Goal: Task Accomplishment & Management: Complete application form

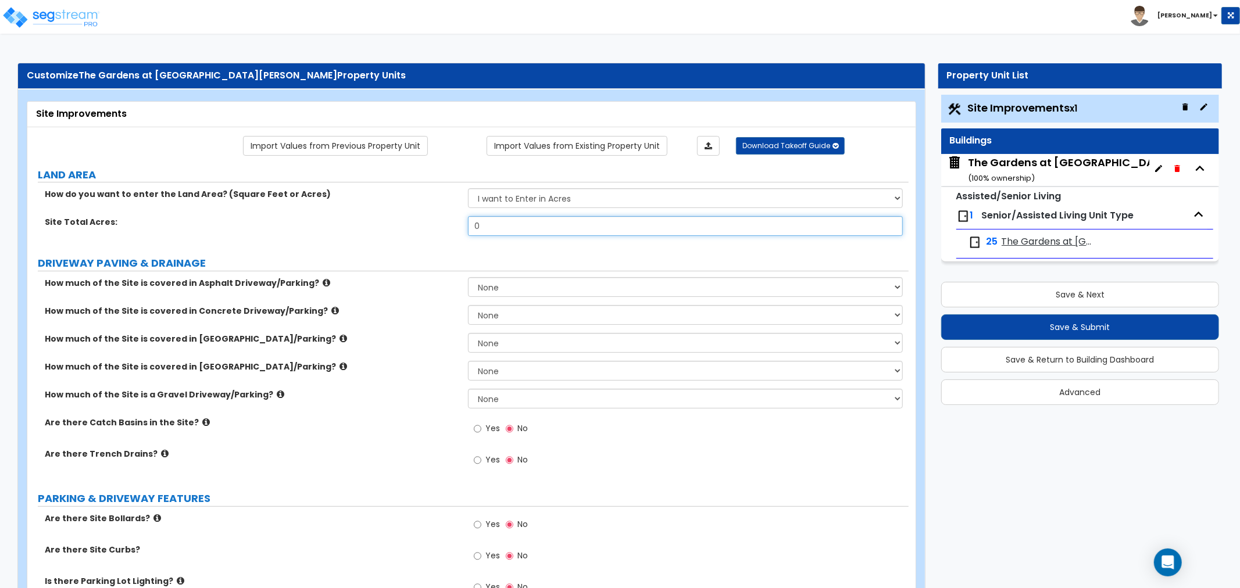
drag, startPoint x: 516, startPoint y: 227, endPoint x: 435, endPoint y: 237, distance: 81.5
click at [435, 237] on div "Site Total Acres: 0" at bounding box center [467, 230] width 881 height 28
type input "10"
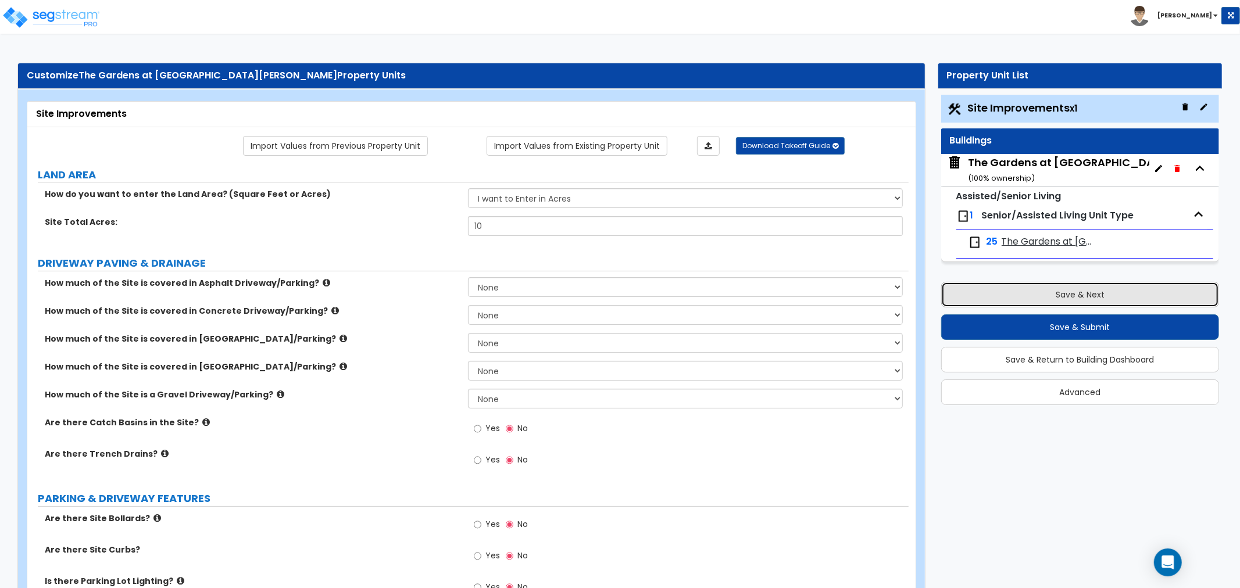
click at [1065, 298] on button "Save & Next" at bounding box center [1080, 295] width 278 height 26
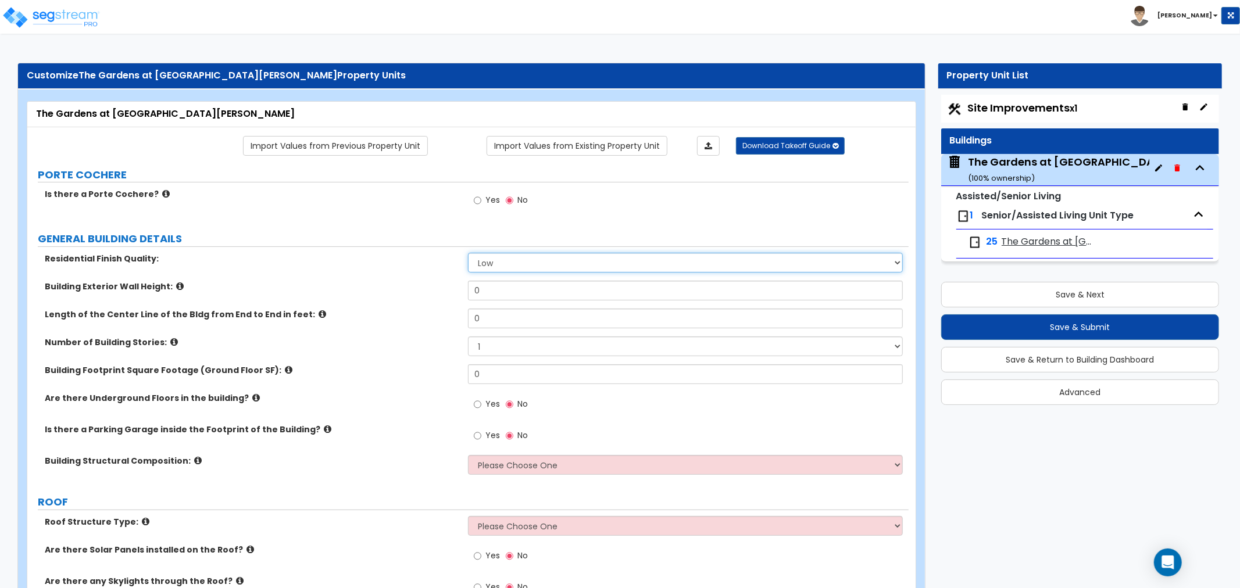
click at [510, 263] on select "Low Average High" at bounding box center [685, 263] width 435 height 20
select select "1"
click at [468, 253] on select "Low Average High" at bounding box center [685, 263] width 435 height 20
drag, startPoint x: 490, startPoint y: 288, endPoint x: 363, endPoint y: 293, distance: 126.8
click at [363, 293] on div "Building Exterior Wall Height: 0" at bounding box center [467, 295] width 881 height 28
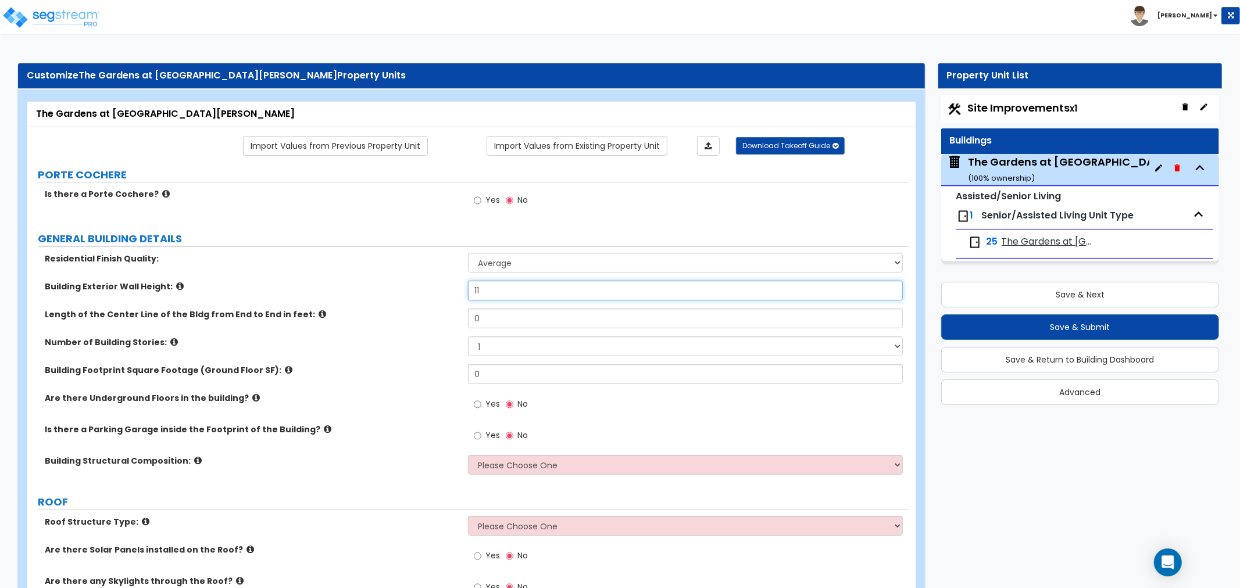
type input "11"
click at [349, 337] on label "Number of Building Stories:" at bounding box center [252, 343] width 414 height 12
drag, startPoint x: 493, startPoint y: 323, endPoint x: 407, endPoint y: 327, distance: 86.1
click at [407, 327] on div "Length of the Center Line of the Bldg from End to End in feet: 0" at bounding box center [467, 323] width 881 height 28
type input "843"
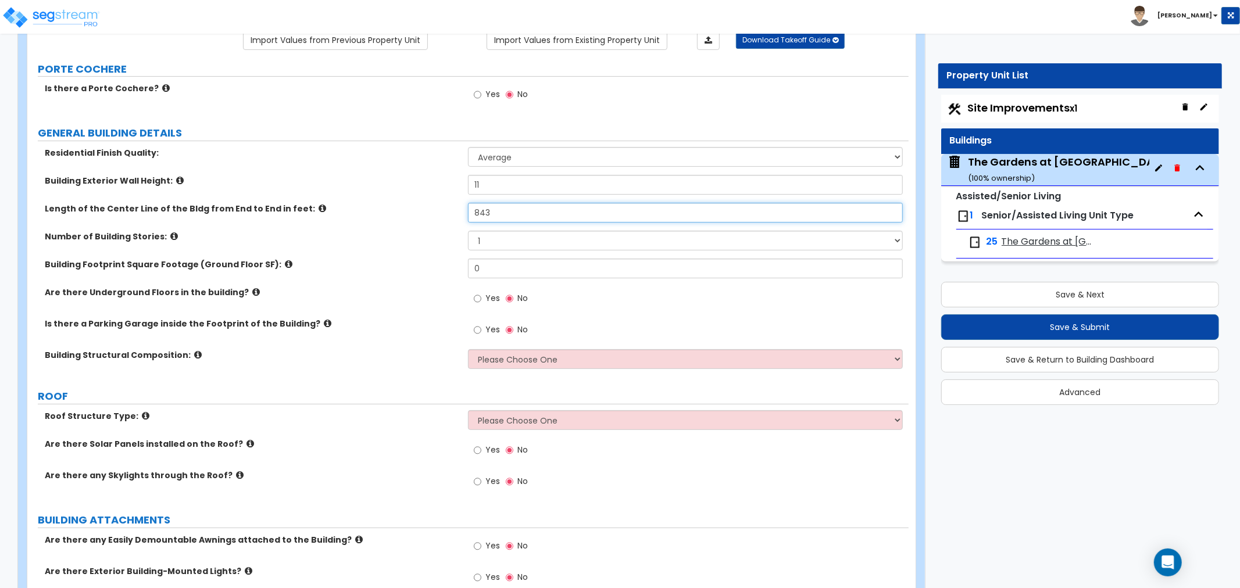
scroll to position [129, 0]
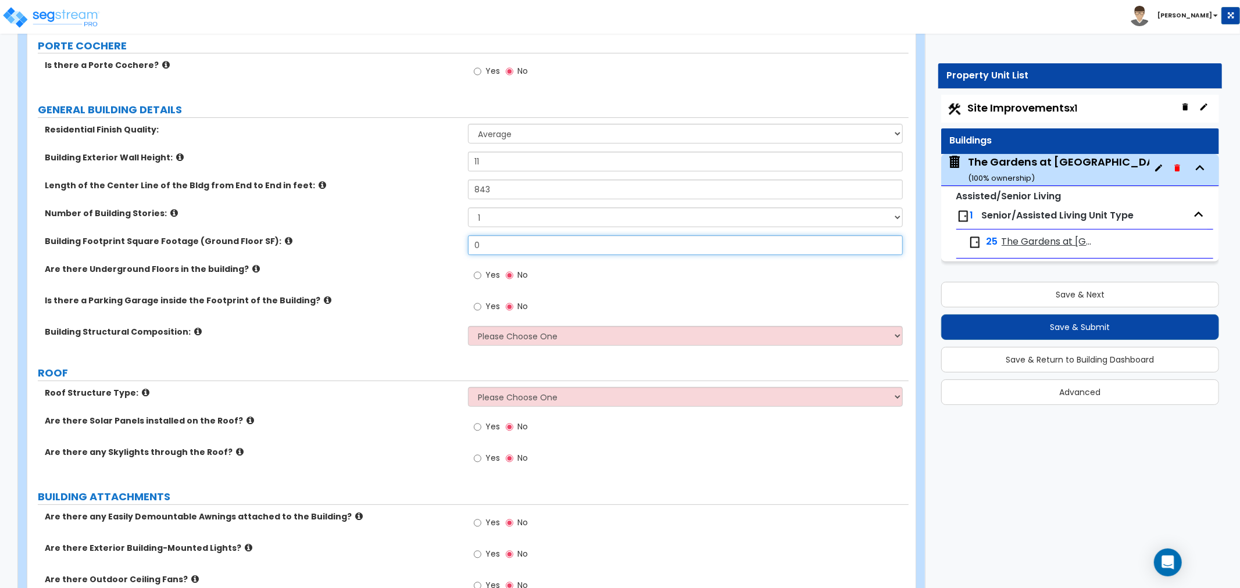
drag, startPoint x: 490, startPoint y: 249, endPoint x: 192, endPoint y: 247, distance: 298.2
click at [239, 246] on div "Building Footprint Square Footage (Ground Floor SF): 0" at bounding box center [467, 249] width 881 height 28
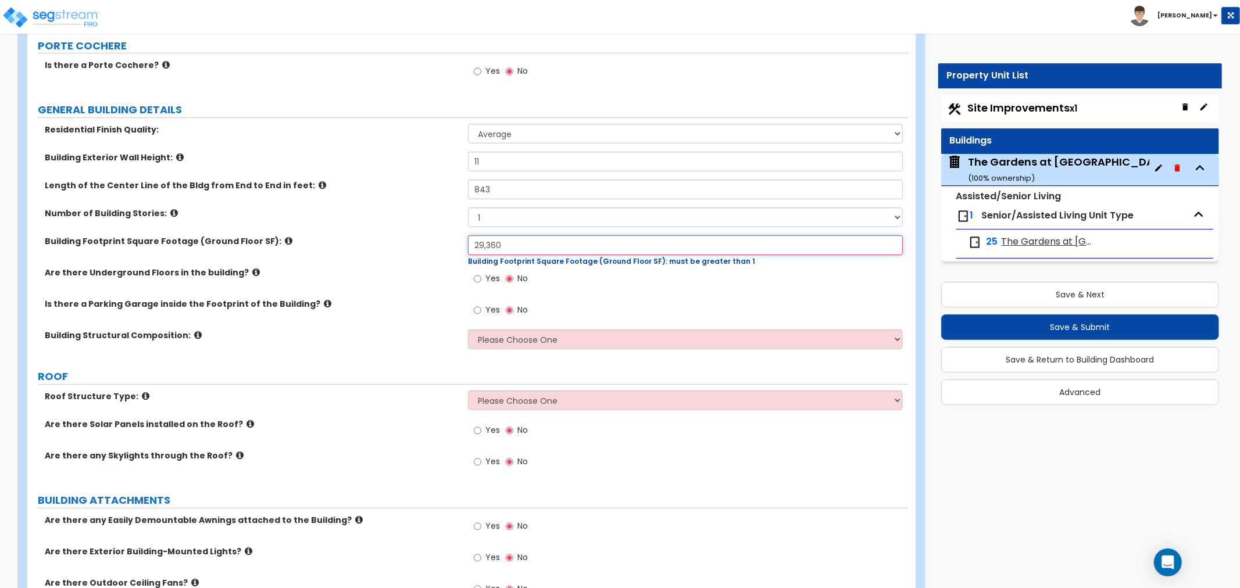
type input "29,360"
click at [628, 288] on div "Yes No" at bounding box center [688, 282] width 441 height 31
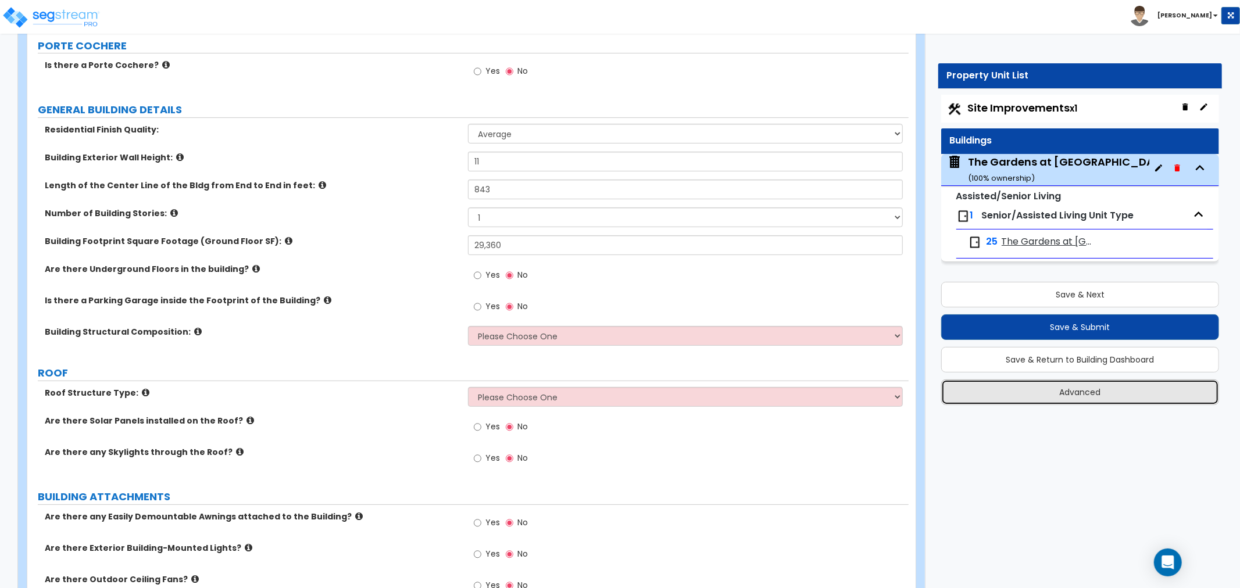
click at [1076, 396] on button "Advanced" at bounding box center [1080, 393] width 278 height 26
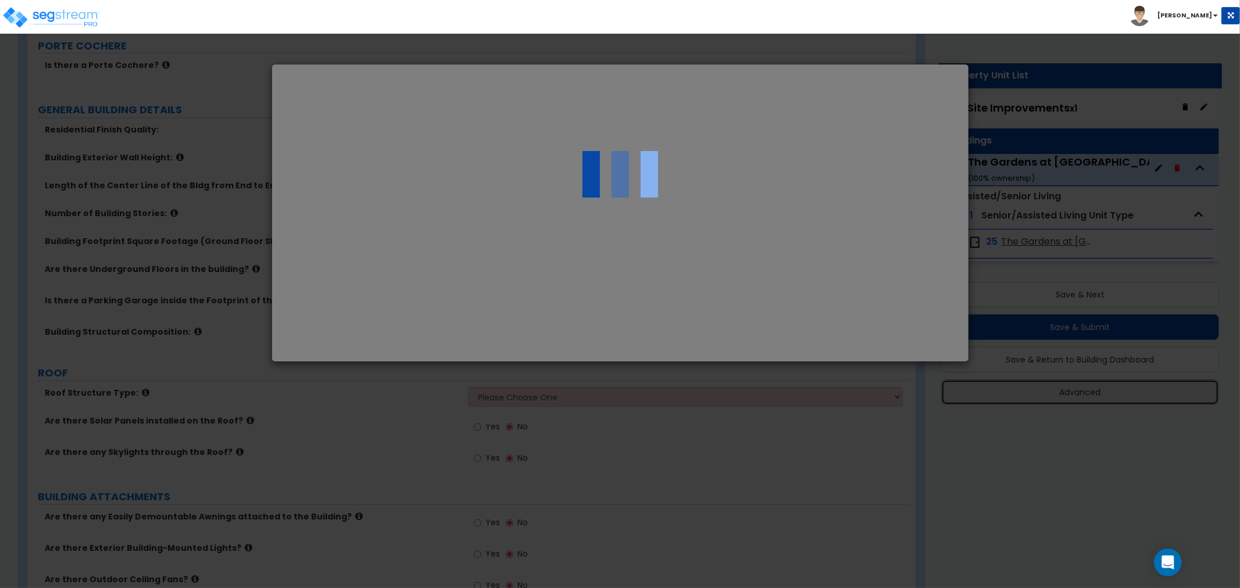
scroll to position [0, 0]
select select "OH"
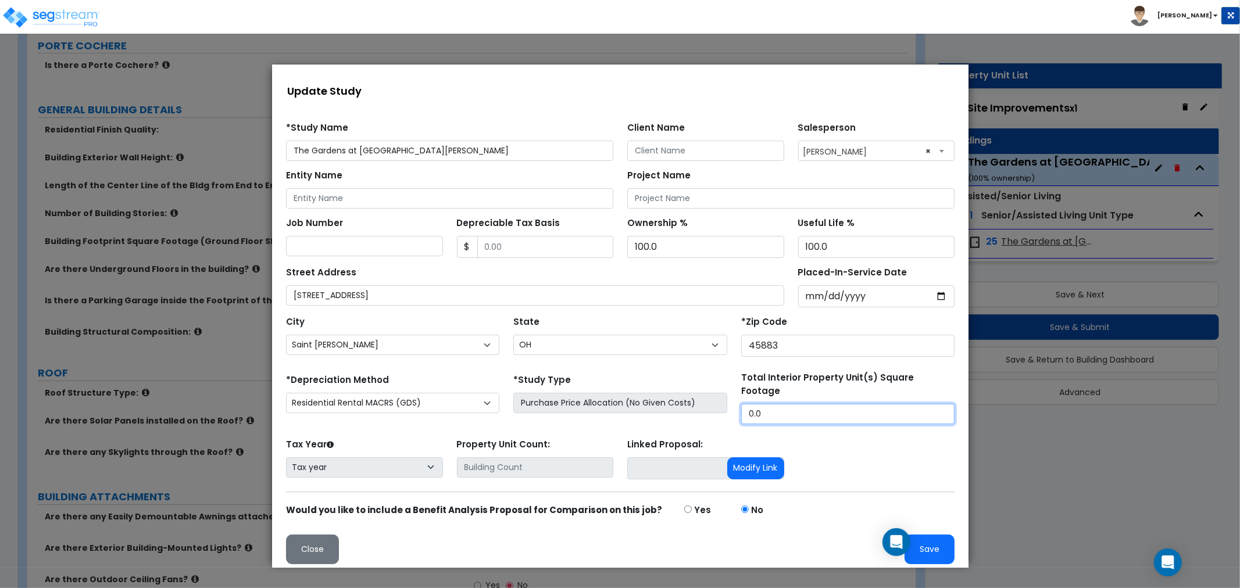
drag, startPoint x: 779, startPoint y: 398, endPoint x: 652, endPoint y: 407, distance: 127.1
click at [652, 407] on div "*Depreciation Method Commercial MACRS (GDS) Residential Rental MACRS (GDS) Comm…" at bounding box center [619, 397] width 682 height 53
type input "29,360"
click at [931, 545] on button "Save" at bounding box center [929, 549] width 50 height 30
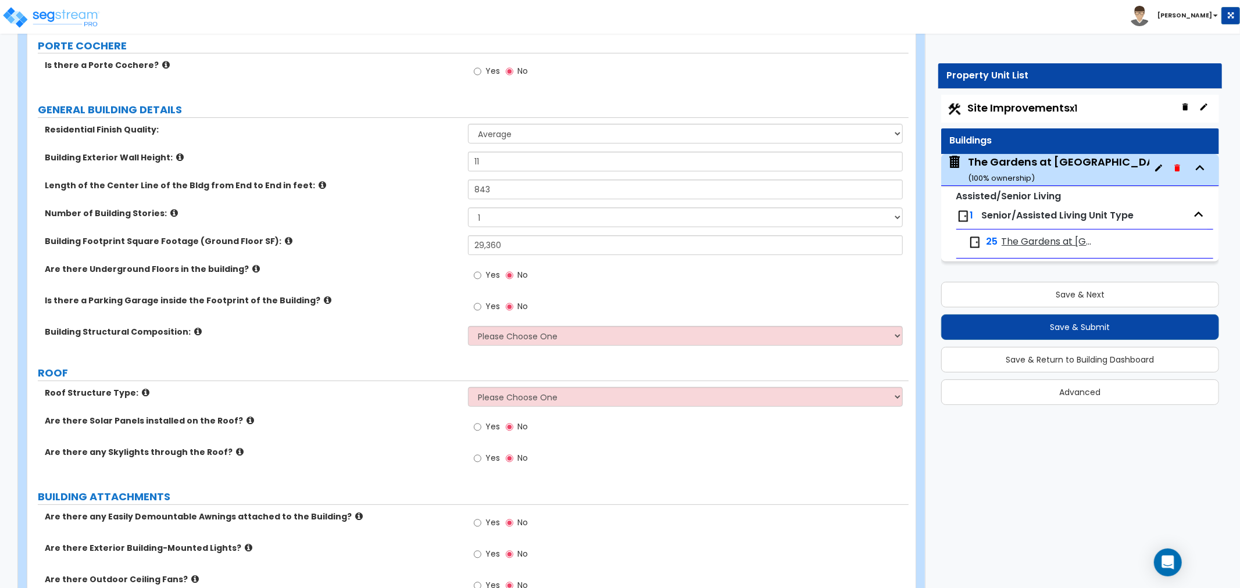
scroll to position [194, 0]
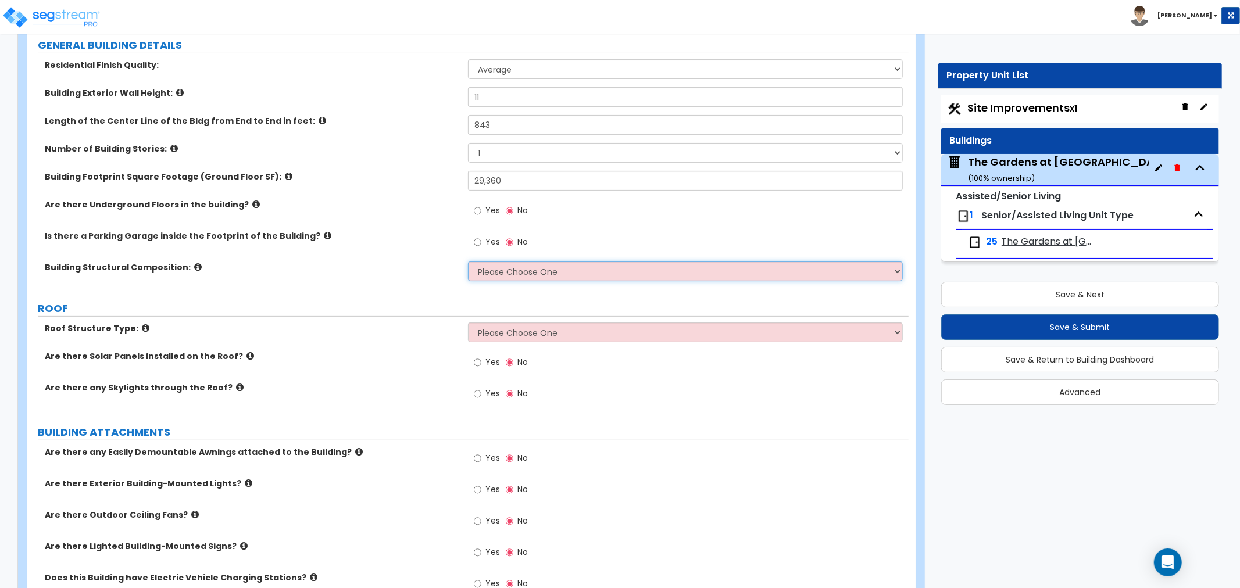
click at [506, 264] on select "Please Choose One Reinforced Concrete Structural Steel Brick Masonry CMU Masonr…" at bounding box center [685, 272] width 435 height 20
select select "6"
click at [468, 262] on select "Please Choose One Reinforced Concrete Structural Steel Brick Masonry CMU Masonr…" at bounding box center [685, 272] width 435 height 20
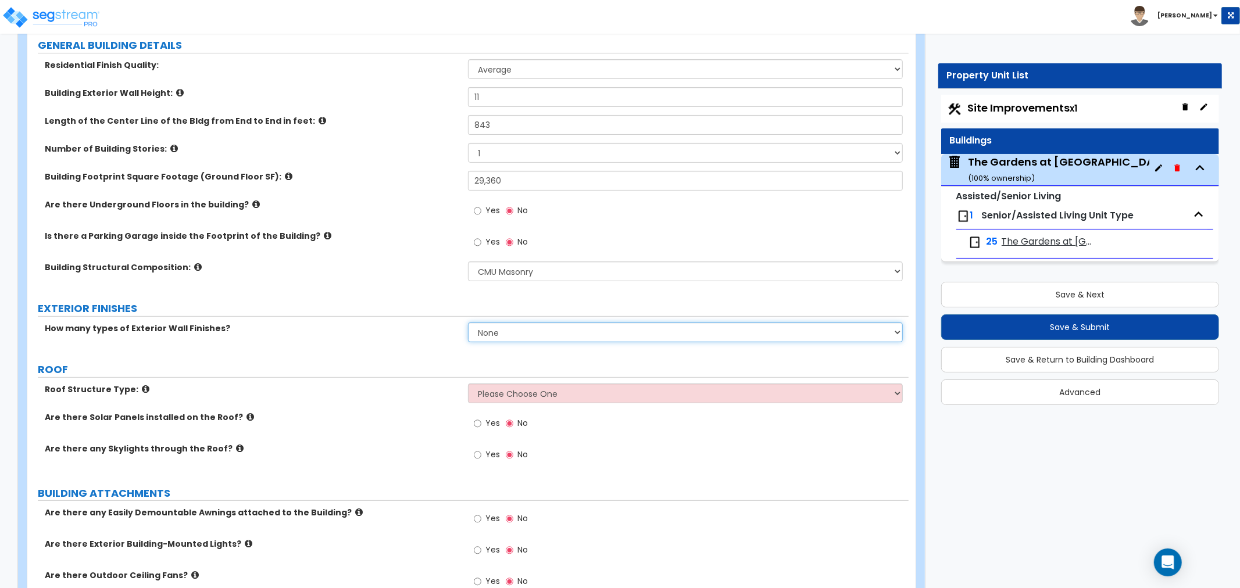
click at [496, 324] on select "None 1 2 3" at bounding box center [685, 333] width 435 height 20
select select "1"
click at [468, 323] on select "None 1 2 3" at bounding box center [685, 333] width 435 height 20
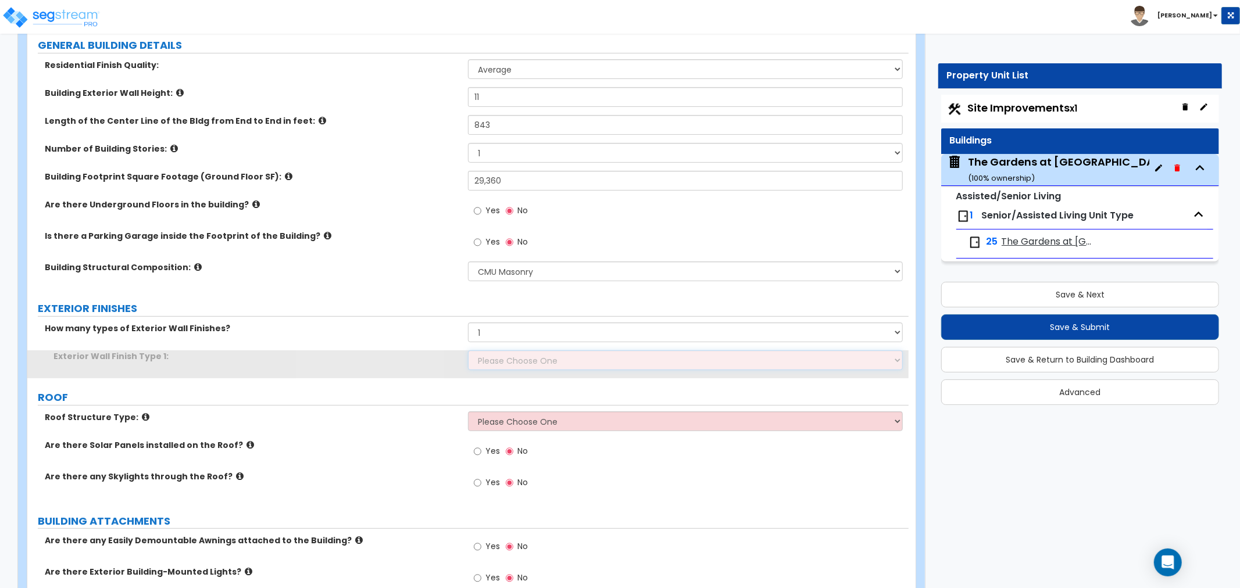
click at [513, 361] on select "Please Choose One No Finish/Shared Wall No Wall Brick Veneer Stone Veneer Wood …" at bounding box center [685, 361] width 435 height 20
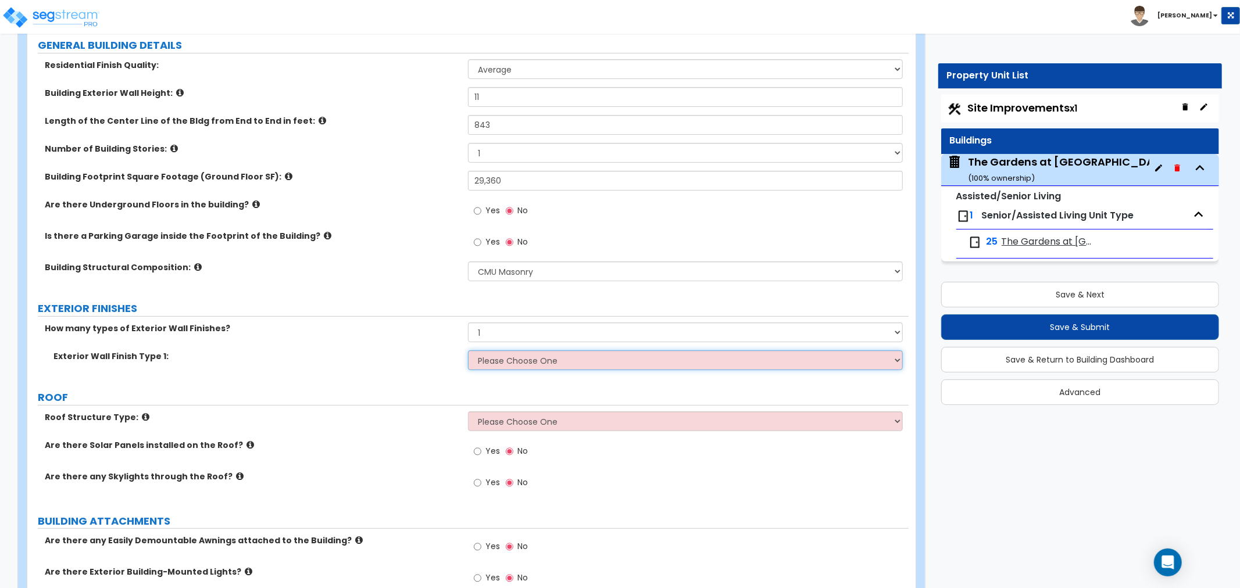
select select "5"
click at [468, 351] on select "Please Choose One No Finish/Shared Wall No Wall Brick Veneer Stone Veneer Wood …" at bounding box center [685, 361] width 435 height 20
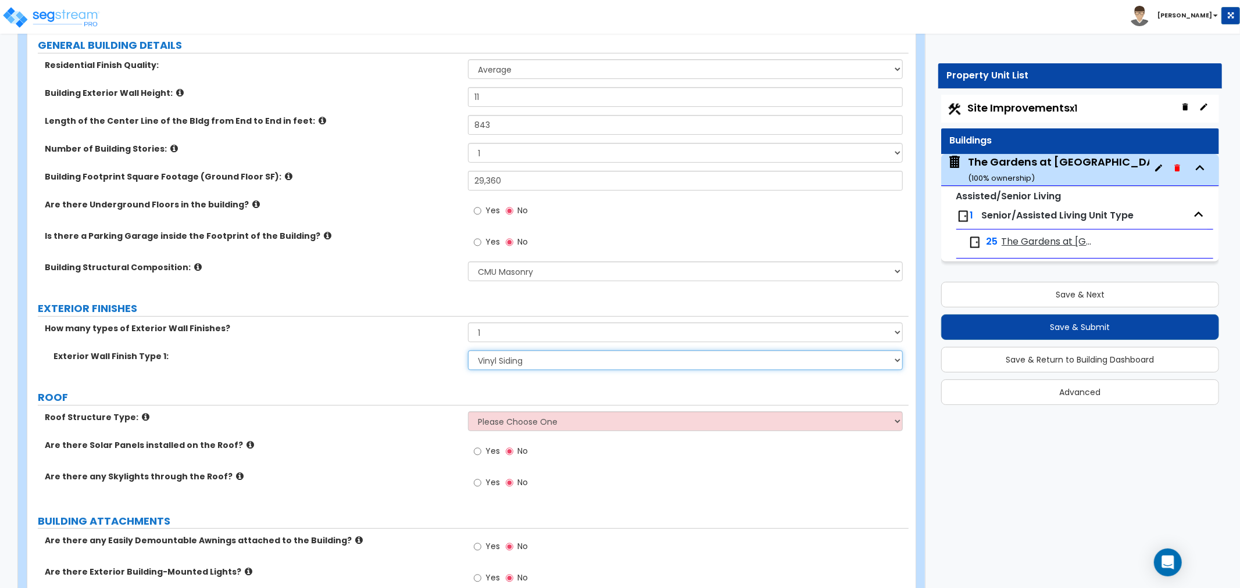
scroll to position [258, 0]
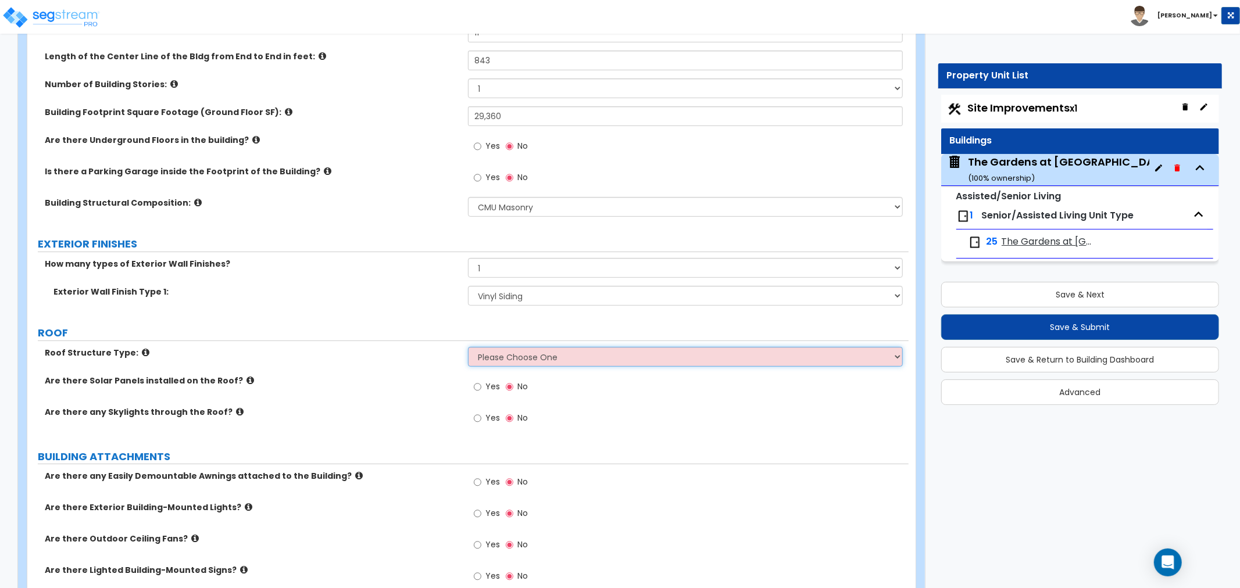
click at [545, 356] on select "Please Choose One [PERSON_NAME] Roof Flat Roof Hybrid [PERSON_NAME] & Flat Roof" at bounding box center [685, 357] width 435 height 20
select select "1"
click at [468, 347] on select "Please Choose One [PERSON_NAME] Roof Flat Roof Hybrid [PERSON_NAME] & Flat Roof" at bounding box center [685, 357] width 435 height 20
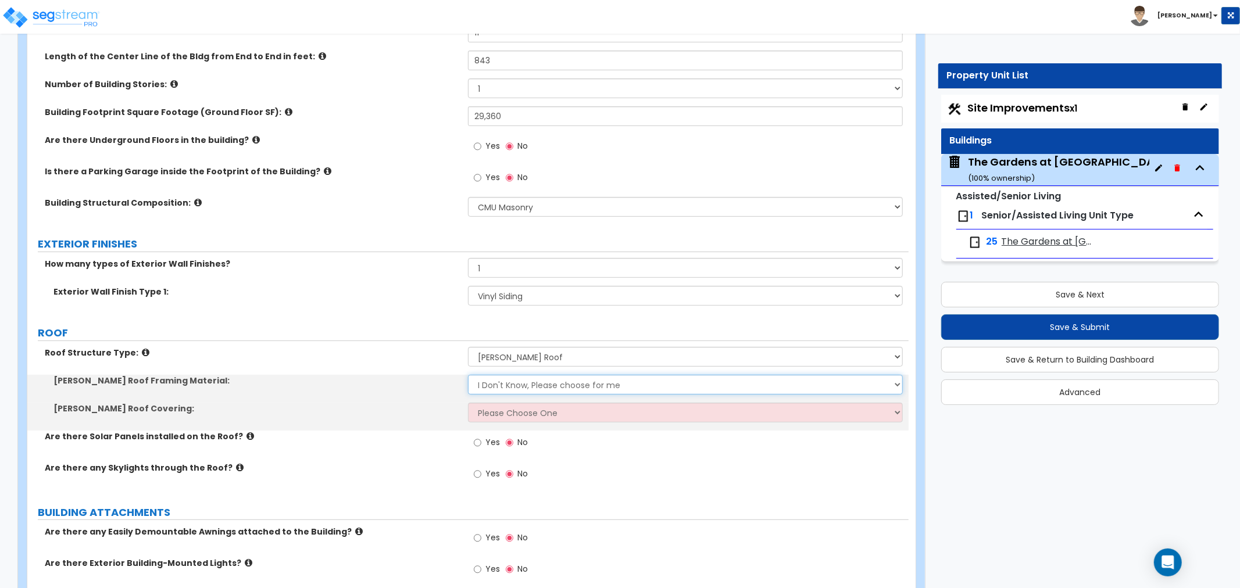
click at [531, 388] on select "I Don't Know, Please choose for me Metal Wood" at bounding box center [685, 385] width 435 height 20
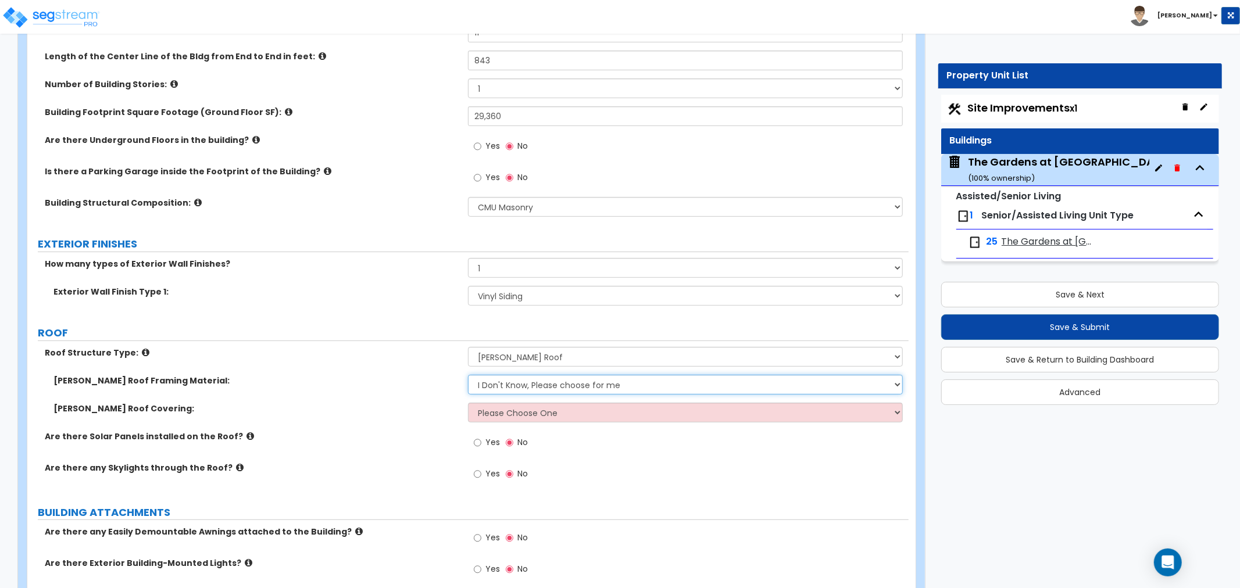
select select "2"
click at [468, 375] on select "I Don't Know, Please choose for me Metal Wood" at bounding box center [685, 385] width 435 height 20
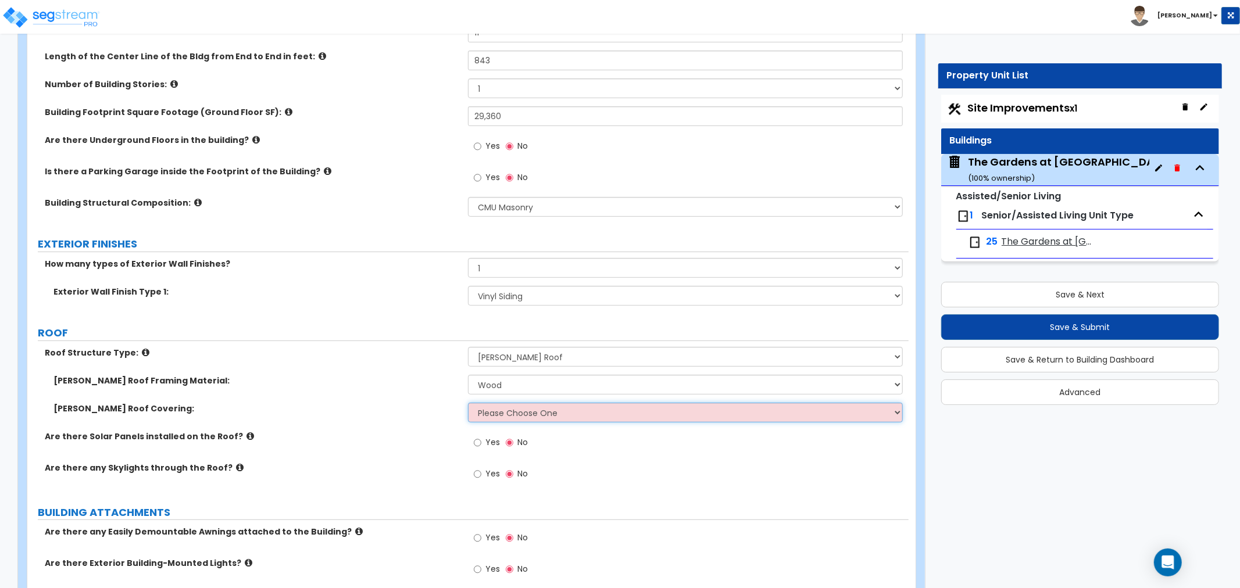
click at [521, 413] on select "Please Choose One Asphalt Shingle Clay Tile Wood Shingle Metal Shingle Standing…" at bounding box center [685, 413] width 435 height 20
select select "1"
click at [468, 403] on select "Please Choose One Asphalt Shingle Clay Tile Wood Shingle Metal Shingle Standing…" at bounding box center [685, 413] width 435 height 20
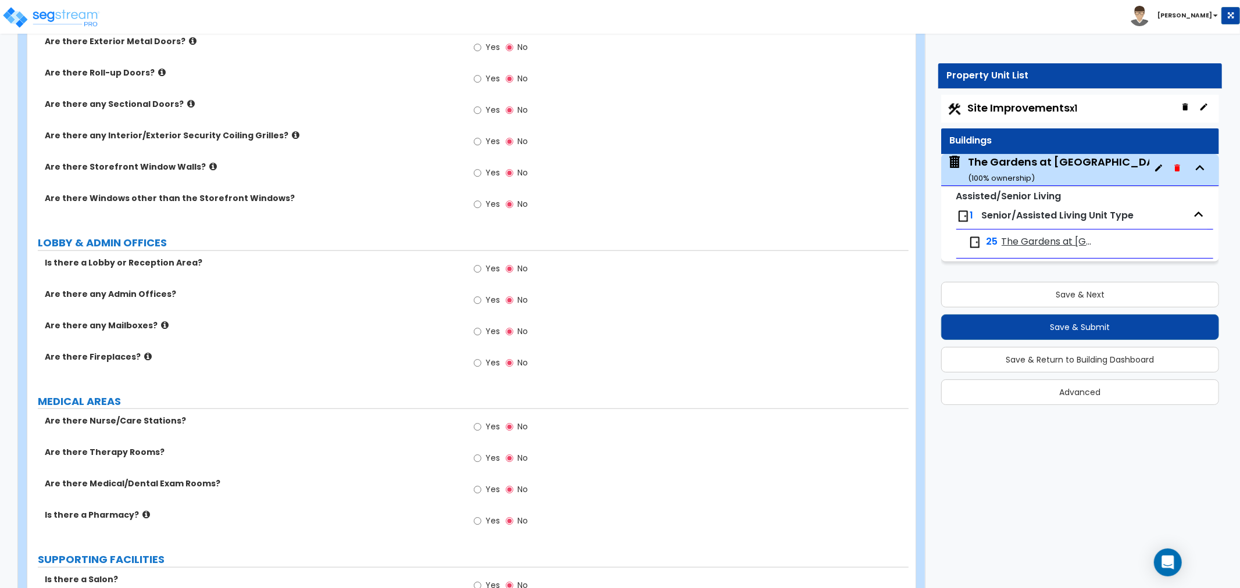
scroll to position [1097, 0]
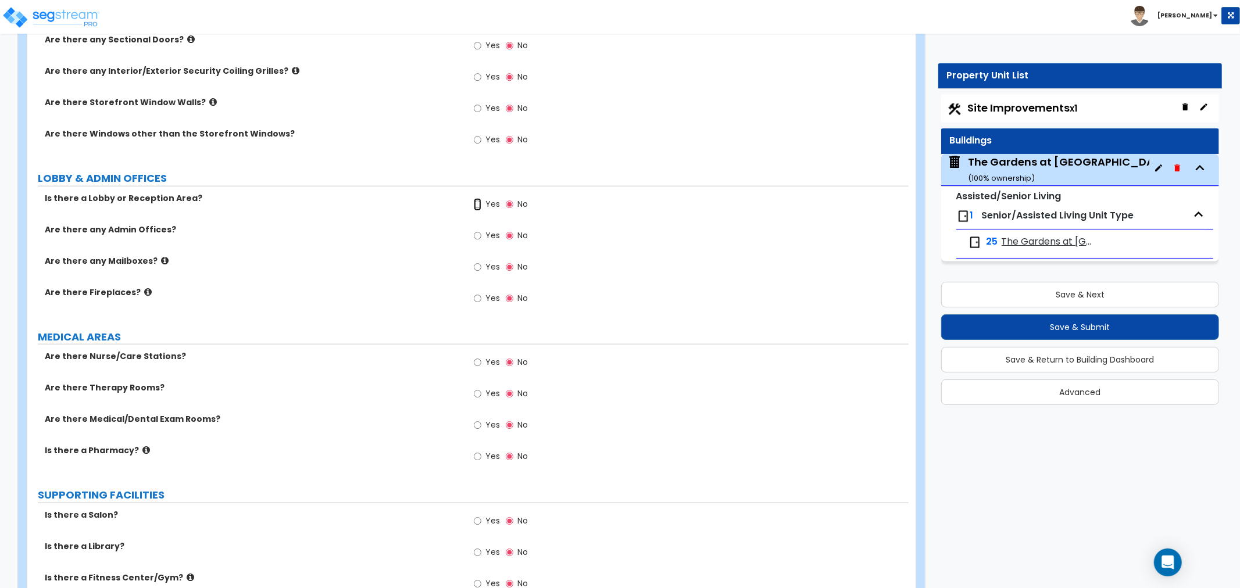
click at [478, 206] on input "Yes" at bounding box center [478, 204] width 8 height 13
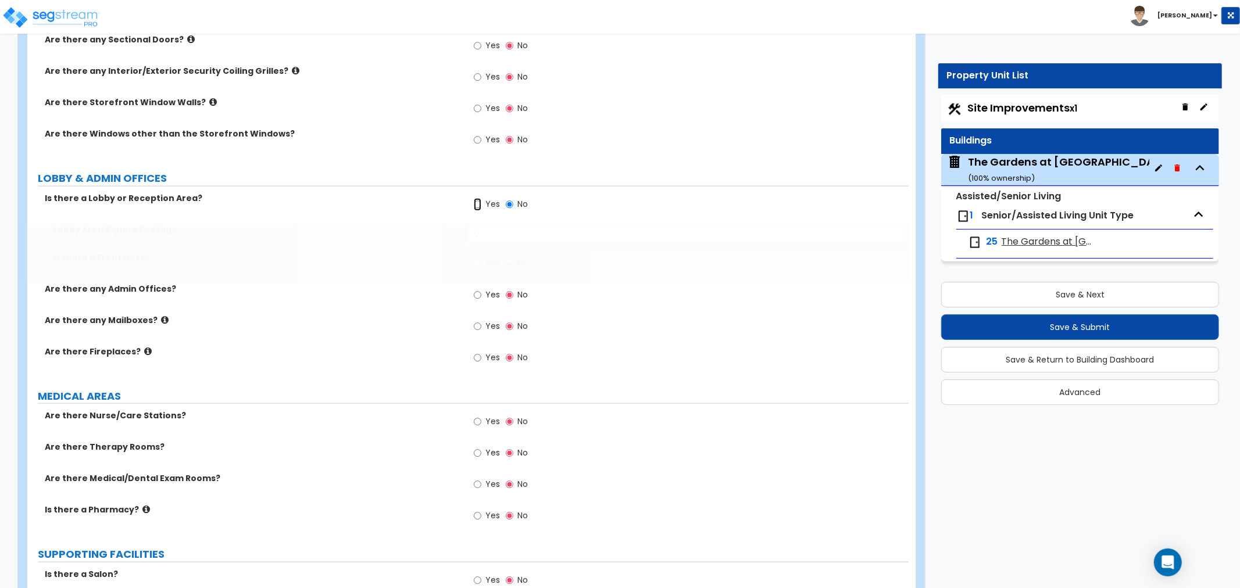
radio input "true"
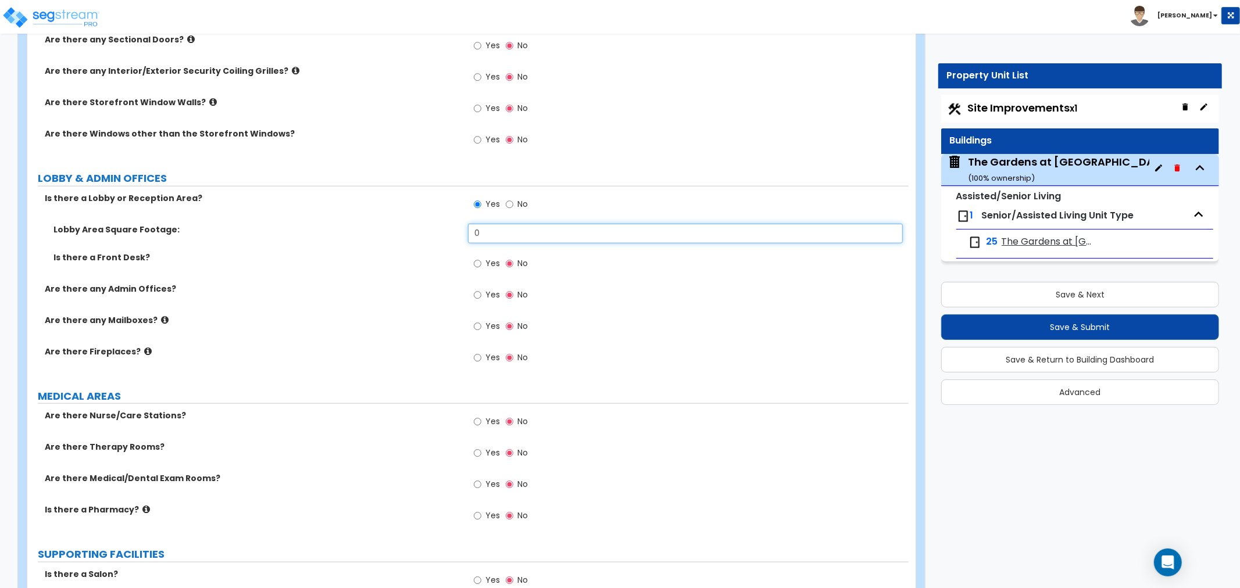
drag, startPoint x: 496, startPoint y: 231, endPoint x: 420, endPoint y: 234, distance: 76.8
click at [420, 234] on div "Lobby Area Square Footage: 0" at bounding box center [467, 238] width 881 height 28
type input "144"
click at [477, 263] on input "Yes" at bounding box center [478, 264] width 8 height 13
radio input "true"
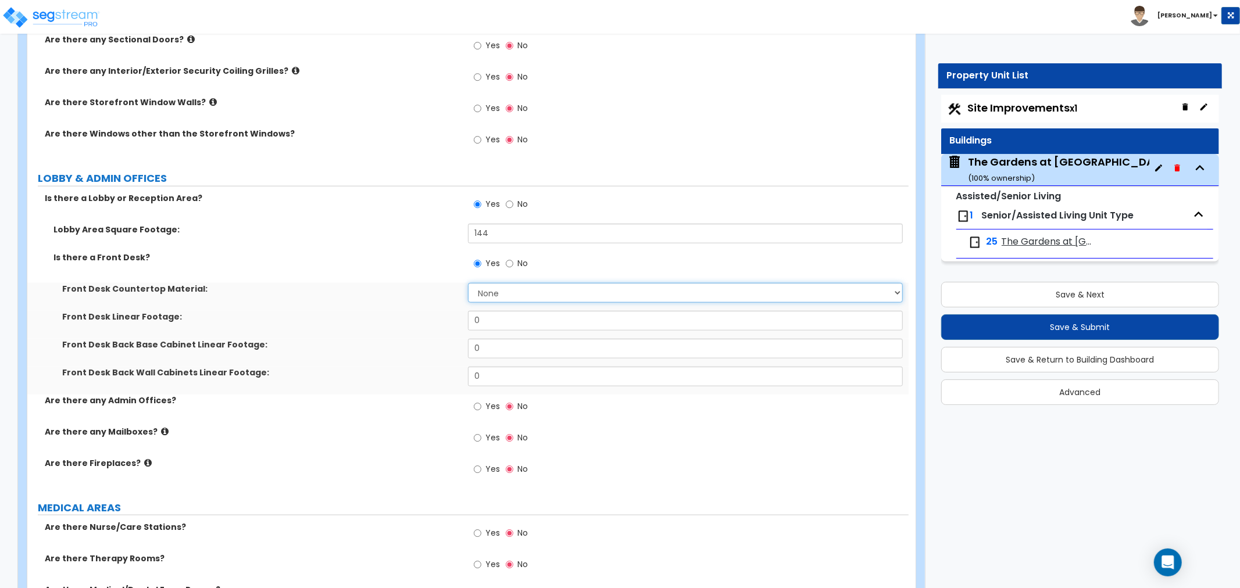
click at [492, 289] on select "None Plastic Laminate Solid Surface Stone Quartz Marble Tile Wood Stainless Ste…" at bounding box center [685, 293] width 435 height 20
select select "7"
click at [468, 283] on select "None Plastic Laminate Solid Surface Stone Quartz Marble Tile Wood Stainless Ste…" at bounding box center [685, 293] width 435 height 20
drag, startPoint x: 496, startPoint y: 322, endPoint x: 425, endPoint y: 320, distance: 70.4
click at [425, 320] on div "Front Desk Linear Footage: 0" at bounding box center [467, 325] width 881 height 28
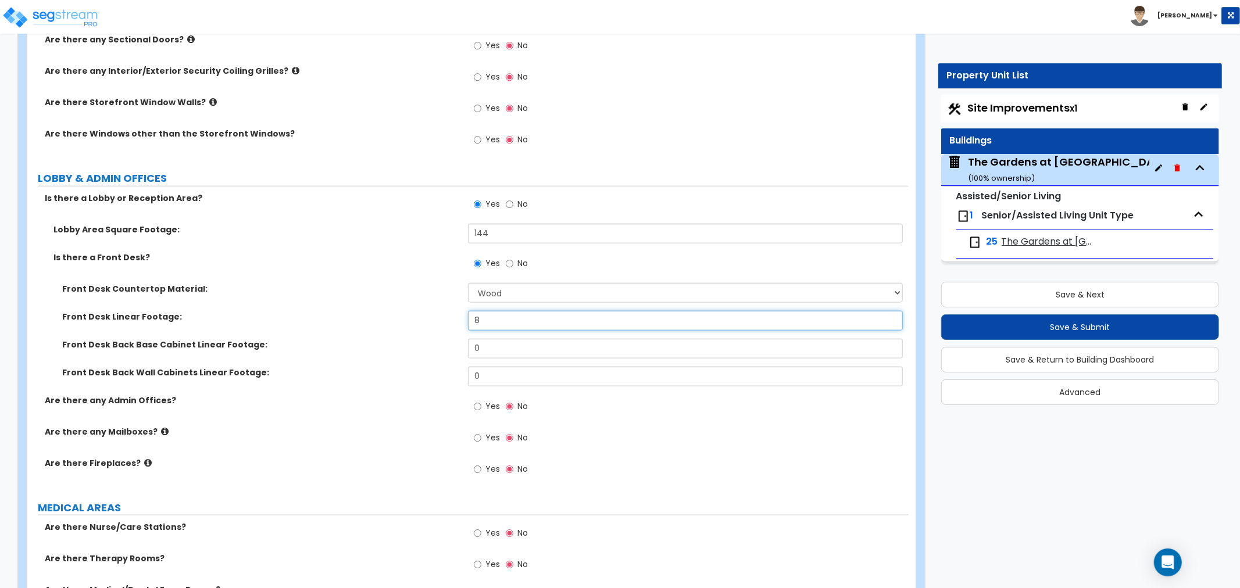
type input "8"
click at [384, 311] on label "Front Desk Linear Footage:" at bounding box center [260, 317] width 397 height 12
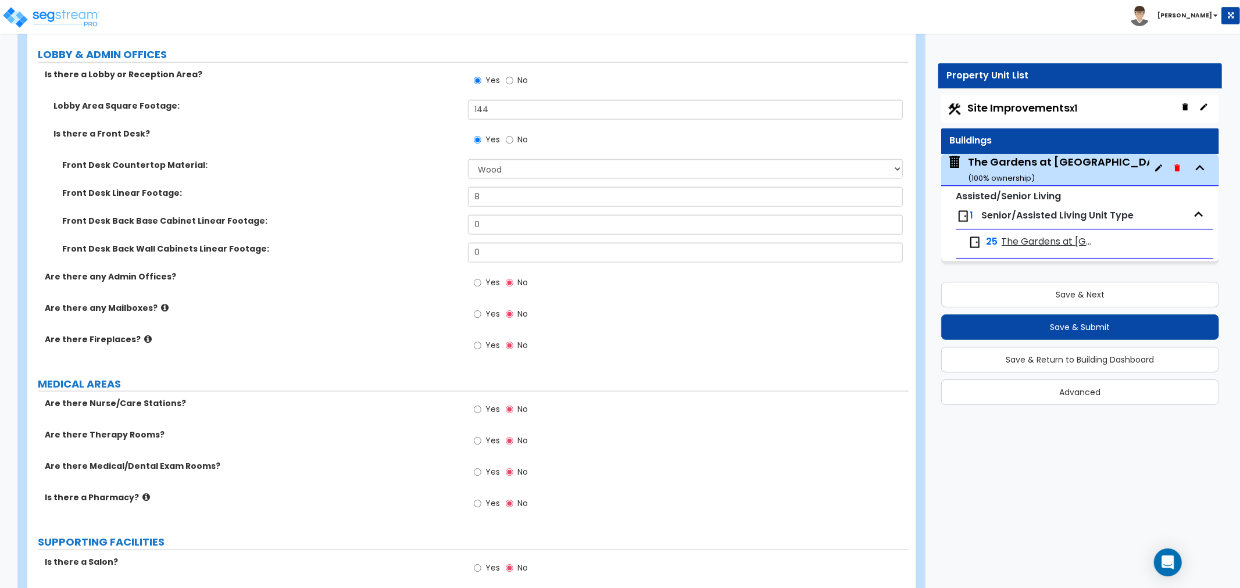
scroll to position [1227, 0]
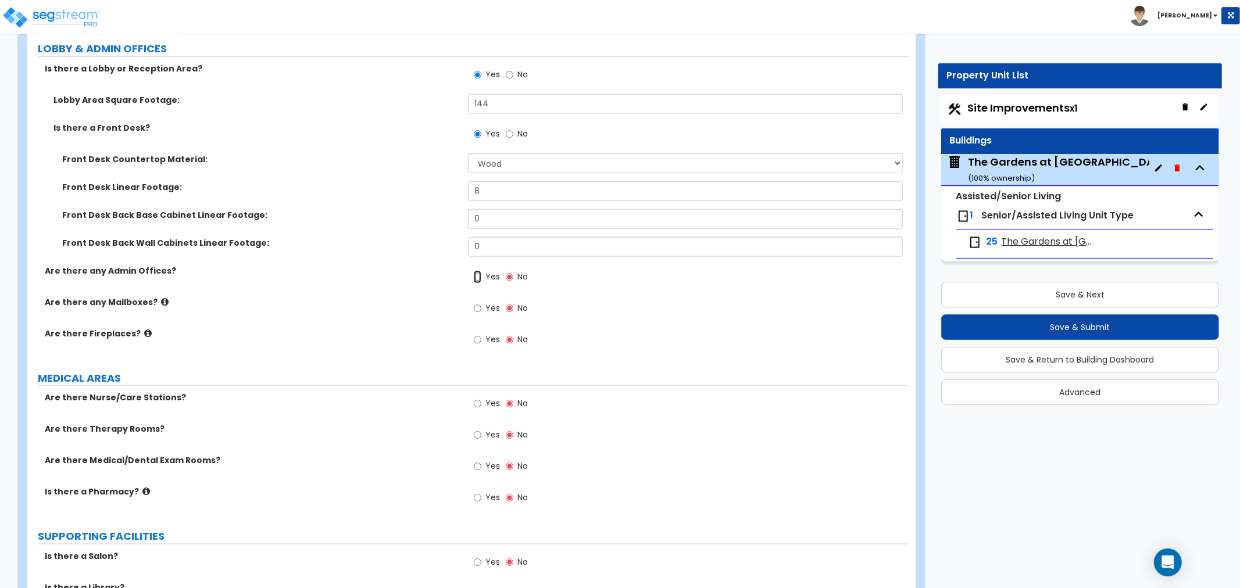
click at [475, 277] on input "Yes" at bounding box center [478, 277] width 8 height 13
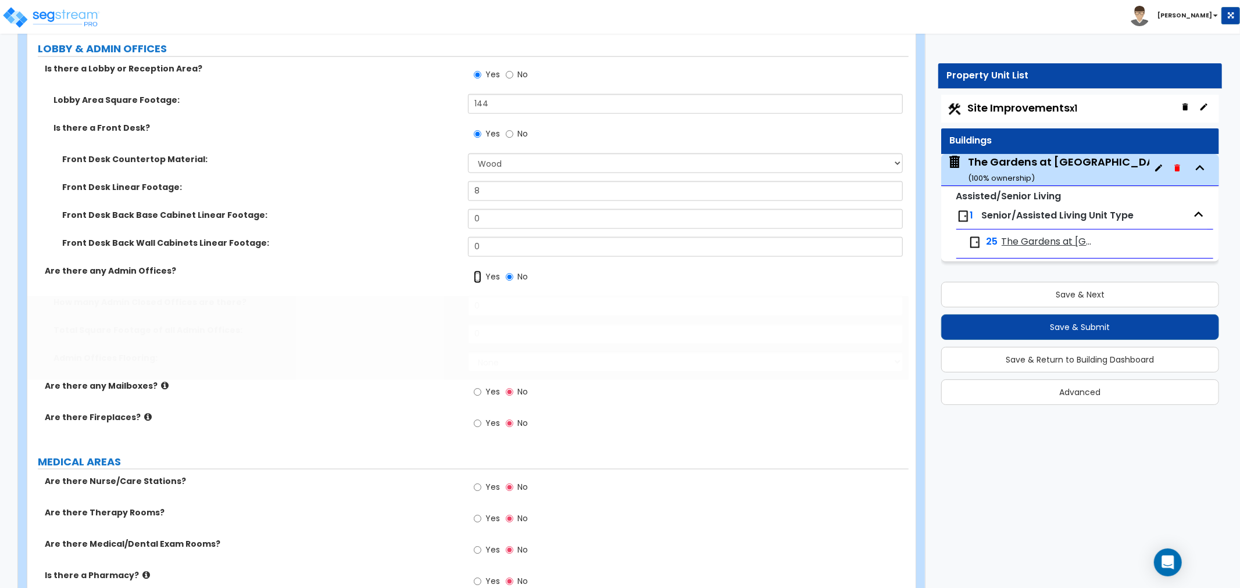
radio input "true"
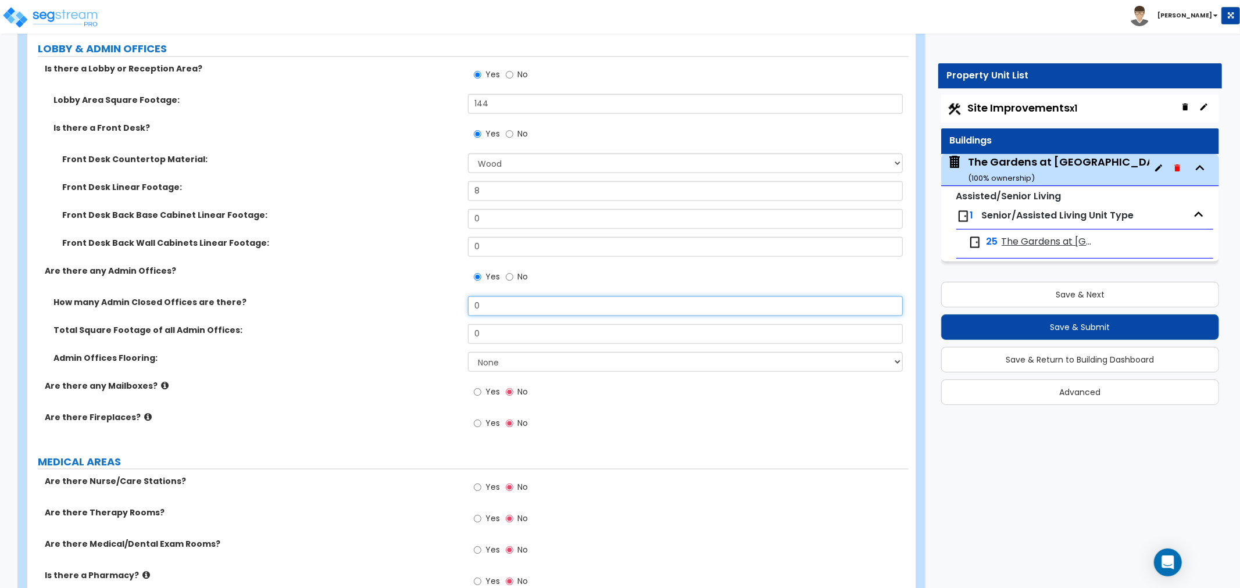
drag, startPoint x: 506, startPoint y: 309, endPoint x: 410, endPoint y: 300, distance: 95.7
click at [410, 300] on div "How many Admin Closed Offices are there? 0" at bounding box center [467, 310] width 881 height 28
type input "5"
drag, startPoint x: 491, startPoint y: 334, endPoint x: 392, endPoint y: 341, distance: 99.0
click at [392, 341] on div "Total Square Footage of all Admin Offices: 0" at bounding box center [467, 338] width 881 height 28
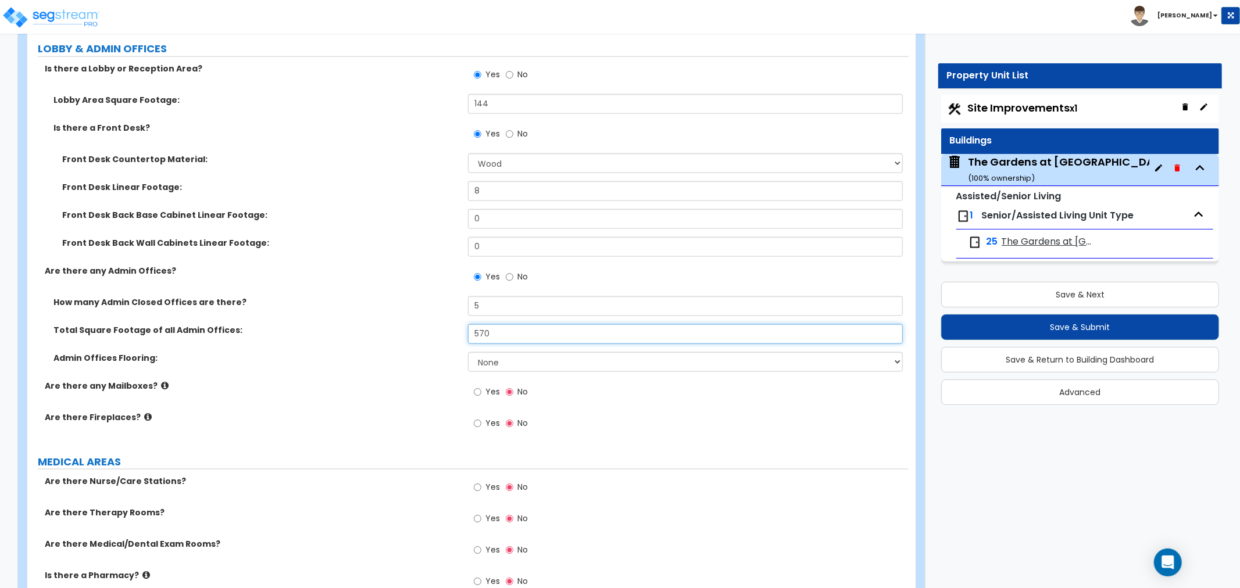
type input "570"
click at [512, 355] on select "None Tile Flooring Hardwood Flooring Resilient Laminate Flooring VCT Flooring S…" at bounding box center [685, 362] width 435 height 20
select select "5"
click at [468, 352] on select "None Tile Flooring Hardwood Flooring Resilient Laminate Flooring VCT Flooring S…" at bounding box center [685, 362] width 435 height 20
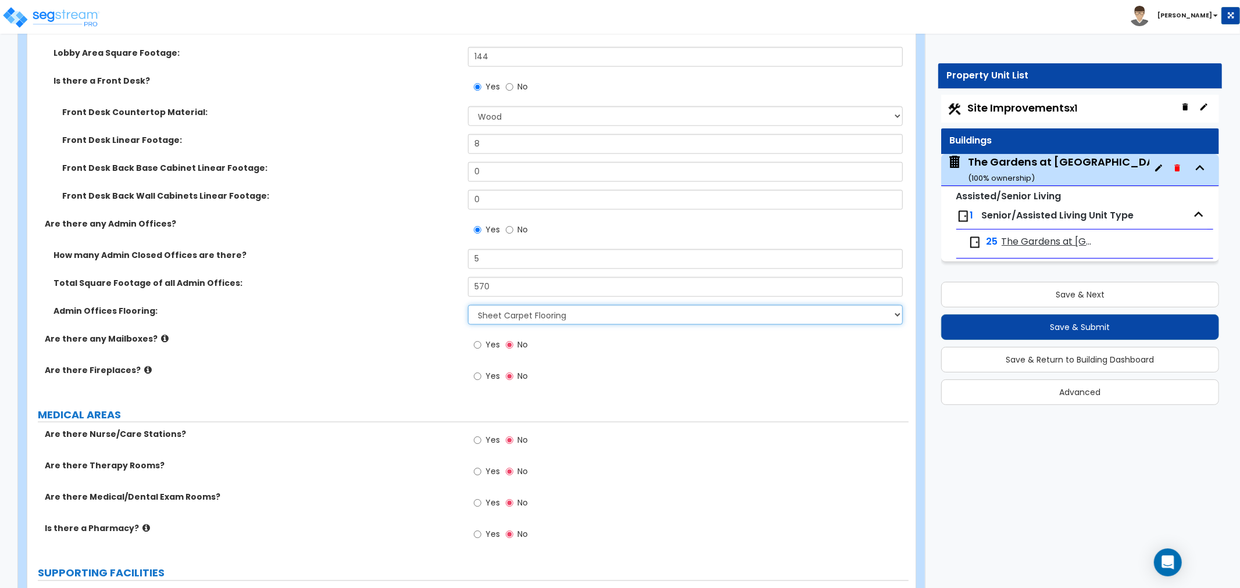
scroll to position [1292, 0]
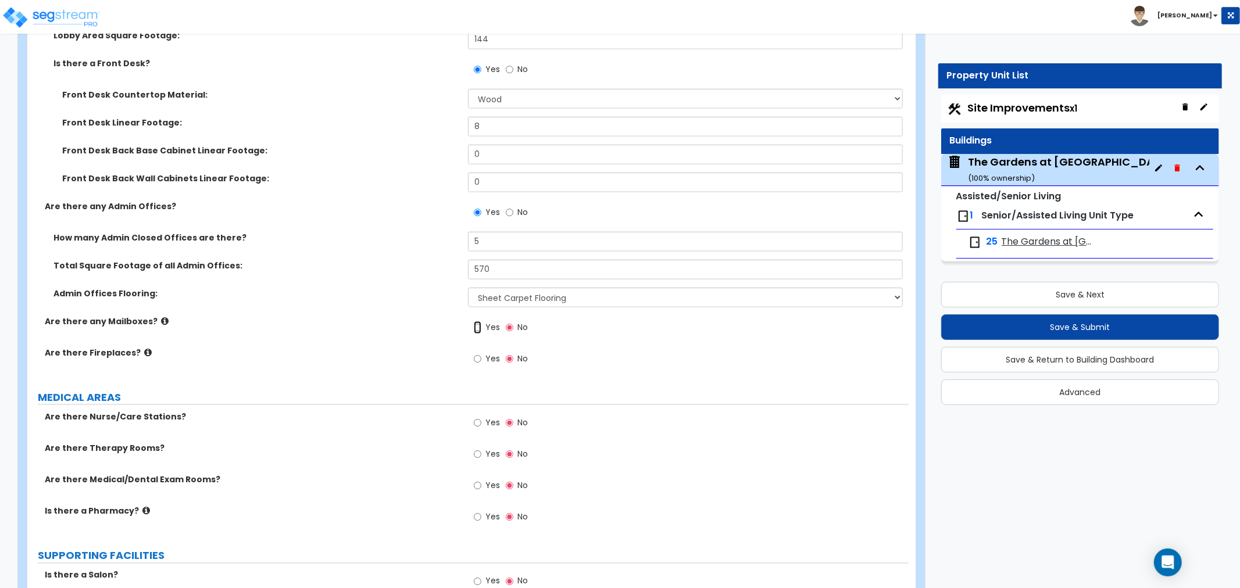
click at [475, 327] on input "Yes" at bounding box center [478, 327] width 8 height 13
radio input "true"
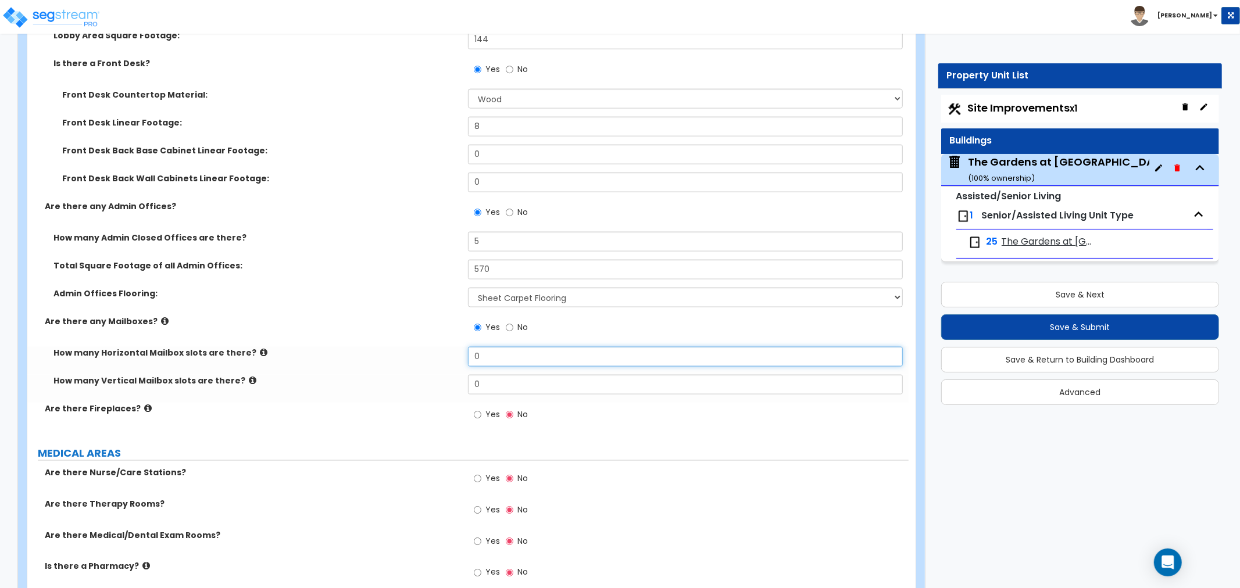
drag, startPoint x: 492, startPoint y: 357, endPoint x: 444, endPoint y: 356, distance: 47.7
click at [444, 356] on div "How many Horizontal Mailbox slots are there? 0" at bounding box center [467, 361] width 881 height 28
type input "1"
type input "14"
click at [376, 359] on div "How many Horizontal Mailbox slots are there? 14" at bounding box center [467, 361] width 881 height 28
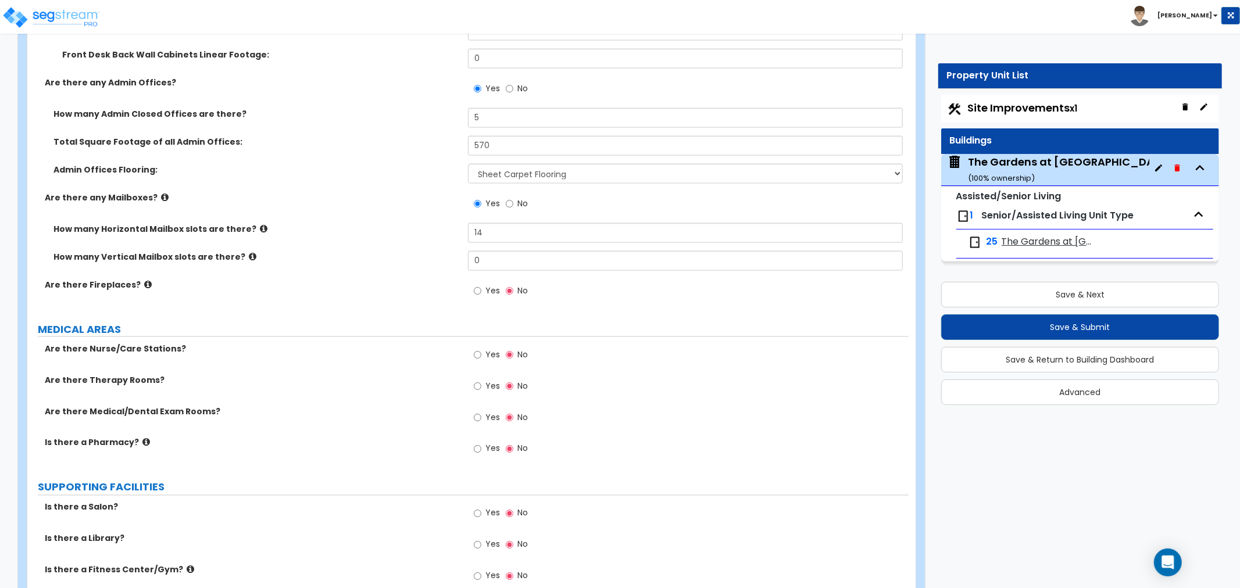
scroll to position [1421, 0]
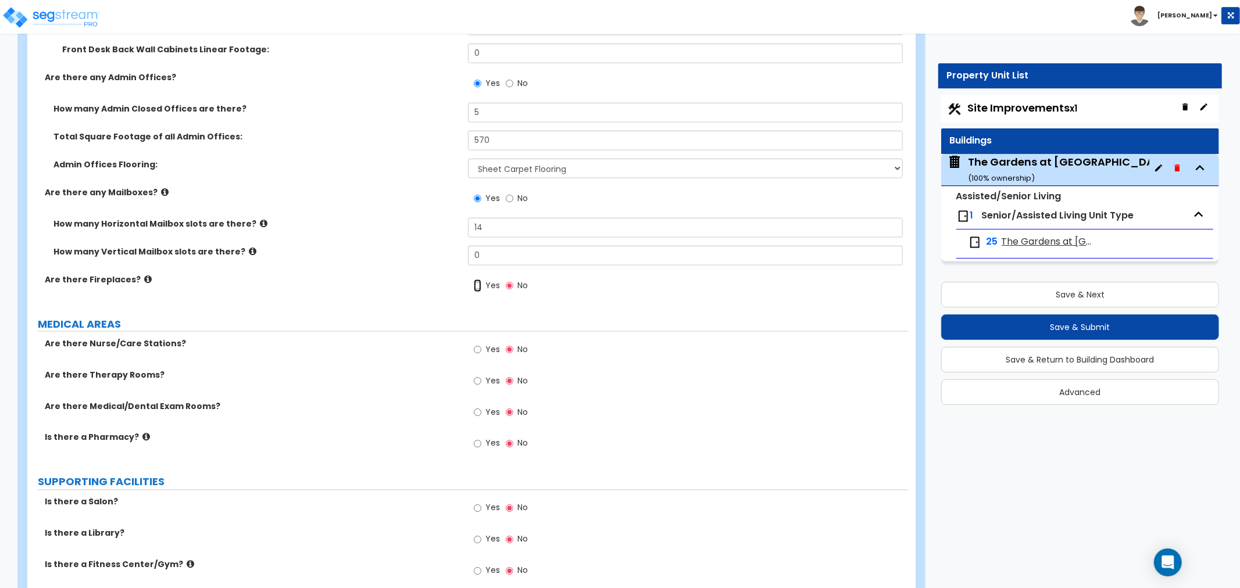
click at [481, 285] on input "Yes" at bounding box center [478, 286] width 8 height 13
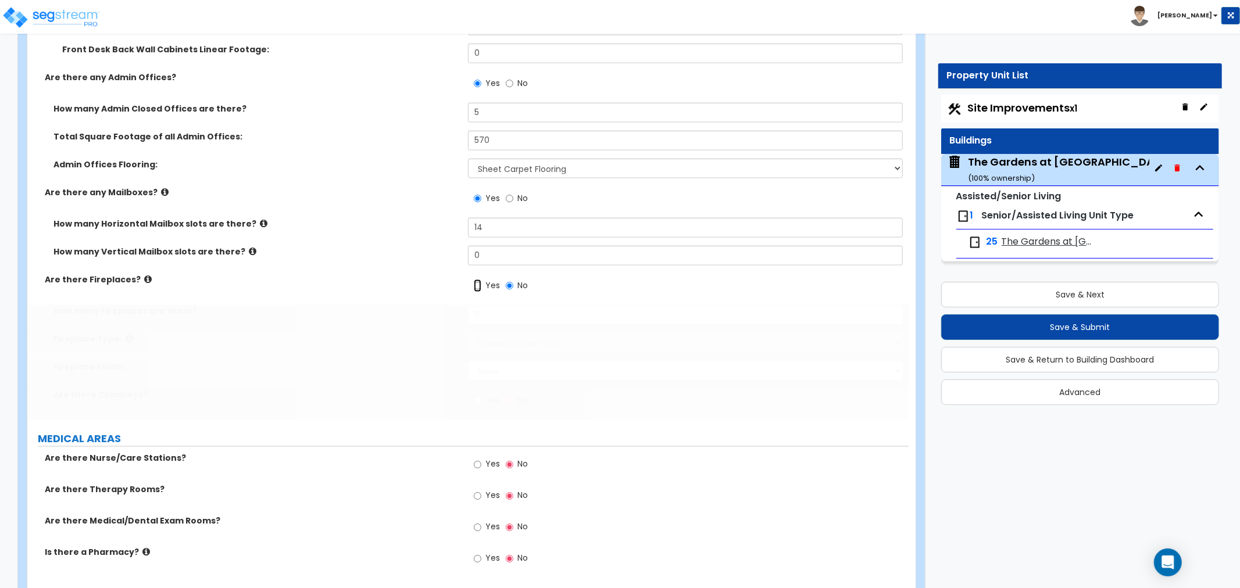
radio input "true"
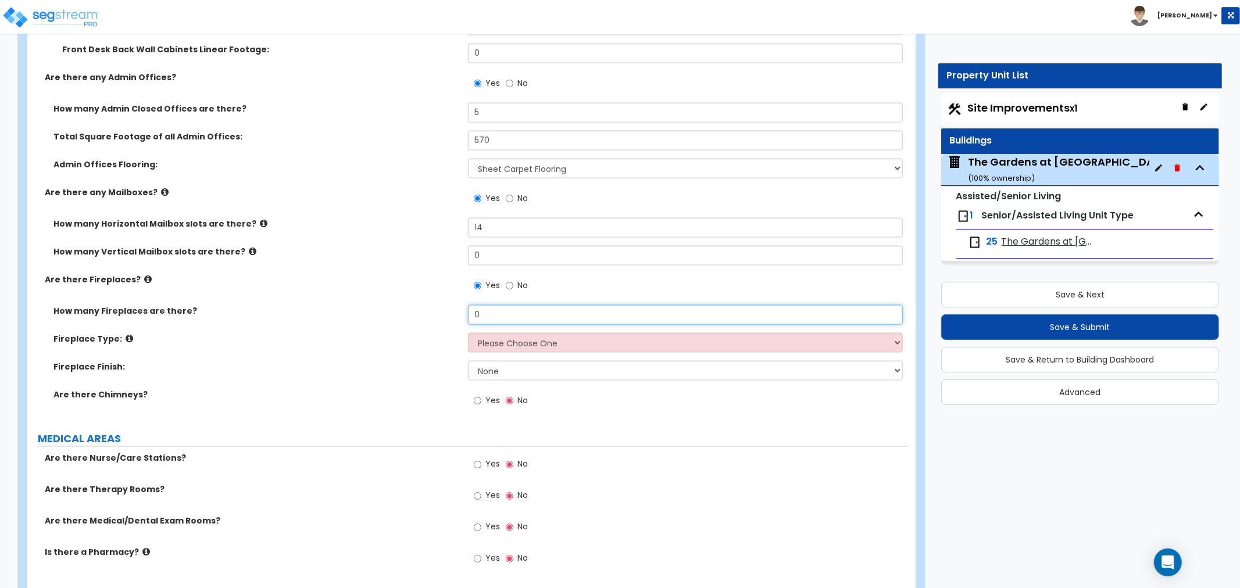
drag, startPoint x: 496, startPoint y: 313, endPoint x: 465, endPoint y: 313, distance: 30.8
click at [465, 313] on div "How many Fireplaces are there? 0" at bounding box center [467, 319] width 881 height 28
type input "1"
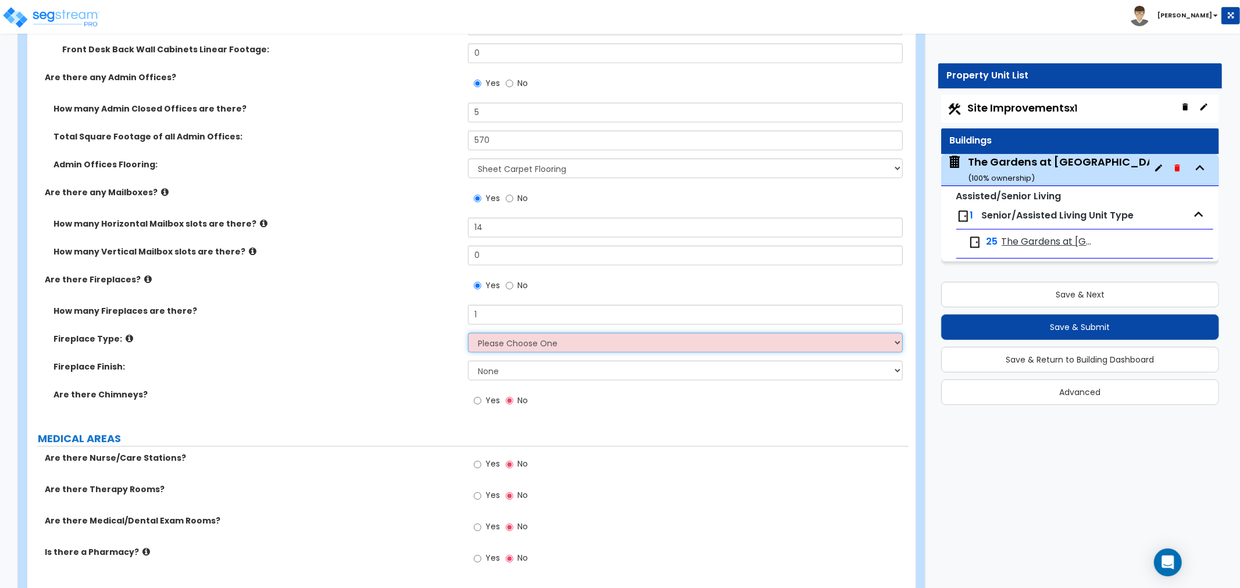
click at [518, 337] on select "Please Choose One Built-in Electric Fireplace Built-in Gas Fireplace Built-in W…" at bounding box center [685, 343] width 435 height 20
select select "2"
click at [468, 333] on select "Please Choose One Built-in Electric Fireplace Built-in Gas Fireplace Built-in W…" at bounding box center [685, 343] width 435 height 20
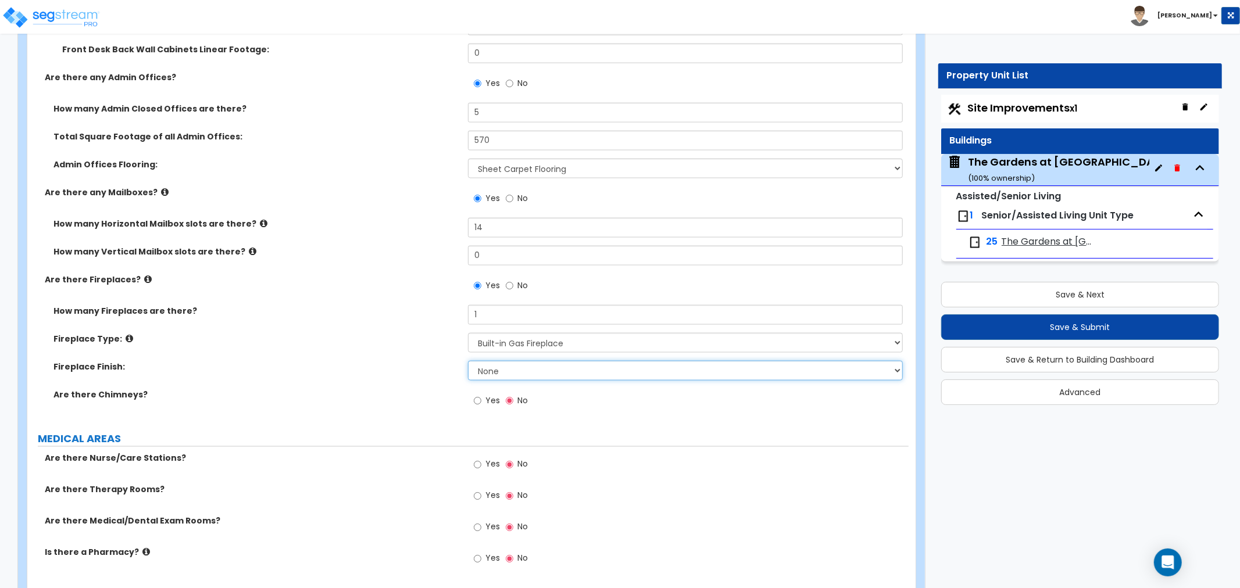
click at [492, 370] on select "None Brick Stone Tile Painted Molding" at bounding box center [685, 371] width 435 height 20
click at [468, 361] on select "None Brick Stone Tile Painted Molding" at bounding box center [685, 371] width 435 height 20
click at [500, 366] on select "None Brick Stone Tile Painted Molding" at bounding box center [685, 371] width 435 height 20
select select "3"
click at [468, 361] on select "None Brick Stone Tile Painted Molding" at bounding box center [685, 371] width 435 height 20
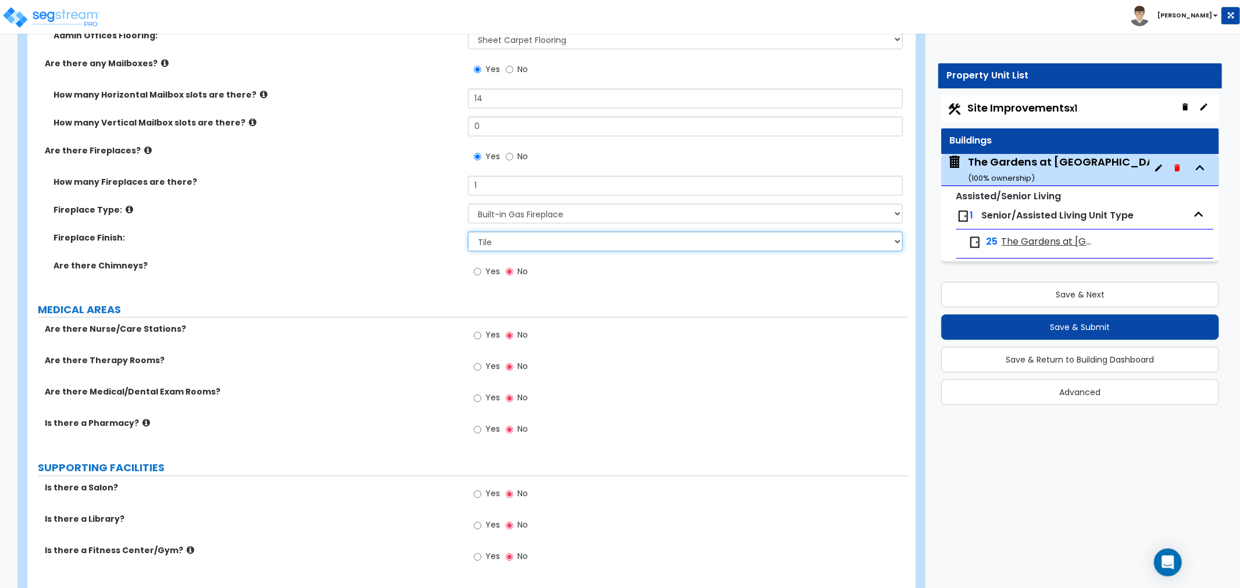
scroll to position [1614, 0]
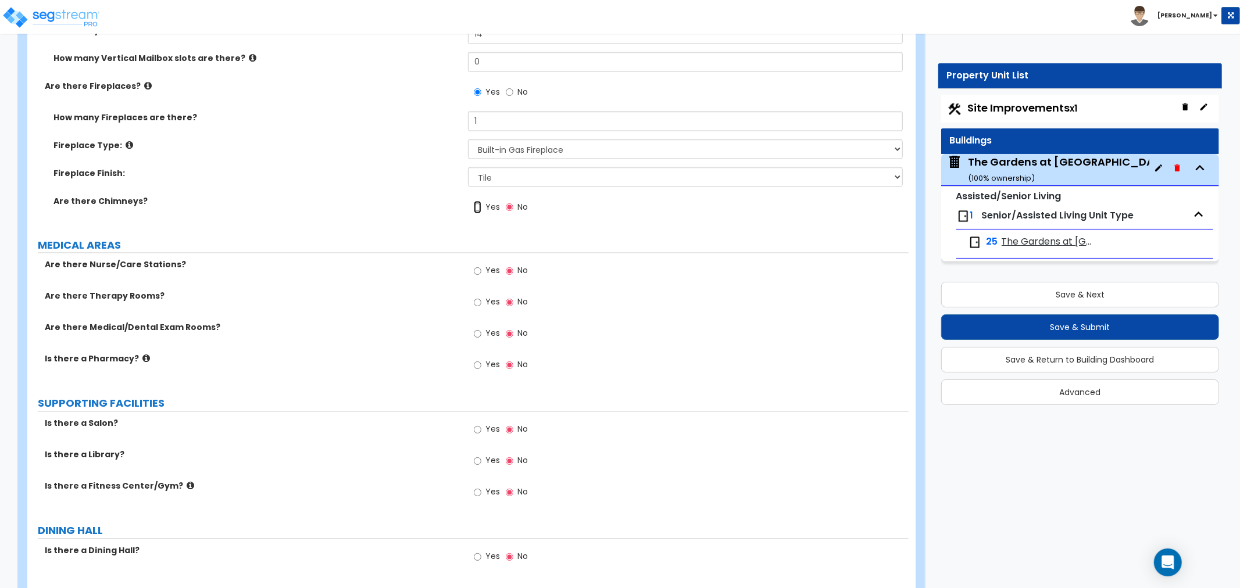
click at [478, 205] on input "Yes" at bounding box center [478, 207] width 8 height 13
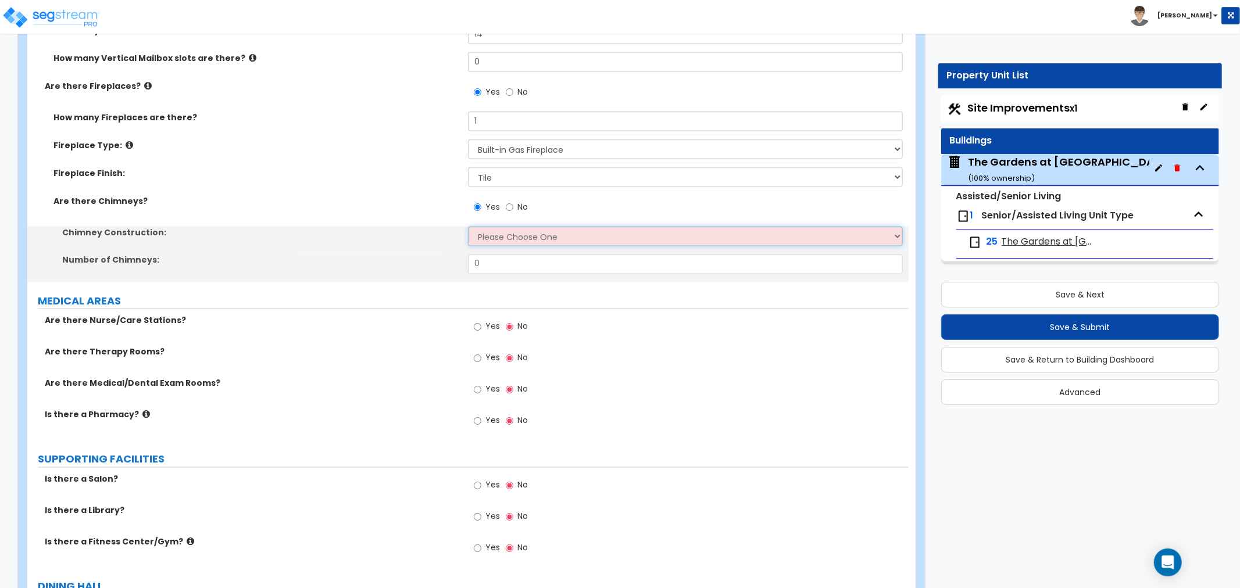
click at [496, 235] on select "Please Choose One Brick Construction Cinder Block Construction Stone Constructi…" at bounding box center [685, 237] width 435 height 20
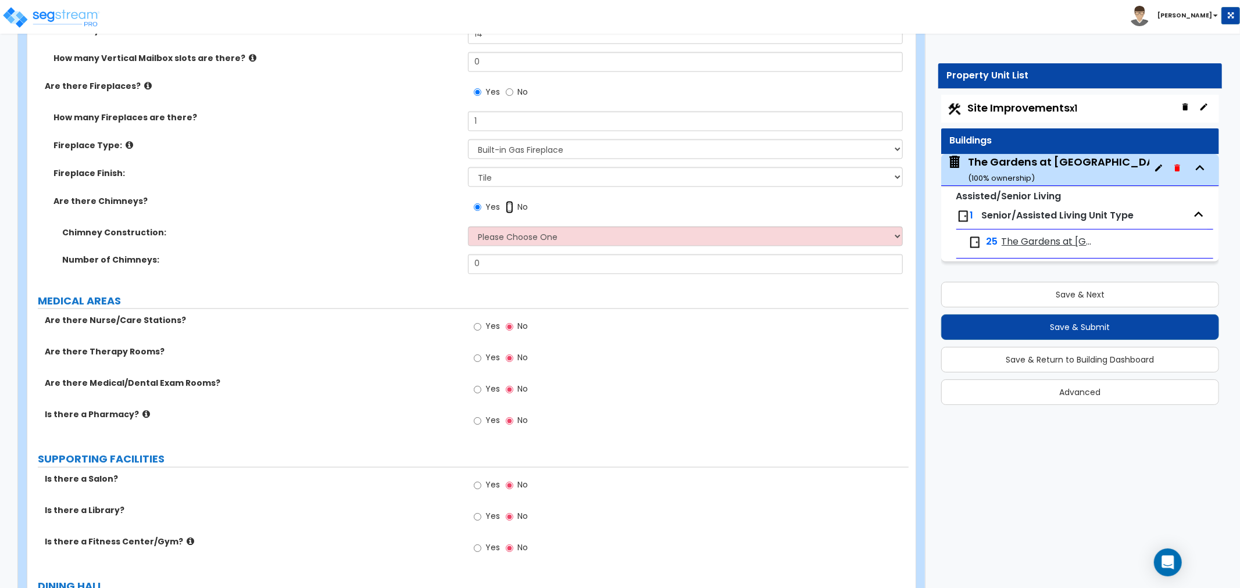
click at [507, 202] on input "No" at bounding box center [510, 207] width 8 height 13
radio input "false"
radio input "true"
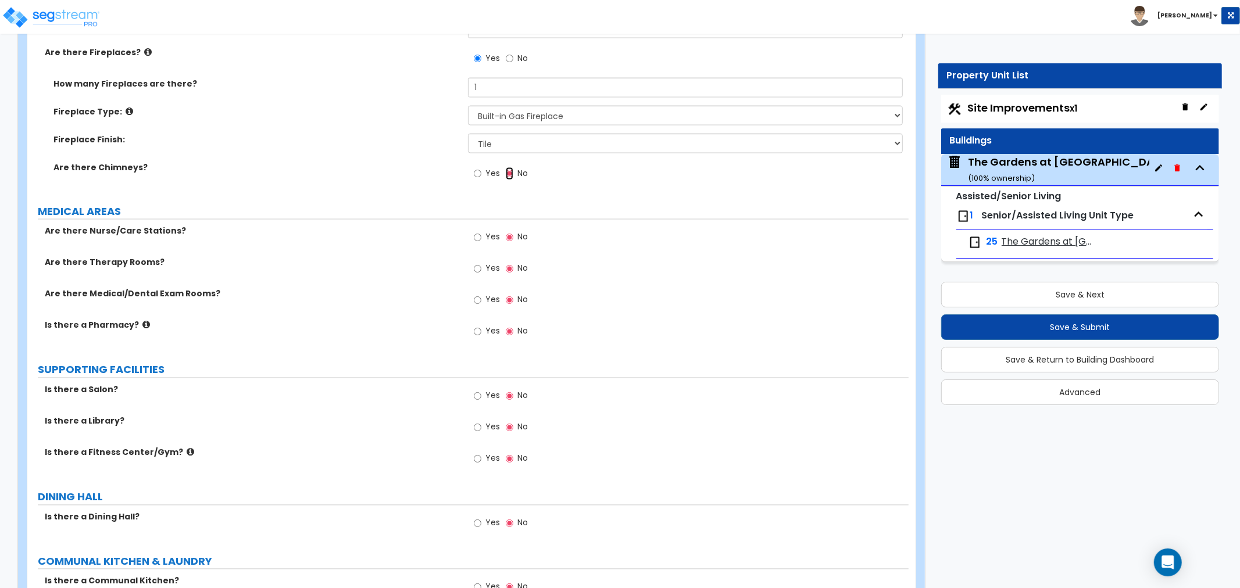
scroll to position [1679, 0]
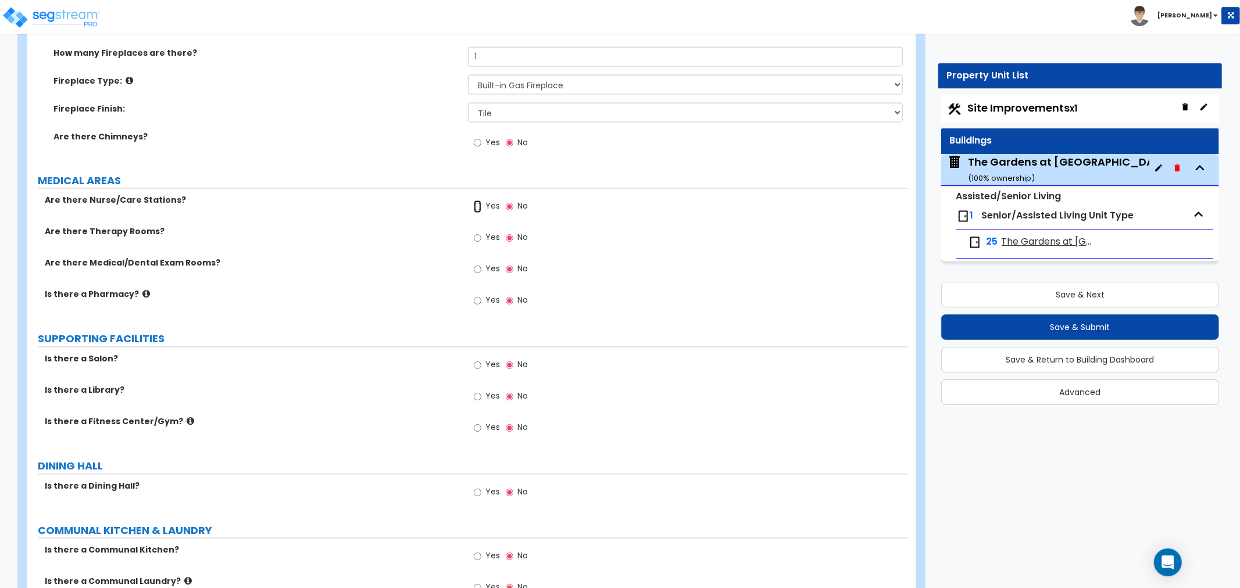
click at [478, 207] on input "Yes" at bounding box center [478, 207] width 8 height 13
radio input "true"
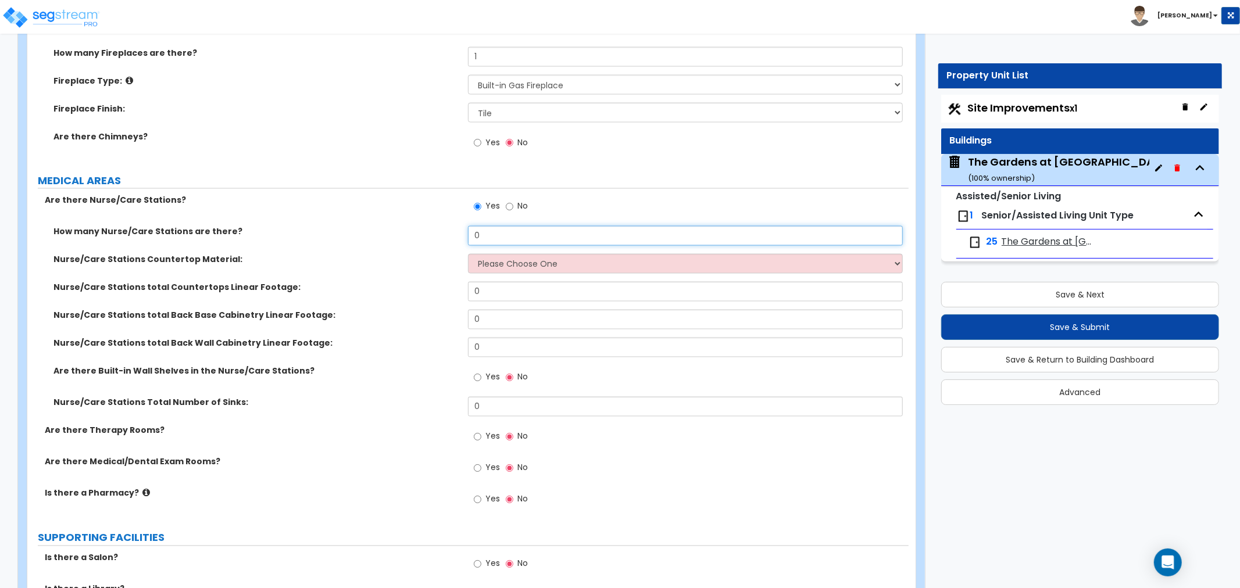
drag, startPoint x: 496, startPoint y: 229, endPoint x: 406, endPoint y: 235, distance: 90.9
click at [406, 235] on div "How many Nurse/Care Stations are there? 0" at bounding box center [467, 240] width 881 height 28
type input "1"
click at [570, 254] on select "Please Choose One Plastic Laminate Solid Surface Stone Quartz Marble Tile Wood …" at bounding box center [685, 264] width 435 height 20
select select "7"
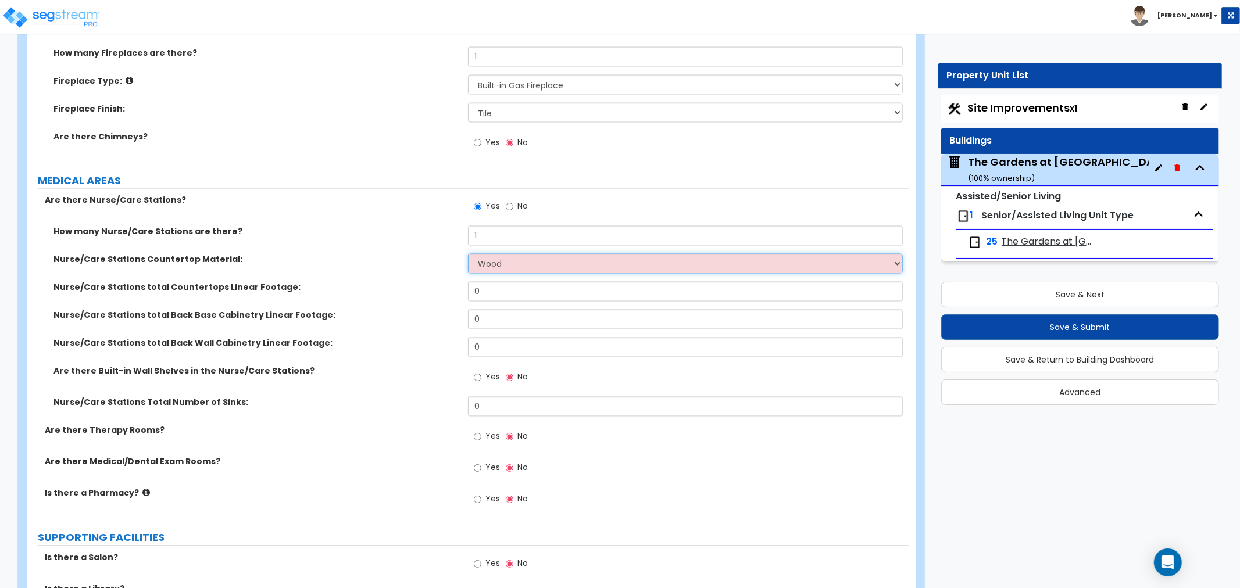
click at [468, 254] on select "Please Choose One Plastic Laminate Solid Surface Stone Quartz Marble Tile Wood …" at bounding box center [685, 264] width 435 height 20
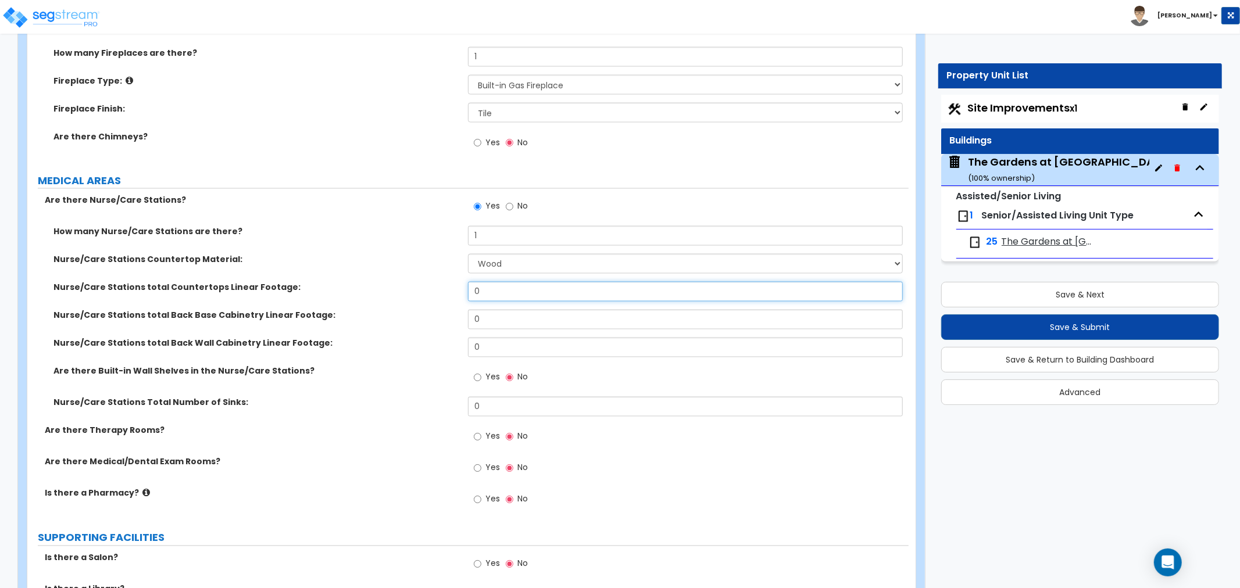
drag, startPoint x: 488, startPoint y: 288, endPoint x: 424, endPoint y: 292, distance: 64.1
click at [424, 292] on div "Nurse/Care Stations total Countertops Linear Footage: 0" at bounding box center [467, 296] width 881 height 28
type input "27"
click at [395, 317] on label "Nurse/Care Stations total Back Base Cabinetry Linear Footage:" at bounding box center [256, 316] width 406 height 12
drag, startPoint x: 492, startPoint y: 314, endPoint x: 436, endPoint y: 316, distance: 55.8
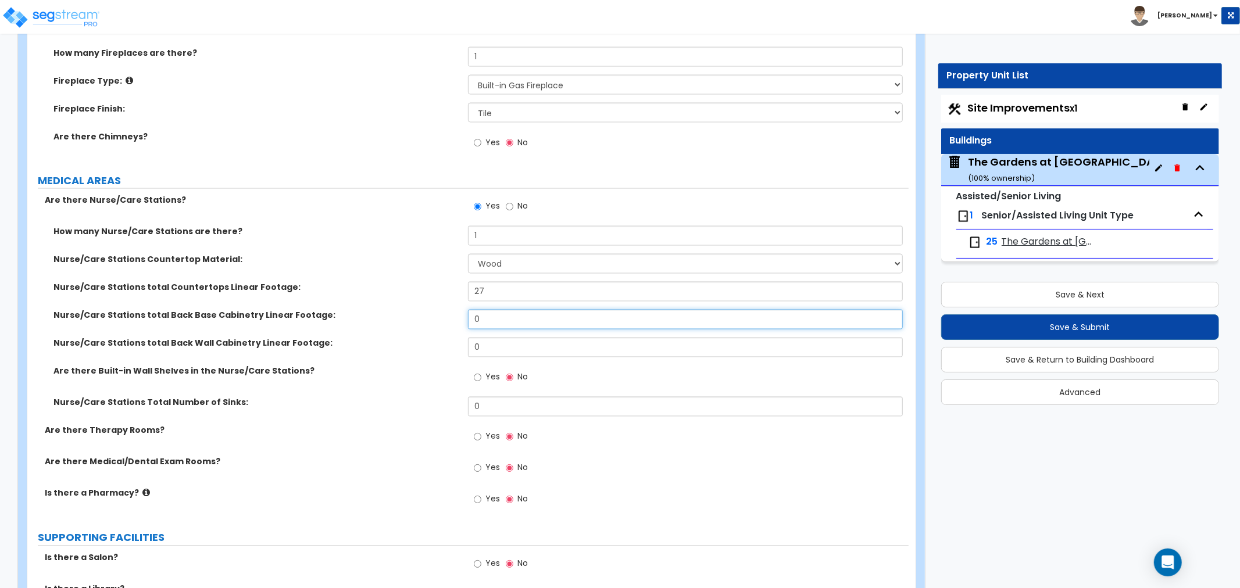
click at [436, 316] on div "Nurse/Care Stations total Back Base Cabinetry Linear Footage: 0" at bounding box center [467, 324] width 881 height 28
type input "6"
drag, startPoint x: 423, startPoint y: 341, endPoint x: 413, endPoint y: 340, distance: 9.9
click at [413, 340] on div "Nurse/Care Stations total Back Wall Cabinetry Linear Footage: 0" at bounding box center [467, 352] width 881 height 28
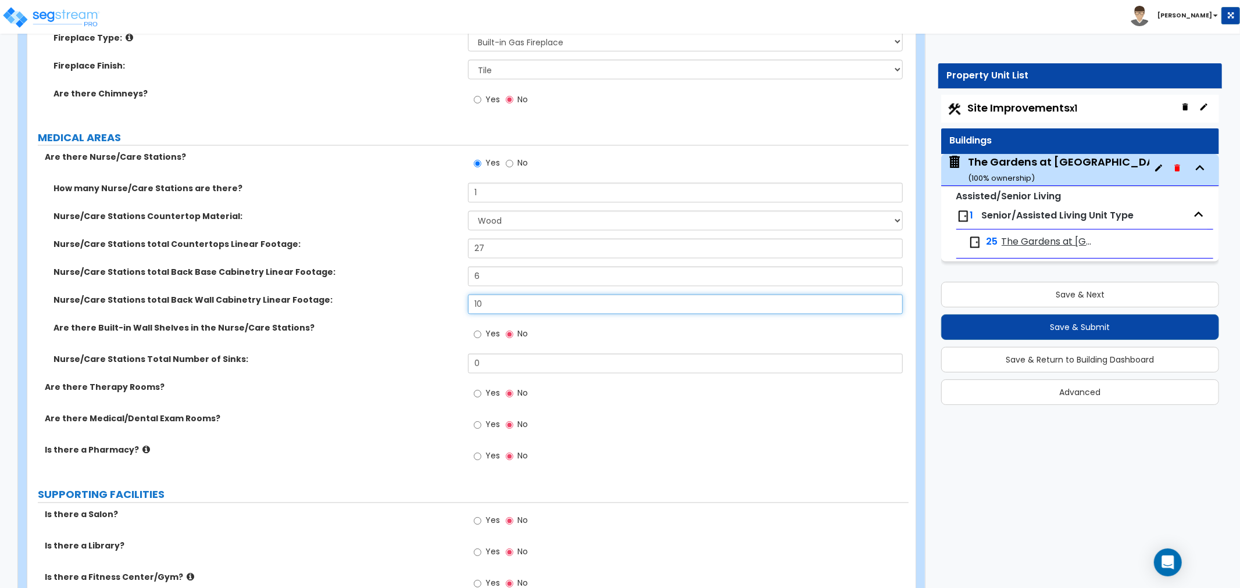
scroll to position [1744, 0]
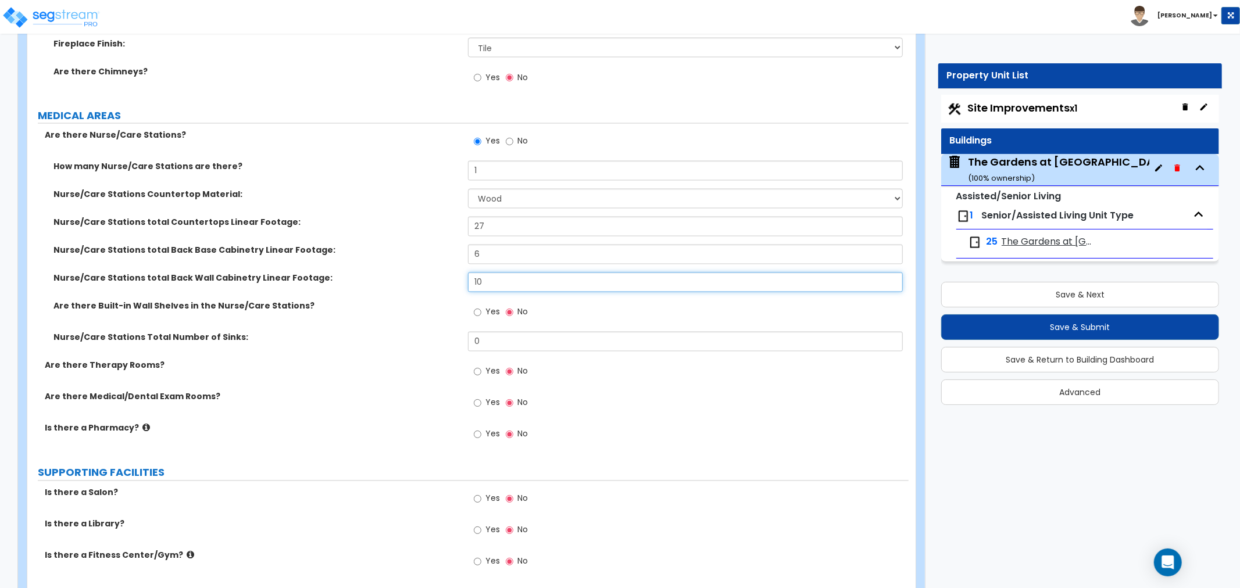
type input "10"
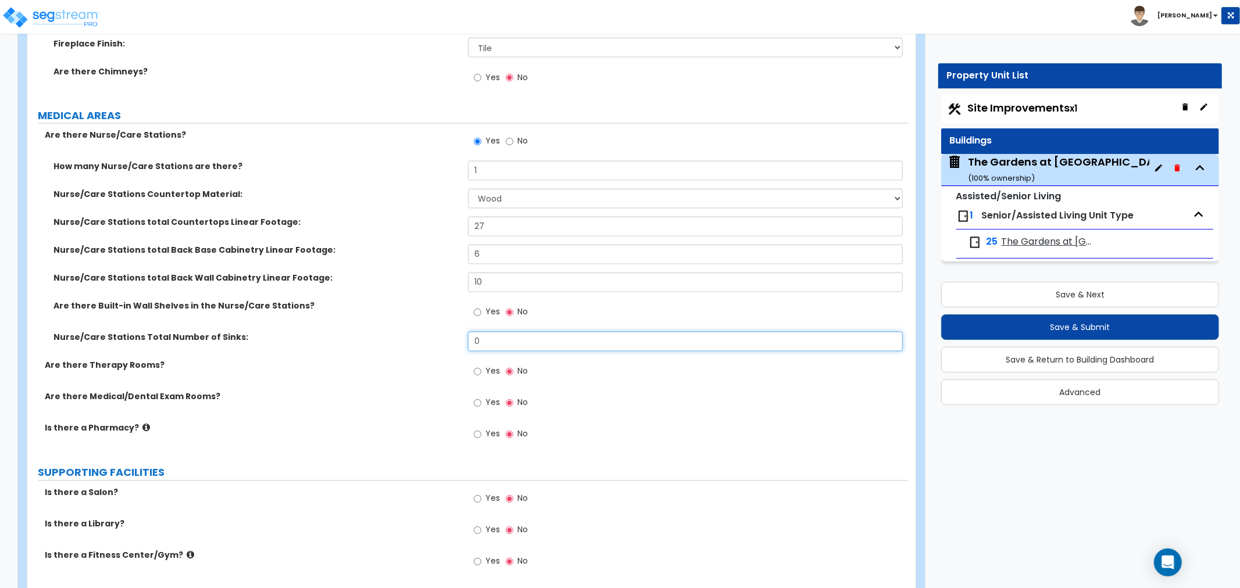
drag, startPoint x: 500, startPoint y: 349, endPoint x: 402, endPoint y: 338, distance: 98.9
click at [402, 338] on div "Nurse/Care Stations Total Number of Sinks: 0" at bounding box center [467, 346] width 881 height 28
type input "1"
click at [423, 342] on label "Nurse/Care Stations Total Number of Sinks:" at bounding box center [256, 338] width 406 height 12
click at [478, 373] on input "Yes" at bounding box center [478, 372] width 8 height 13
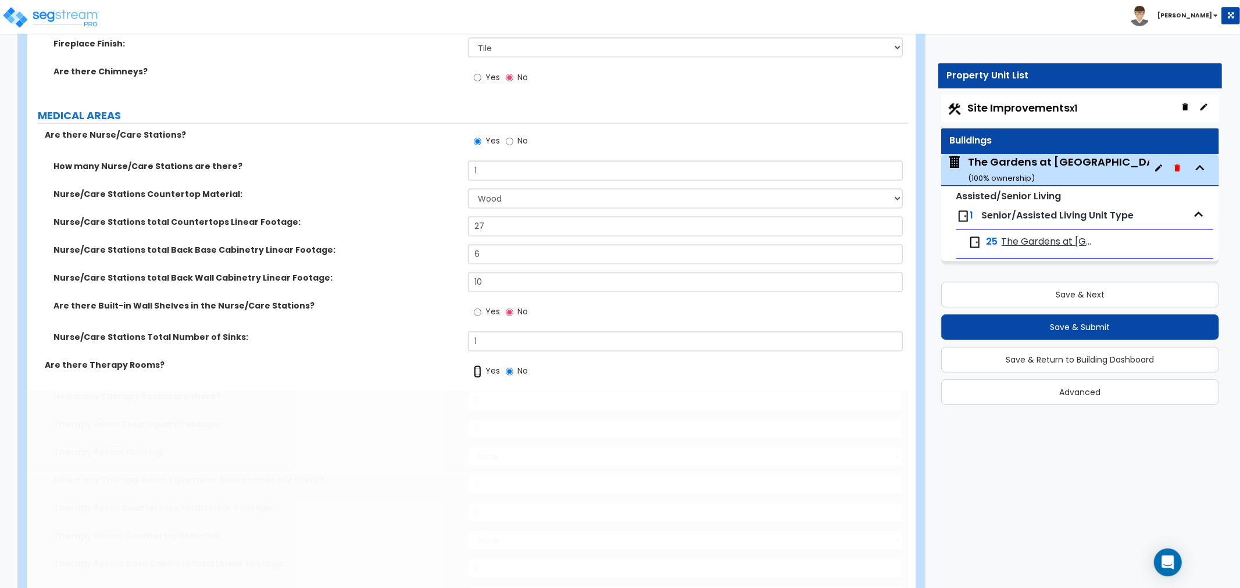
radio input "true"
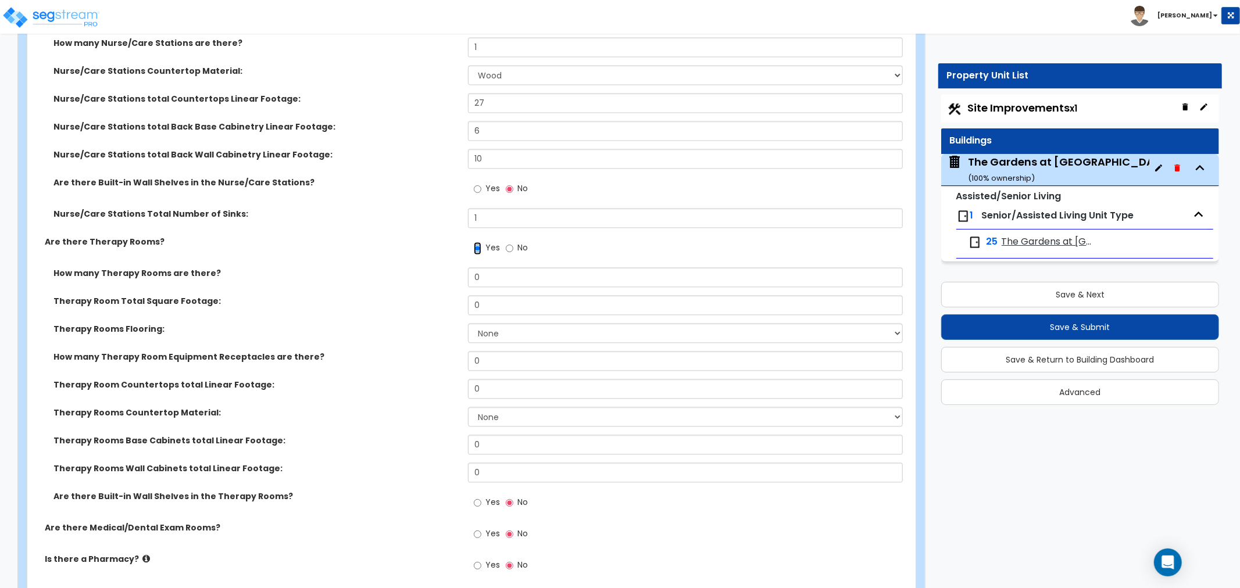
scroll to position [1873, 0]
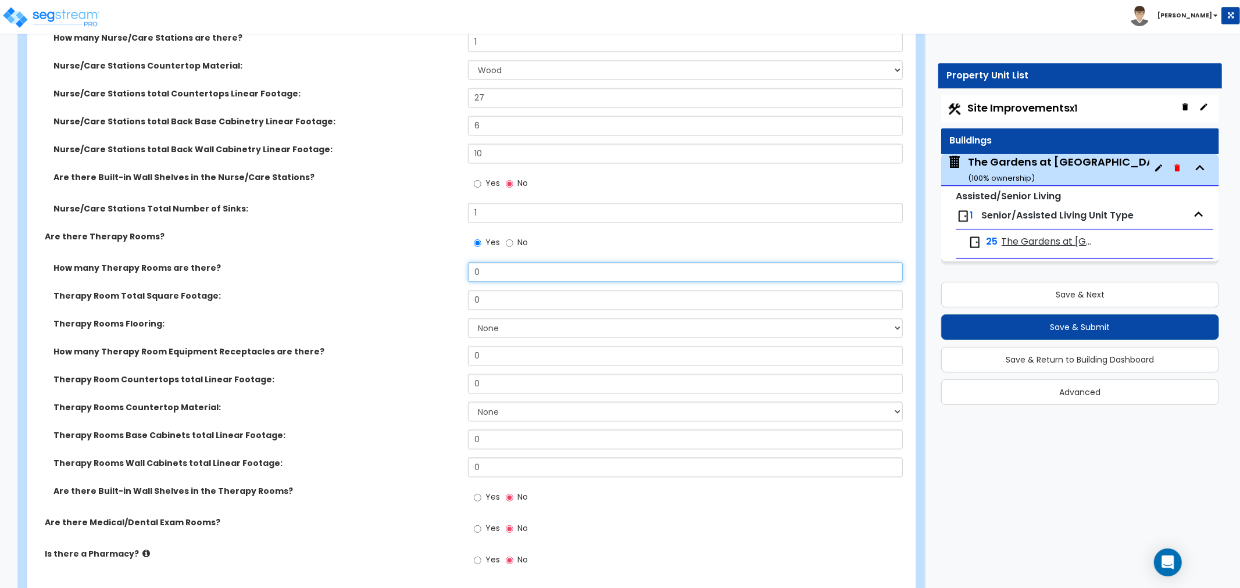
drag, startPoint x: 453, startPoint y: 276, endPoint x: 429, endPoint y: 276, distance: 24.4
click at [429, 276] on div "How many Therapy Rooms are there? 0" at bounding box center [467, 276] width 881 height 28
type input "1"
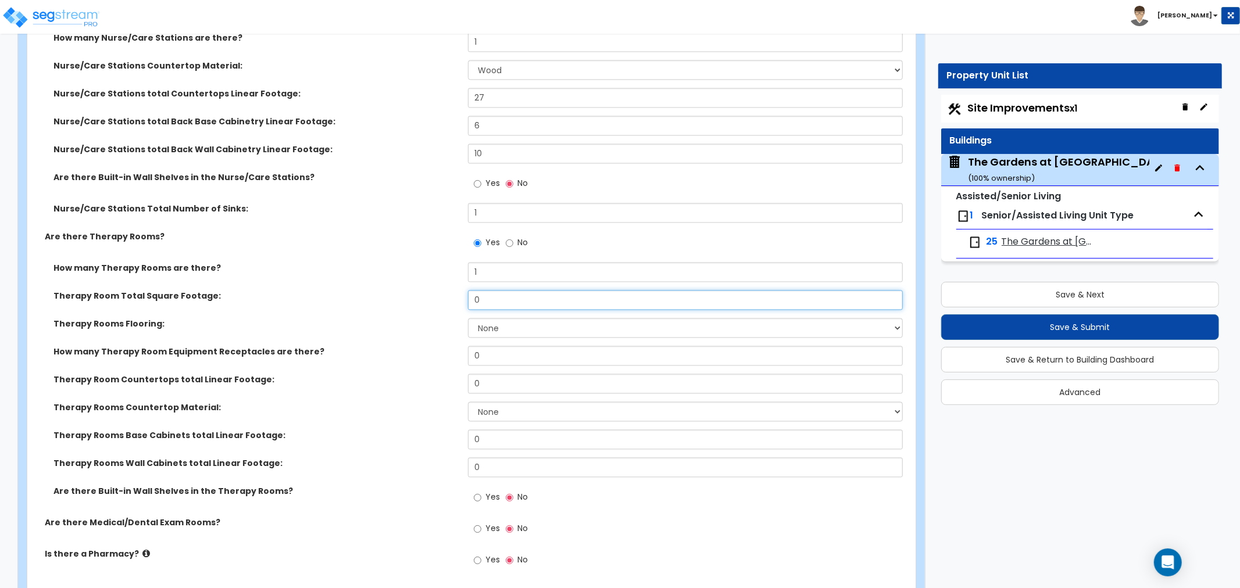
drag, startPoint x: 503, startPoint y: 299, endPoint x: 341, endPoint y: 302, distance: 162.2
click at [341, 302] on div "Therapy Room Total Square Footage: 0" at bounding box center [467, 304] width 881 height 28
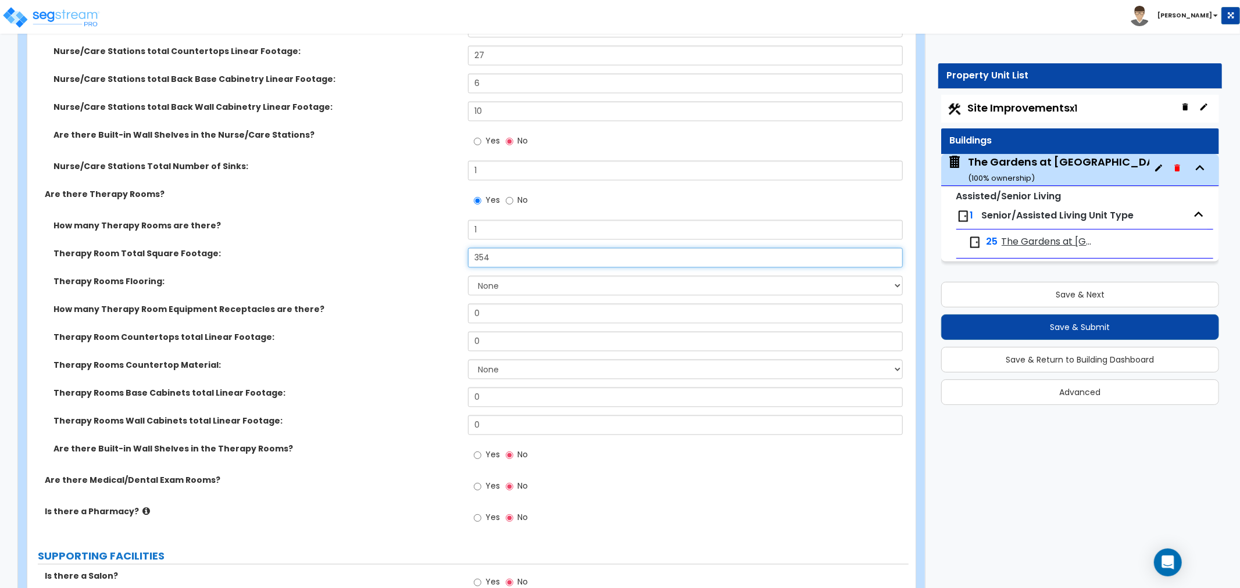
scroll to position [1937, 0]
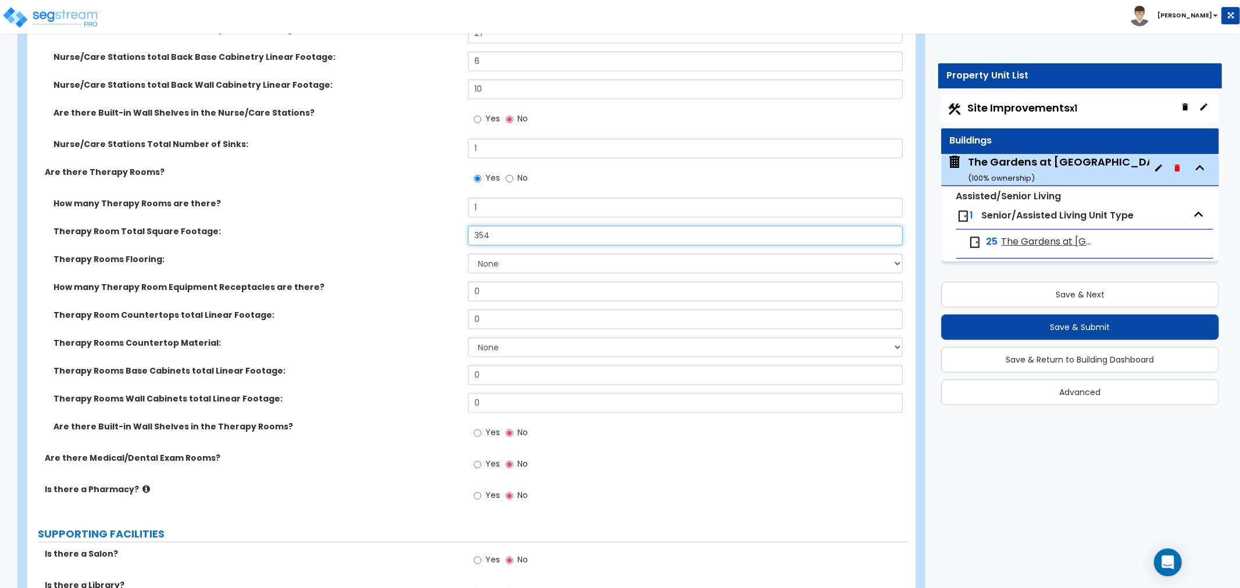
type input "354"
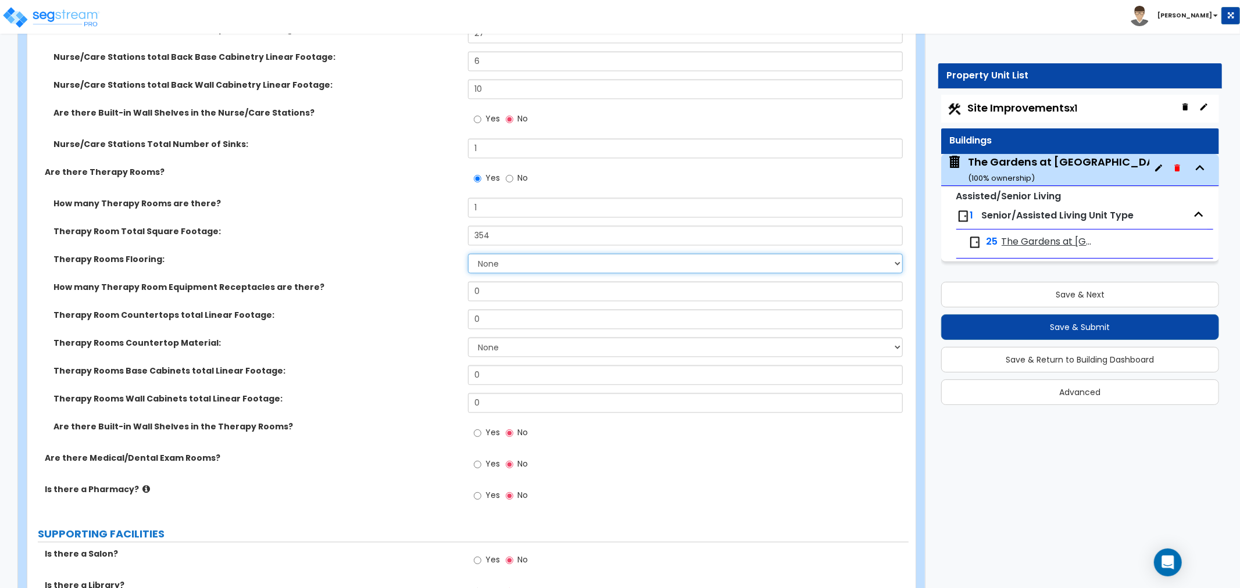
click at [496, 262] on select "None Tile Flooring Hardwood Flooring Resilient Laminate Flooring VCT Flooring S…" at bounding box center [685, 263] width 435 height 20
select select "3"
click at [468, 253] on select "None Tile Flooring Hardwood Flooring Resilient Laminate Flooring VCT Flooring S…" at bounding box center [685, 263] width 435 height 20
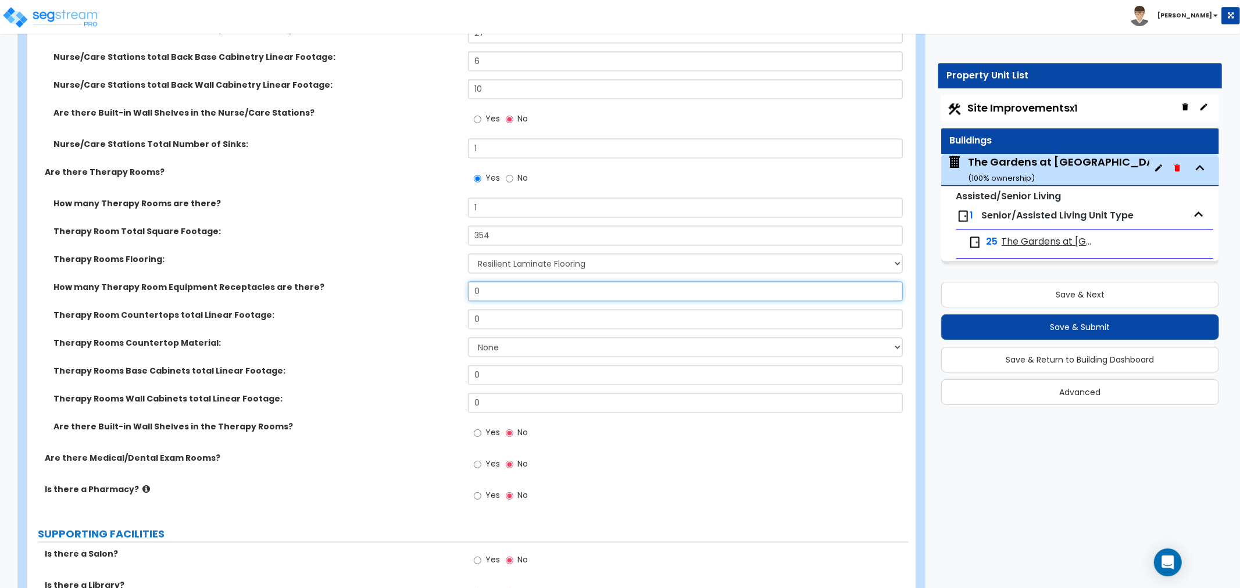
drag, startPoint x: 493, startPoint y: 291, endPoint x: 421, endPoint y: 292, distance: 71.5
click at [421, 292] on div "How many Therapy Room Equipment Receptacles are there? 0" at bounding box center [467, 295] width 881 height 28
type input "2"
drag, startPoint x: 498, startPoint y: 317, endPoint x: 443, endPoint y: 321, distance: 55.4
click at [443, 321] on div "Therapy Room Countertops total Linear Footage: 0" at bounding box center [467, 323] width 881 height 28
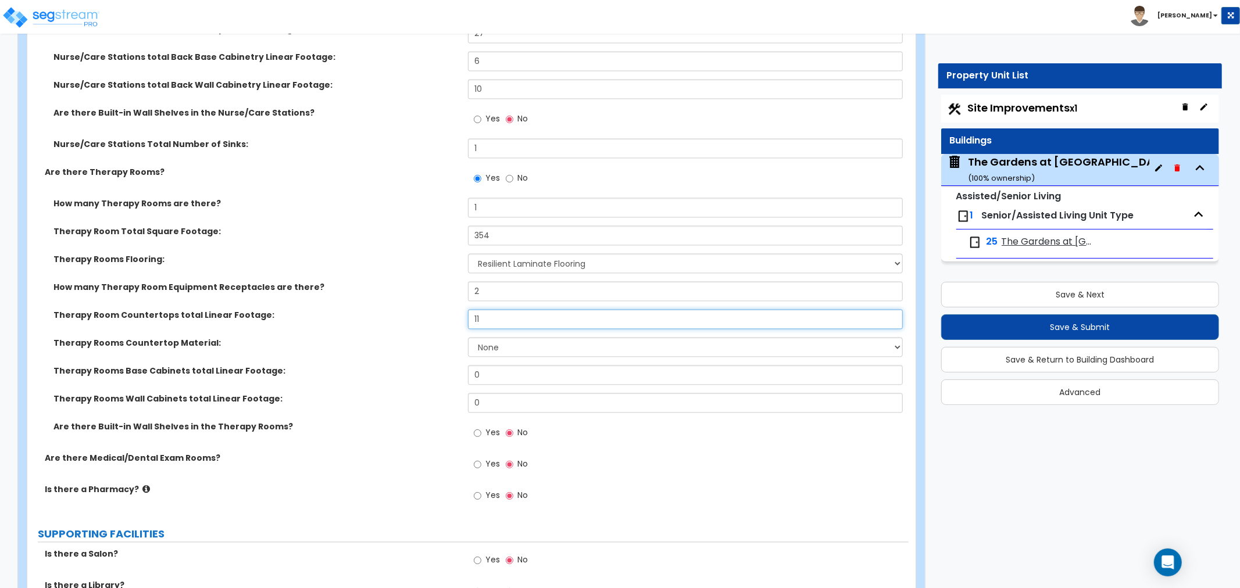
type input "11"
click at [482, 339] on select "None Plastic Laminate Solid Surface Stone Quartz Marble Tile Wood Stainless Ste…" at bounding box center [685, 347] width 435 height 20
select select "1"
click at [468, 337] on select "None Plastic Laminate Solid Surface Stone Quartz Marble Tile Wood Stainless Ste…" at bounding box center [685, 347] width 435 height 20
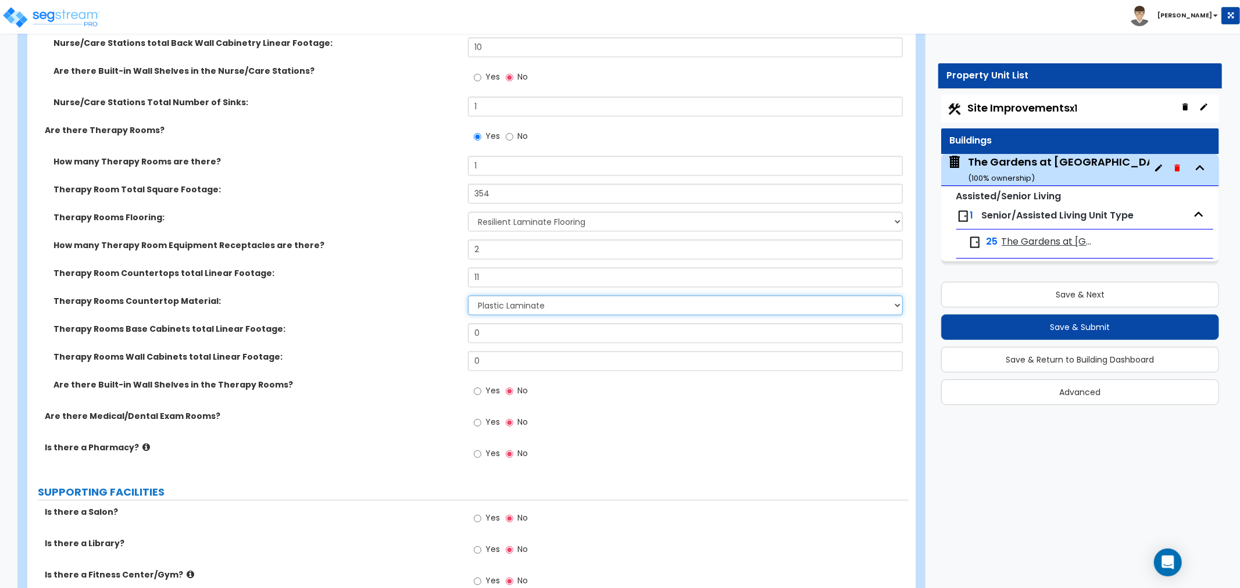
scroll to position [2002, 0]
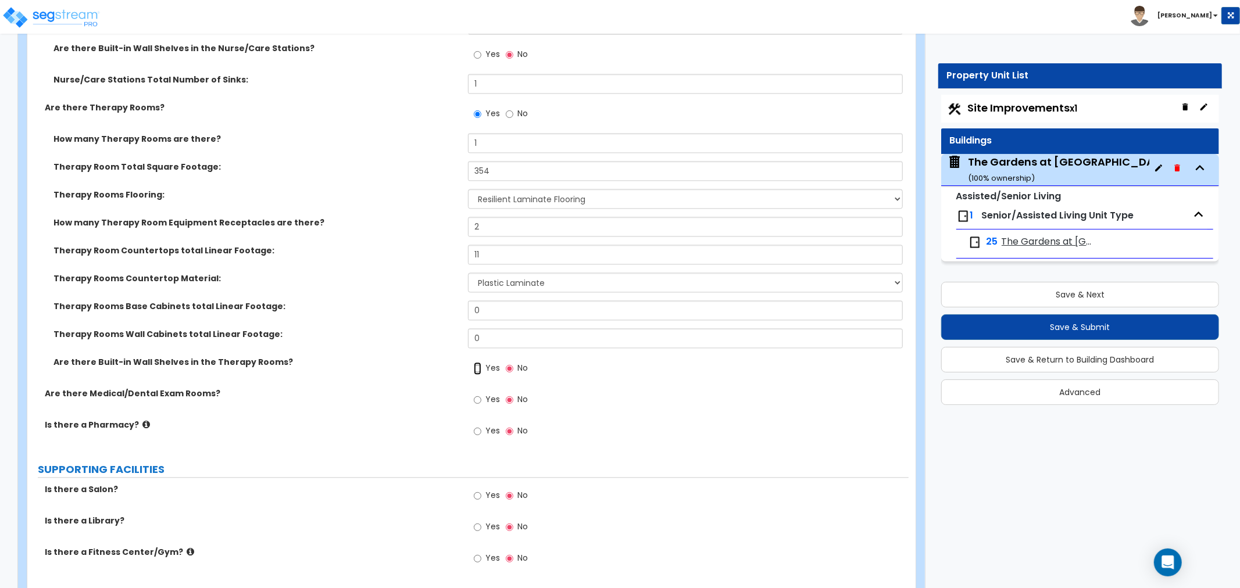
click at [480, 367] on input "Yes" at bounding box center [478, 368] width 8 height 13
radio input "true"
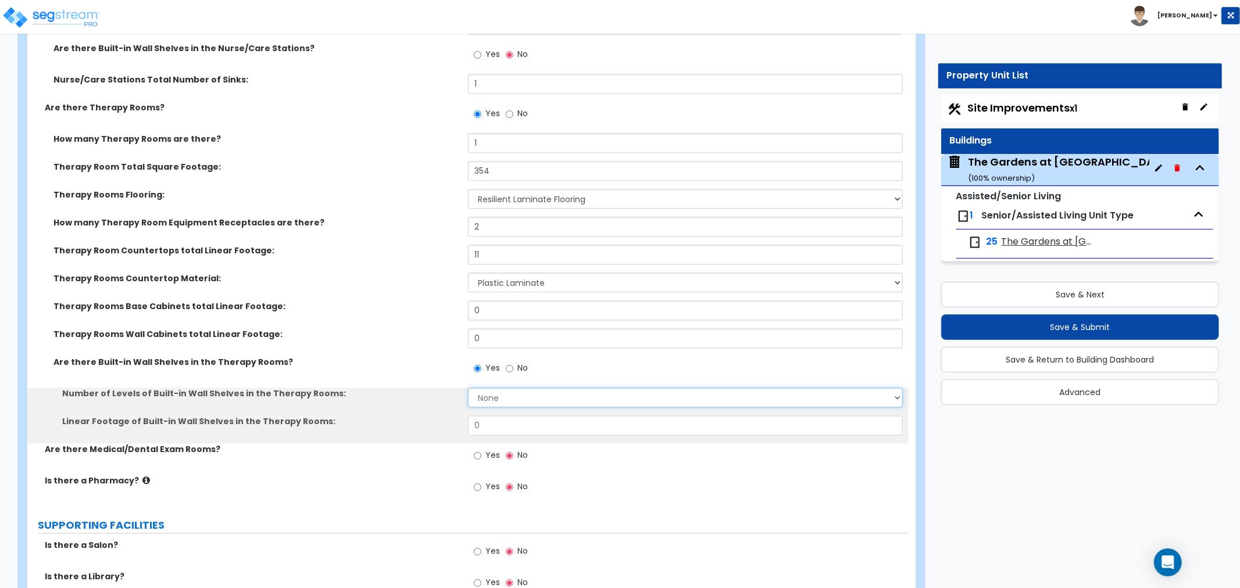
click at [495, 394] on select "None 1 2 3 4 5" at bounding box center [685, 398] width 435 height 20
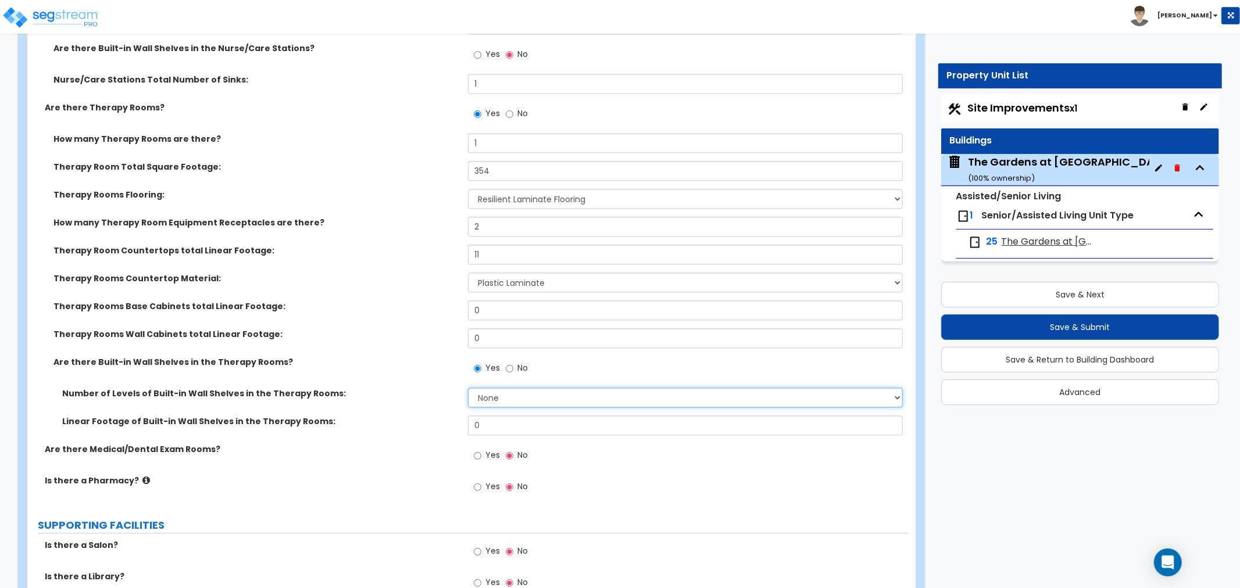
select select "1"
click at [468, 388] on select "None 1 2 3 4 5" at bounding box center [685, 398] width 435 height 20
click at [503, 425] on input "0" at bounding box center [685, 426] width 435 height 20
click at [509, 363] on input "No" at bounding box center [510, 368] width 8 height 13
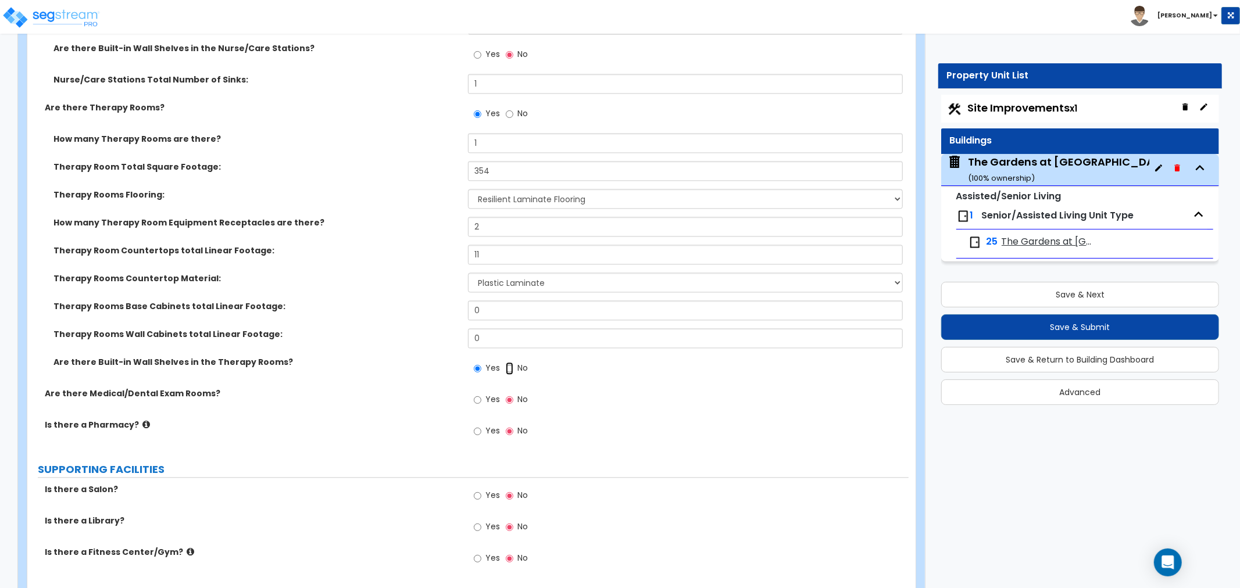
radio input "false"
radio input "true"
click at [479, 402] on input "Yes" at bounding box center [478, 400] width 8 height 13
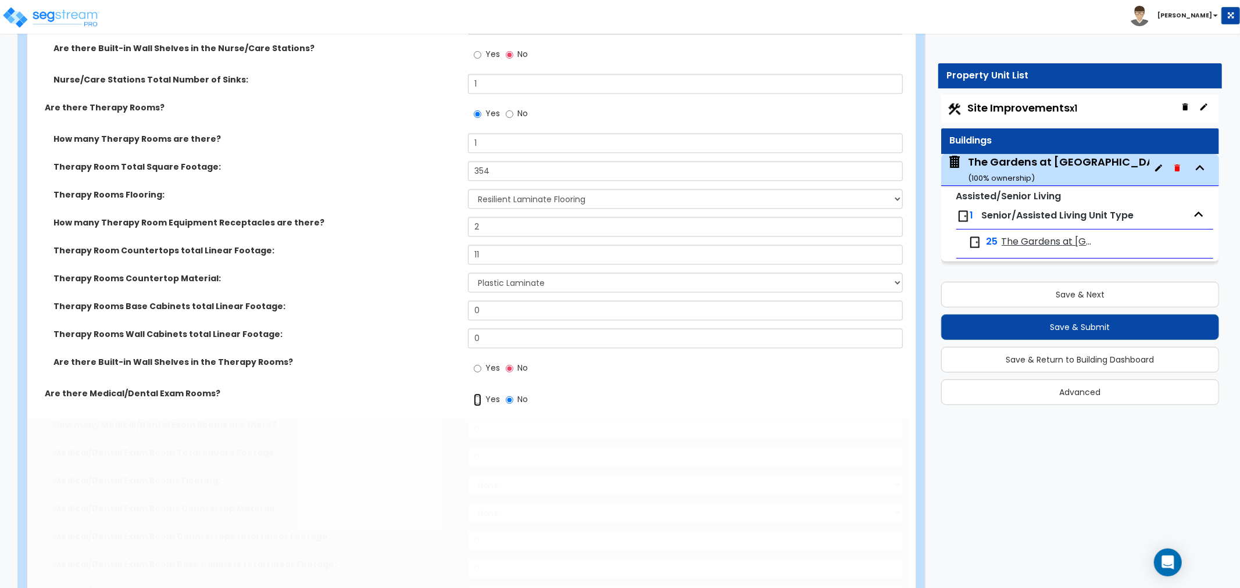
radio input "true"
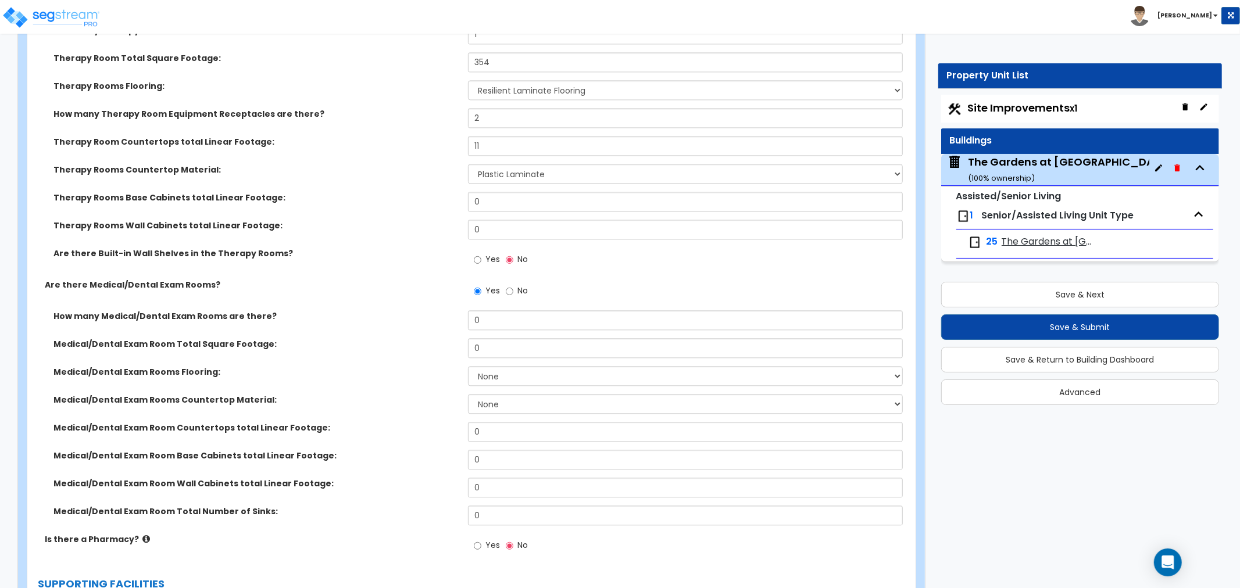
scroll to position [2131, 0]
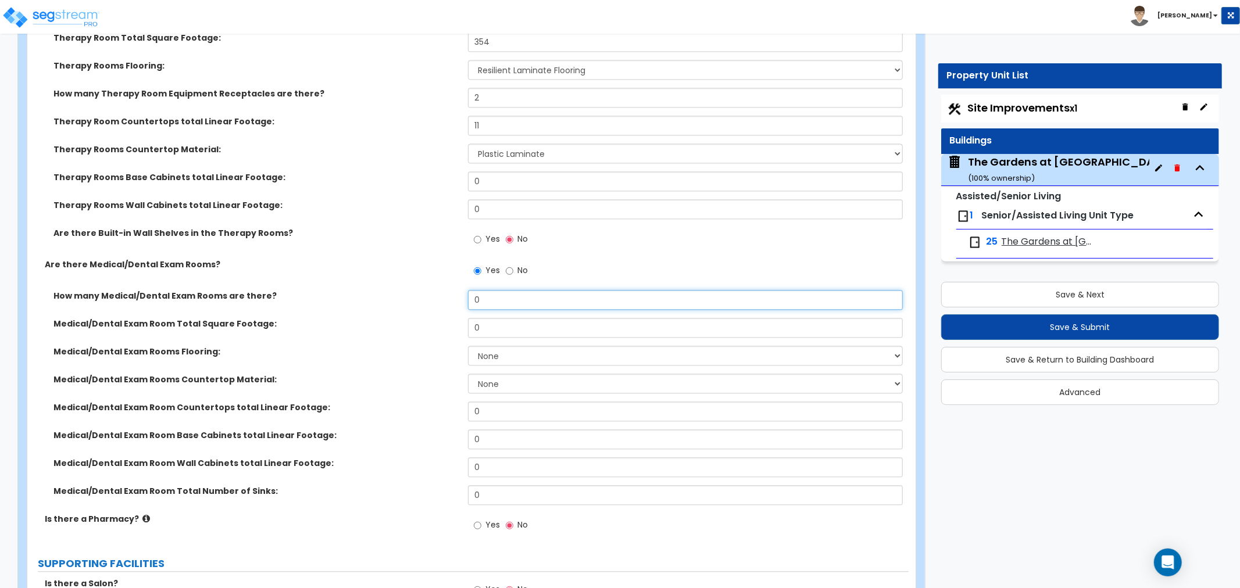
drag, startPoint x: 503, startPoint y: 297, endPoint x: 400, endPoint y: 302, distance: 103.6
click at [401, 301] on div "How many Medical/Dental Exam Rooms are there? 0" at bounding box center [467, 304] width 881 height 28
type input "4"
drag, startPoint x: 494, startPoint y: 321, endPoint x: 458, endPoint y: 333, distance: 37.9
click at [458, 333] on div "Medical/Dental Exam Room Total Square Footage: 0" at bounding box center [467, 332] width 881 height 28
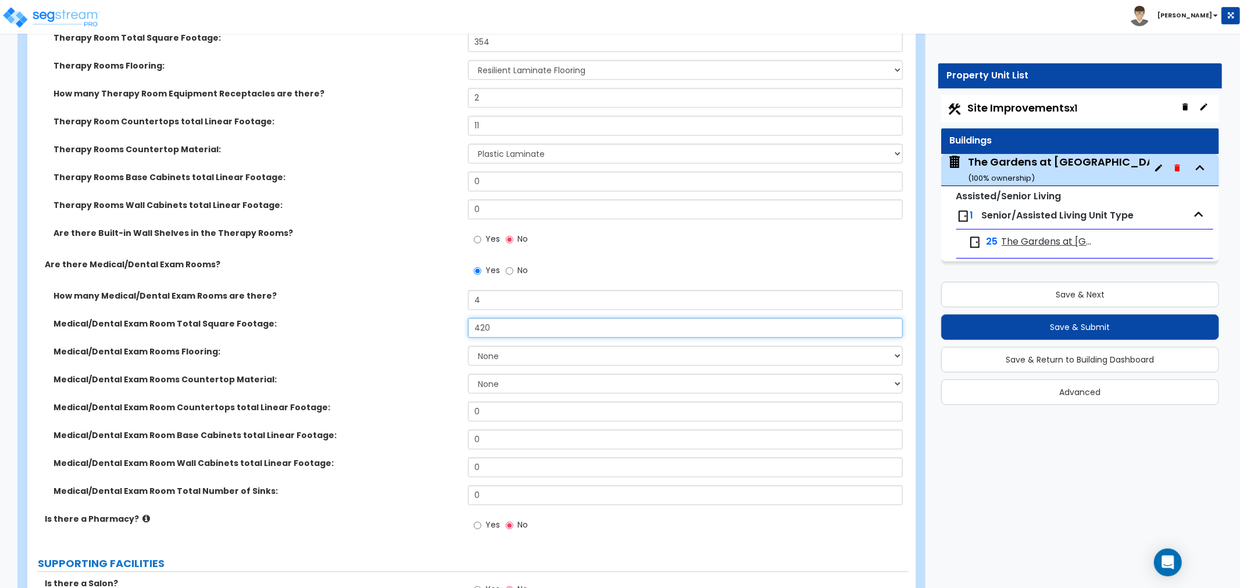
type input "420"
click at [500, 355] on select "None Tile Flooring Hardwood Flooring Resilient Laminate Flooring VCT Flooring S…" at bounding box center [685, 356] width 435 height 20
select select "3"
click at [468, 346] on select "None Tile Flooring Hardwood Flooring Resilient Laminate Flooring VCT Flooring S…" at bounding box center [685, 356] width 435 height 20
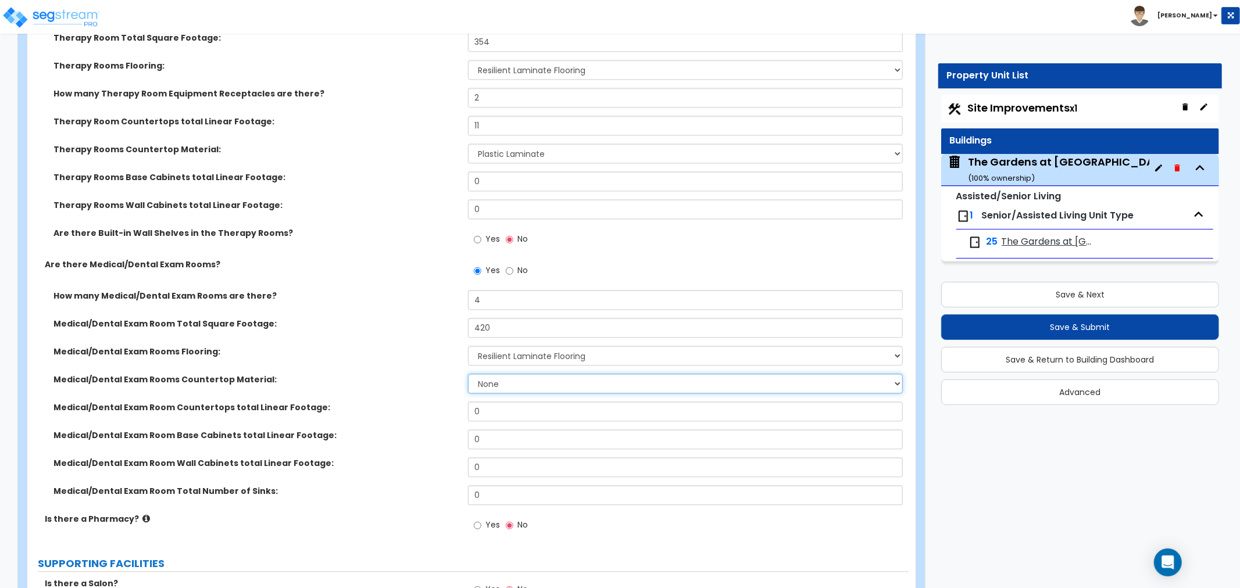
click at [484, 382] on select "None Plastic Laminate Solid Surface Stone Quartz Marble Tile Wood Stainless Ste…" at bounding box center [685, 384] width 435 height 20
select select "2"
click at [468, 374] on select "None Plastic Laminate Solid Surface Stone Quartz Marble Tile Wood Stainless Ste…" at bounding box center [685, 384] width 435 height 20
drag, startPoint x: 500, startPoint y: 410, endPoint x: 448, endPoint y: 410, distance: 52.9
click at [448, 410] on div "Medical/Dental Exam Room Countertops total Linear Footage: 0" at bounding box center [467, 416] width 881 height 28
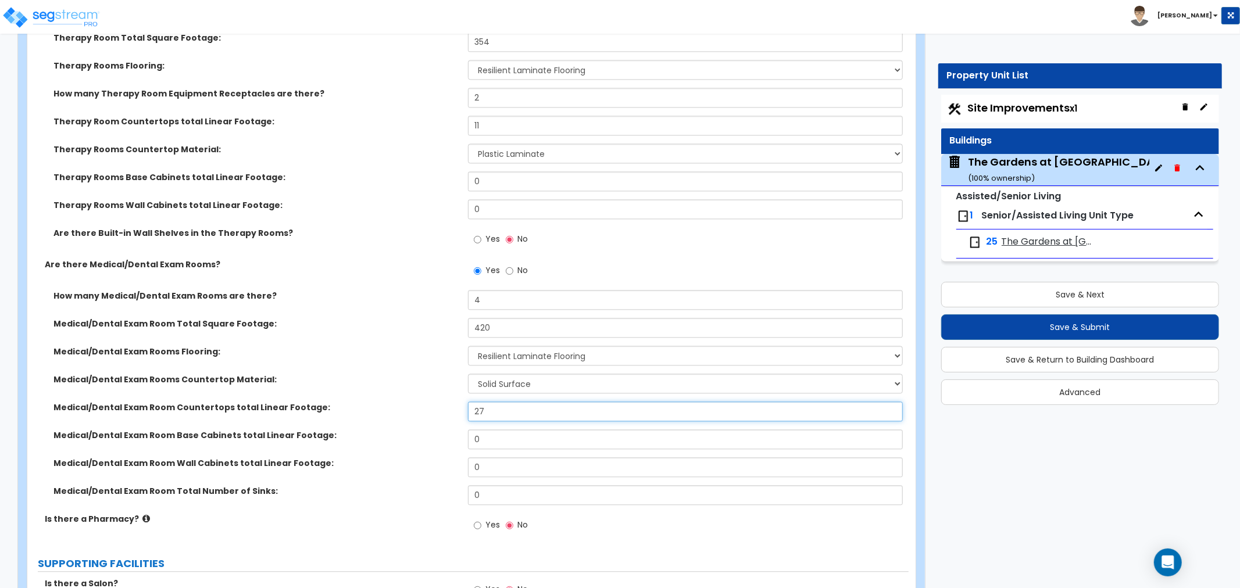
type input "27"
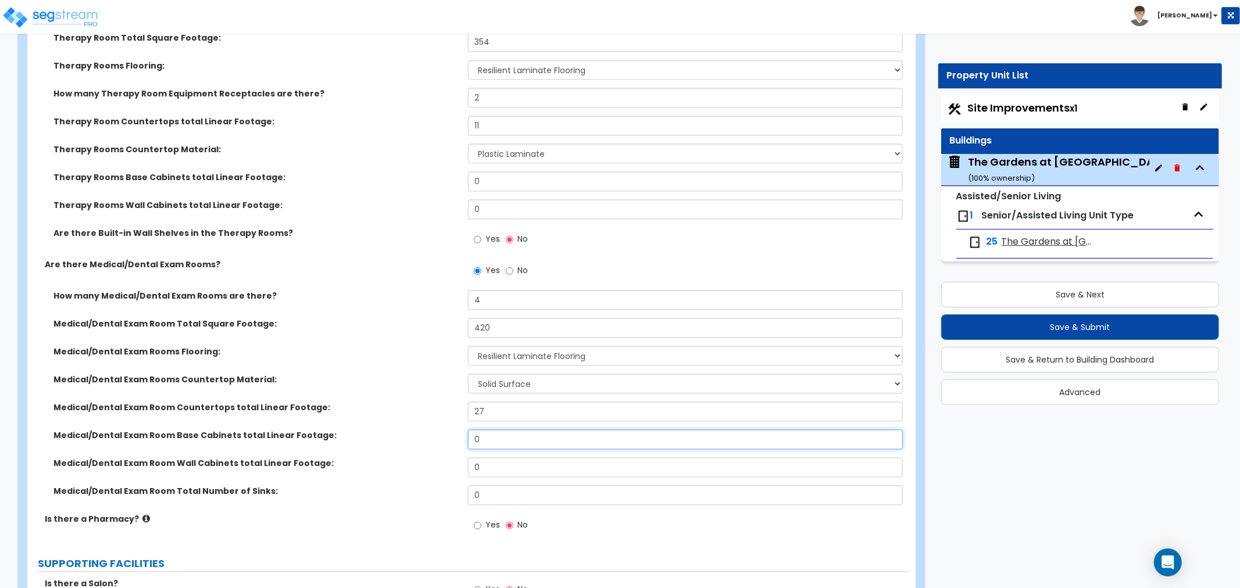
drag, startPoint x: 499, startPoint y: 434, endPoint x: 457, endPoint y: 433, distance: 41.3
click at [457, 433] on div "Medical/Dental Exam Room Base Cabinets total Linear Footage: 0" at bounding box center [467, 444] width 881 height 28
type input "27"
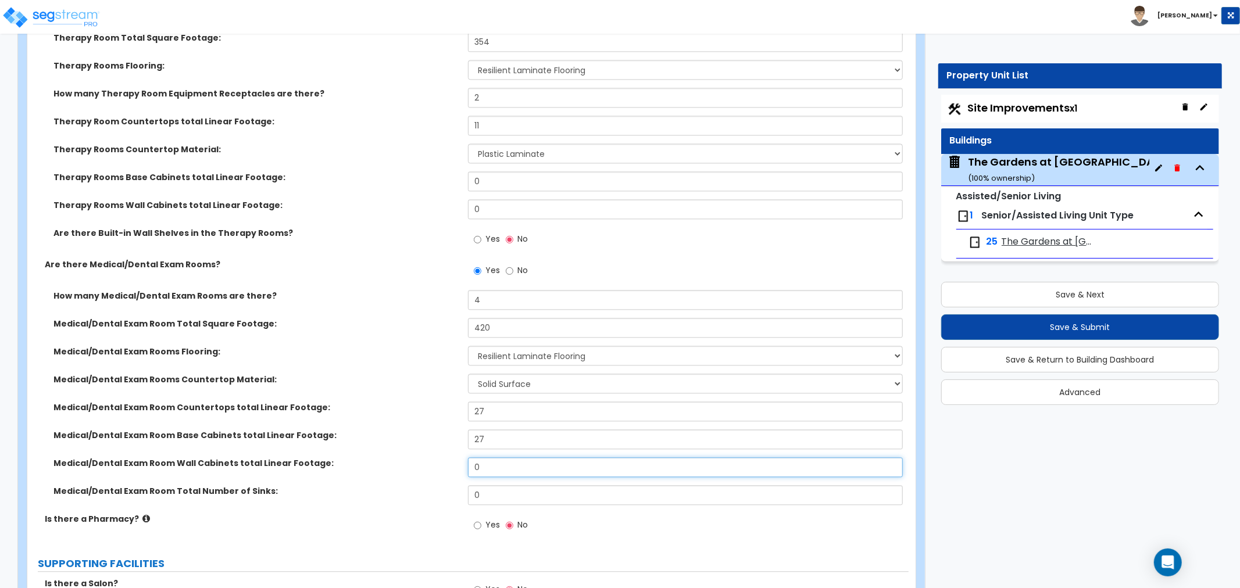
drag, startPoint x: 492, startPoint y: 469, endPoint x: 424, endPoint y: 463, distance: 67.7
click at [424, 463] on div "Medical/Dental Exam Room Wall Cabinets total Linear Footage: 0" at bounding box center [467, 471] width 881 height 28
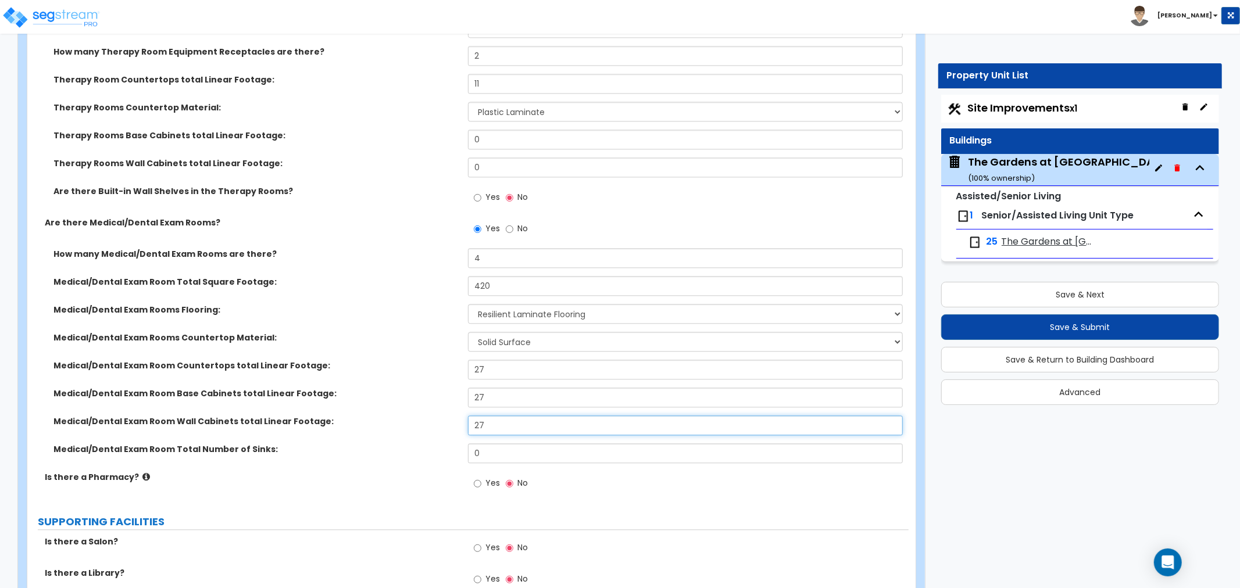
scroll to position [2196, 0]
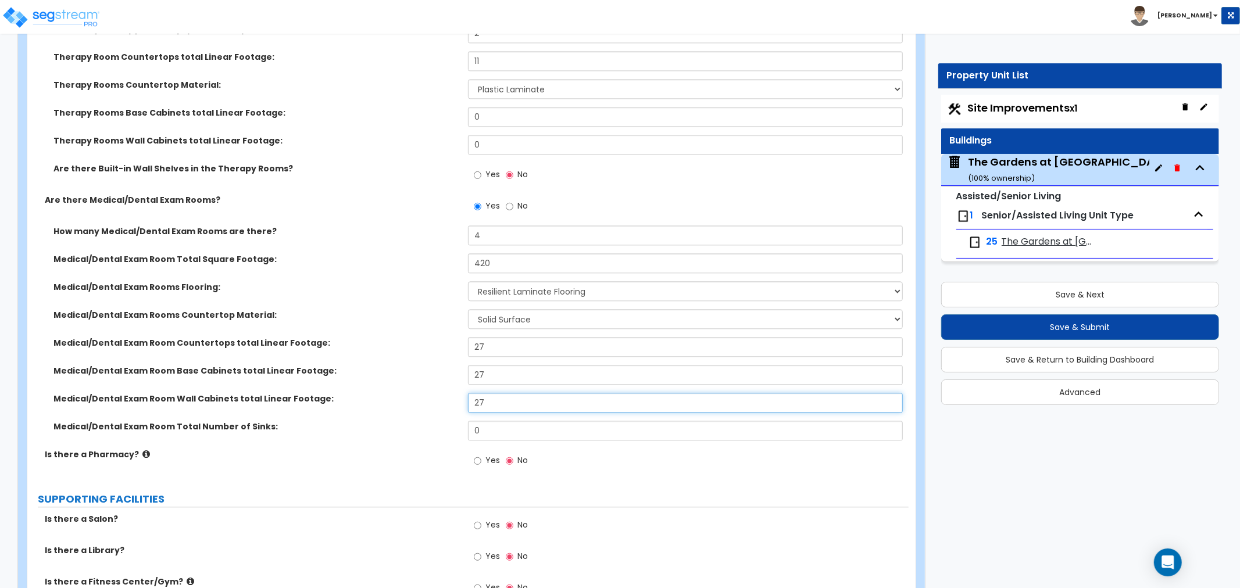
type input "27"
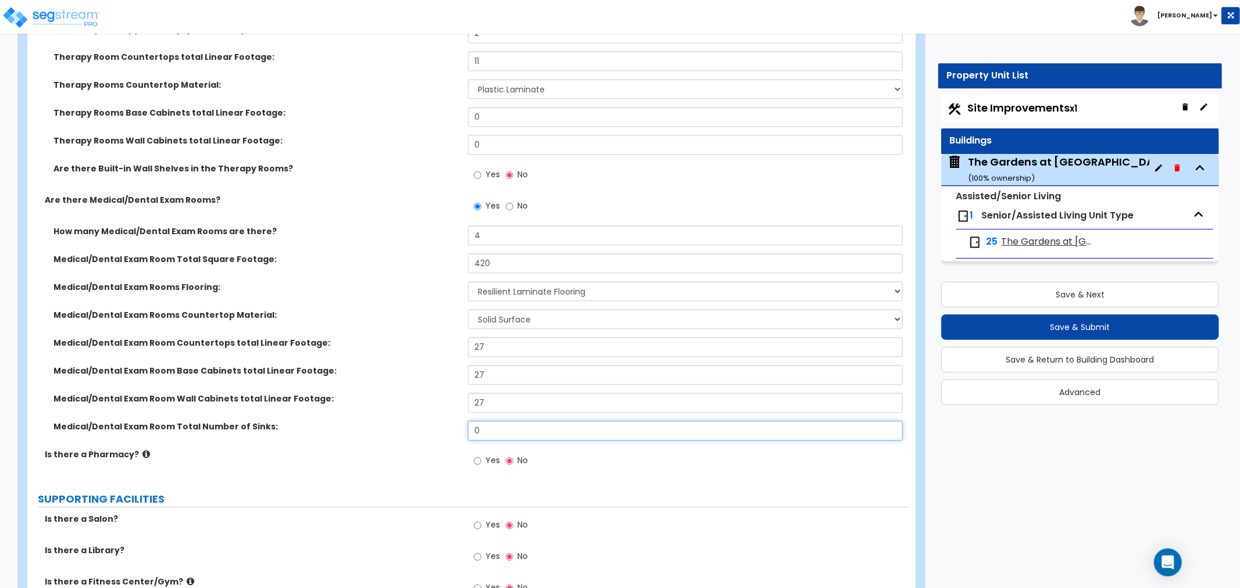
drag, startPoint x: 514, startPoint y: 436, endPoint x: 446, endPoint y: 433, distance: 67.5
click at [446, 433] on div "Medical/Dental Exam Room Total Number of Sinks: 0" at bounding box center [467, 435] width 881 height 28
type input "3"
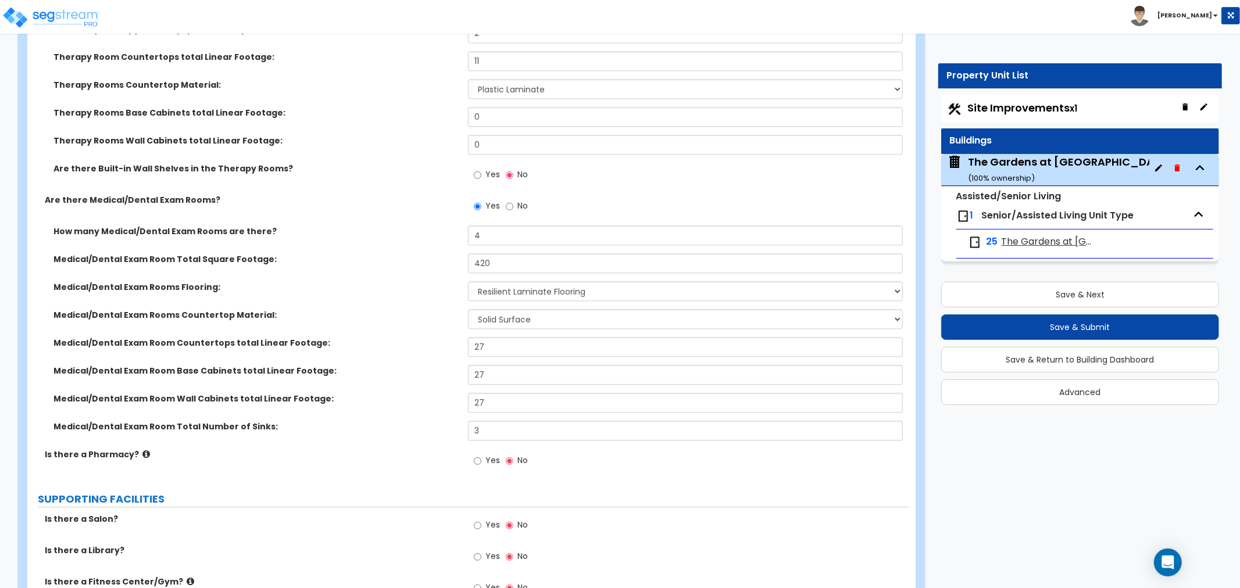
click at [348, 414] on div "Medical/Dental Exam Room Wall Cabinets total Linear Footage: 27" at bounding box center [467, 407] width 881 height 28
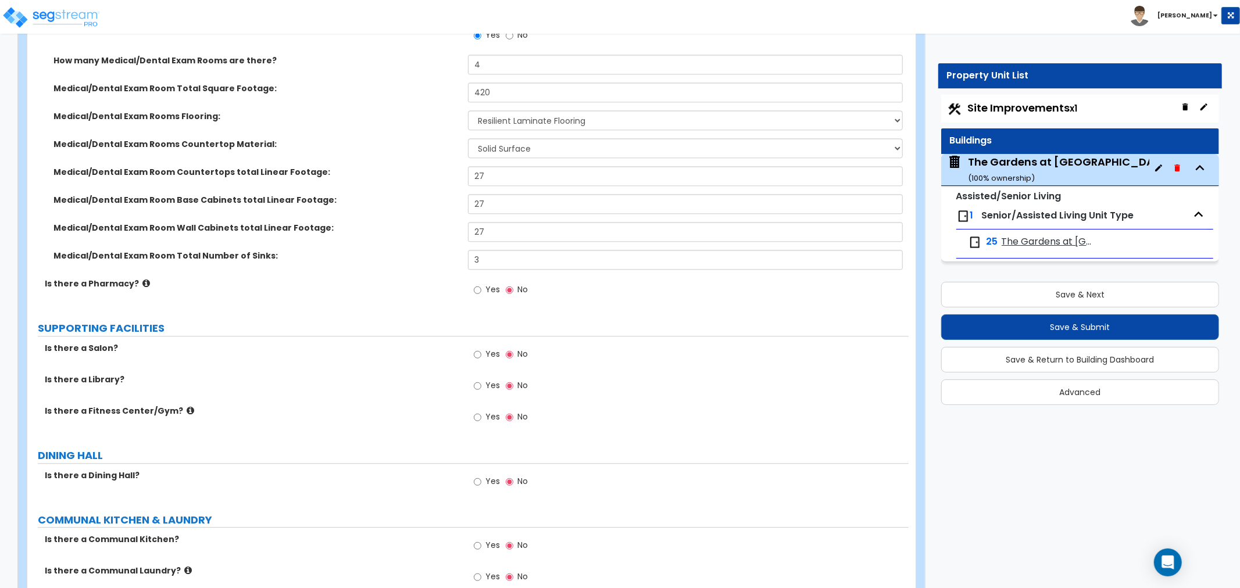
scroll to position [2390, 0]
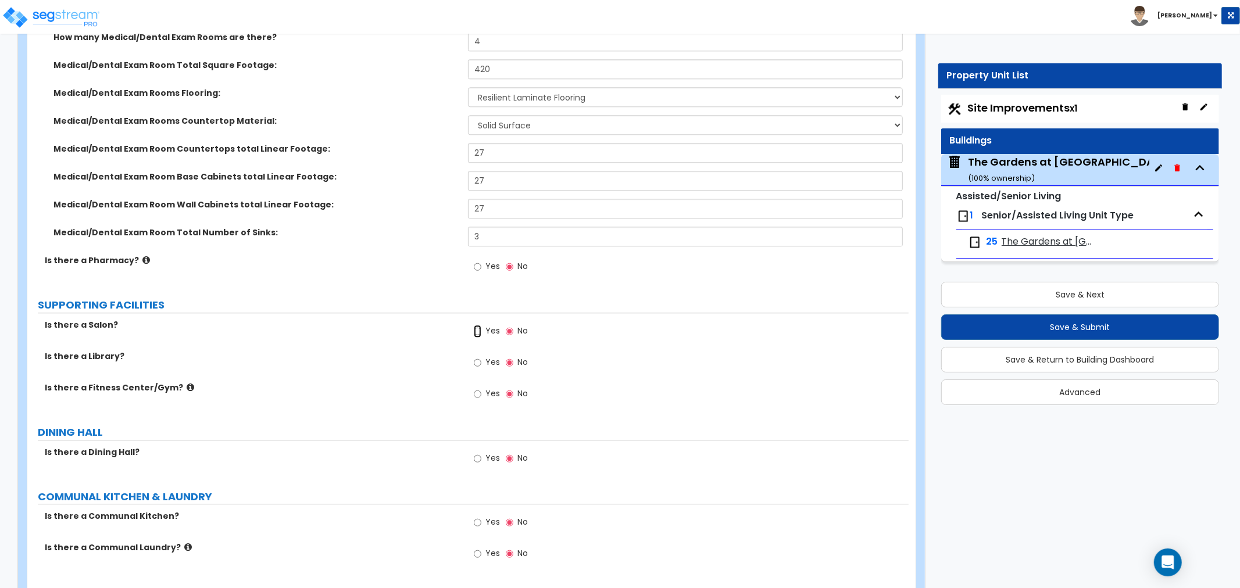
click at [475, 330] on input "Yes" at bounding box center [478, 331] width 8 height 13
radio input "true"
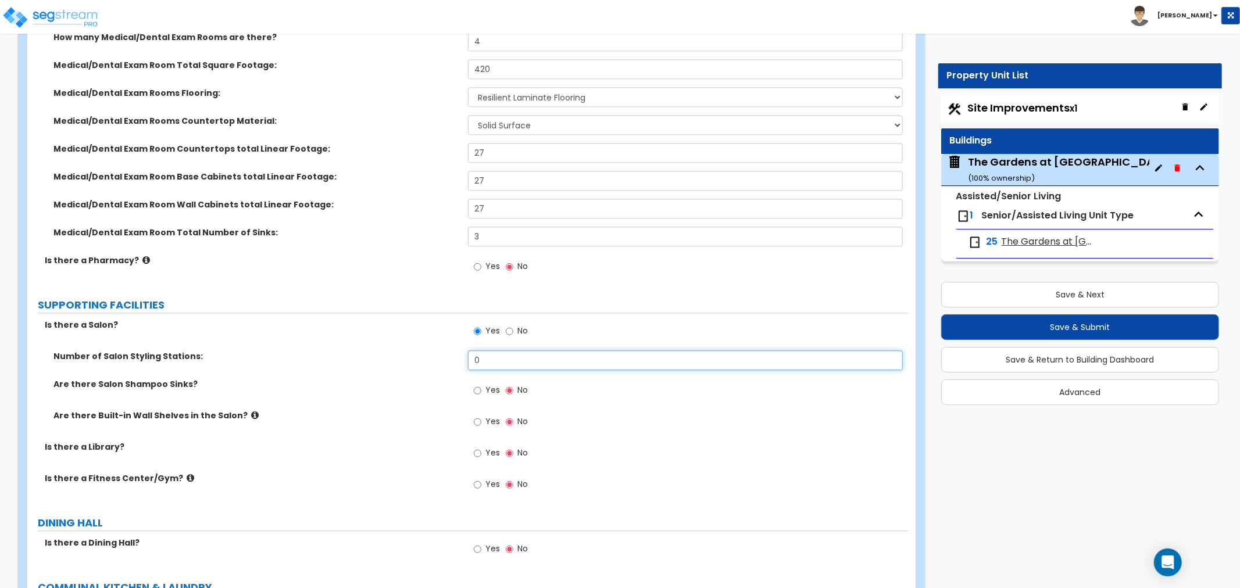
drag, startPoint x: 497, startPoint y: 362, endPoint x: 451, endPoint y: 363, distance: 45.9
click at [451, 363] on div "Number of Salon Styling Stations: 0" at bounding box center [467, 365] width 881 height 28
type input "1"
click at [475, 391] on input "Yes" at bounding box center [478, 390] width 8 height 13
radio input "true"
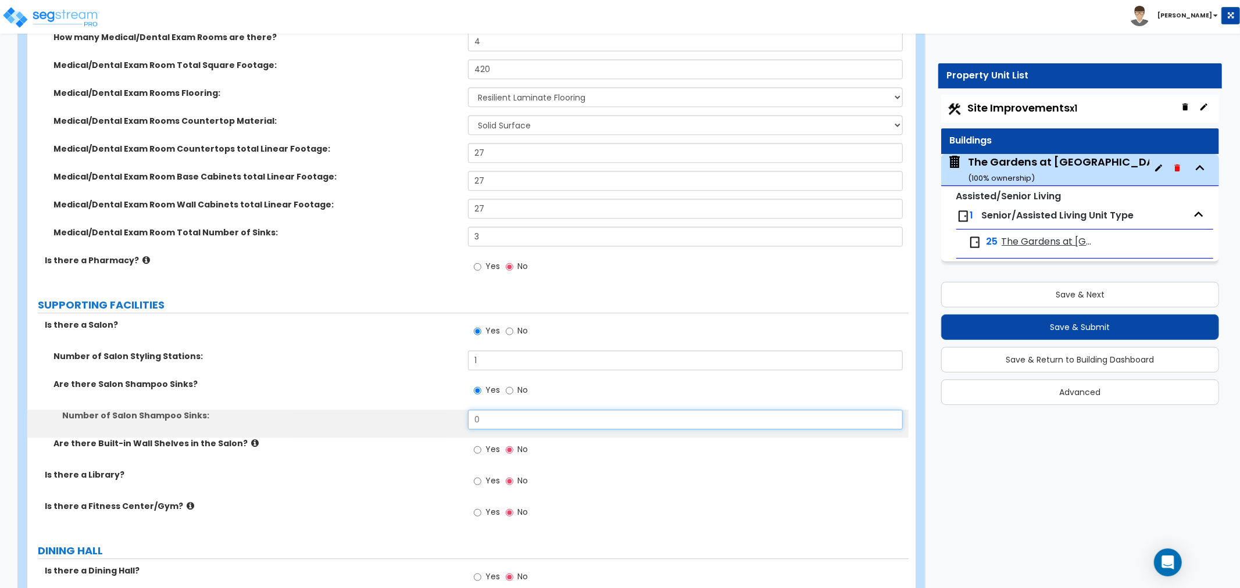
drag, startPoint x: 489, startPoint y: 423, endPoint x: 454, endPoint y: 422, distance: 35.5
click at [454, 422] on div "Number of Salon Shampoo Sinks: 0" at bounding box center [467, 424] width 881 height 28
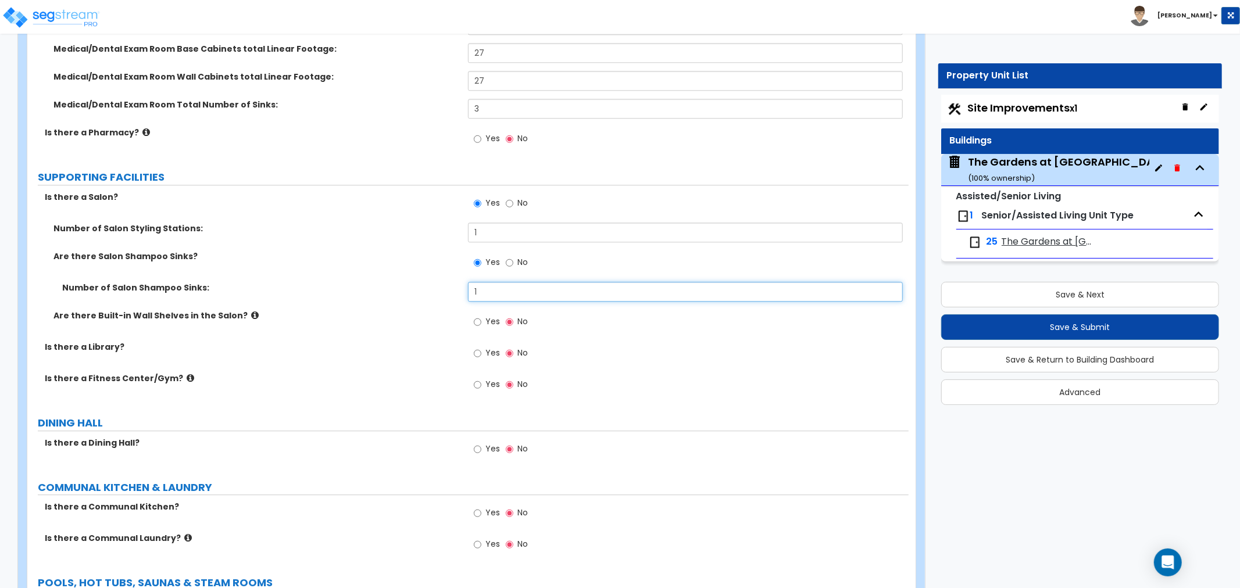
scroll to position [2519, 0]
type input "1"
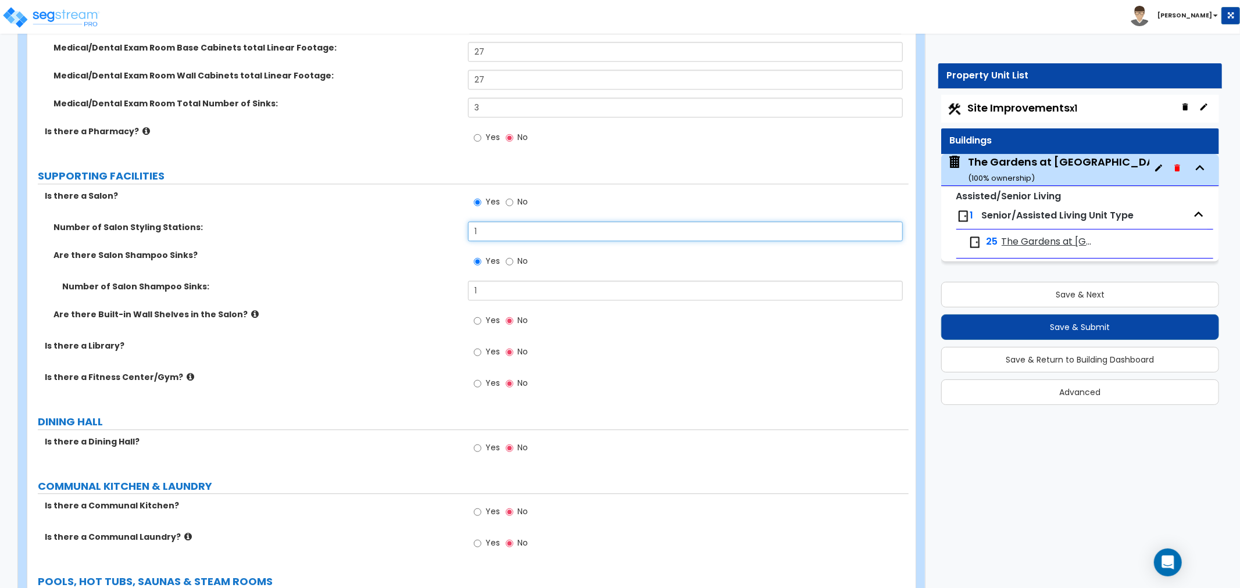
drag, startPoint x: 491, startPoint y: 223, endPoint x: 458, endPoint y: 235, distance: 35.3
click at [458, 235] on div "Number of Salon Styling Stations: 1" at bounding box center [467, 235] width 881 height 28
type input "2"
click at [445, 255] on label "Are there Salon Shampoo Sinks?" at bounding box center [256, 255] width 406 height 12
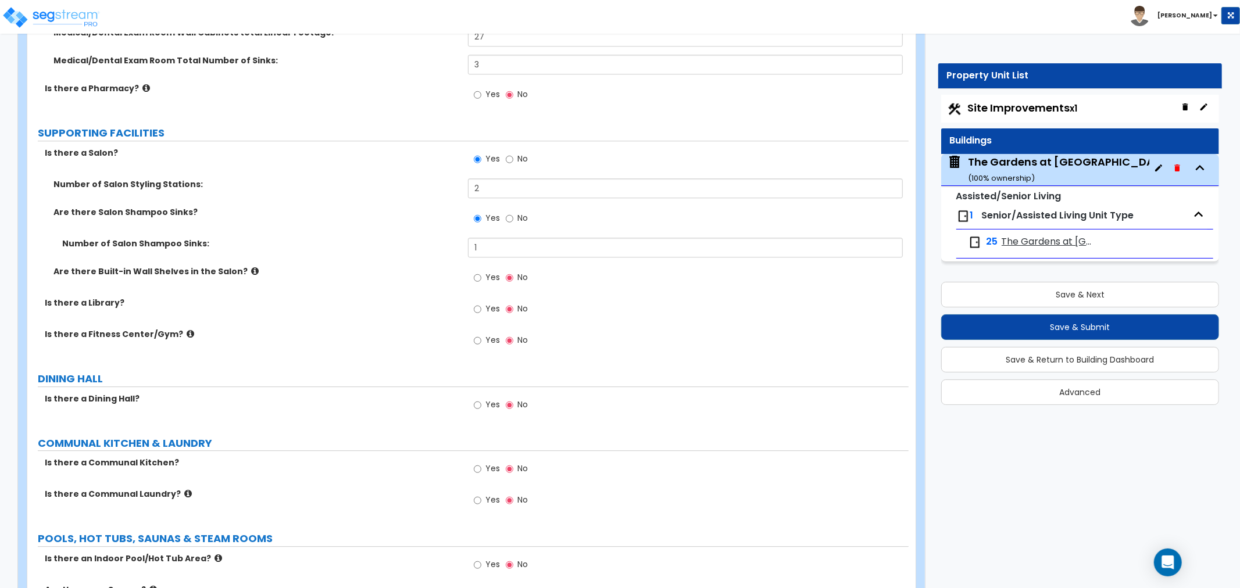
scroll to position [2583, 0]
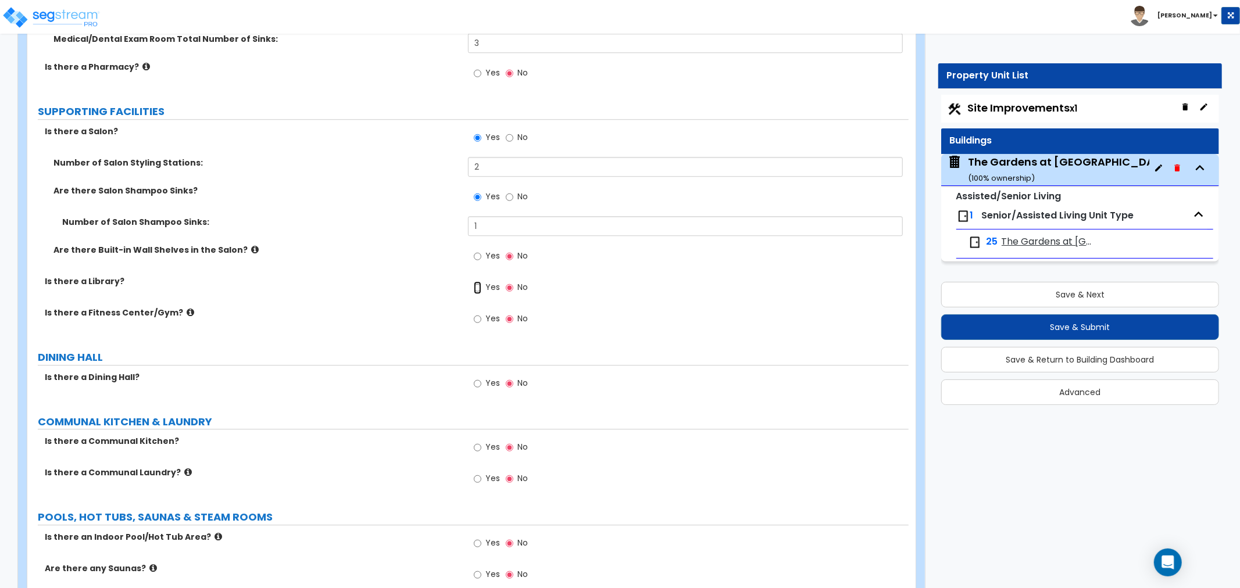
click at [477, 284] on input "Yes" at bounding box center [478, 287] width 8 height 13
radio input "true"
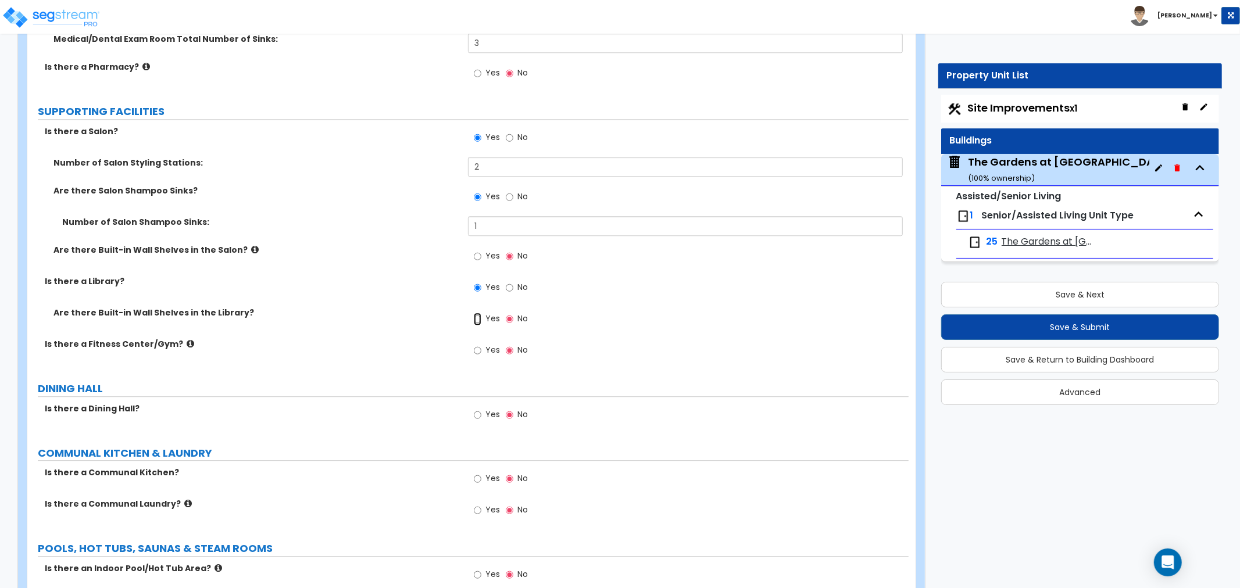
click at [478, 316] on input "Yes" at bounding box center [478, 319] width 8 height 13
radio input "true"
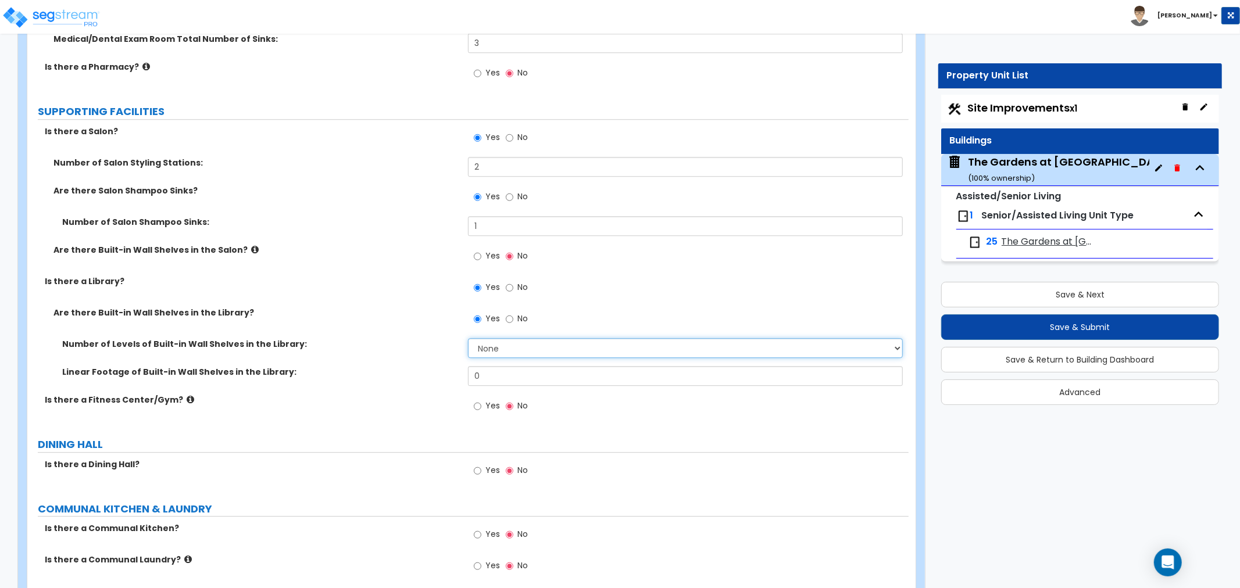
click at [497, 344] on select "None 1 2 3 4 5 6 7 8 9 10" at bounding box center [685, 348] width 435 height 20
click at [468, 338] on select "None 1 2 3 4 5 6 7 8 9 10" at bounding box center [685, 348] width 435 height 20
click at [497, 349] on select "None 1 2 3 4 5 6 7 8 9 10" at bounding box center [685, 348] width 435 height 20
select select "6"
click at [468, 338] on select "None 1 2 3 4 5 6 7 8 9 10" at bounding box center [685, 348] width 435 height 20
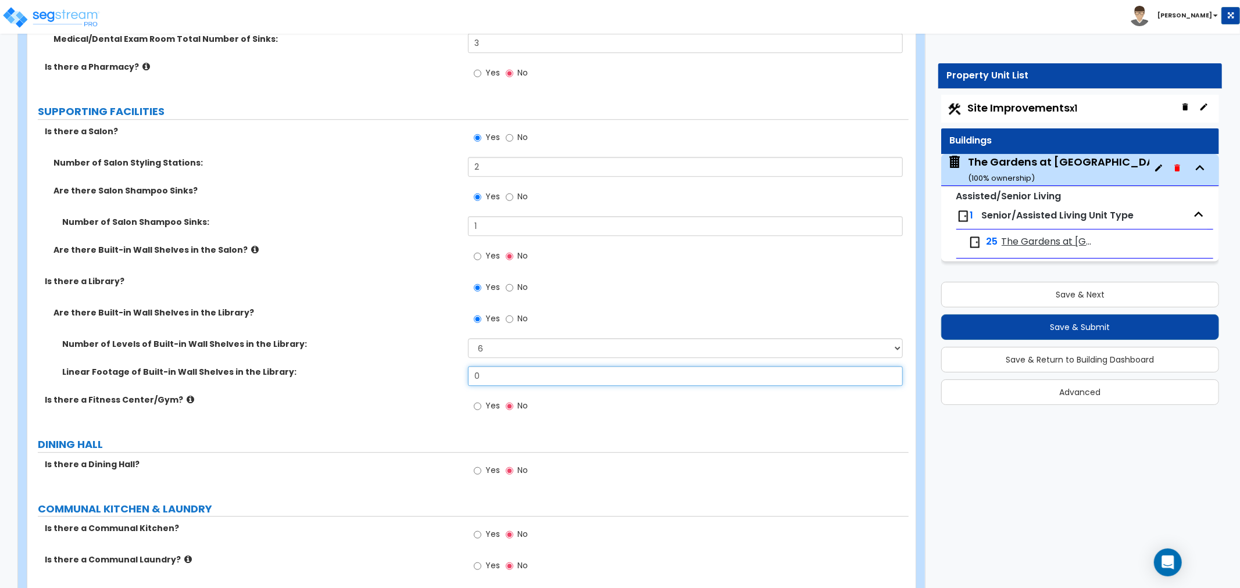
drag, startPoint x: 491, startPoint y: 369, endPoint x: 460, endPoint y: 374, distance: 31.2
click at [460, 374] on div "Linear Footage of Built-in Wall Shelves in the Library: 0" at bounding box center [467, 380] width 881 height 28
type input "15"
click at [419, 376] on label "Linear Footage of Built-in Wall Shelves in the Library:" at bounding box center [260, 372] width 397 height 12
click at [346, 401] on label "Is there a Fitness Center/Gym?" at bounding box center [252, 400] width 414 height 12
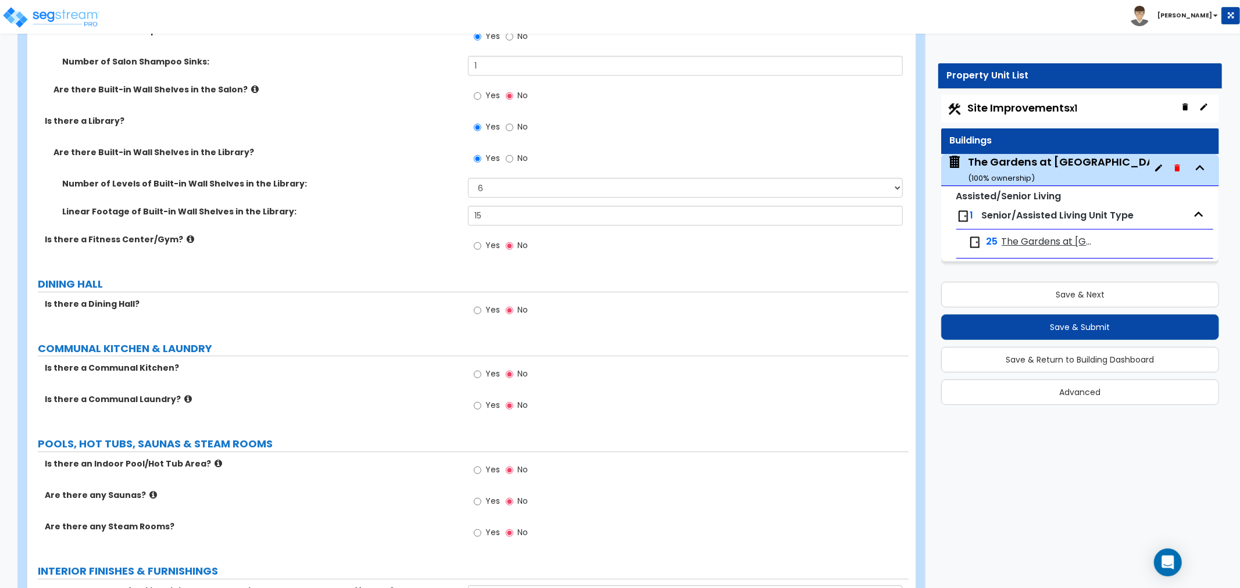
scroll to position [2712, 0]
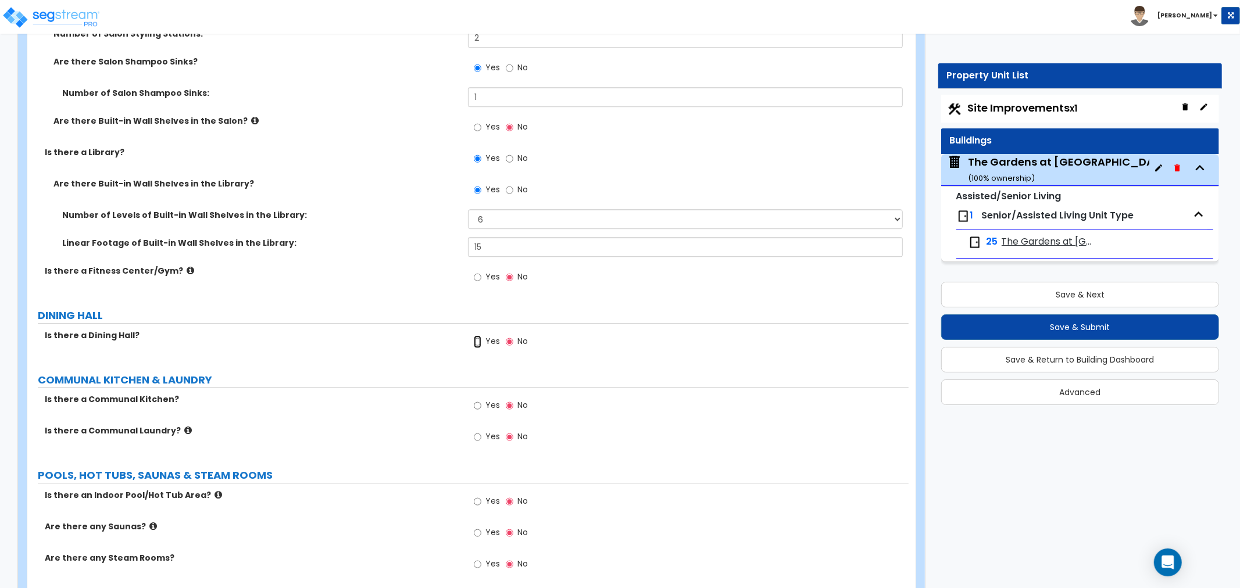
click at [474, 339] on input "Yes" at bounding box center [478, 341] width 8 height 13
radio input "true"
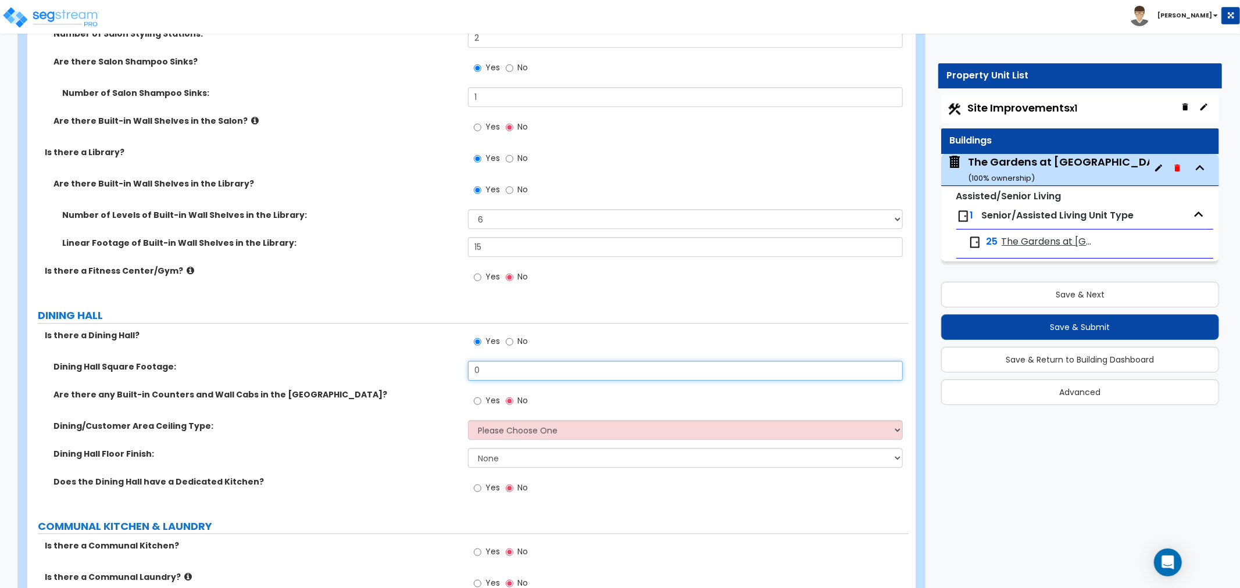
drag, startPoint x: 501, startPoint y: 364, endPoint x: 382, endPoint y: 367, distance: 118.6
click at [382, 367] on div "Dining Hall Square Footage: 0" at bounding box center [467, 375] width 881 height 28
type input "1,490"
click at [477, 399] on input "Yes" at bounding box center [478, 401] width 8 height 13
radio input "true"
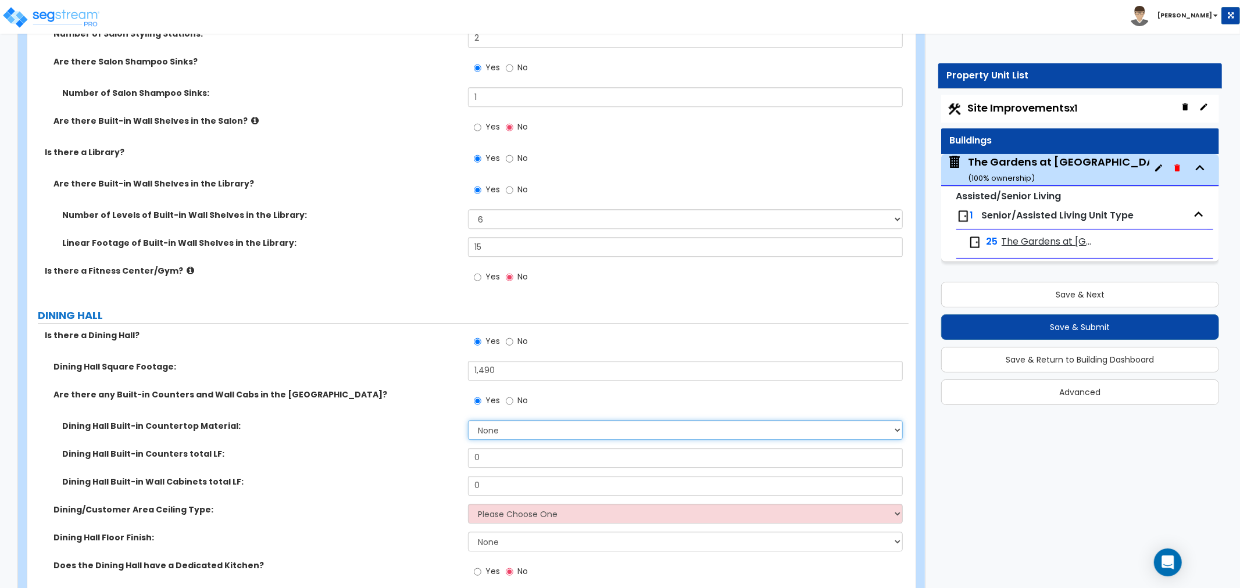
click at [494, 420] on select "None Plastic Laminate Solid Surface Stone Quartz Marble Tile Wood Stainless Ste…" at bounding box center [685, 430] width 435 height 20
select select "2"
click at [468, 420] on select "None Plastic Laminate Solid Surface Stone Quartz Marble Tile Wood Stainless Ste…" at bounding box center [685, 430] width 435 height 20
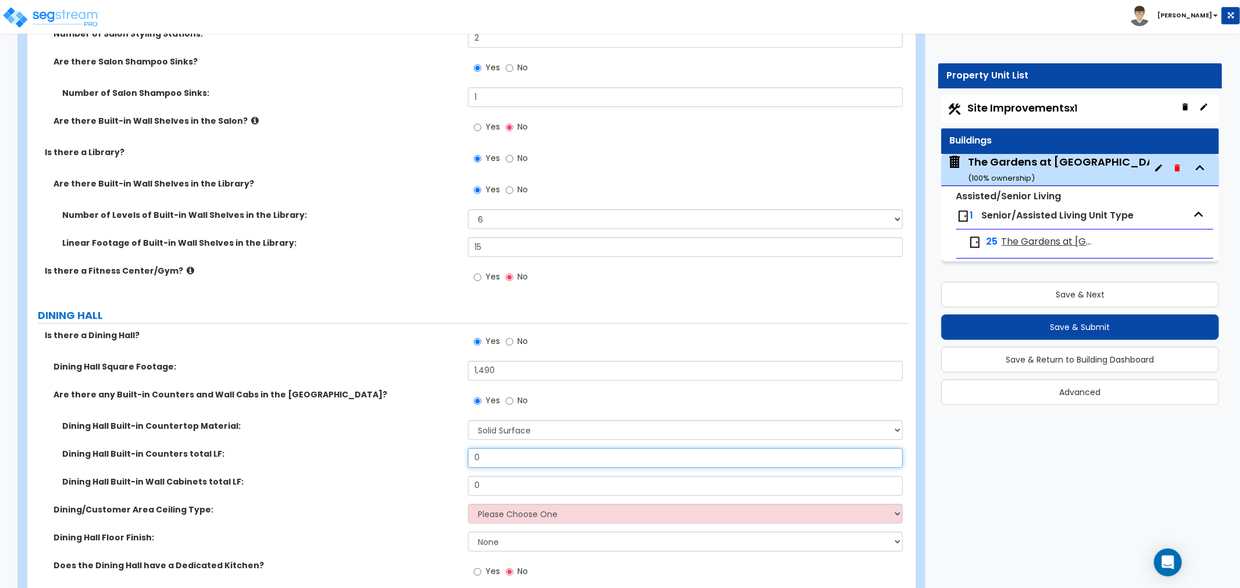
drag, startPoint x: 492, startPoint y: 452, endPoint x: 466, endPoint y: 456, distance: 26.4
click at [466, 456] on div "Dining Hall Built-in Counters total LF: 0" at bounding box center [467, 462] width 881 height 28
type input "9"
drag, startPoint x: 497, startPoint y: 485, endPoint x: 403, endPoint y: 480, distance: 94.3
click at [403, 480] on div "Dining Hall Built-in Wall Cabinets total LF: 0" at bounding box center [467, 490] width 881 height 28
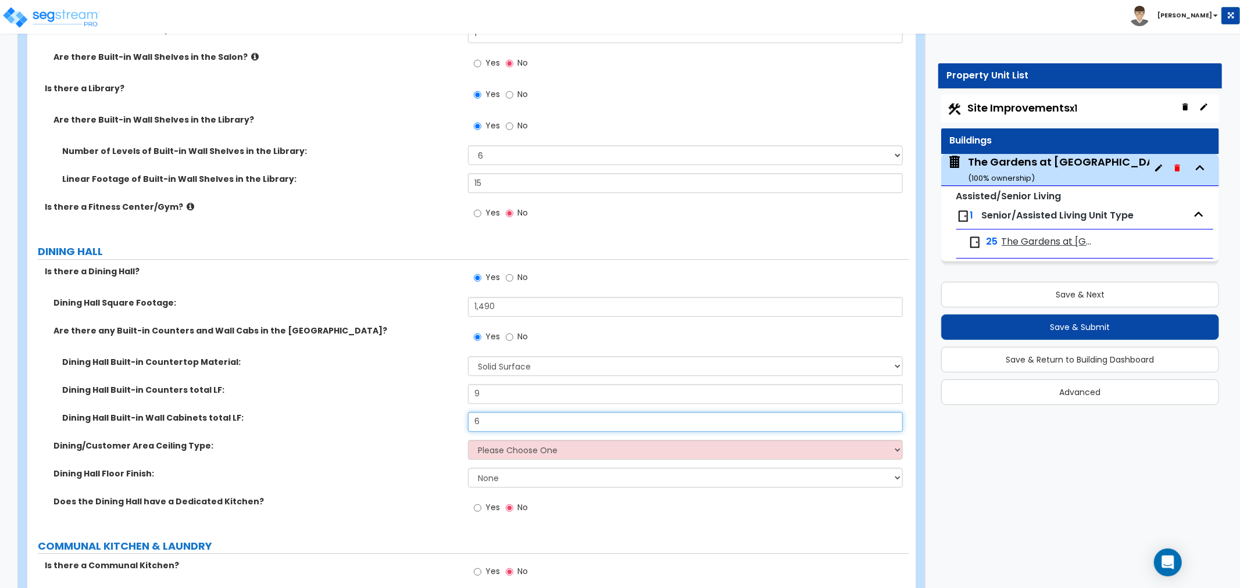
scroll to position [2777, 0]
type input "6"
click at [520, 443] on select "Please Choose One Drop Ceiling Open Ceiling Drywall Ceiling" at bounding box center [685, 449] width 435 height 20
select select "3"
click at [468, 439] on select "Please Choose One Drop Ceiling Open Ceiling Drywall Ceiling" at bounding box center [685, 449] width 435 height 20
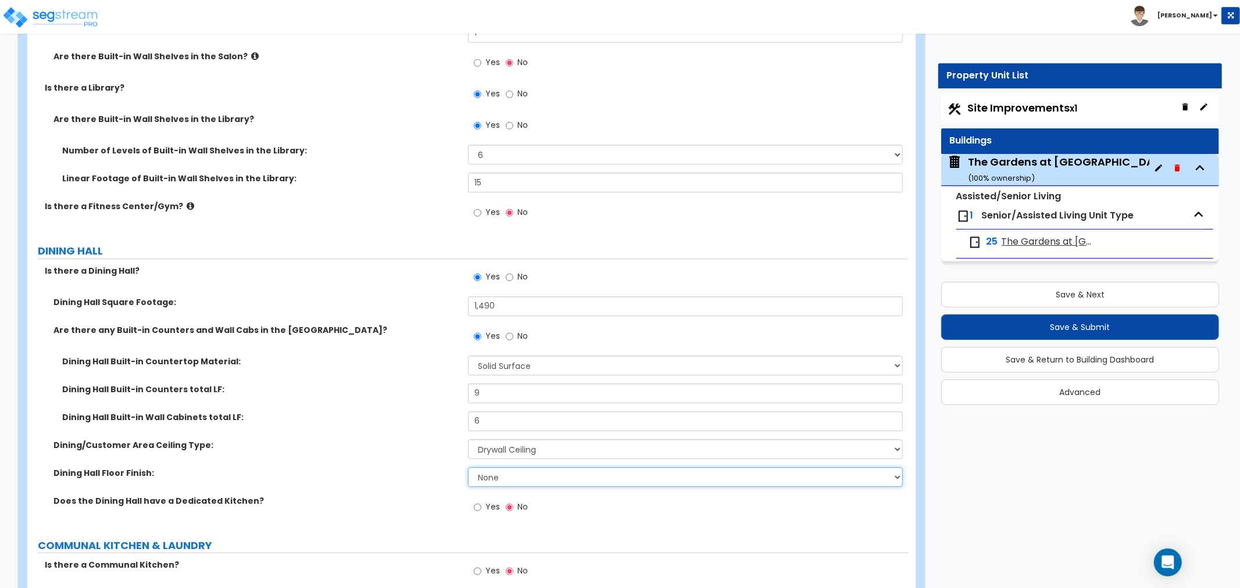
click at [506, 473] on select "None Tile Flooring Hardwood Flooring Resilient Laminate Flooring VCT Flooring S…" at bounding box center [685, 477] width 435 height 20
select select "4"
click at [468, 467] on select "None Tile Flooring Hardwood Flooring Resilient Laminate Flooring VCT Flooring S…" at bounding box center [685, 477] width 435 height 20
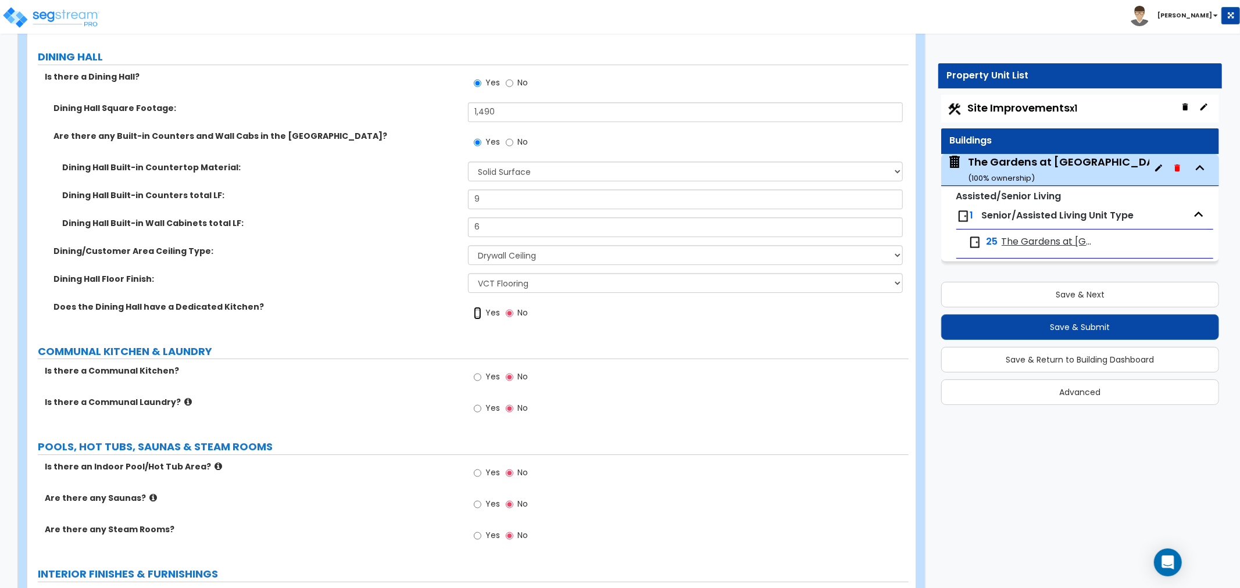
click at [480, 310] on input "Yes" at bounding box center [478, 313] width 8 height 13
radio input "true"
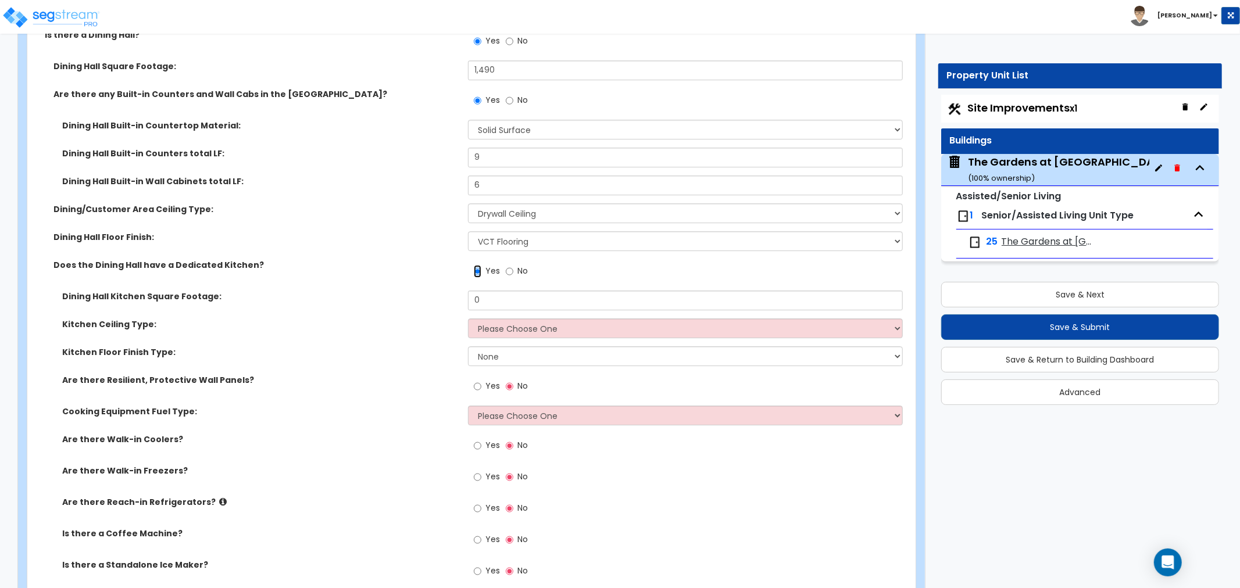
scroll to position [3035, 0]
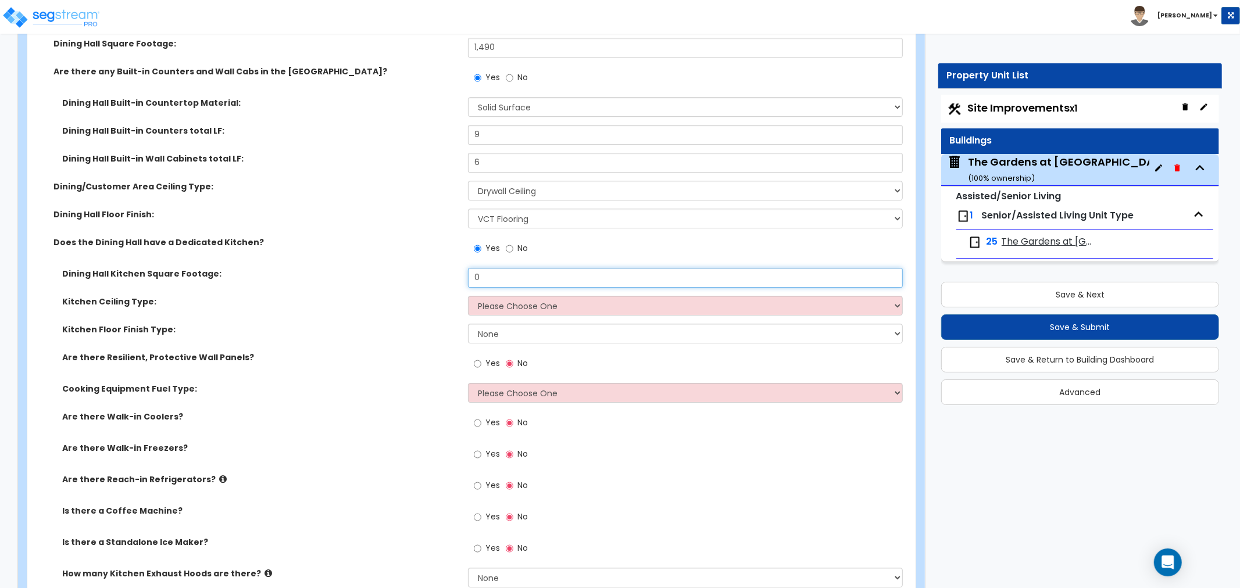
drag, startPoint x: 538, startPoint y: 280, endPoint x: 433, endPoint y: 278, distance: 104.7
click at [433, 278] on div "Dining Hall Kitchen Square Footage: 0" at bounding box center [467, 282] width 881 height 28
drag, startPoint x: 524, startPoint y: 277, endPoint x: 423, endPoint y: 278, distance: 101.1
click at [423, 278] on div "Dining Hall [GEOGRAPHIC_DATA] Footage: 690" at bounding box center [467, 282] width 881 height 28
type input "690"
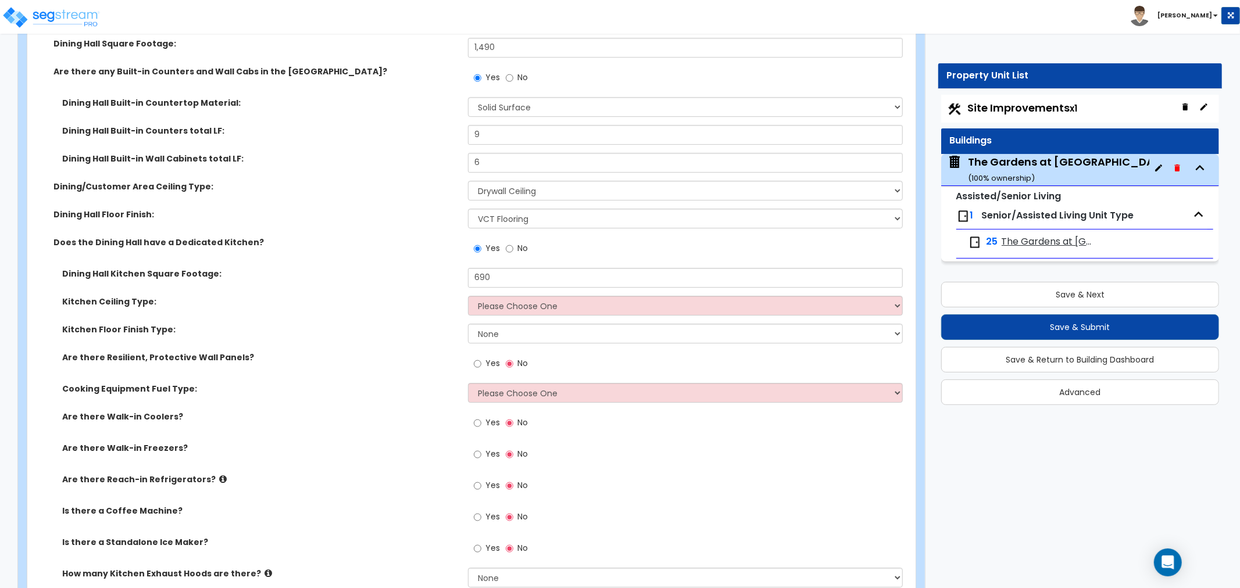
click at [396, 288] on div "Dining Hall [GEOGRAPHIC_DATA] Footage: 690" at bounding box center [467, 282] width 881 height 28
click at [514, 301] on select "Please Choose One Drop Ceiling Open Ceiling Drywall Ceiling" at bounding box center [685, 306] width 435 height 20
select select "3"
click at [468, 296] on select "Please Choose One Drop Ceiling Open Ceiling Drywall Ceiling" at bounding box center [685, 306] width 435 height 20
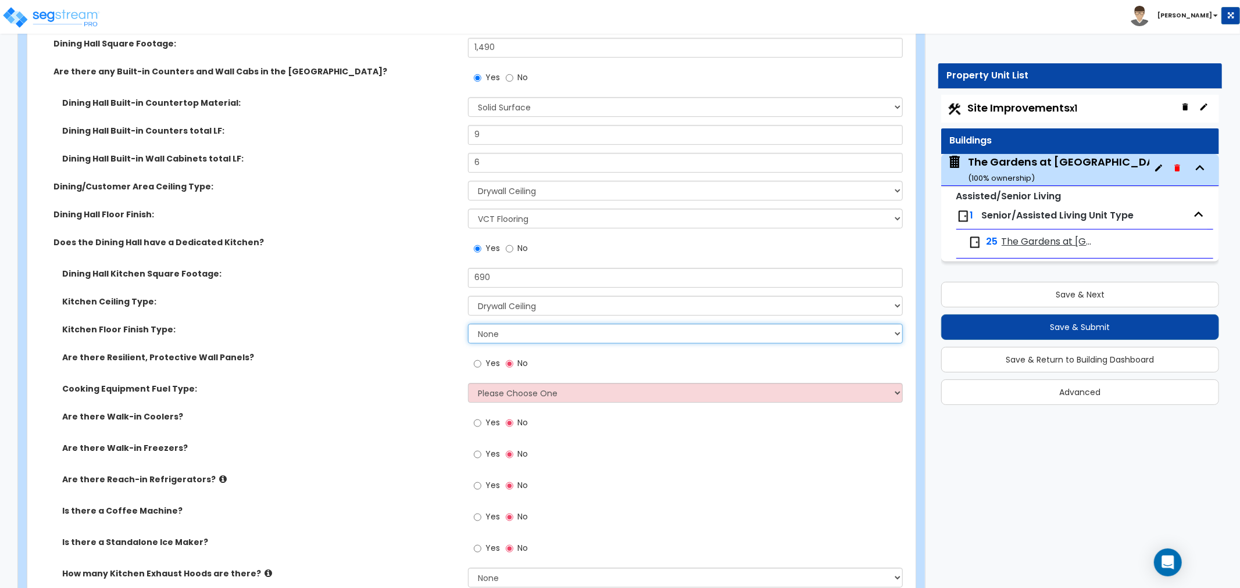
click at [498, 335] on select "None Tile Flooring VCT Flooring Sheet Vinyl Flooring" at bounding box center [685, 334] width 435 height 20
select select "1"
click at [468, 324] on select "None Tile Flooring VCT Flooring Sheet Vinyl Flooring" at bounding box center [685, 334] width 435 height 20
click at [477, 363] on input "Yes" at bounding box center [478, 363] width 8 height 13
radio input "true"
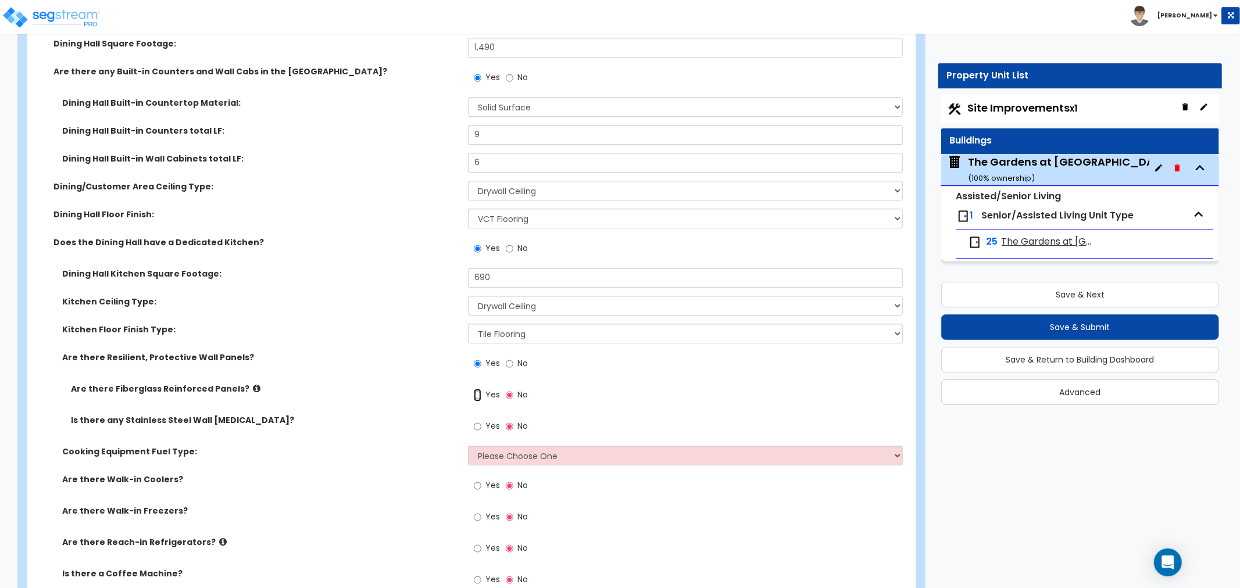
click at [478, 394] on input "Yes" at bounding box center [478, 395] width 8 height 13
radio input "true"
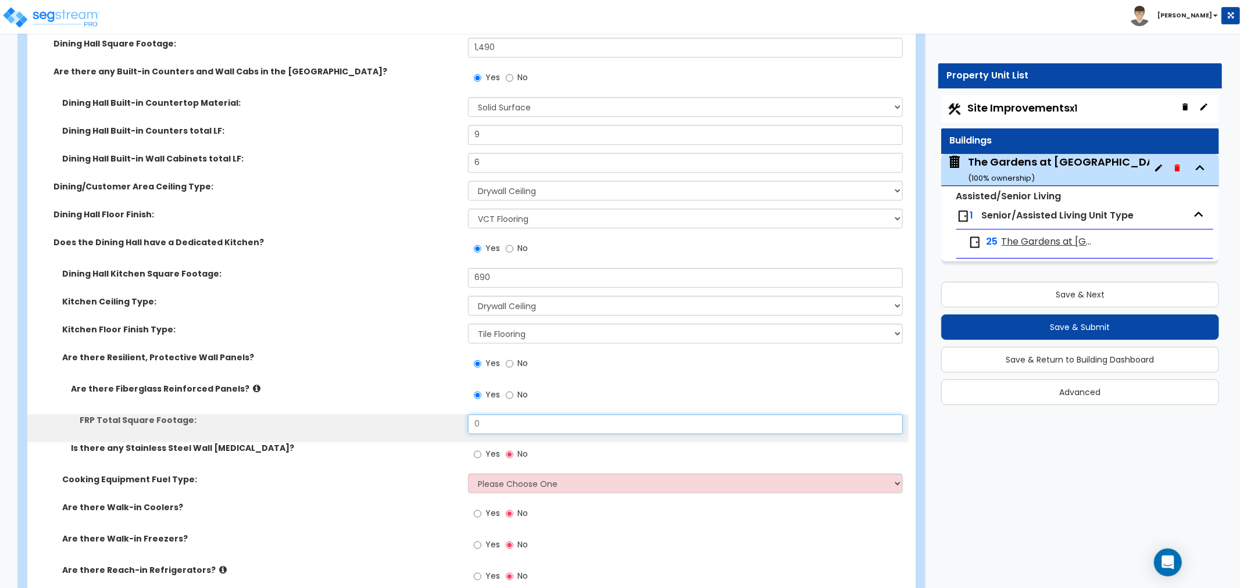
drag, startPoint x: 496, startPoint y: 414, endPoint x: 434, endPoint y: 415, distance: 61.6
click at [434, 415] on div "FRP Total Square Footage: 0" at bounding box center [467, 428] width 881 height 28
click at [489, 417] on input "0" at bounding box center [685, 424] width 435 height 20
drag, startPoint x: 487, startPoint y: 420, endPoint x: 431, endPoint y: 426, distance: 56.2
click at [431, 426] on div "FRP Total Square Footage: 0" at bounding box center [467, 428] width 881 height 28
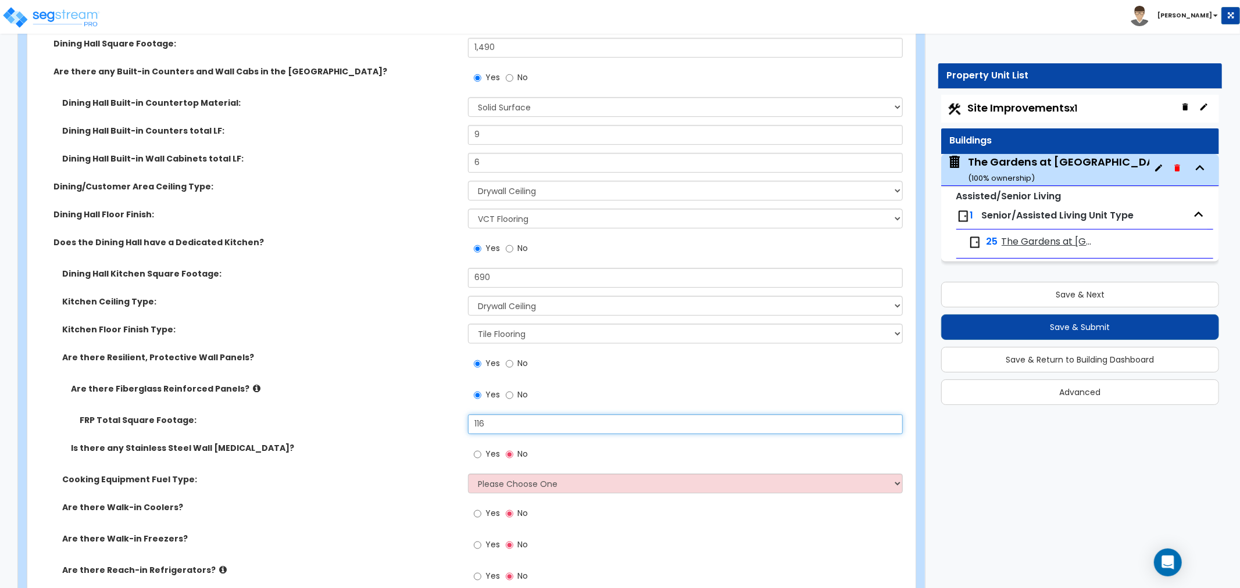
type input "116"
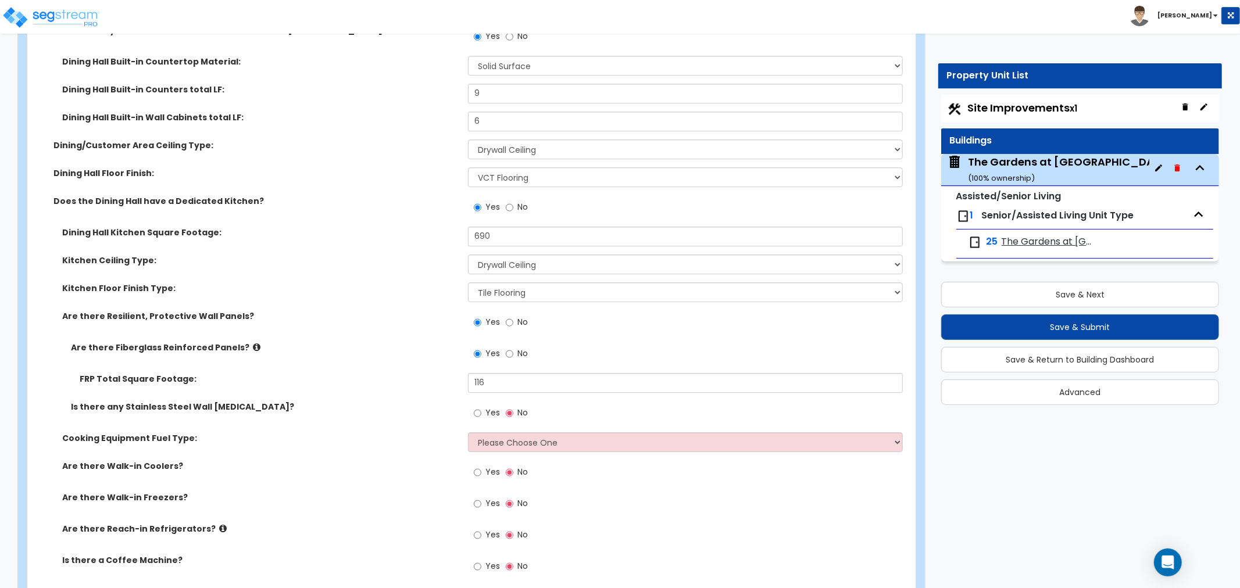
scroll to position [3100, 0]
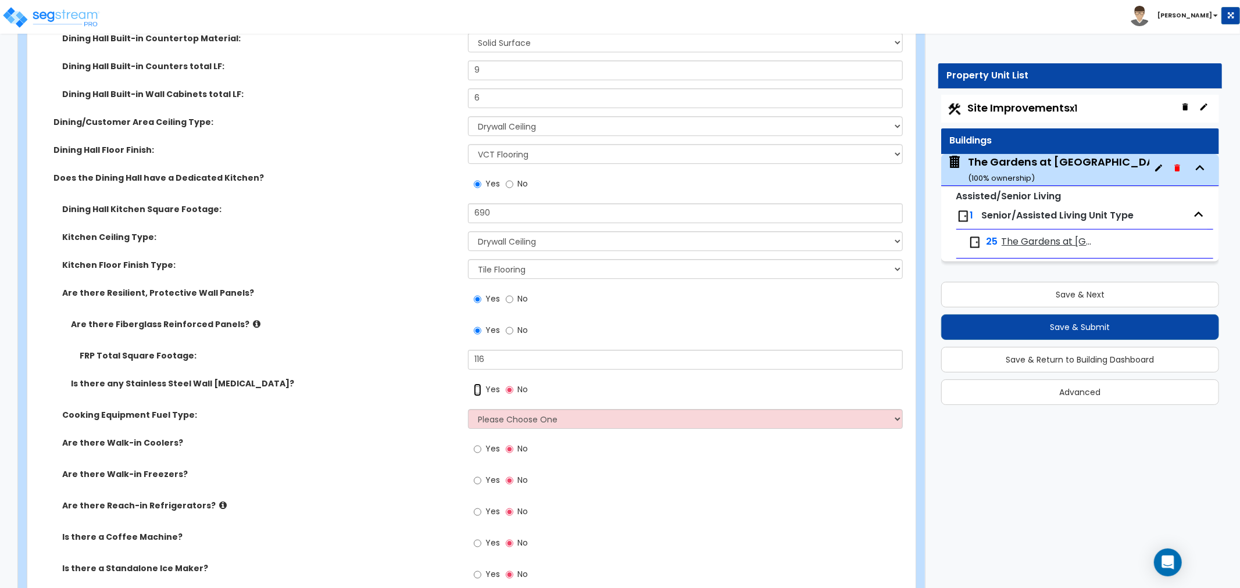
click at [480, 390] on input "Yes" at bounding box center [478, 390] width 8 height 13
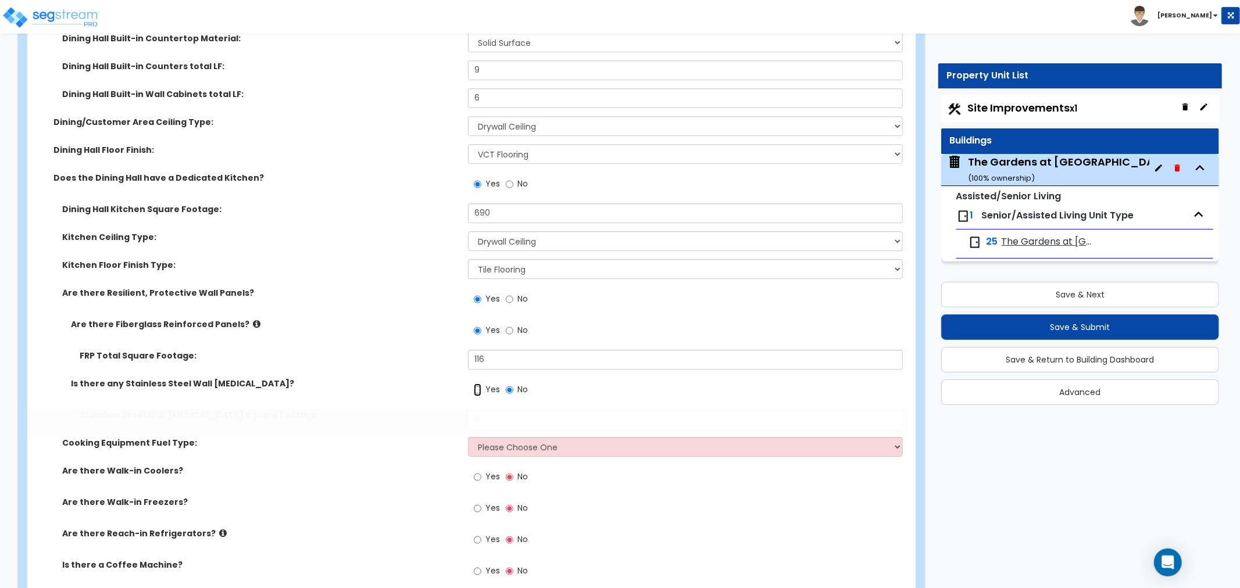
radio input "true"
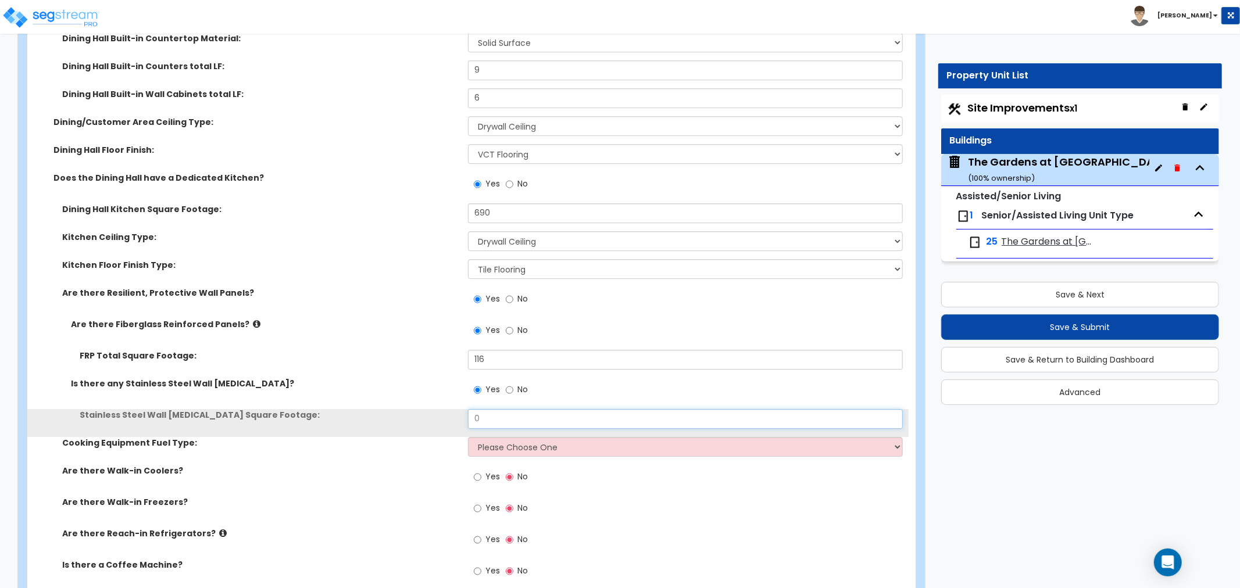
drag, startPoint x: 493, startPoint y: 417, endPoint x: 374, endPoint y: 423, distance: 118.7
click at [370, 423] on div "Stainless Steel Wall [MEDICAL_DATA] Square Footage: 0" at bounding box center [467, 423] width 881 height 28
type input "168"
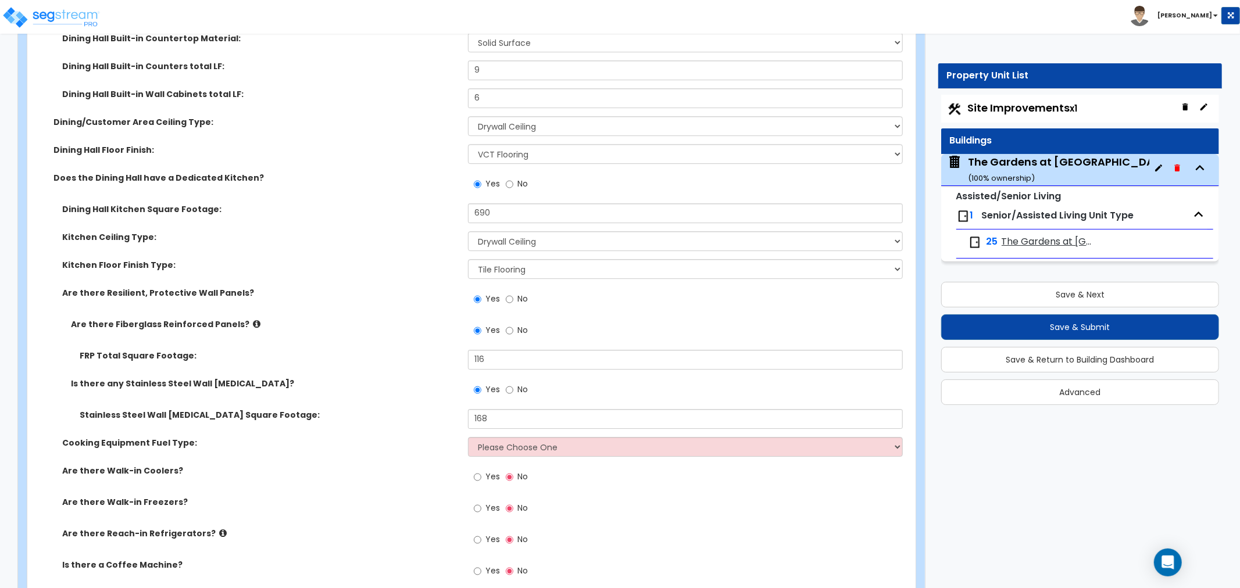
click at [373, 417] on label "Stainless Steel Wall [MEDICAL_DATA] Square Footage:" at bounding box center [270, 415] width 380 height 12
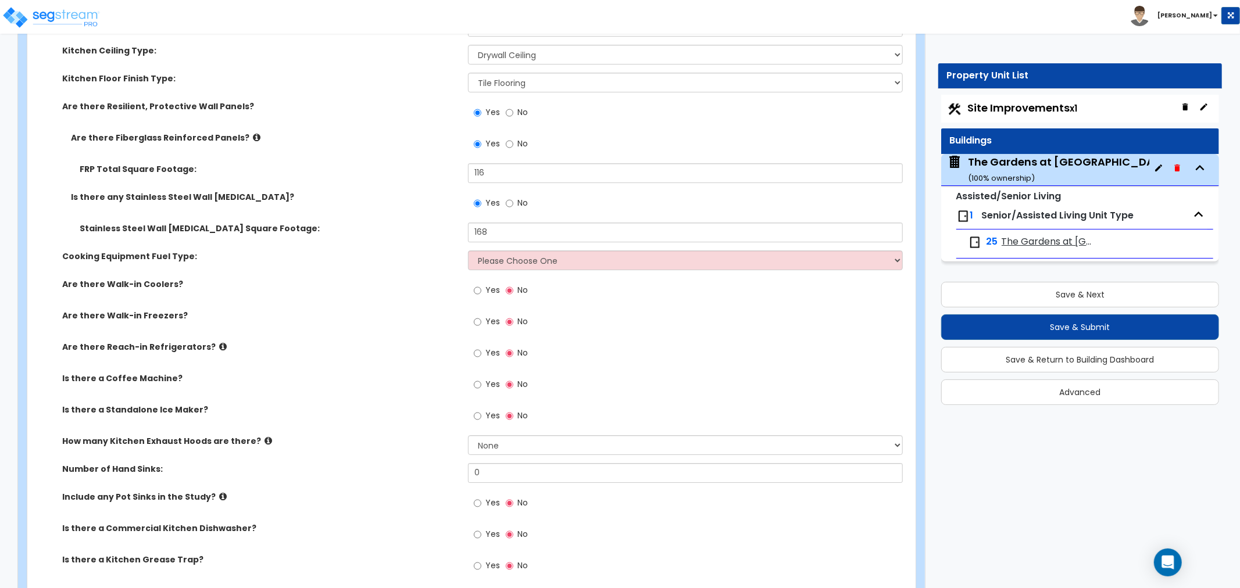
scroll to position [3294, 0]
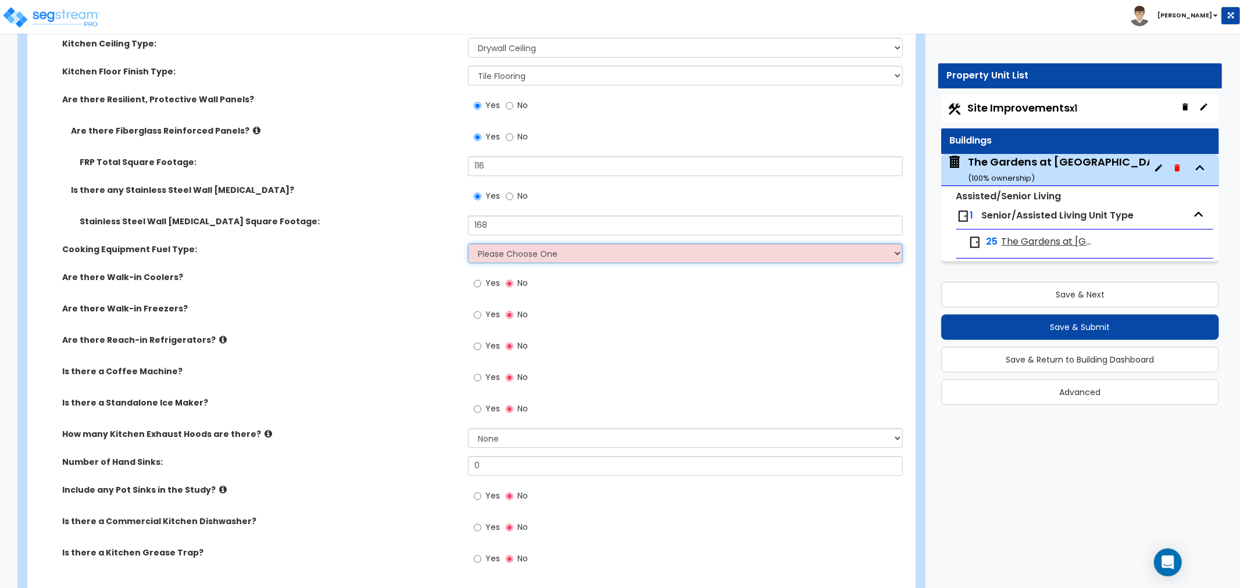
click at [520, 249] on select "Please Choose One Gas Electric" at bounding box center [685, 254] width 435 height 20
select select "1"
click at [468, 244] on select "Please Choose One Gas Electric" at bounding box center [685, 254] width 435 height 20
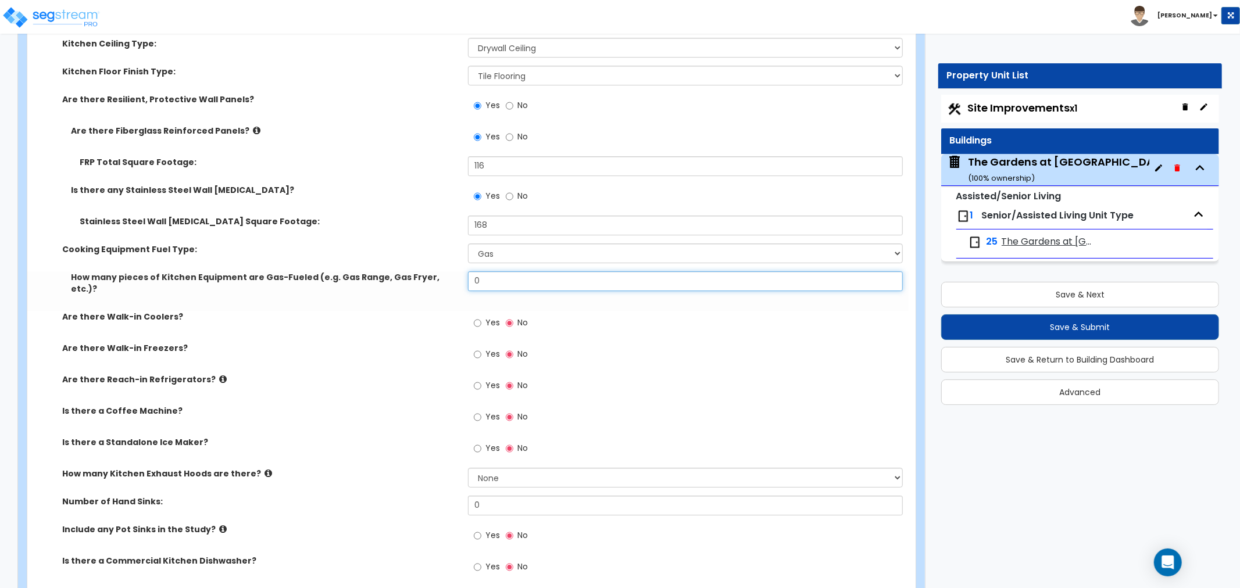
drag, startPoint x: 524, startPoint y: 281, endPoint x: 428, endPoint y: 284, distance: 95.9
click at [427, 284] on div "How many pieces of Kitchen Equipment are Gas-Fueled (e.g. Gas Range, Gas Fryer,…" at bounding box center [467, 291] width 881 height 40
type input "4"
click at [422, 311] on label "Are there Walk-in Coolers?" at bounding box center [260, 317] width 397 height 12
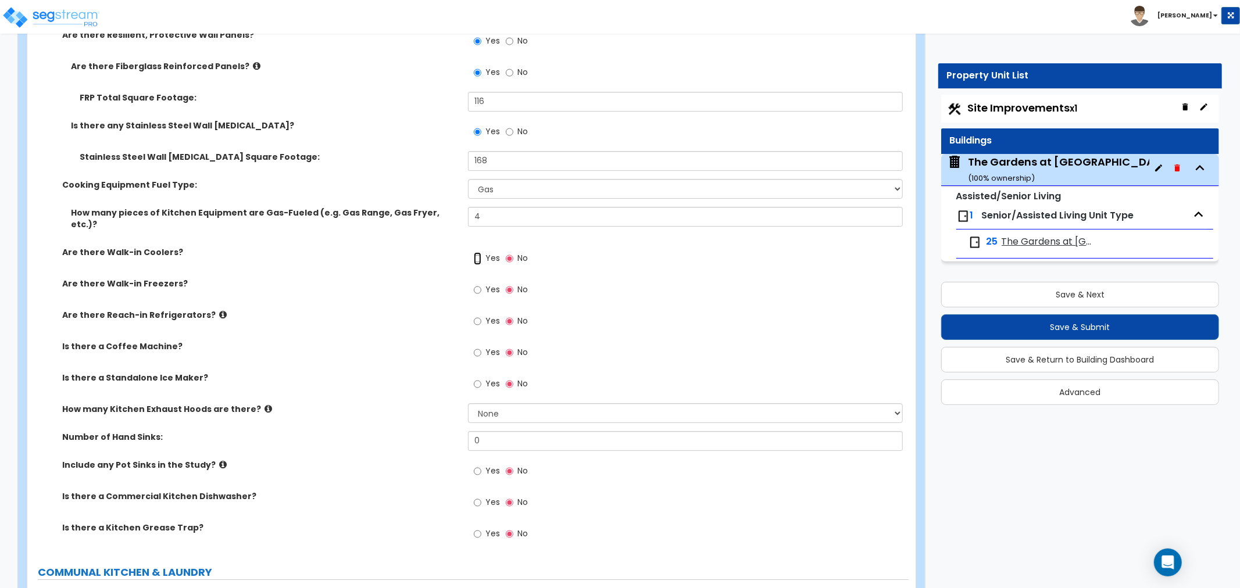
click at [475, 252] on input "Yes" at bounding box center [478, 258] width 8 height 13
radio input "true"
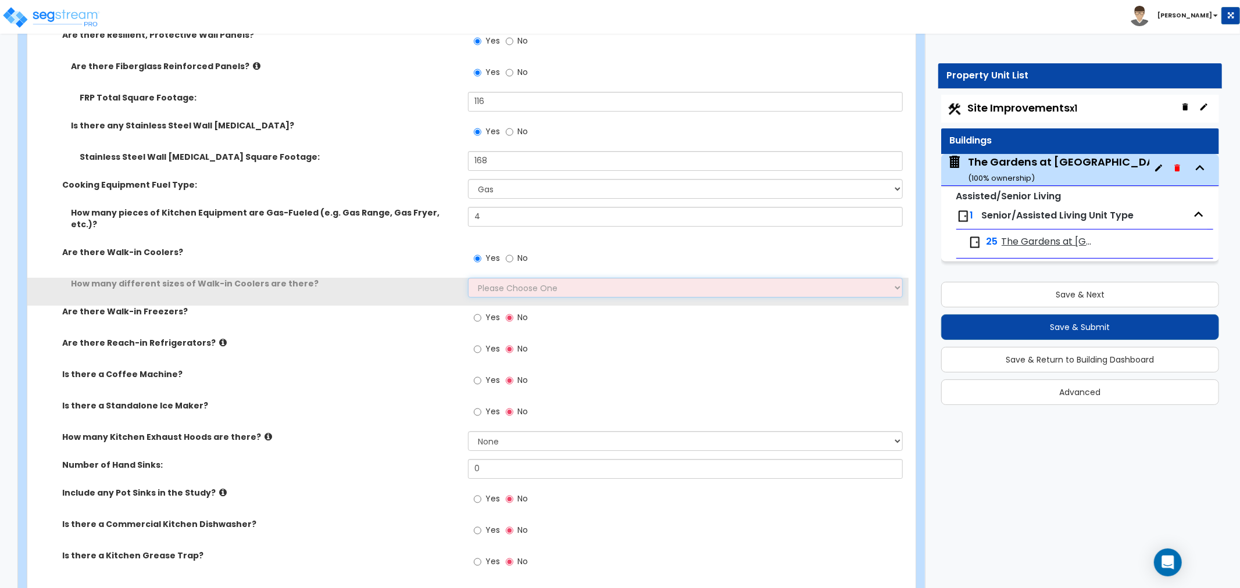
click at [507, 278] on select "Please Choose One 1 2 3 4" at bounding box center [685, 288] width 435 height 20
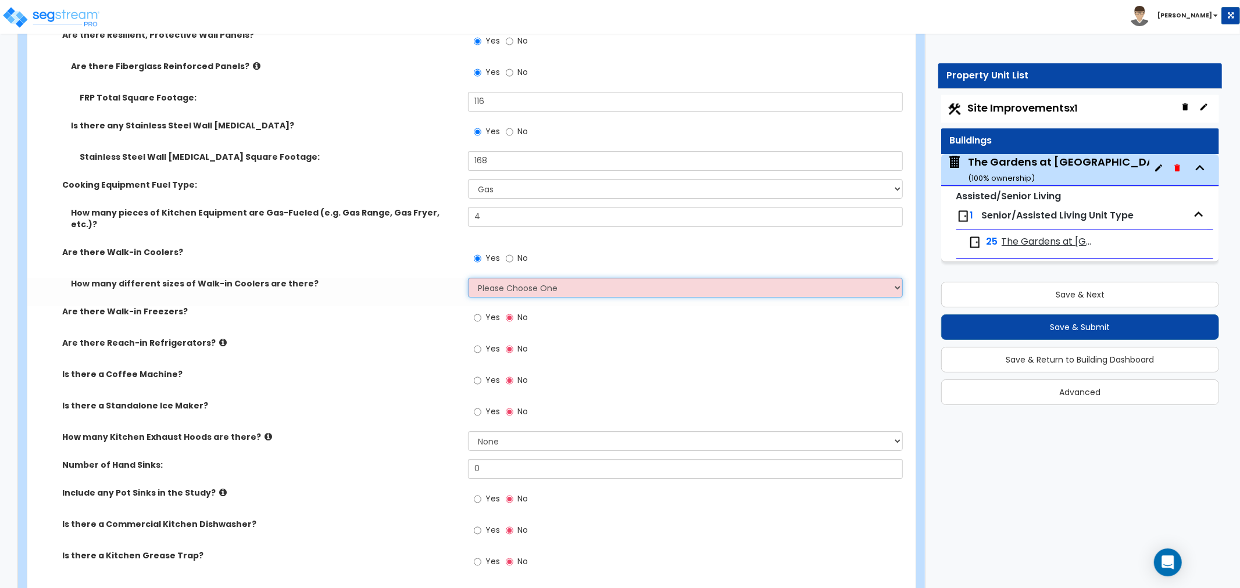
select select "1"
click at [468, 278] on select "Please Choose One 1 2 3 4" at bounding box center [685, 288] width 435 height 20
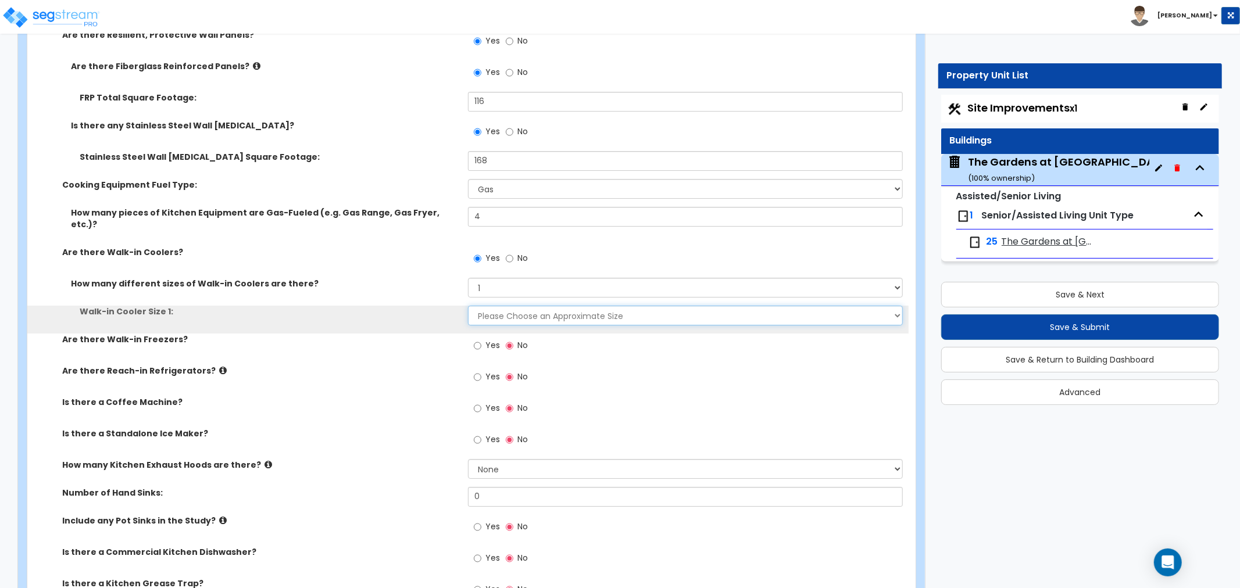
click at [510, 306] on select "Please Choose an Approximate Size 6' x 6' 10' x 6' 12' x 14' 12' x 20' I want t…" at bounding box center [685, 316] width 435 height 20
click at [571, 306] on select "Please Choose an Approximate Size 6' x 6' 10' x 6' 12' x 14' 12' x 20' I want t…" at bounding box center [685, 316] width 435 height 20
select select "1"
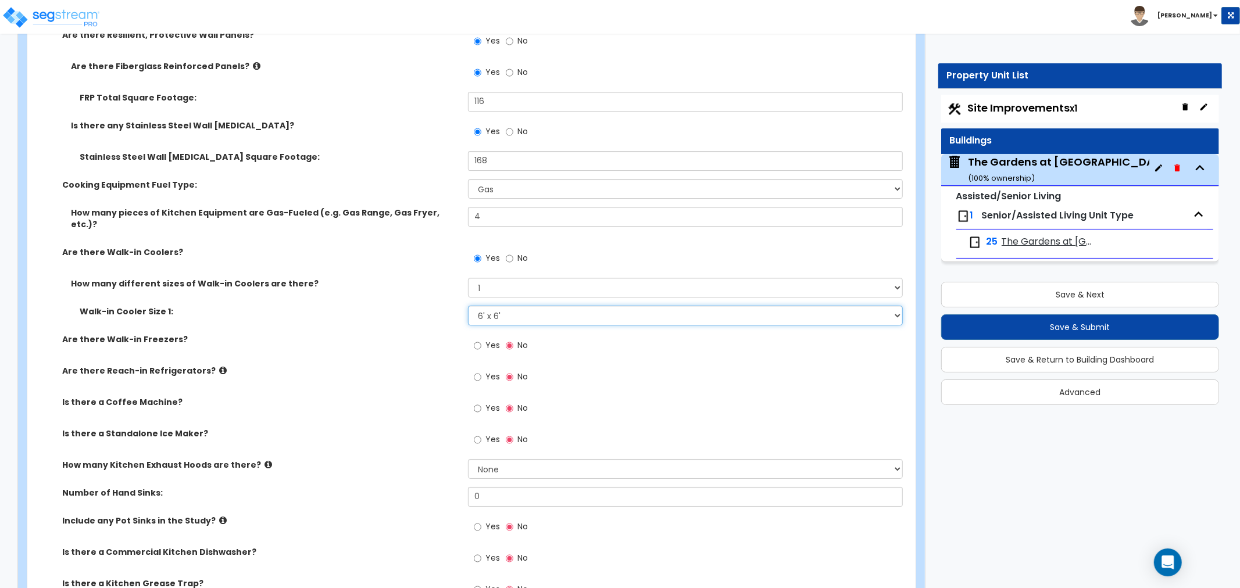
click at [468, 306] on select "Please Choose an Approximate Size 6' x 6' 10' x 6' 12' x 14' 12' x 20' I want t…" at bounding box center [685, 316] width 435 height 20
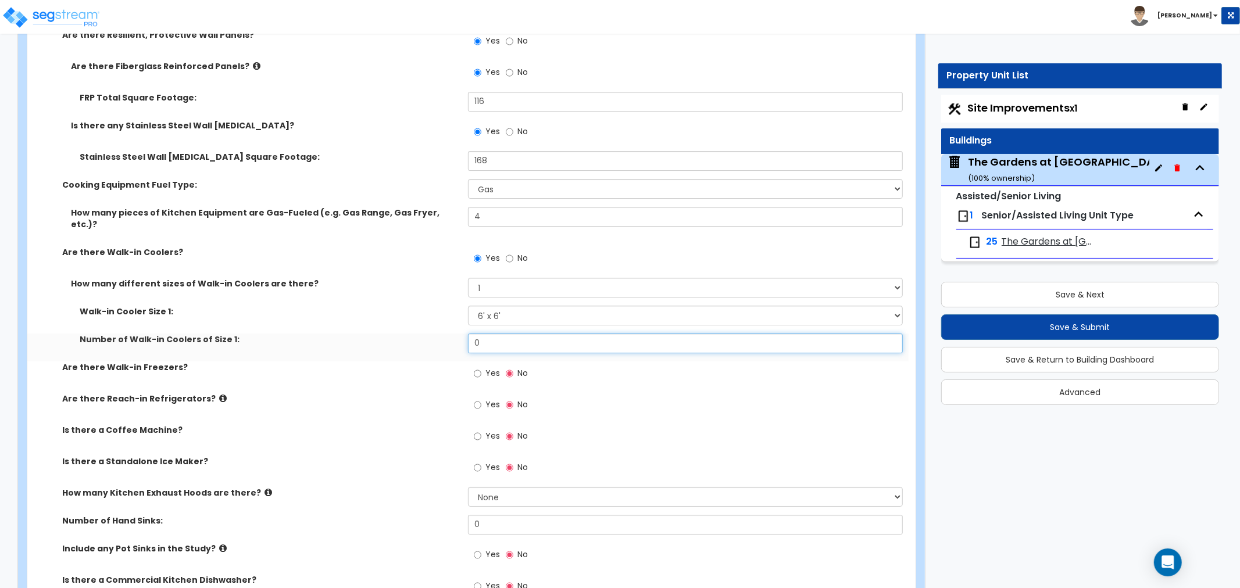
drag, startPoint x: 492, startPoint y: 330, endPoint x: 394, endPoint y: 338, distance: 98.5
click at [394, 338] on div "Number of Walk-in Coolers of Size 1: 0" at bounding box center [467, 348] width 881 height 28
type input "1"
click at [475, 367] on input "Yes" at bounding box center [478, 373] width 8 height 13
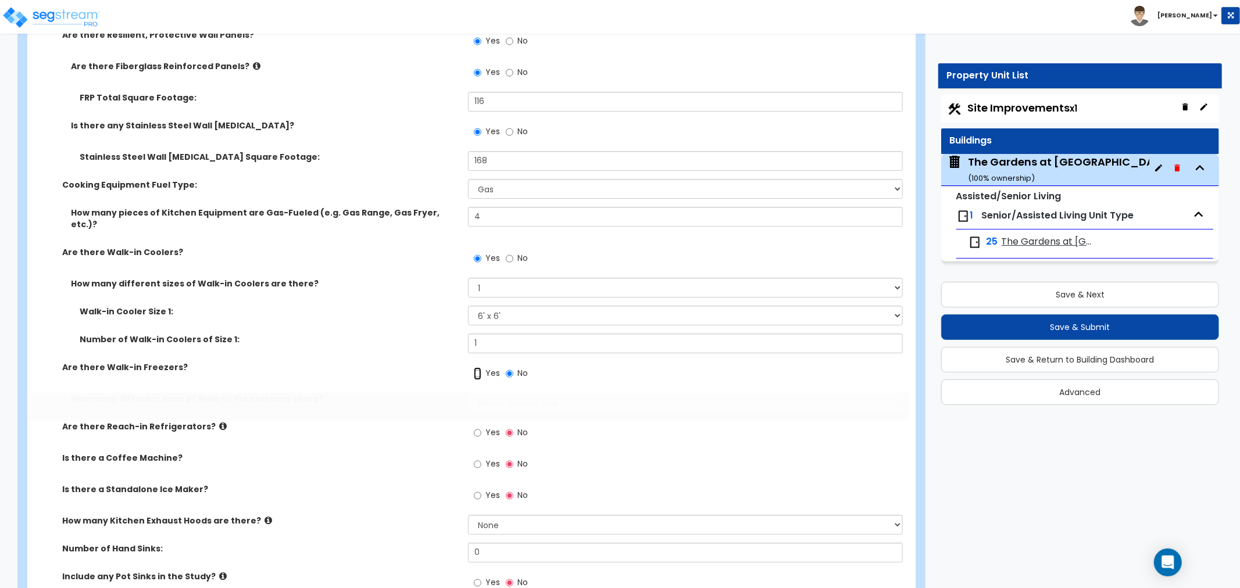
radio input "true"
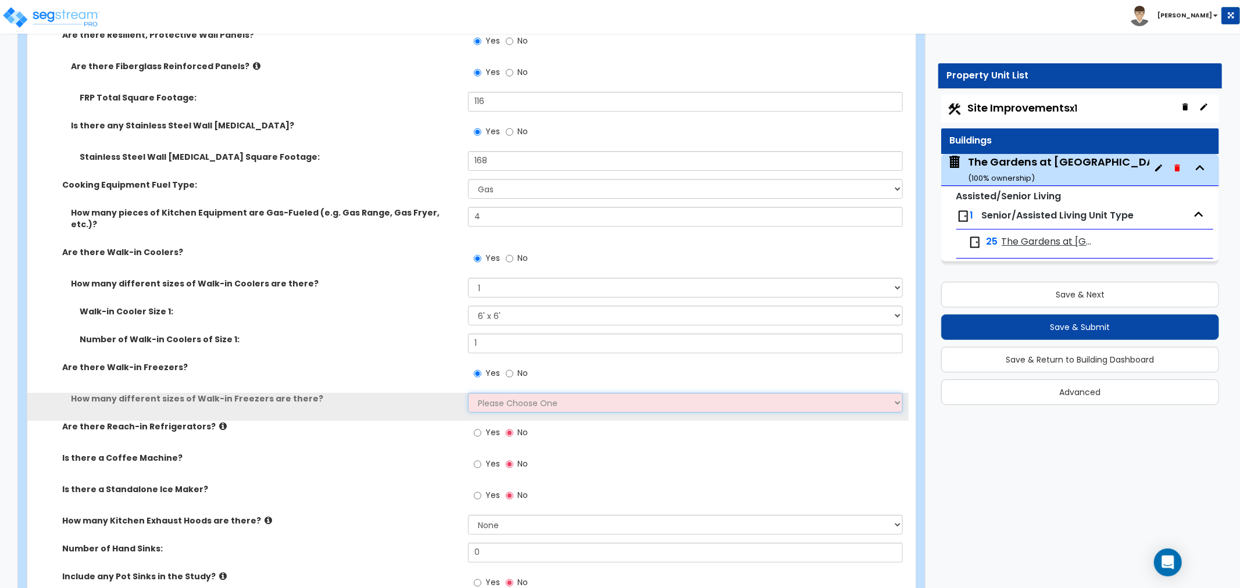
click at [498, 393] on select "Please Choose One 1 2 3 4" at bounding box center [685, 403] width 435 height 20
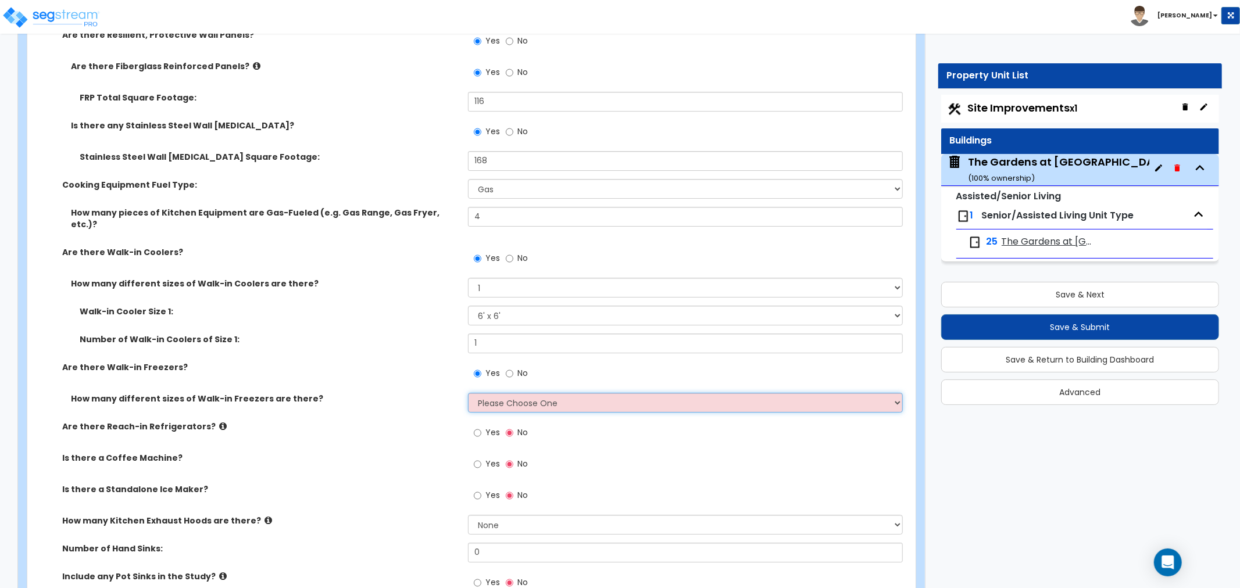
select select "1"
click at [468, 393] on select "Please Choose One 1 2 3 4" at bounding box center [685, 403] width 435 height 20
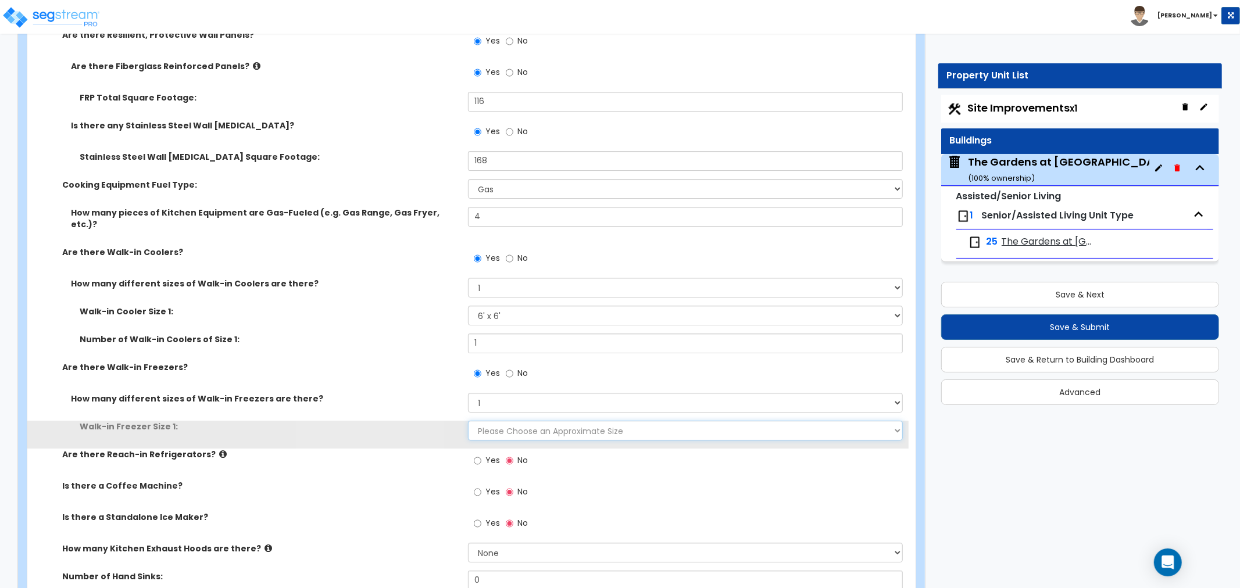
drag, startPoint x: 497, startPoint y: 417, endPoint x: 502, endPoint y: 413, distance: 6.3
click at [502, 421] on select "Please Choose an Approximate Size 8' x 8' 8' x 12' 8' x 16' 8' x 20' I want to …" at bounding box center [685, 431] width 435 height 20
select select "1"
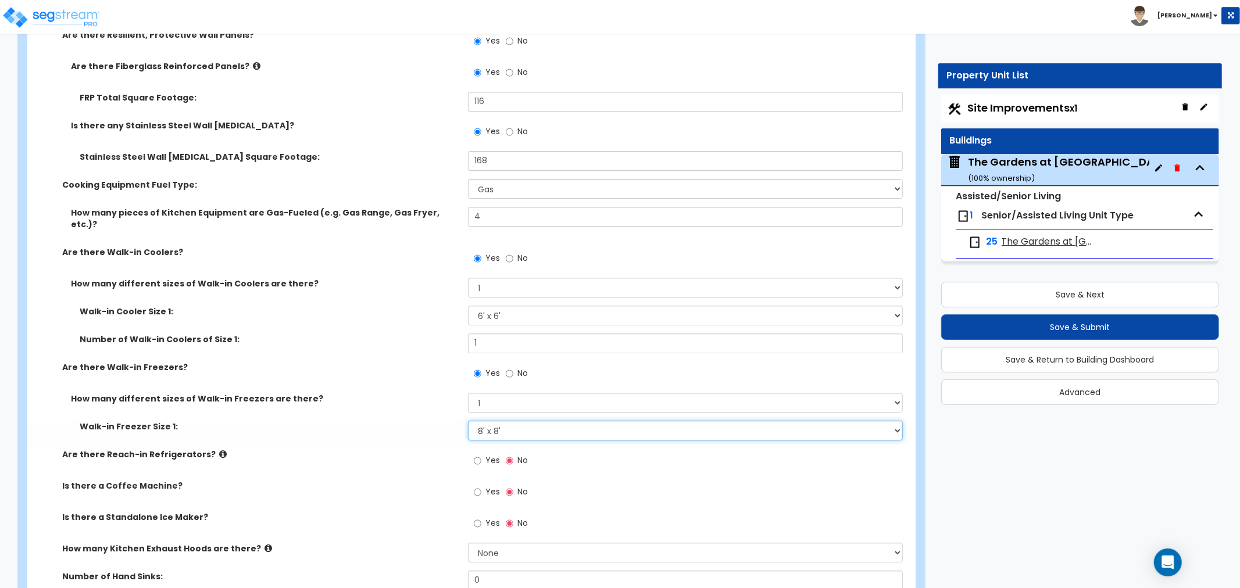
click at [468, 421] on select "Please Choose an Approximate Size 8' x 8' 8' x 12' 8' x 16' 8' x 20' I want to …" at bounding box center [685, 431] width 435 height 20
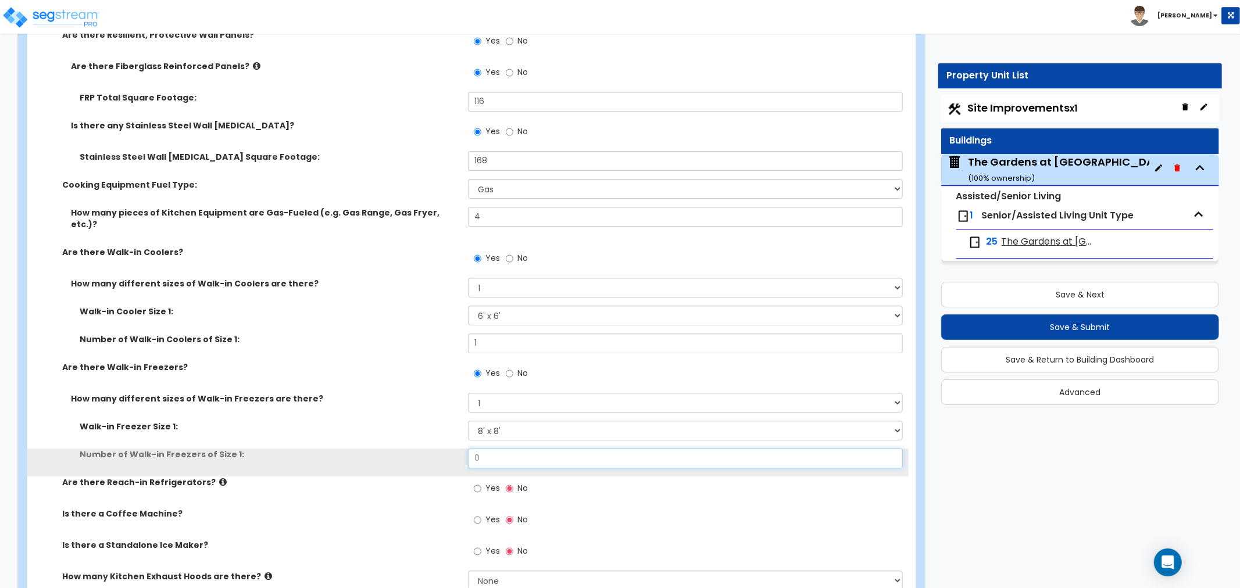
drag, startPoint x: 496, startPoint y: 448, endPoint x: 439, endPoint y: 449, distance: 57.0
click at [439, 449] on div "Number of Walk-in Freezers of Size 1: 0" at bounding box center [467, 463] width 881 height 28
type input "1"
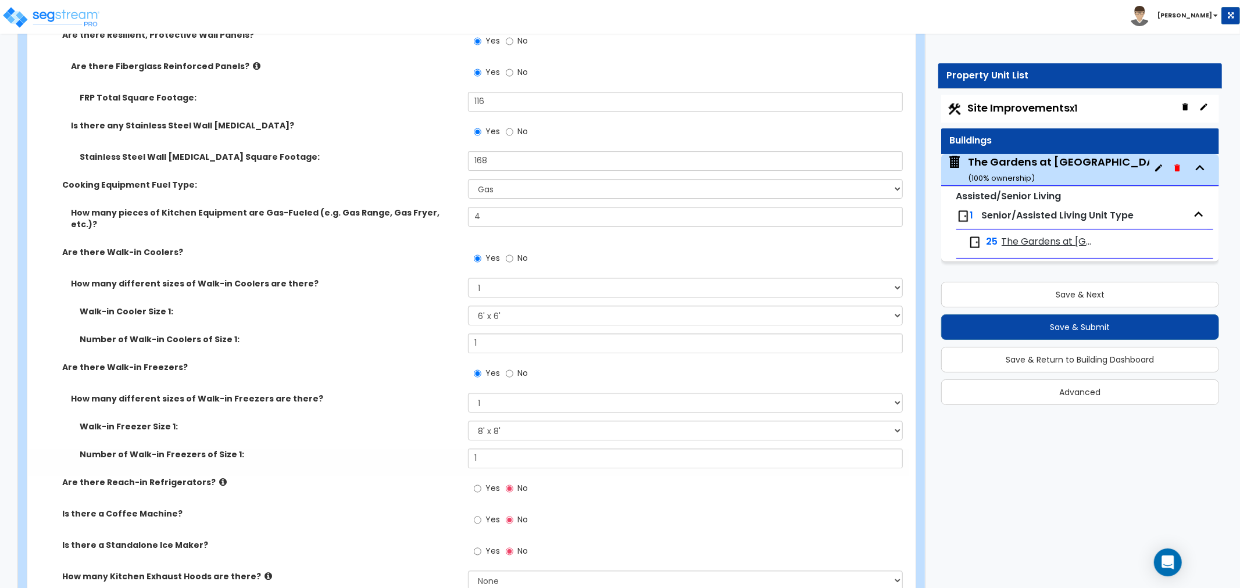
click at [425, 449] on label "Number of Walk-in Freezers of Size 1:" at bounding box center [270, 455] width 380 height 12
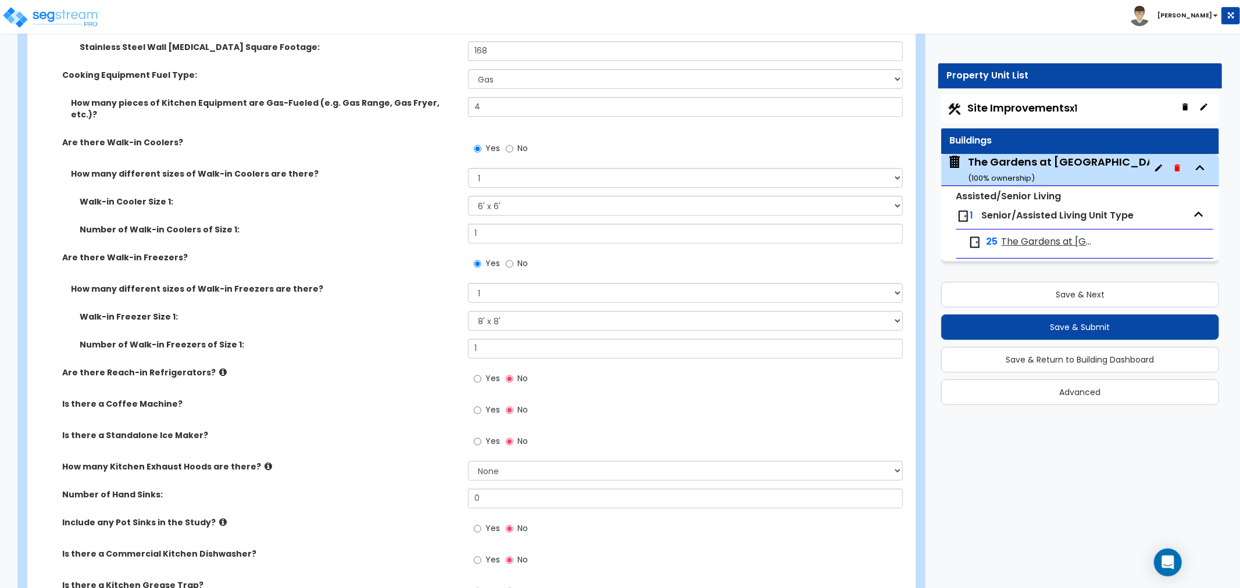
scroll to position [3488, 0]
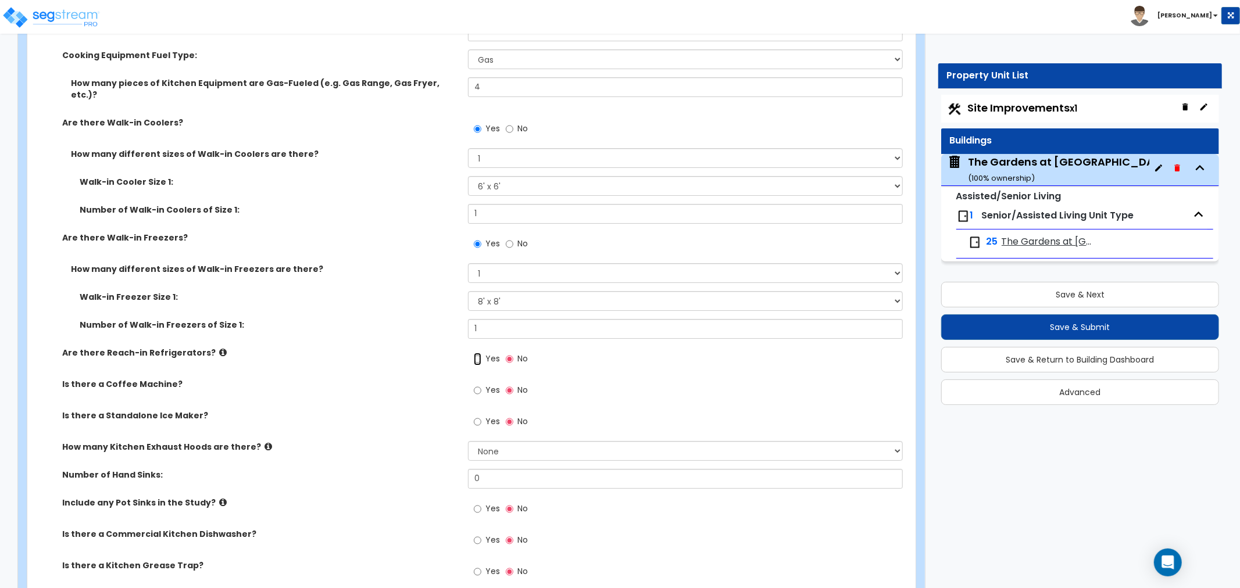
click at [480, 353] on input "Yes" at bounding box center [478, 359] width 8 height 13
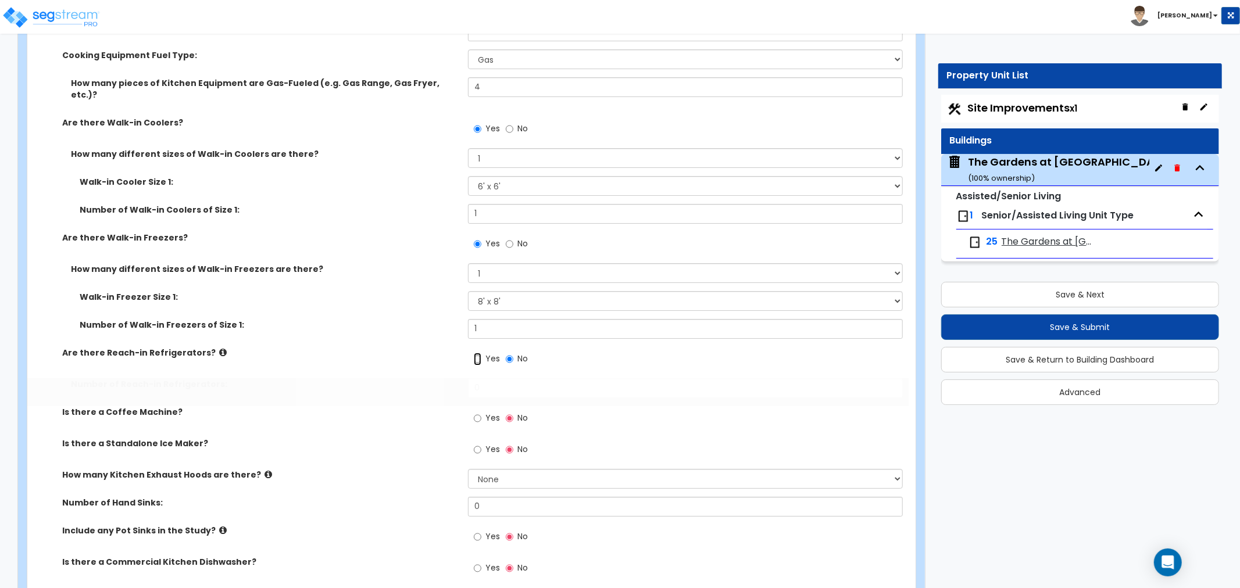
radio input "true"
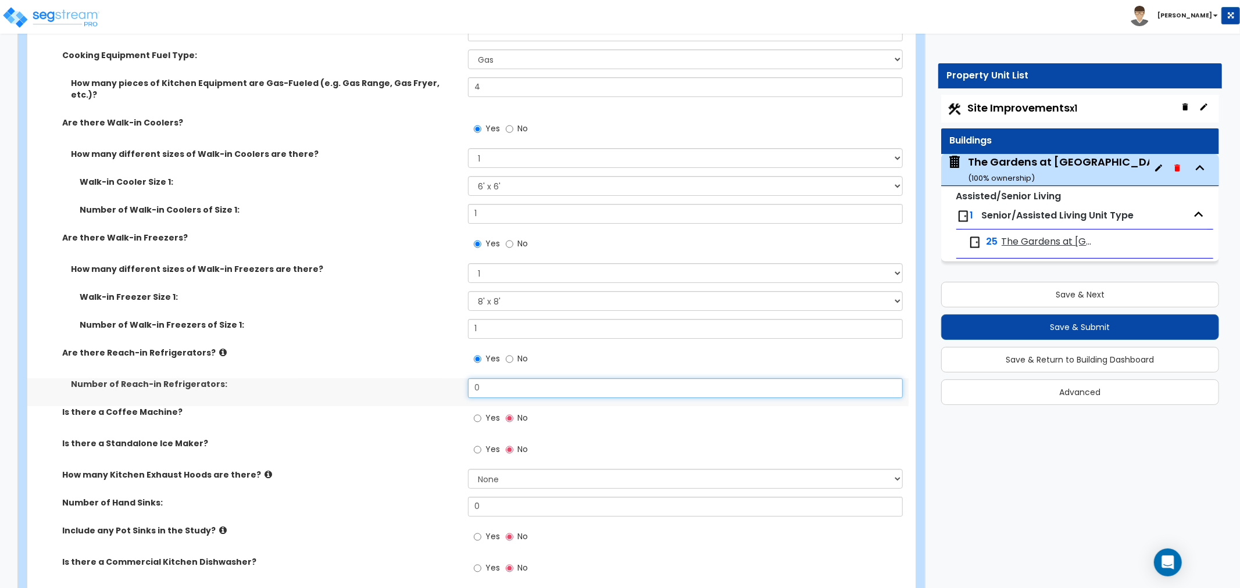
drag, startPoint x: 482, startPoint y: 369, endPoint x: 437, endPoint y: 371, distance: 45.4
click at [437, 378] on div "Number of Reach-in Refrigerators: 0" at bounding box center [467, 392] width 881 height 28
type input "1"
click at [428, 378] on label "Number of Reach-in Refrigerators:" at bounding box center [265, 384] width 388 height 12
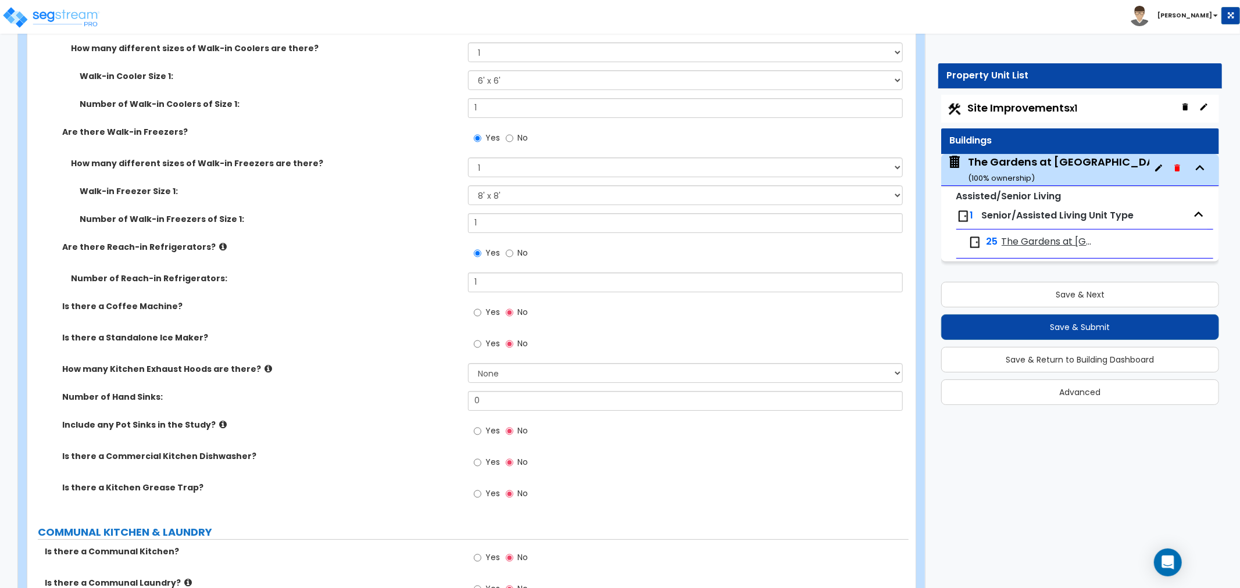
scroll to position [3617, 0]
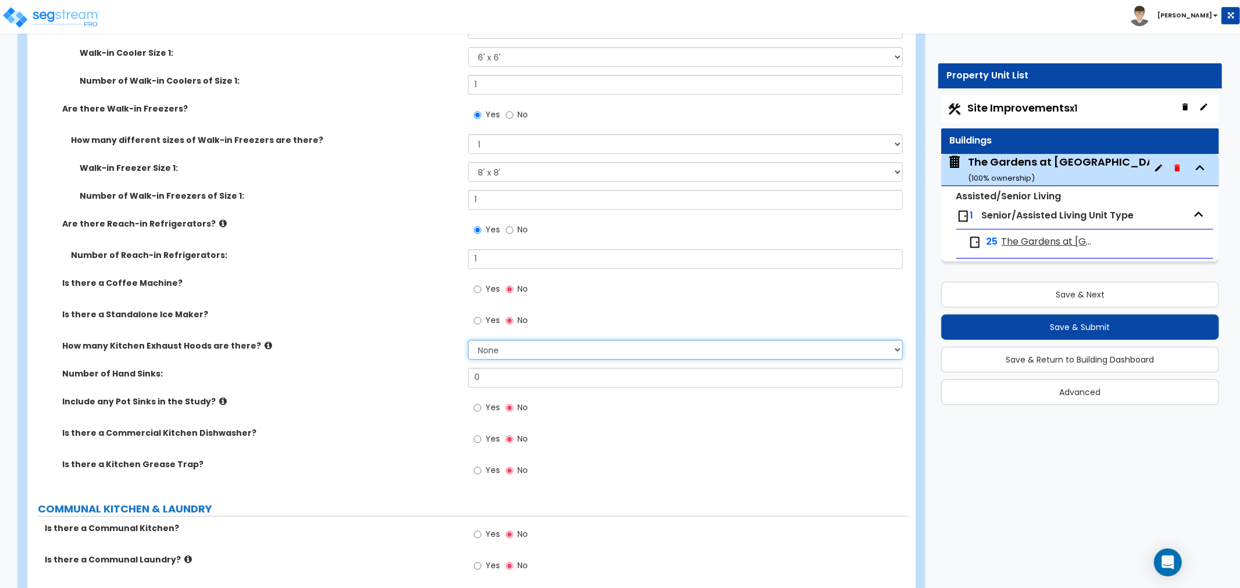
click at [496, 340] on select "None 1 2 3" at bounding box center [685, 350] width 435 height 20
select select "1"
click at [468, 340] on select "None 1 2 3" at bounding box center [685, 350] width 435 height 20
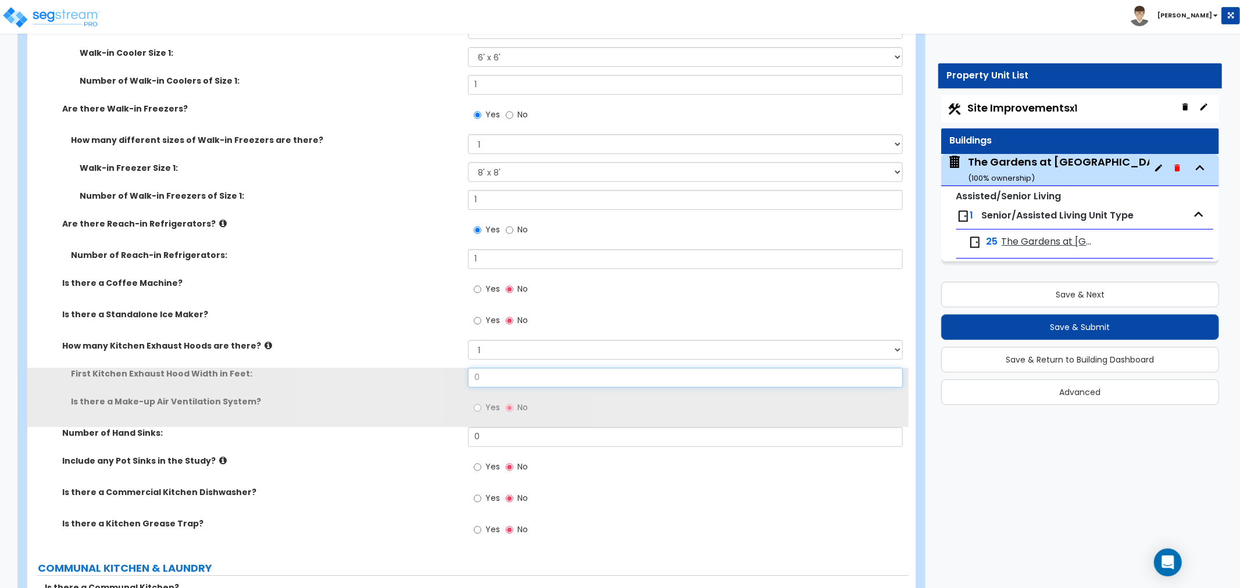
drag, startPoint x: 496, startPoint y: 344, endPoint x: 428, endPoint y: 368, distance: 72.3
click at [427, 368] on div "First Kitchen Exhaust Hood Width in Feet: 0" at bounding box center [467, 382] width 881 height 28
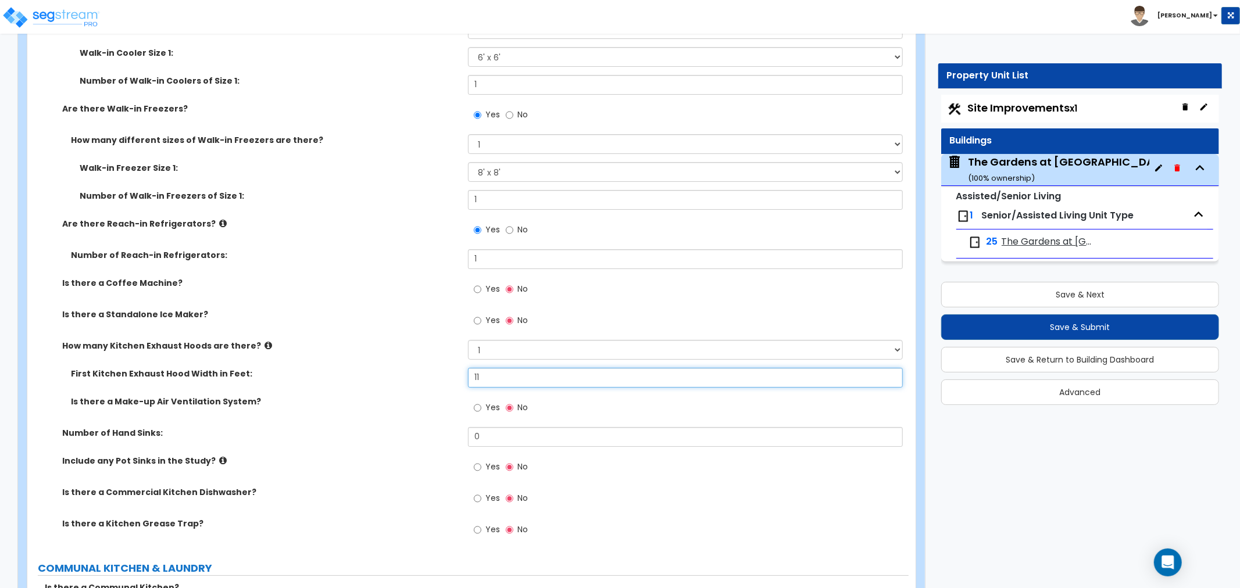
type input "11"
click at [407, 396] on label "Is there a Make-up Air Ventilation System?" at bounding box center [265, 402] width 388 height 12
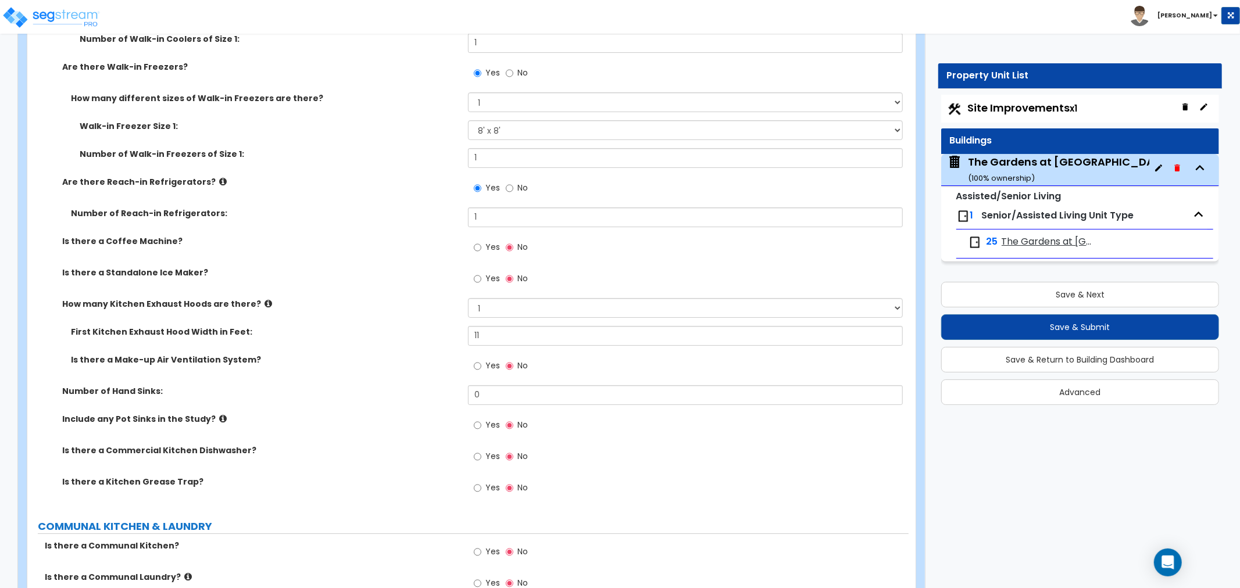
scroll to position [3681, 0]
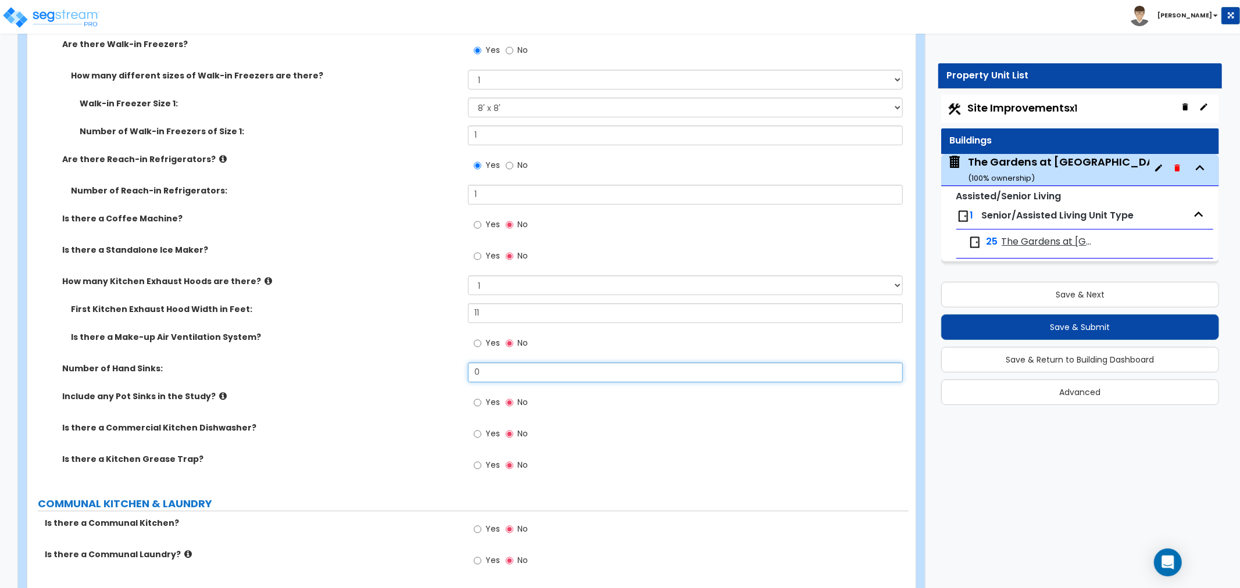
drag, startPoint x: 495, startPoint y: 353, endPoint x: 375, endPoint y: 367, distance: 120.6
click at [374, 367] on div "Number of Hand Sinks: 0" at bounding box center [467, 377] width 881 height 28
type input "2"
click at [378, 368] on div "Number of Hand Sinks: 2" at bounding box center [467, 377] width 881 height 28
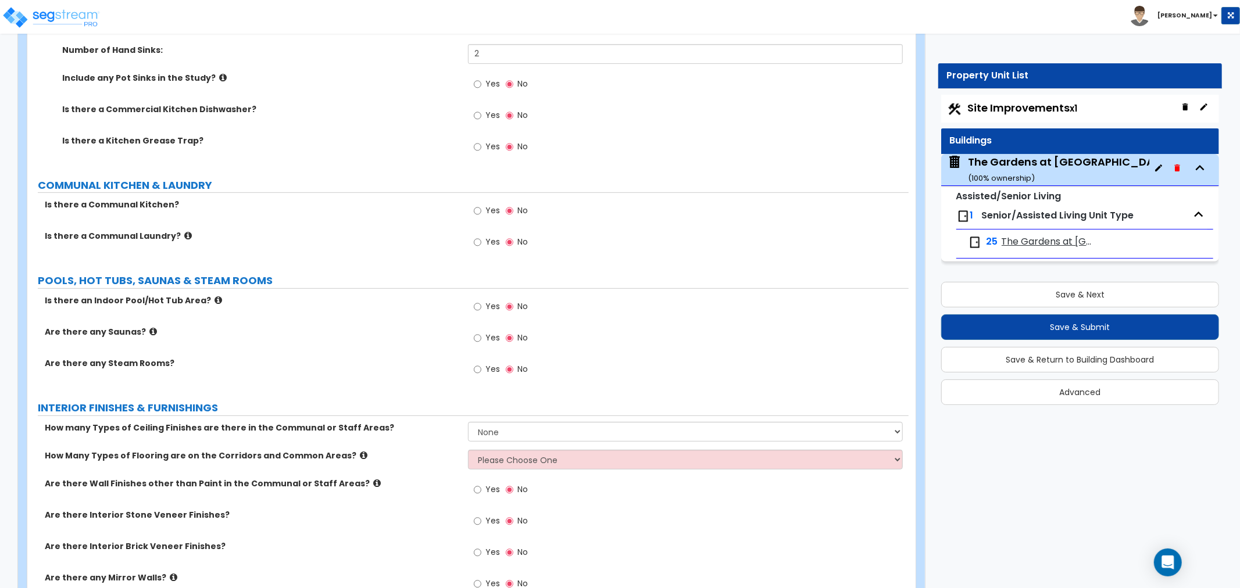
scroll to position [4004, 0]
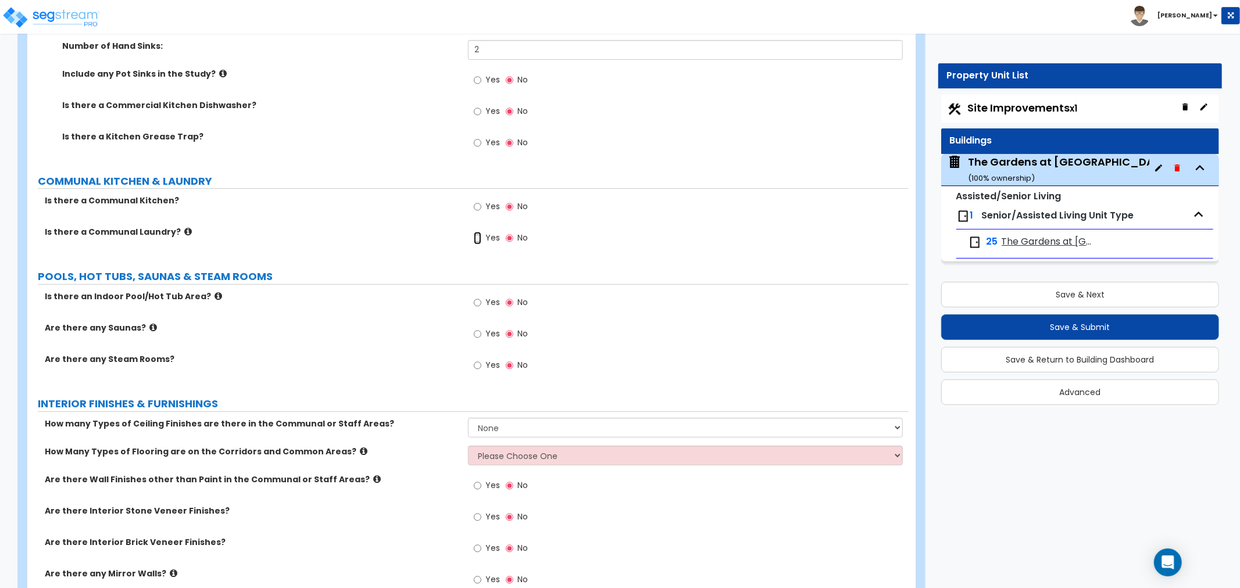
click at [478, 232] on input "Yes" at bounding box center [478, 238] width 8 height 13
radio input "true"
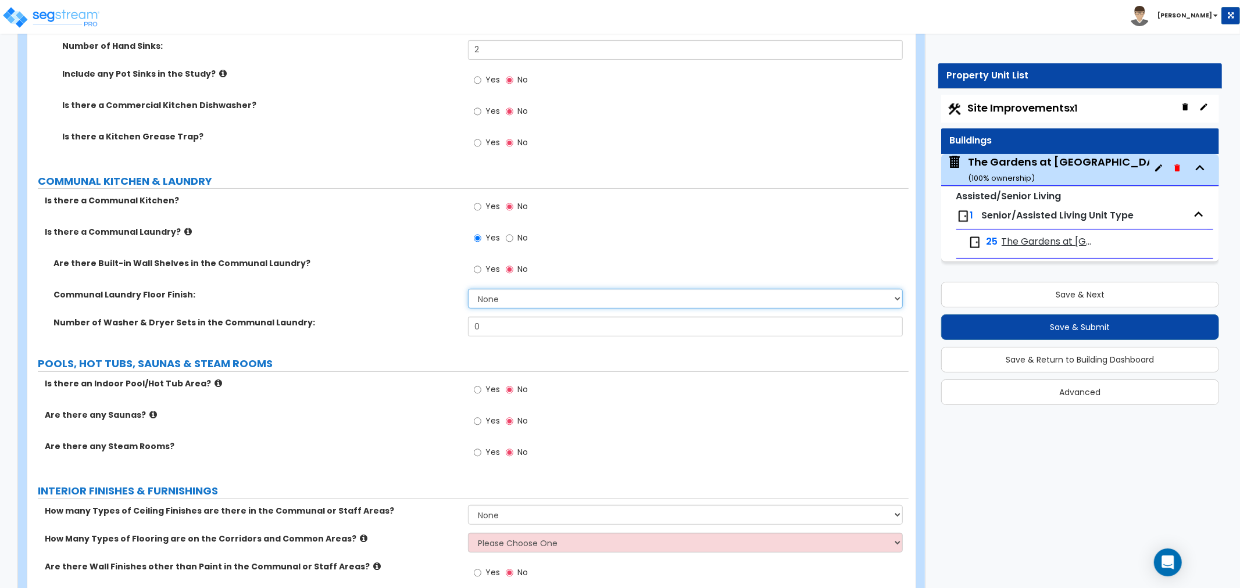
click at [516, 289] on select "None Tile Flooring Hardwood Flooring Resilient Laminate Flooring VCT Flooring S…" at bounding box center [685, 299] width 435 height 20
select select "6"
click at [468, 289] on select "None Tile Flooring Hardwood Flooring Resilient Laminate Flooring VCT Flooring S…" at bounding box center [685, 299] width 435 height 20
drag, startPoint x: 507, startPoint y: 308, endPoint x: 462, endPoint y: 311, distance: 44.9
click at [462, 317] on div "Number of Washer & Dryer Sets in the Communal Laundry: 0" at bounding box center [467, 331] width 881 height 28
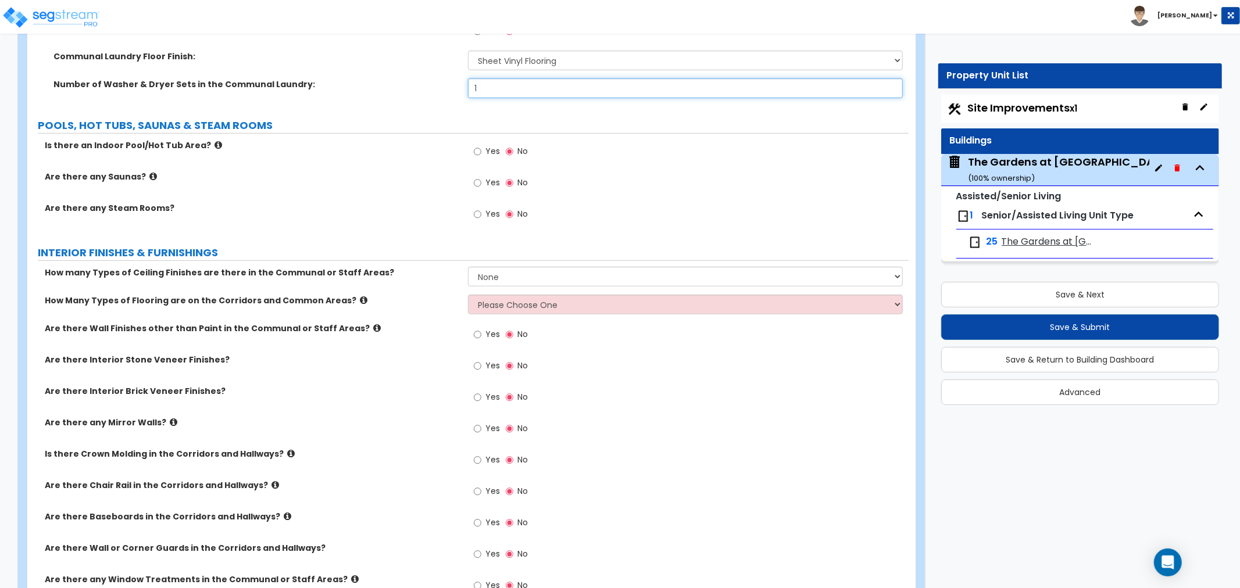
scroll to position [4263, 0]
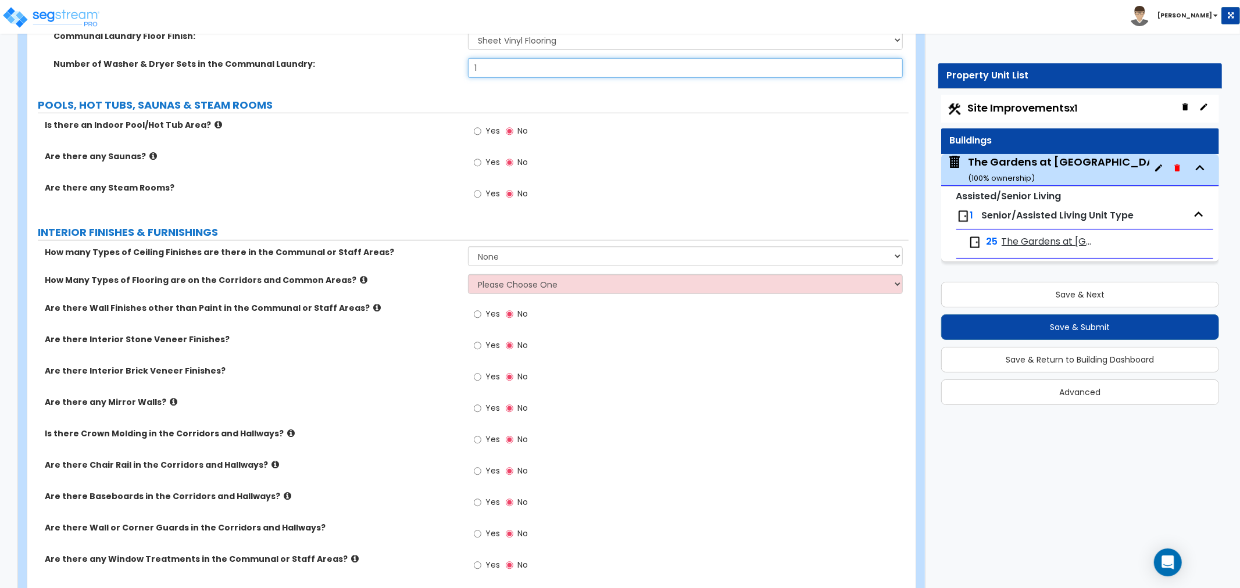
type input "1"
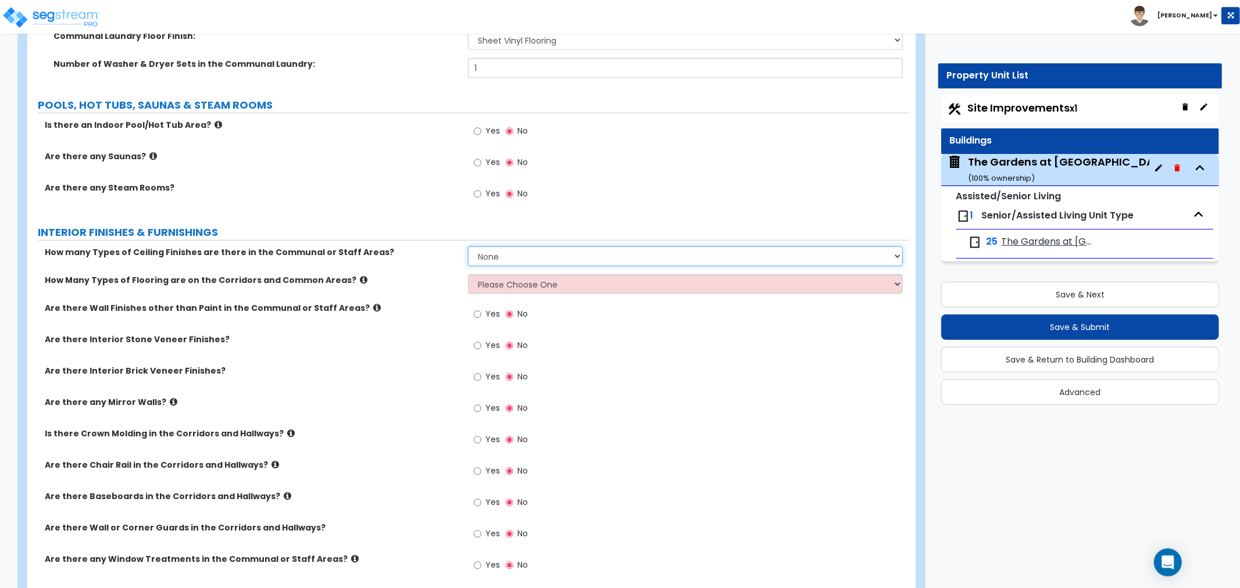
click at [519, 248] on select "None 1 2 3" at bounding box center [685, 256] width 435 height 20
select select "2"
click at [468, 246] on select "None 1 2 3" at bounding box center [685, 256] width 435 height 20
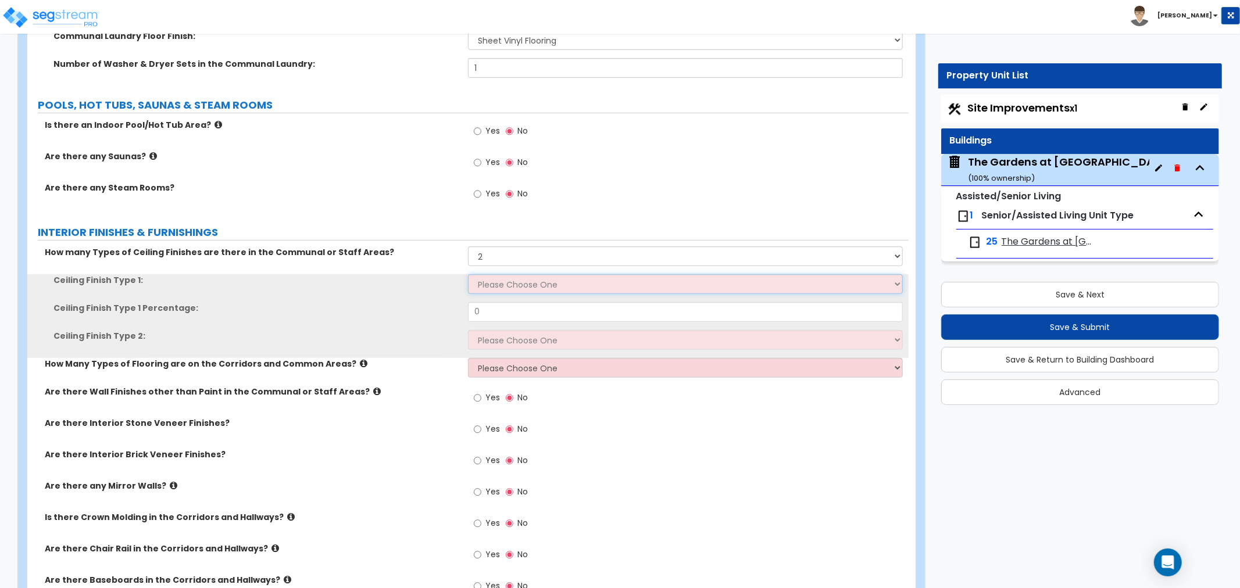
click at [513, 274] on select "Please Choose One Drop Ceiling Drywall Ceiling Open Ceiling" at bounding box center [685, 284] width 435 height 20
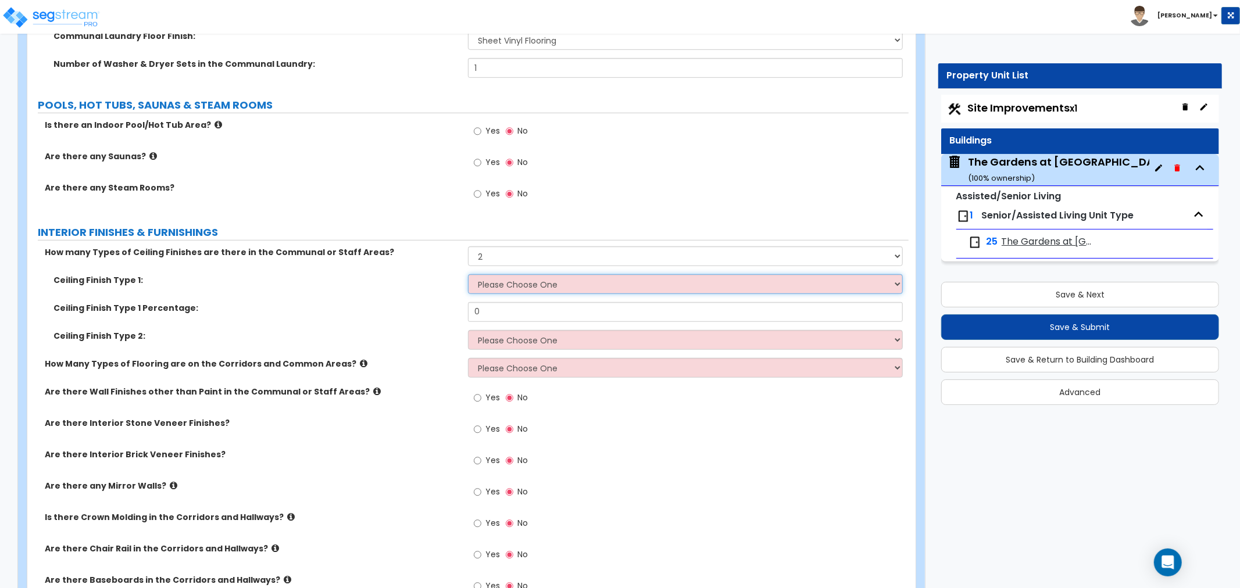
select select "2"
click at [468, 274] on select "Please Choose One Drop Ceiling Drywall Ceiling Open Ceiling" at bounding box center [685, 284] width 435 height 20
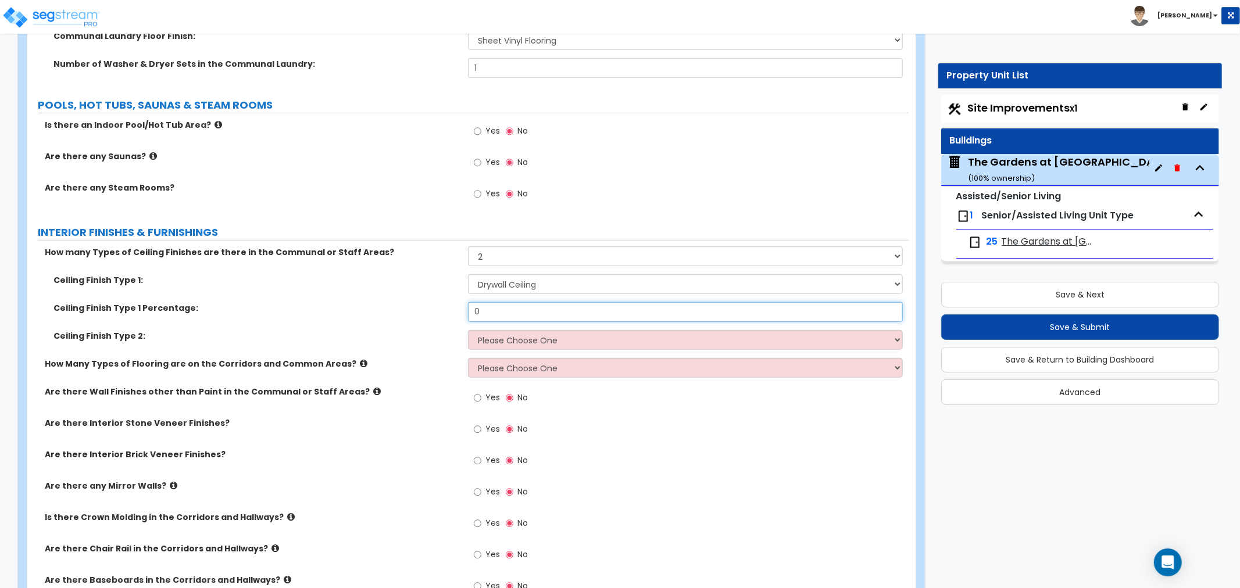
drag, startPoint x: 500, startPoint y: 299, endPoint x: 403, endPoint y: 301, distance: 96.5
click at [403, 302] on div "Ceiling Finish Type 1 Percentage: 0" at bounding box center [467, 316] width 881 height 28
type input "85"
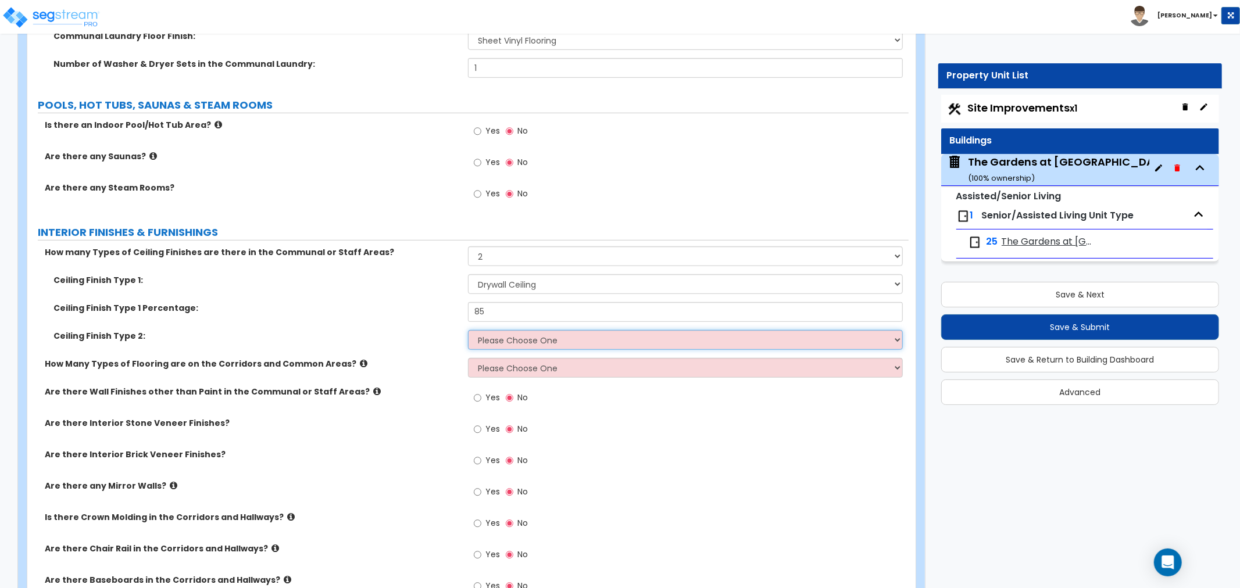
click at [503, 330] on select "Please Choose One Drop Ceiling Drywall Ceiling Open Ceiling" at bounding box center [685, 340] width 435 height 20
select select "1"
click at [468, 330] on select "Please Choose One Drop Ceiling Drywall Ceiling Open Ceiling" at bounding box center [685, 340] width 435 height 20
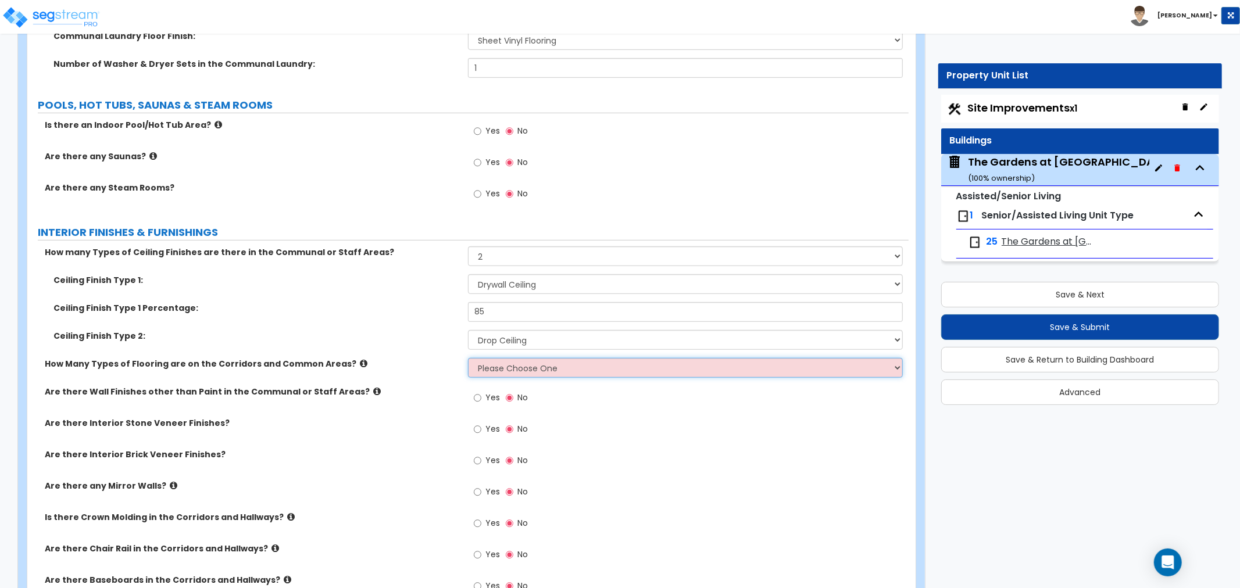
click at [502, 358] on select "Please Choose One 1 2 3" at bounding box center [685, 368] width 435 height 20
select select "3"
click at [468, 358] on select "Please Choose One 1 2 3" at bounding box center [685, 368] width 435 height 20
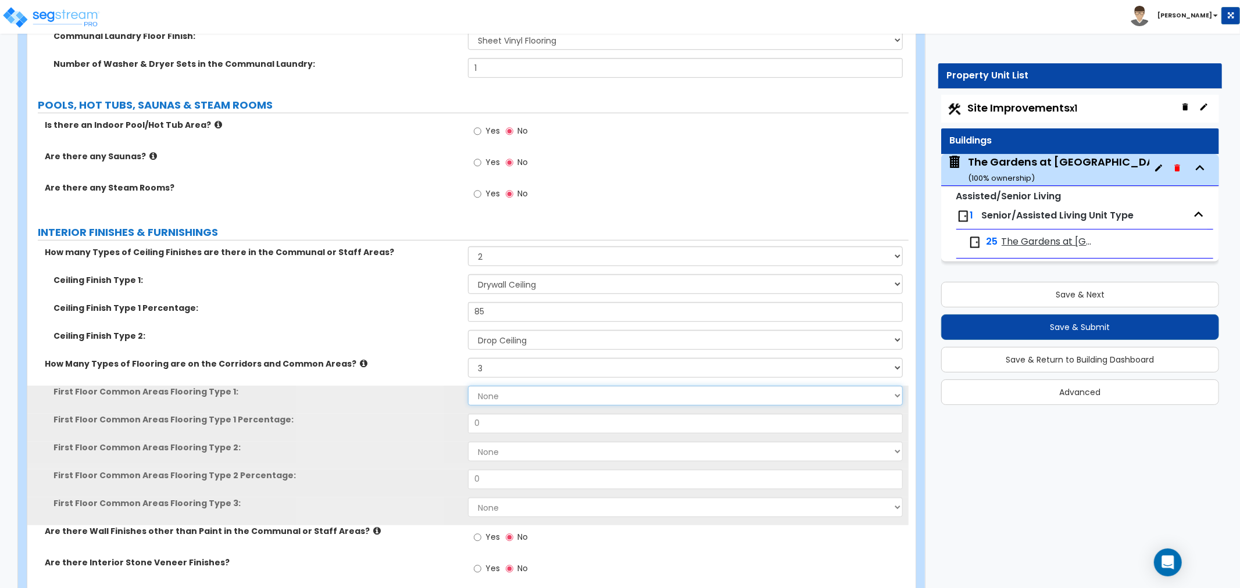
click at [498, 386] on select "None Tile Flooring Hardwood Flooring Resilient Laminate Flooring VCT Flooring S…" at bounding box center [685, 396] width 435 height 20
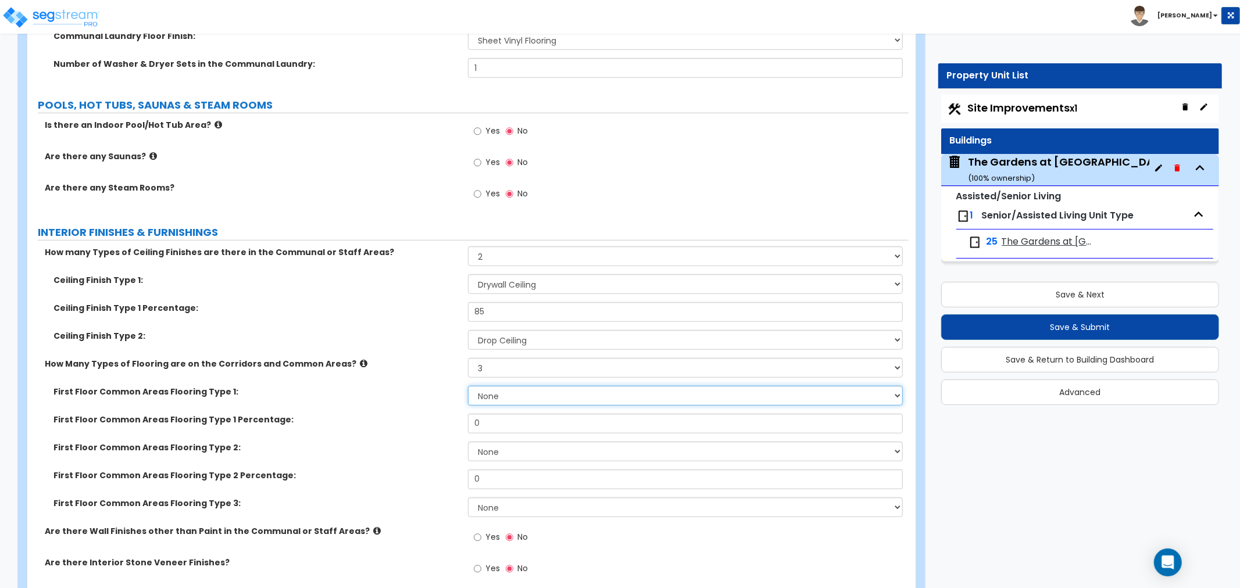
select select "5"
click at [468, 386] on select "None Tile Flooring Hardwood Flooring Resilient Laminate Flooring VCT Flooring S…" at bounding box center [685, 396] width 435 height 20
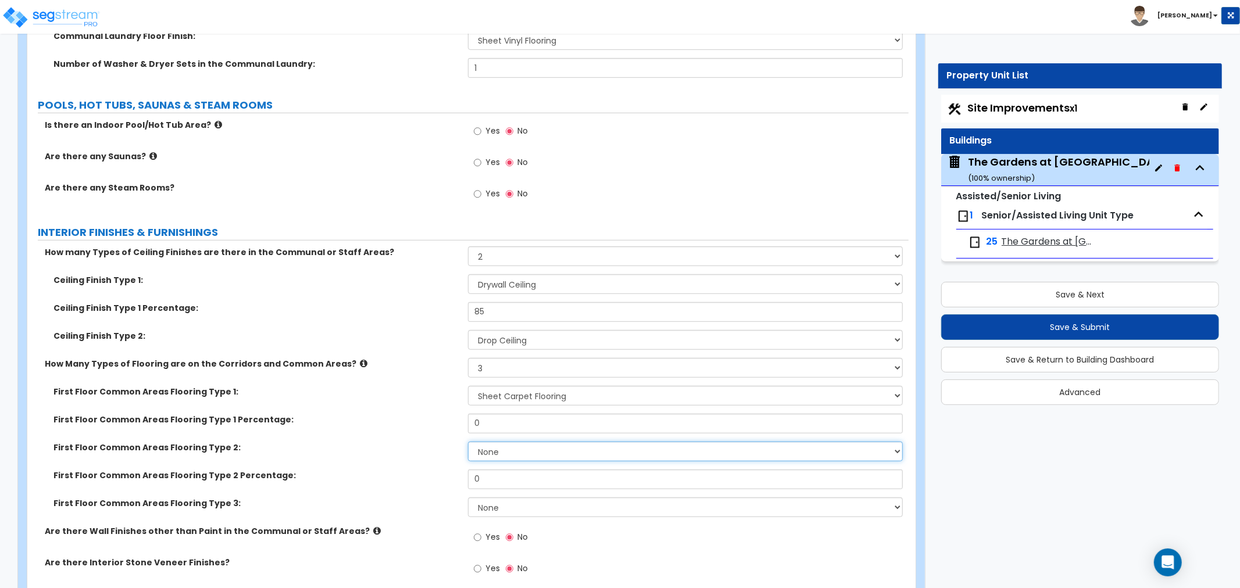
click at [515, 442] on select "None Tile Flooring Hardwood Flooring Resilient Laminate Flooring VCT Flooring S…" at bounding box center [685, 452] width 435 height 20
click at [468, 442] on select "None Tile Flooring Hardwood Flooring Resilient Laminate Flooring VCT Flooring S…" at bounding box center [685, 452] width 435 height 20
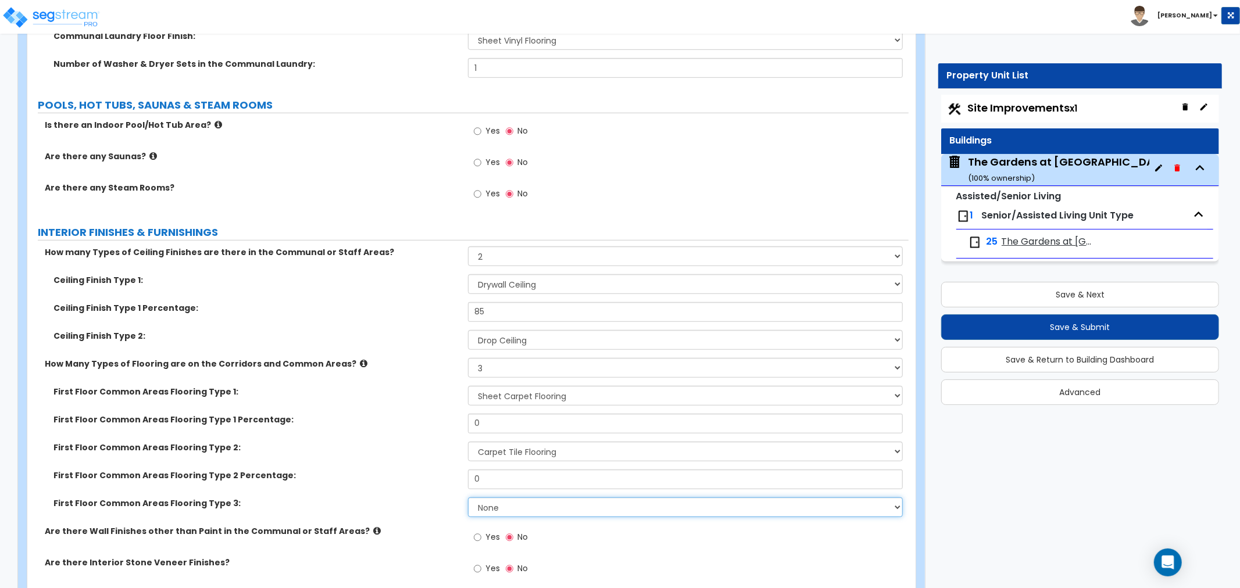
click at [514, 498] on select "None Tile Flooring Hardwood Flooring Resilient Laminate Flooring VCT Flooring S…" at bounding box center [685, 508] width 435 height 20
drag, startPoint x: 400, startPoint y: 359, endPoint x: 407, endPoint y: 364, distance: 8.9
click at [400, 359] on div "How Many Types of Flooring are on the Corridors and Common Areas? Please Choose…" at bounding box center [467, 372] width 881 height 28
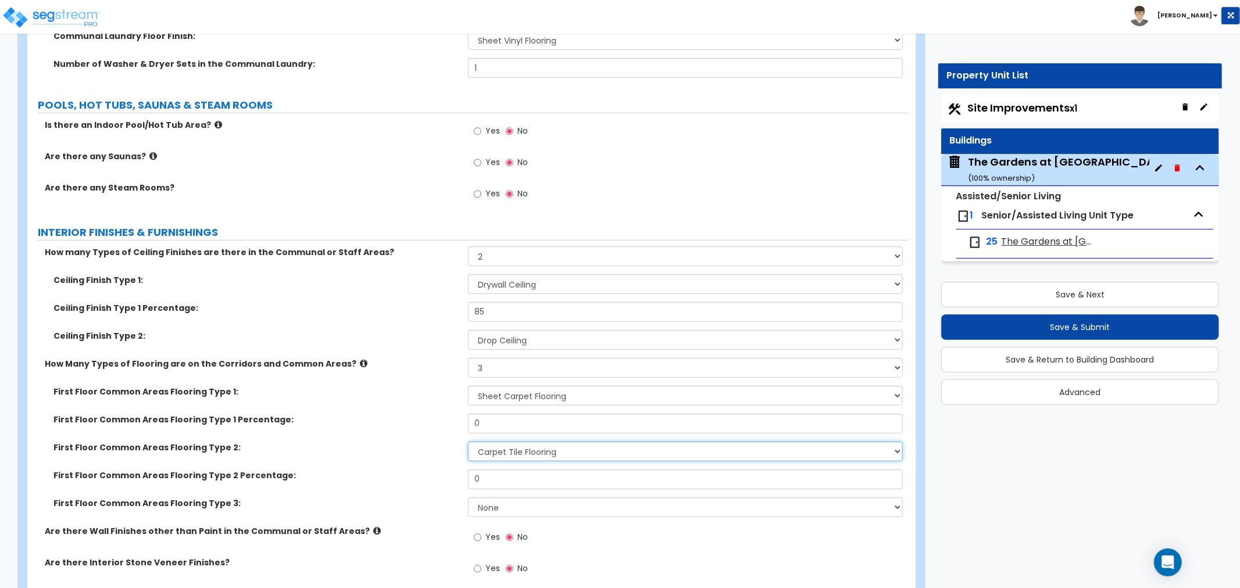
click at [526, 442] on select "None Tile Flooring Hardwood Flooring Resilient Laminate Flooring VCT Flooring S…" at bounding box center [685, 452] width 435 height 20
select select "3"
click at [468, 442] on select "None Tile Flooring Hardwood Flooring Resilient Laminate Flooring VCT Flooring S…" at bounding box center [685, 452] width 435 height 20
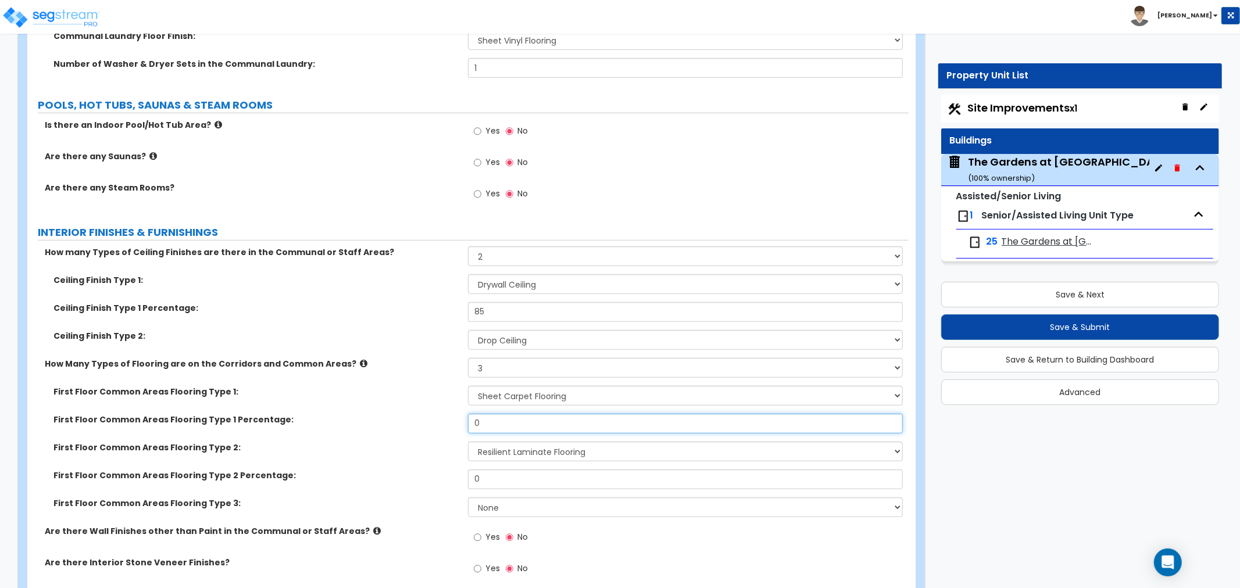
drag, startPoint x: 500, startPoint y: 402, endPoint x: 437, endPoint y: 406, distance: 63.5
click at [437, 414] on div "First Floor Common Areas Flooring Type 1 Percentage: 0" at bounding box center [467, 428] width 881 height 28
type input "8"
type input "75"
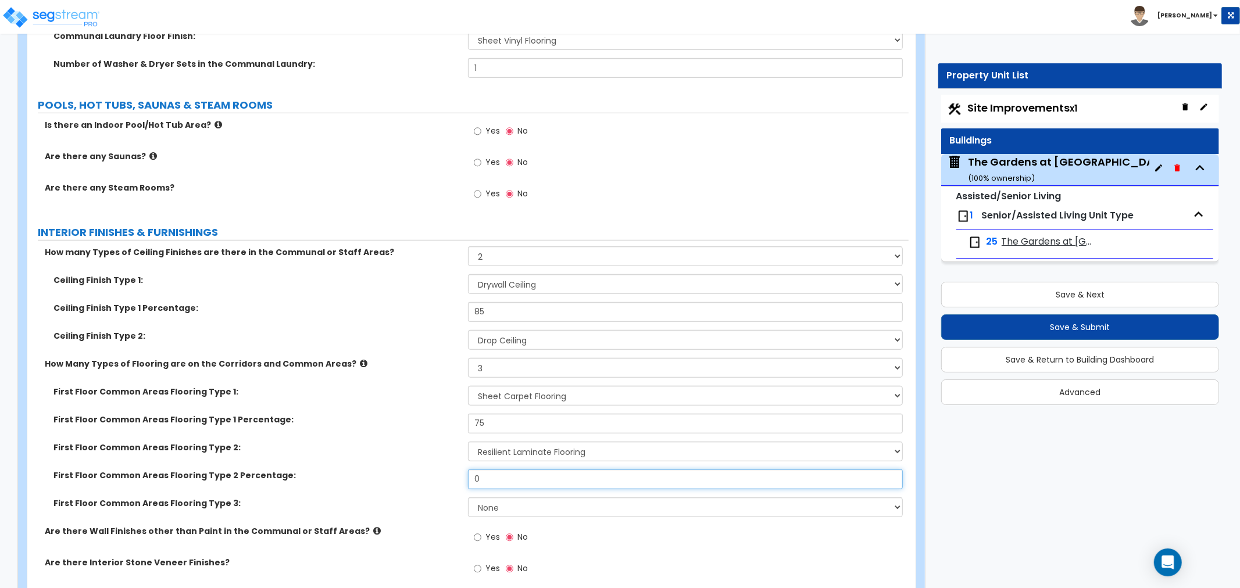
drag, startPoint x: 493, startPoint y: 466, endPoint x: 431, endPoint y: 472, distance: 61.9
click at [431, 472] on div "First Floor Common Areas Flooring Type 2 Percentage: 0" at bounding box center [467, 484] width 881 height 28
type input "2"
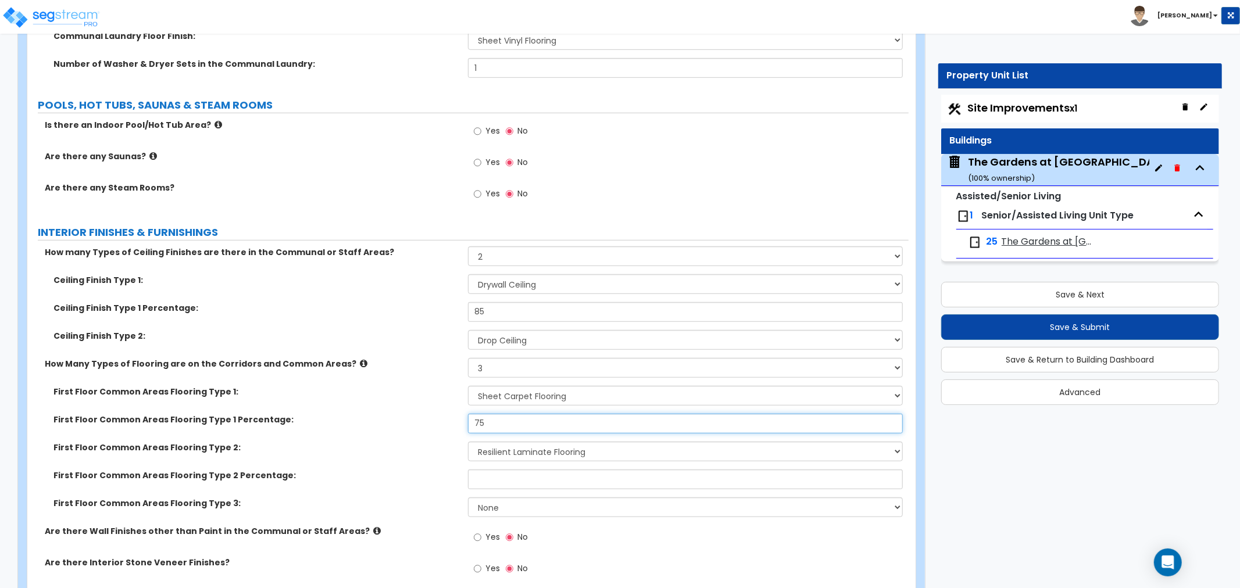
drag, startPoint x: 494, startPoint y: 415, endPoint x: 432, endPoint y: 403, distance: 63.4
click at [432, 414] on div "First Floor Common Areas Flooring Type 1 Percentage: 75" at bounding box center [467, 428] width 881 height 28
type input "70"
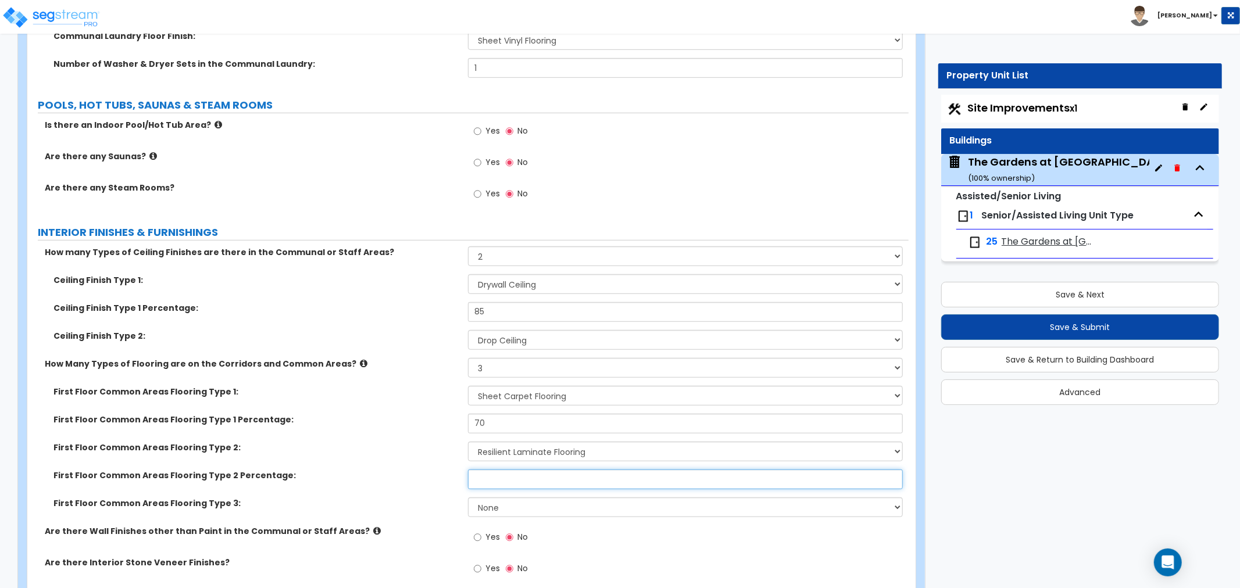
click at [500, 470] on input "text" at bounding box center [685, 480] width 435 height 20
type input "20"
click at [507, 498] on select "None Tile Flooring Hardwood Flooring Resilient Laminate Flooring VCT Flooring S…" at bounding box center [685, 508] width 435 height 20
select select "1"
click at [468, 498] on select "None Tile Flooring Hardwood Flooring Resilient Laminate Flooring VCT Flooring S…" at bounding box center [685, 508] width 435 height 20
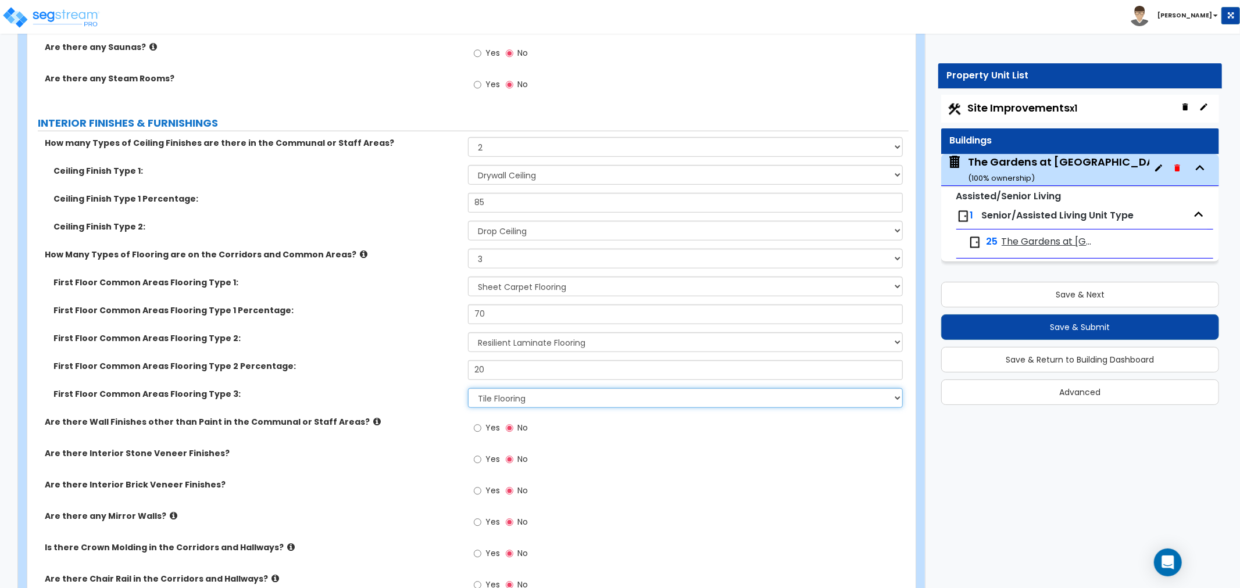
scroll to position [4392, 0]
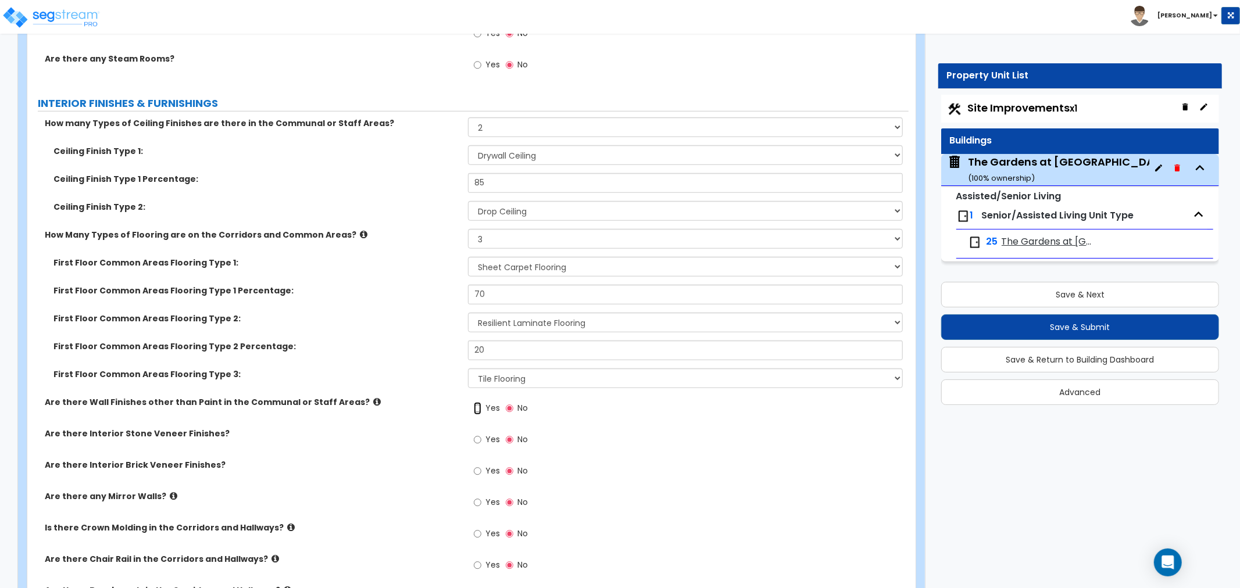
click at [477, 402] on input "Yes" at bounding box center [478, 408] width 8 height 13
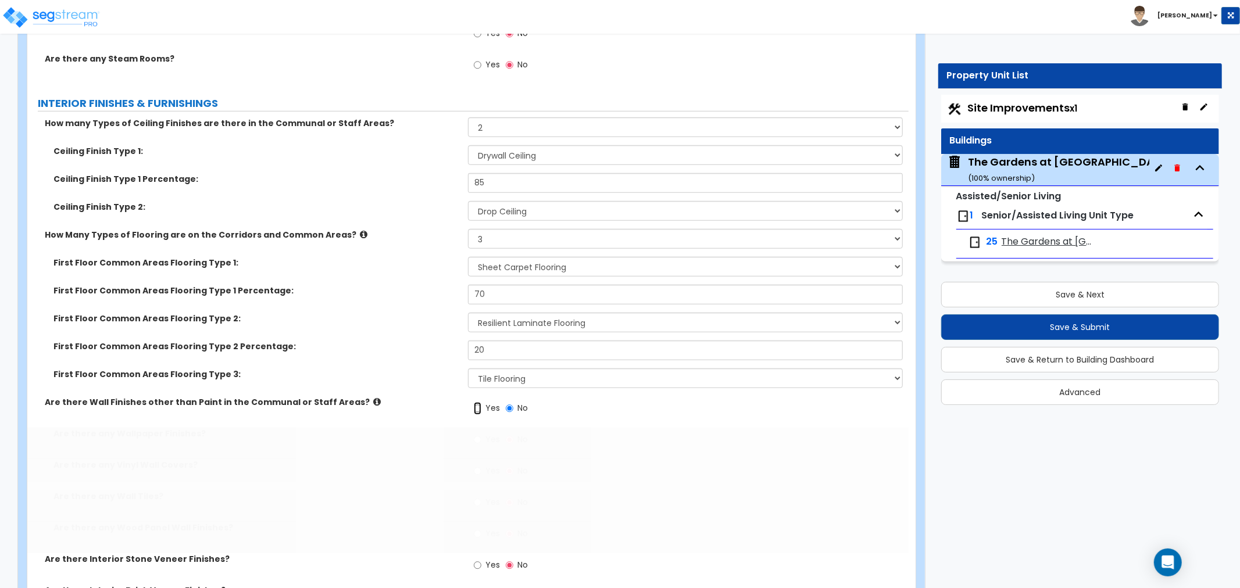
radio input "true"
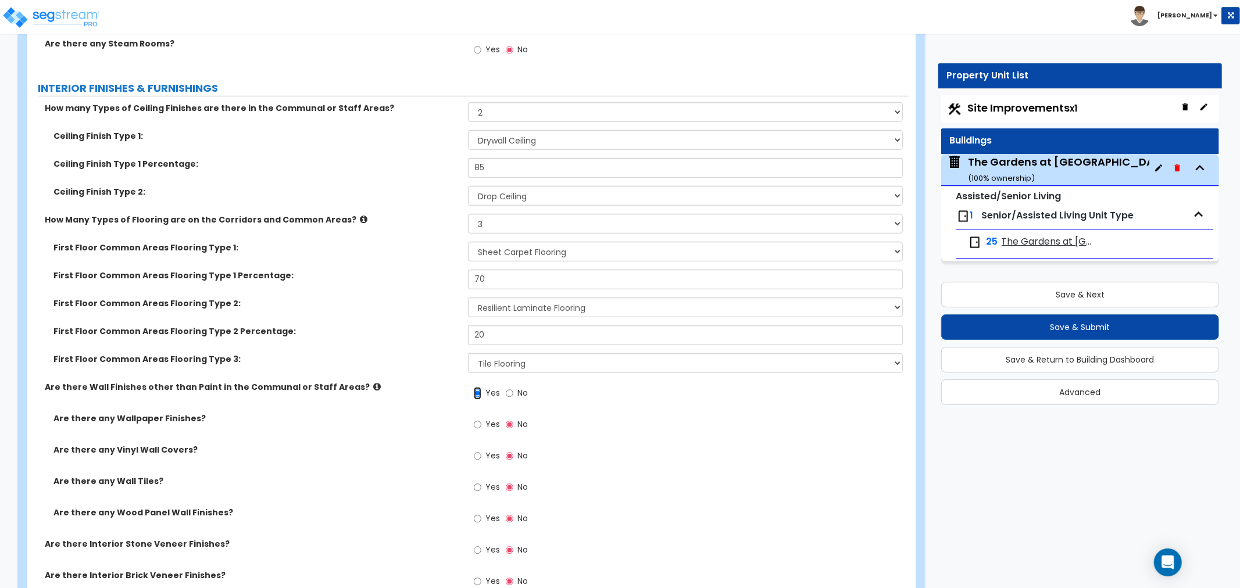
scroll to position [4456, 0]
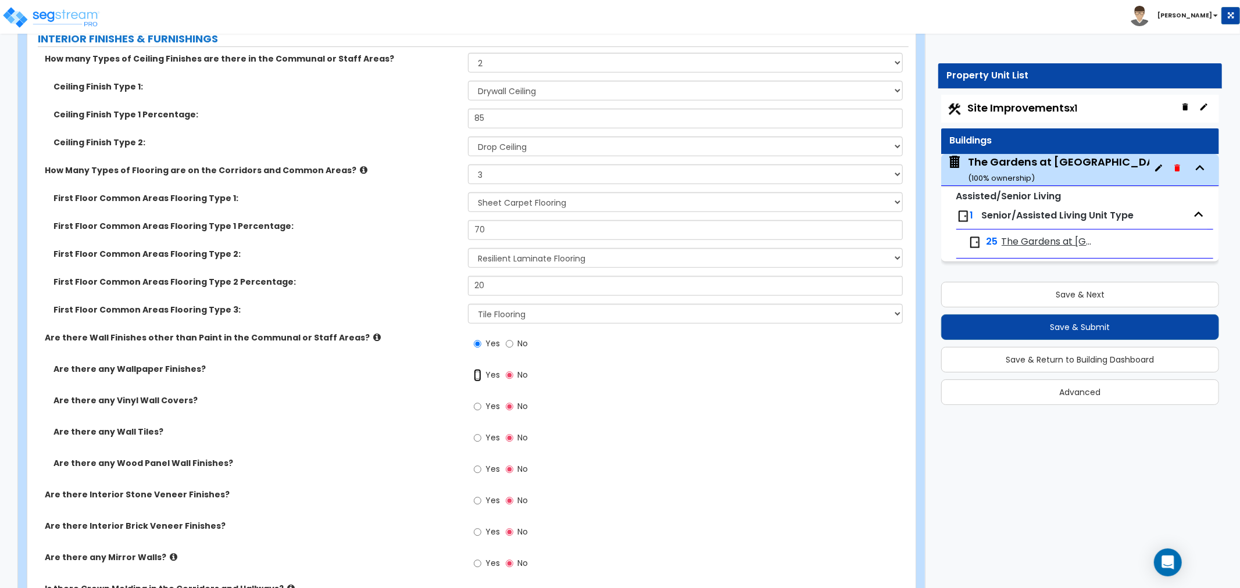
click at [474, 369] on input "Yes" at bounding box center [478, 375] width 8 height 13
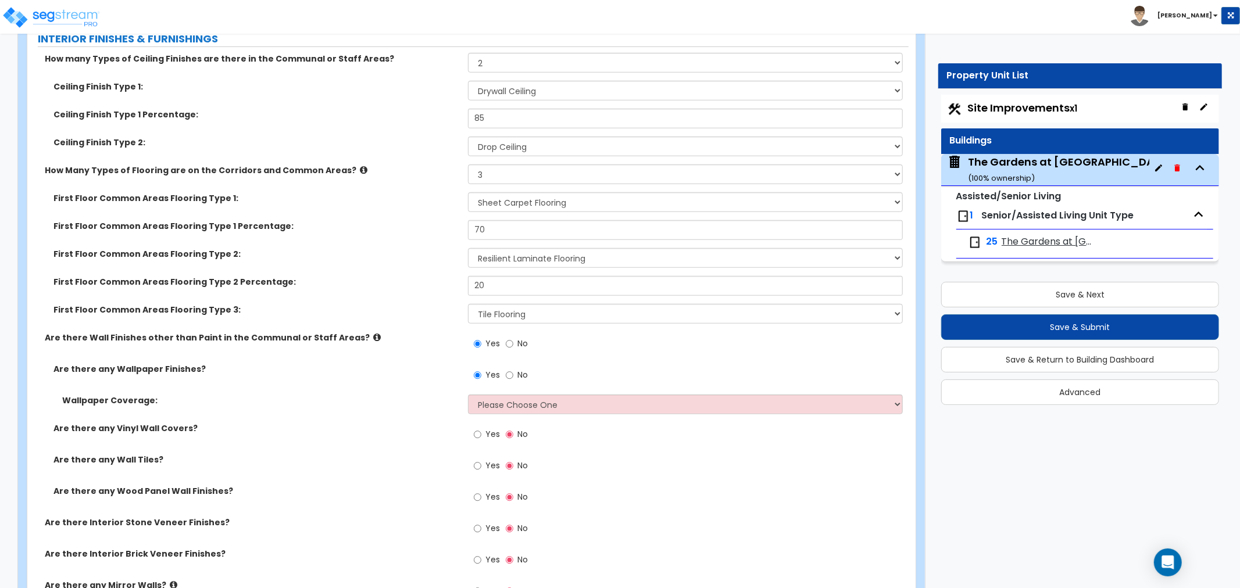
click at [514, 367] on label "No" at bounding box center [517, 377] width 22 height 20
click at [513, 369] on input "No" at bounding box center [510, 375] width 8 height 13
radio input "false"
radio input "true"
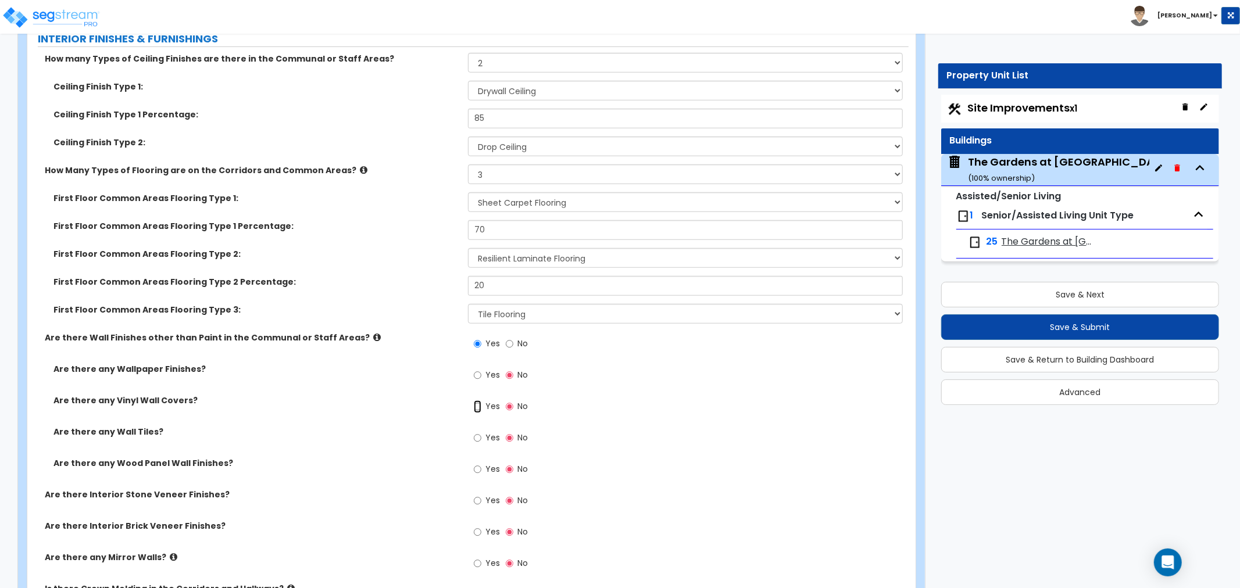
click at [478, 401] on input "Yes" at bounding box center [478, 407] width 8 height 13
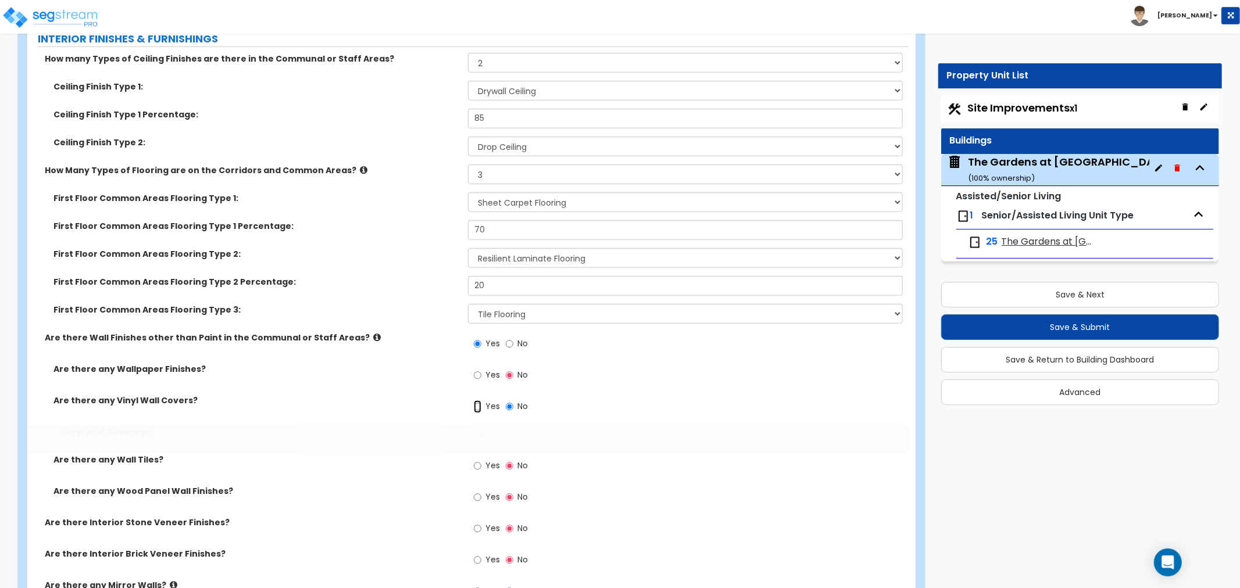
radio input "true"
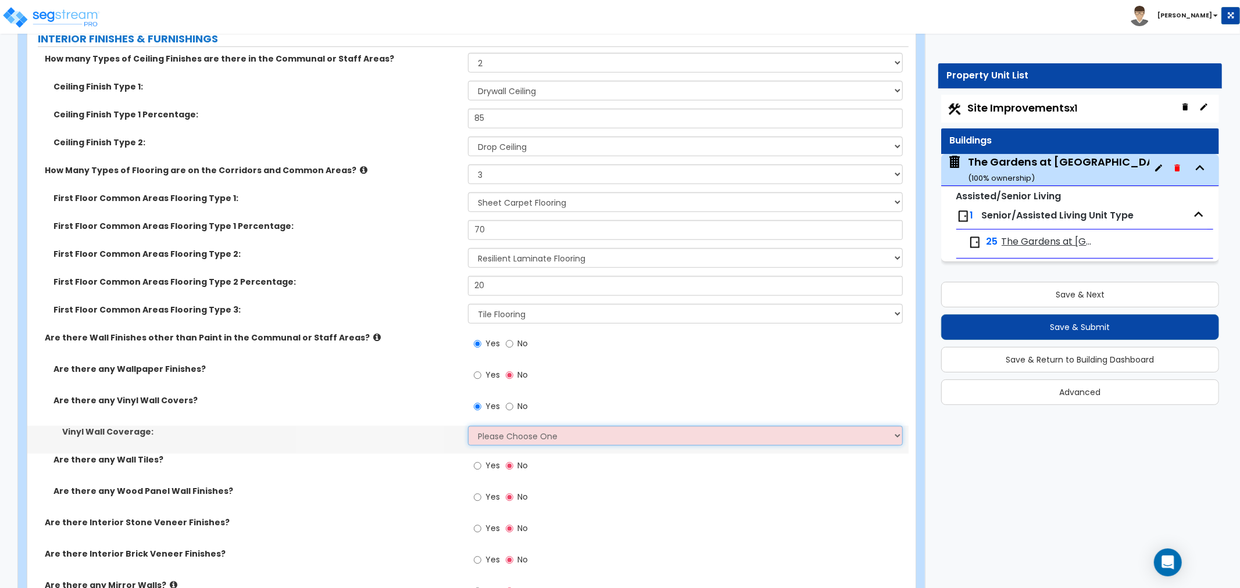
click at [508, 426] on select "Please Choose One Only a Small Portion of Walls are Covered Several Walls are C…" at bounding box center [685, 436] width 435 height 20
select select "5"
click at [468, 426] on select "Please Choose One Only a Small Portion of Walls are Covered Several Walls are C…" at bounding box center [685, 436] width 435 height 20
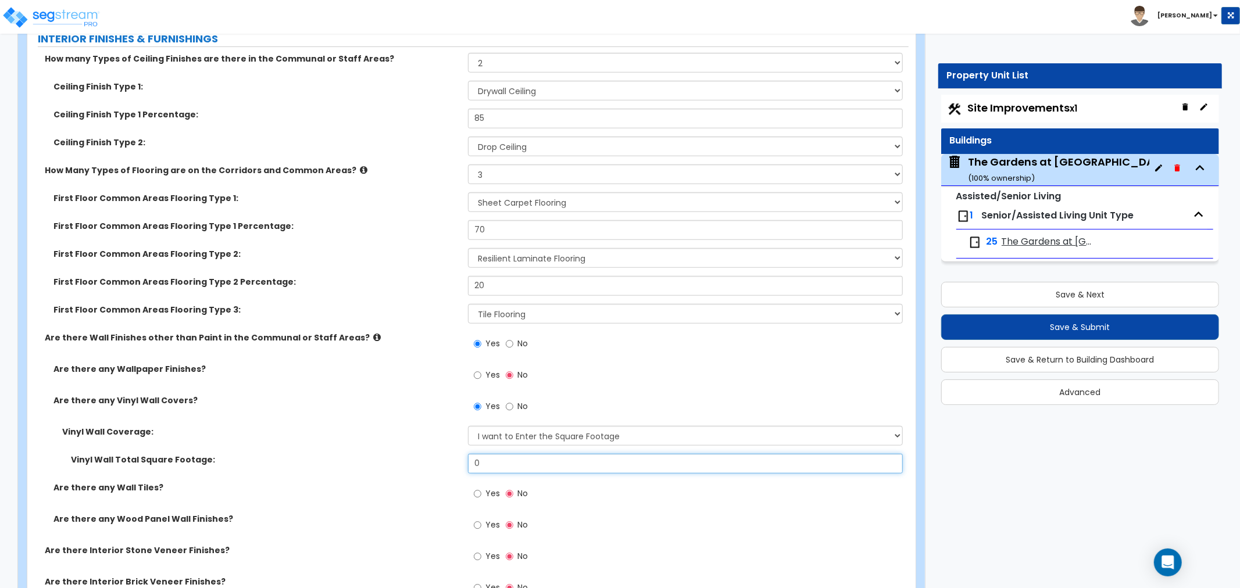
drag, startPoint x: 502, startPoint y: 450, endPoint x: 299, endPoint y: 462, distance: 203.8
click at [299, 462] on div "Vinyl Wall Total Square Footage: 0" at bounding box center [467, 468] width 881 height 28
type input "720"
click at [326, 513] on div "Are there any Wood Panel Wall Finishes? Yes No" at bounding box center [467, 528] width 881 height 31
click at [477, 488] on input "Yes" at bounding box center [478, 494] width 8 height 13
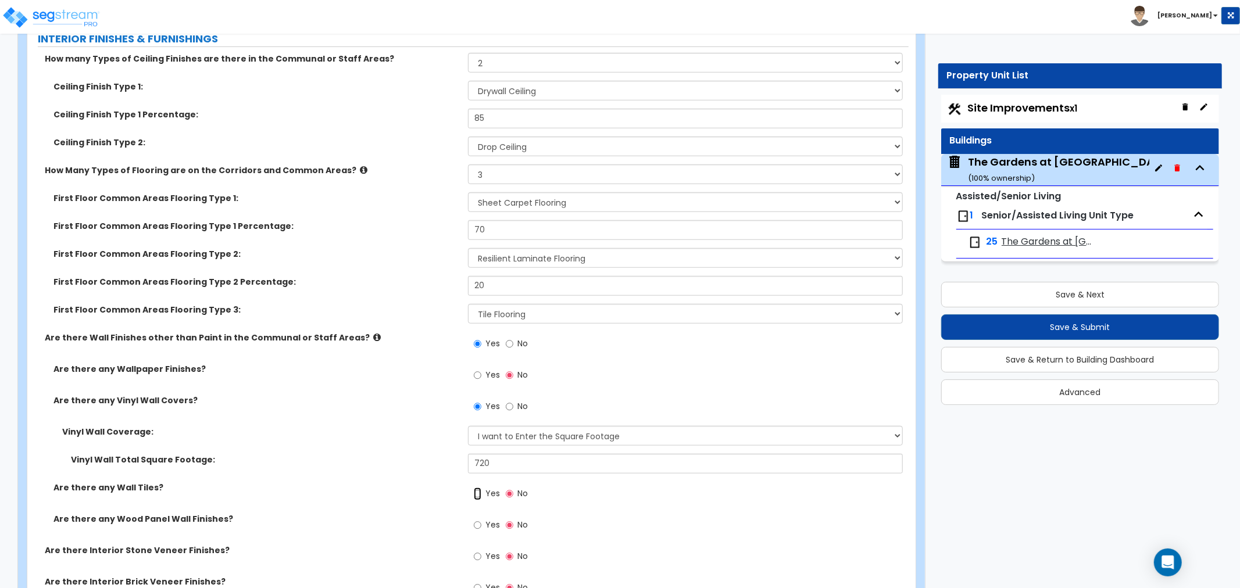
radio input "true"
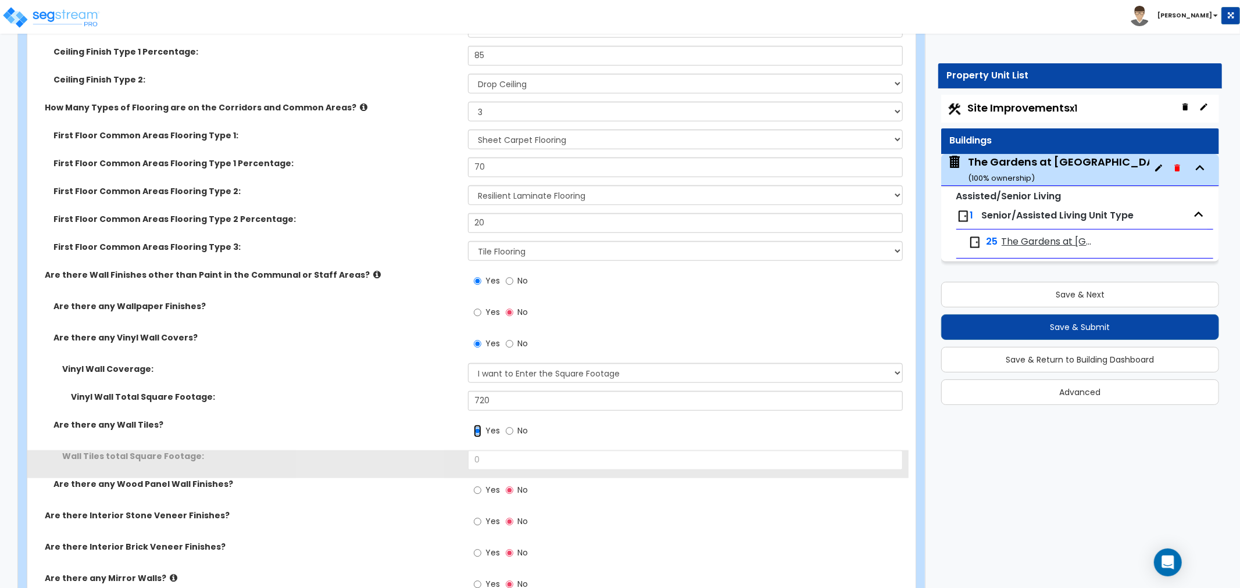
scroll to position [4650, 0]
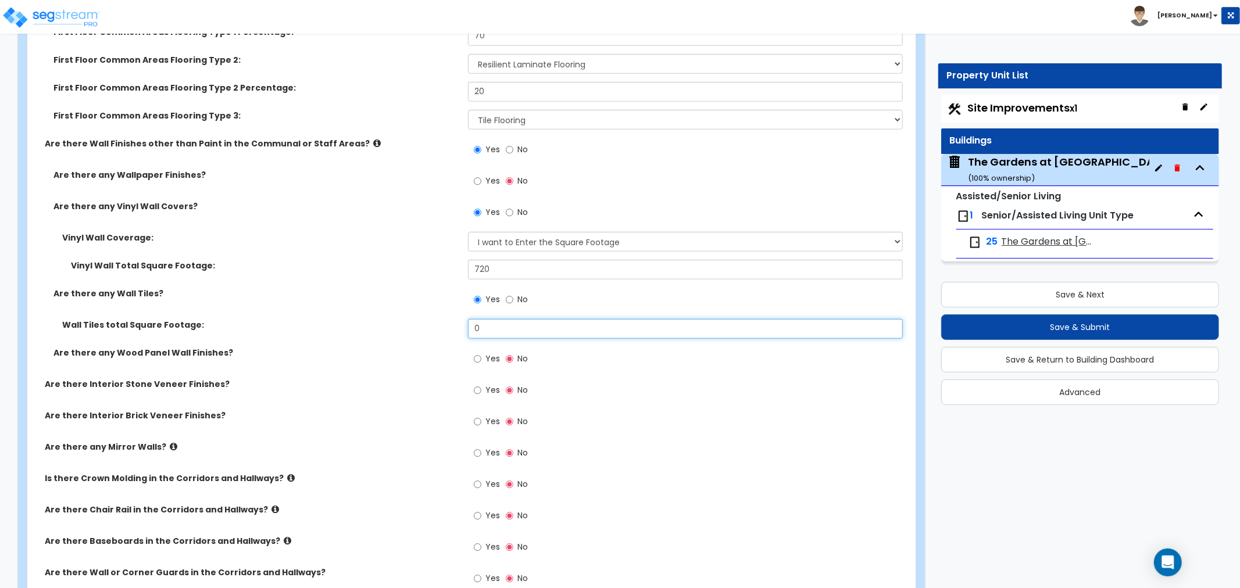
drag, startPoint x: 495, startPoint y: 313, endPoint x: 408, endPoint y: 316, distance: 86.7
click at [408, 319] on div "Wall Tiles total Square Footage: 0" at bounding box center [467, 333] width 881 height 28
type input "240"
click at [474, 353] on input "Yes" at bounding box center [478, 359] width 8 height 13
radio input "true"
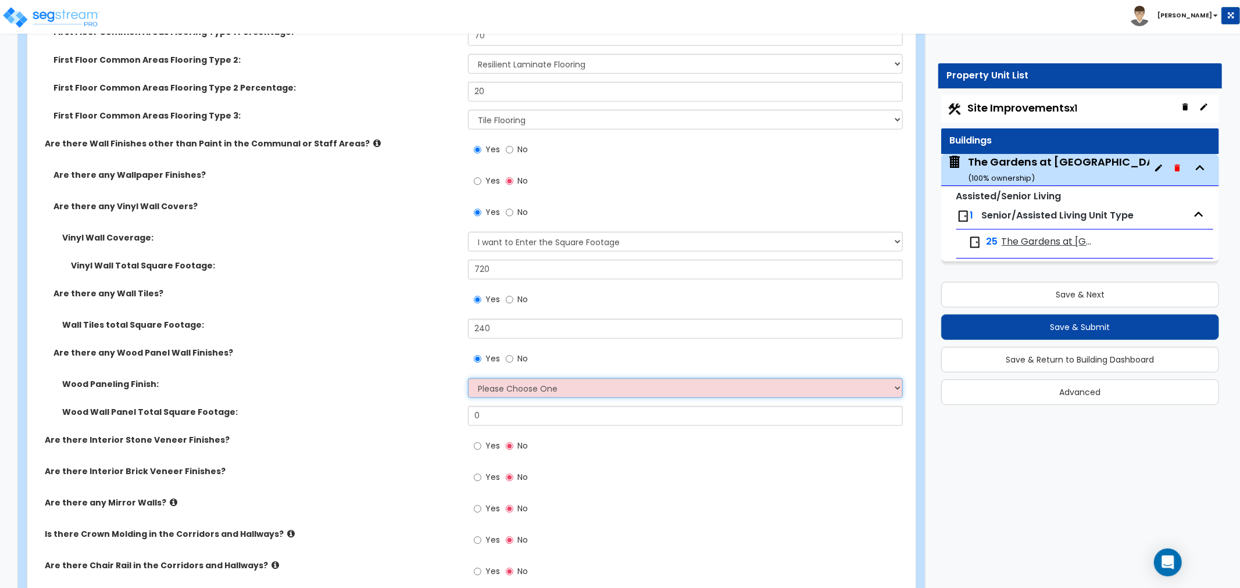
click at [528, 378] on select "Please Choose One Birch Mahogany Oak or Cherry Rosewood Teak I Don't Know, Plea…" at bounding box center [685, 388] width 435 height 20
select select "6"
click at [468, 378] on select "Please Choose One Birch Mahogany Oak or Cherry Rosewood Teak I Don't Know, Plea…" at bounding box center [685, 388] width 435 height 20
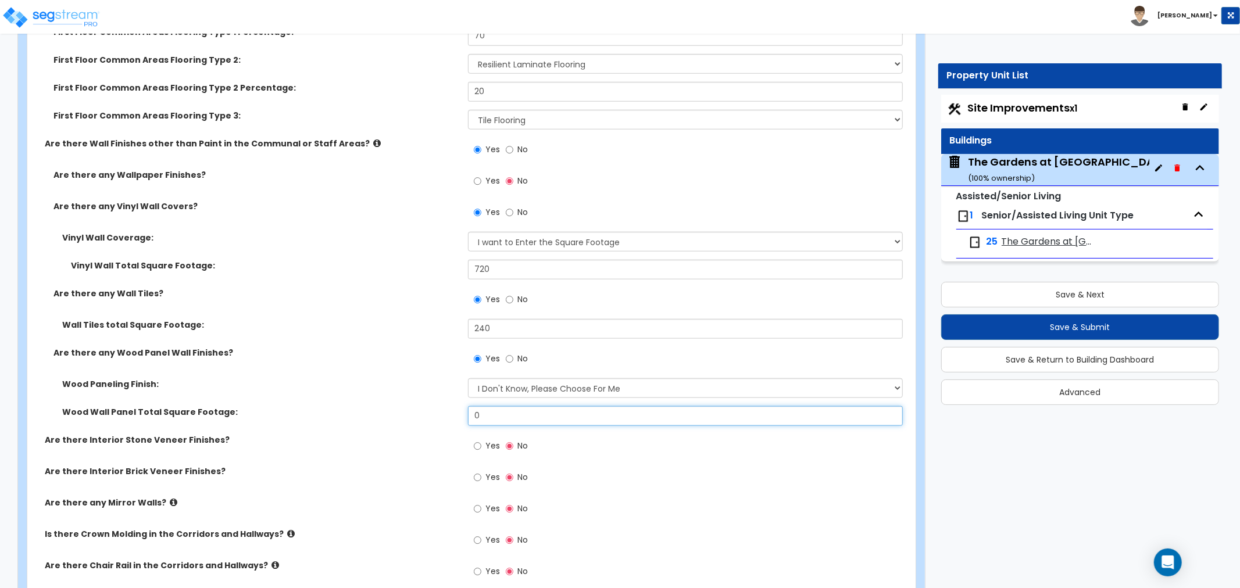
drag, startPoint x: 508, startPoint y: 403, endPoint x: 421, endPoint y: 407, distance: 87.3
click at [421, 407] on div "Wood Wall Panel Total Square Footage: 0" at bounding box center [467, 420] width 881 height 28
type input "256"
click at [413, 406] on label "Wood Wall Panel Total Square Footage:" at bounding box center [260, 412] width 397 height 12
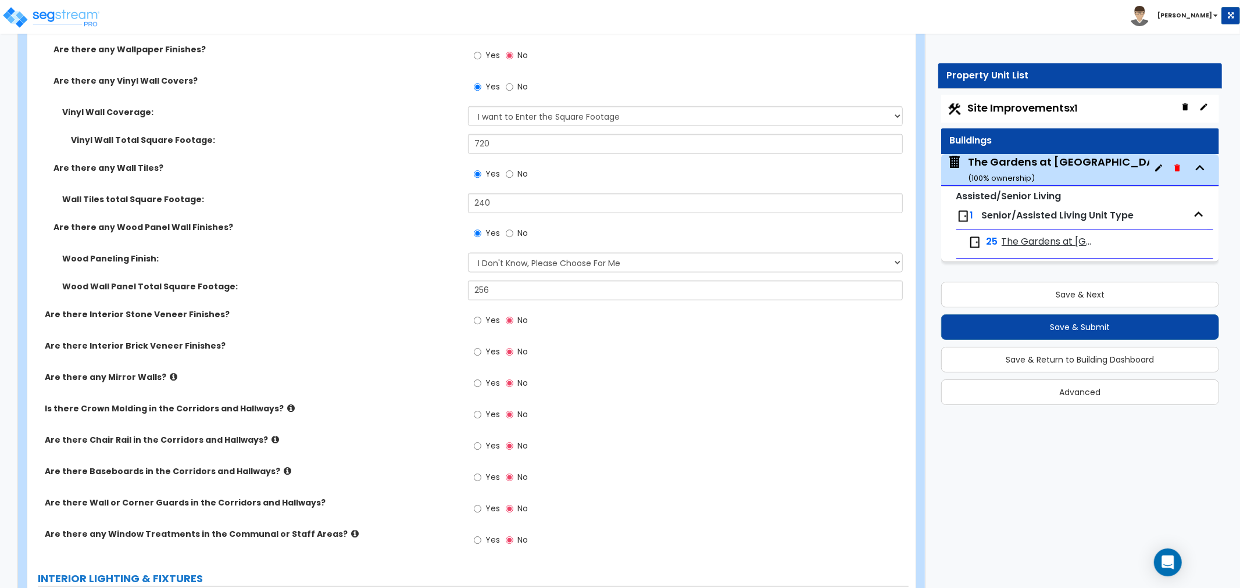
scroll to position [4779, 0]
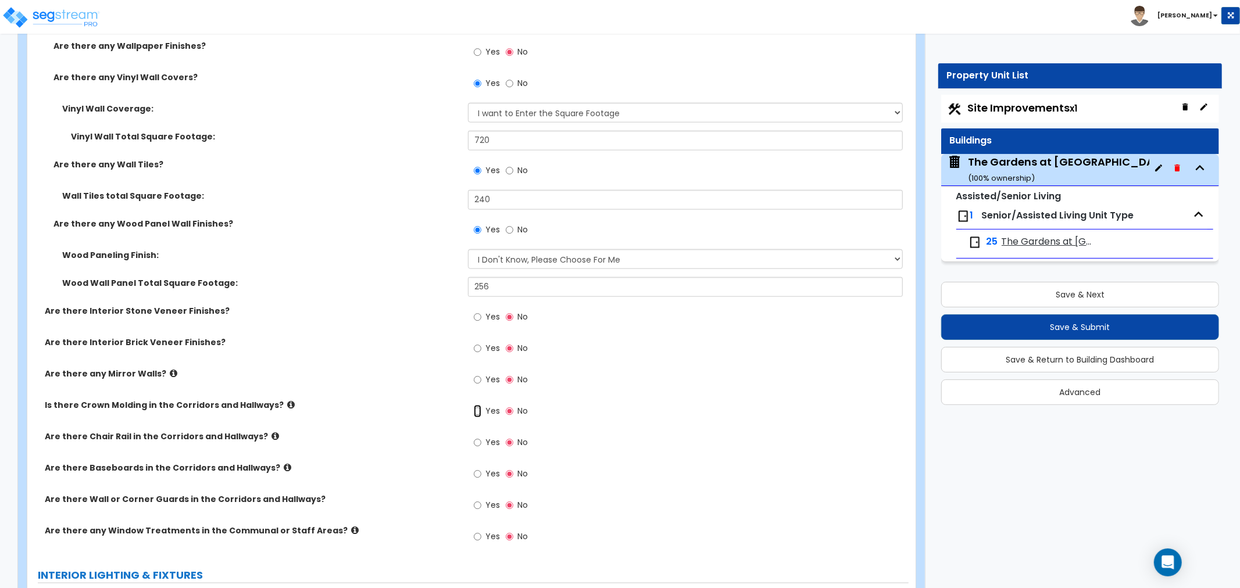
click at [475, 405] on input "Yes" at bounding box center [478, 411] width 8 height 13
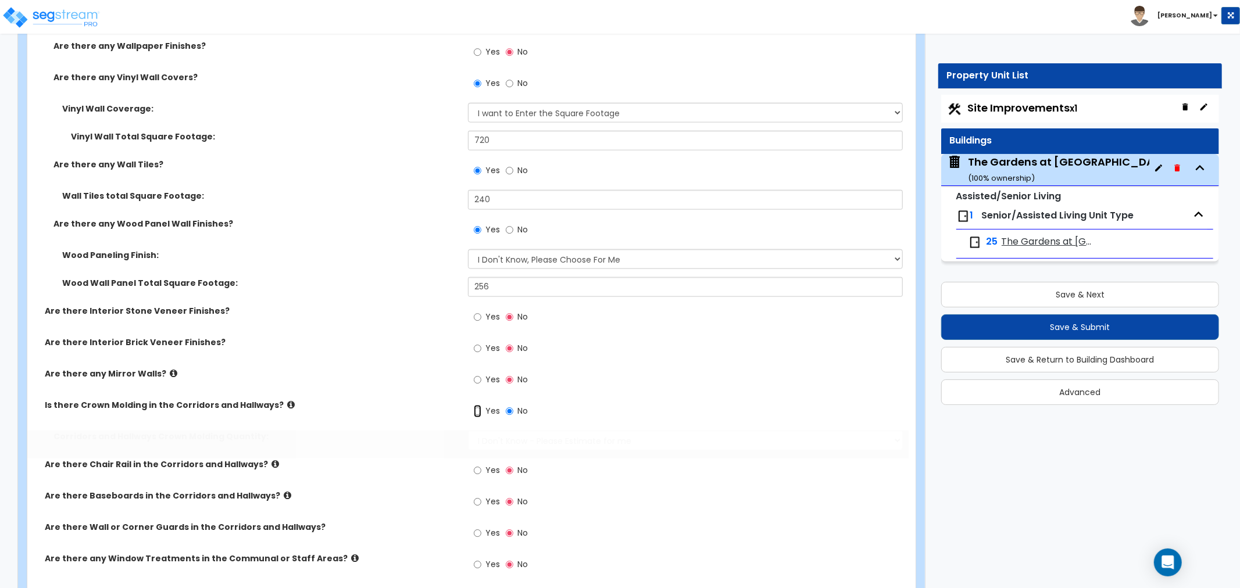
radio input "true"
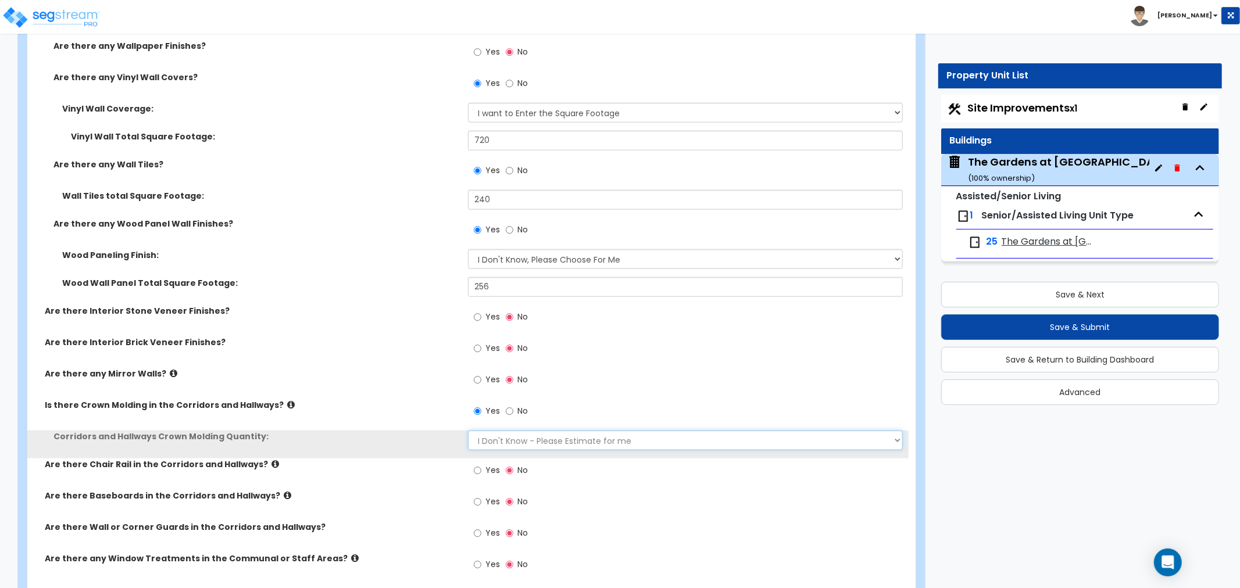
click at [520, 431] on select "I Don't Know - Please Estimate for me I want to Enter the Linear Footage" at bounding box center [685, 441] width 435 height 20
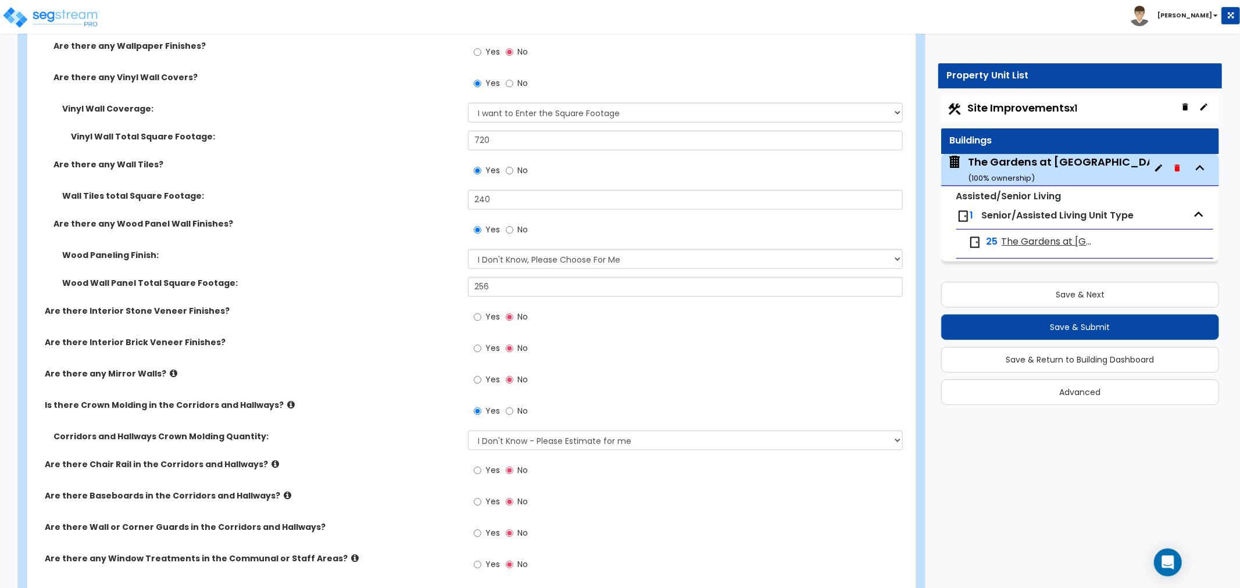
click at [413, 431] on label "Corridors and Hallways Crown Molding Quantity:" at bounding box center [256, 437] width 406 height 12
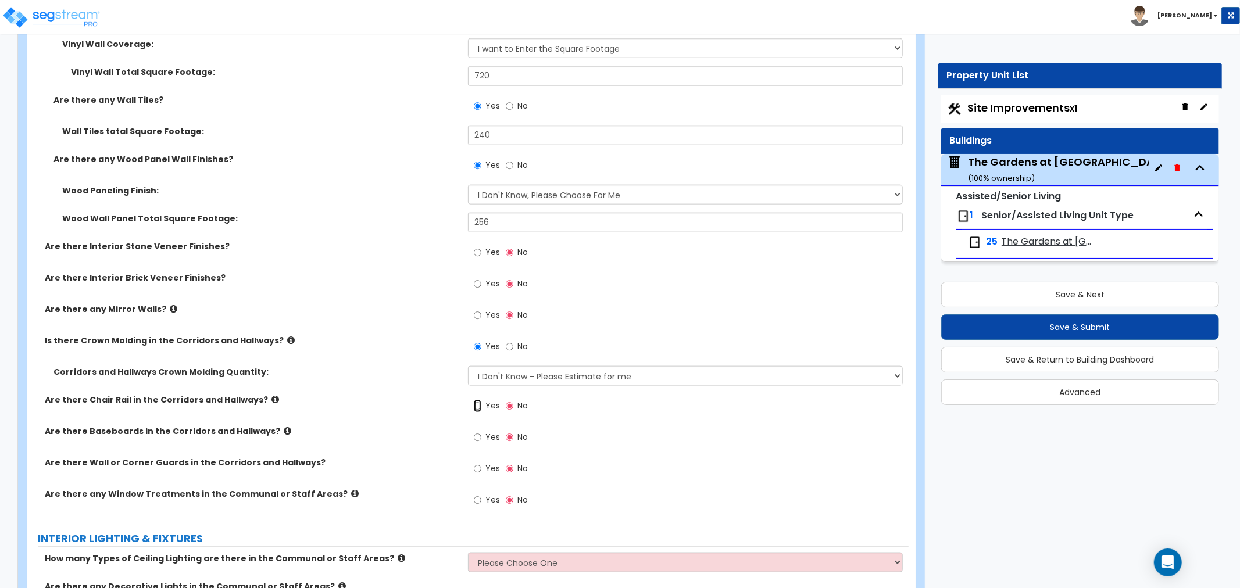
click at [475, 400] on input "Yes" at bounding box center [478, 406] width 8 height 13
radio input "true"
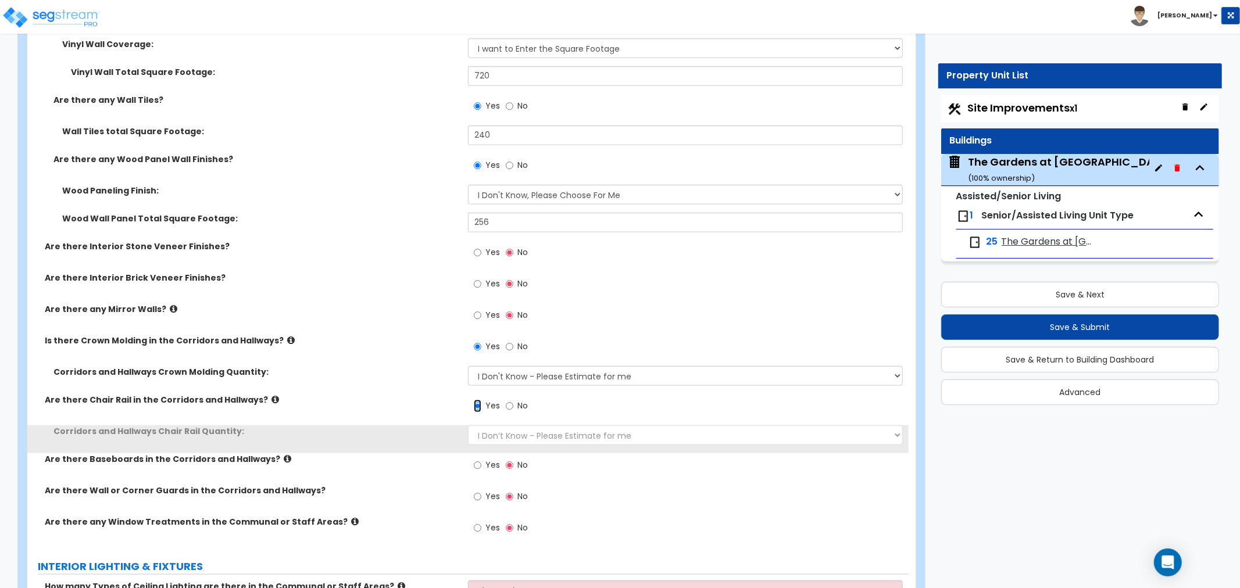
scroll to position [4908, 0]
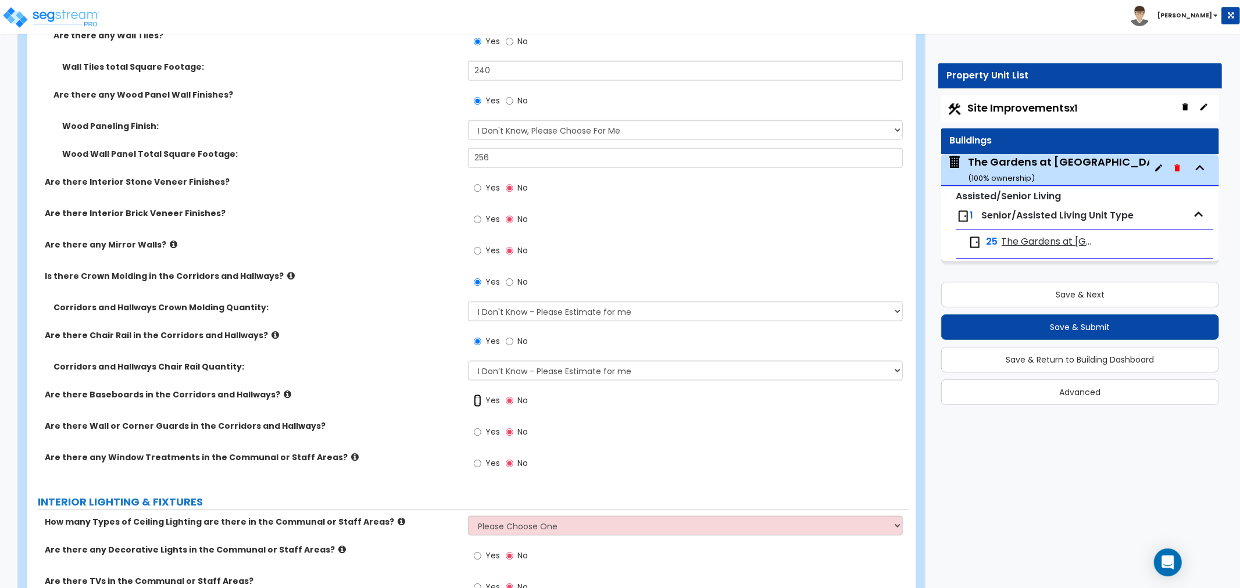
click at [475, 395] on input "Yes" at bounding box center [478, 401] width 8 height 13
radio input "true"
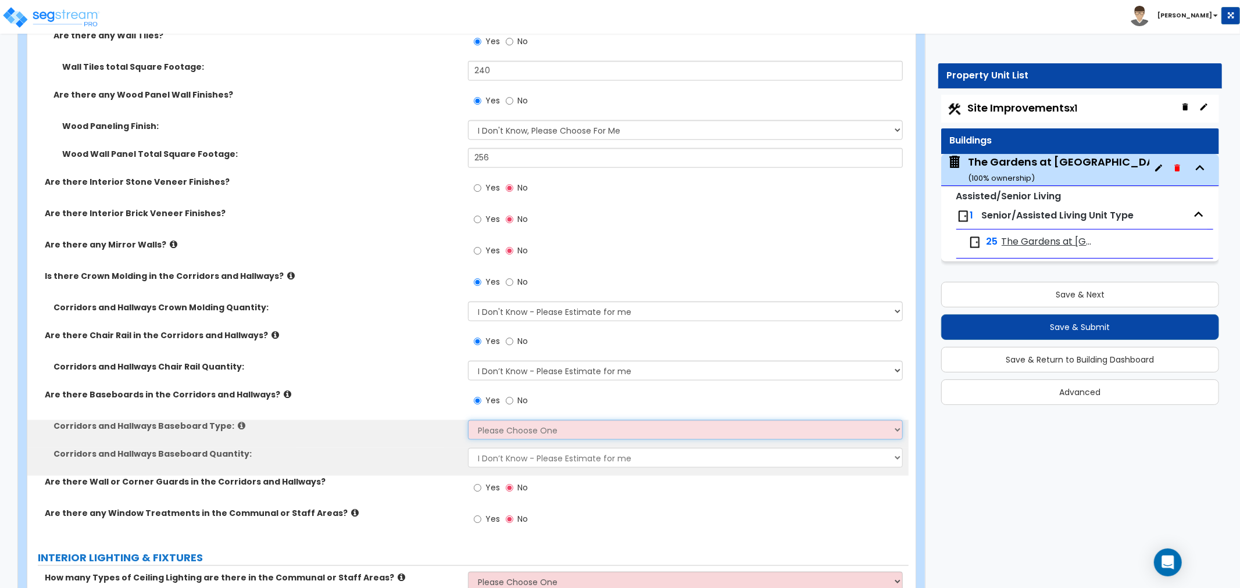
click at [520, 420] on select "Please Choose One Wood Vinyl Carpet Tile" at bounding box center [685, 430] width 435 height 20
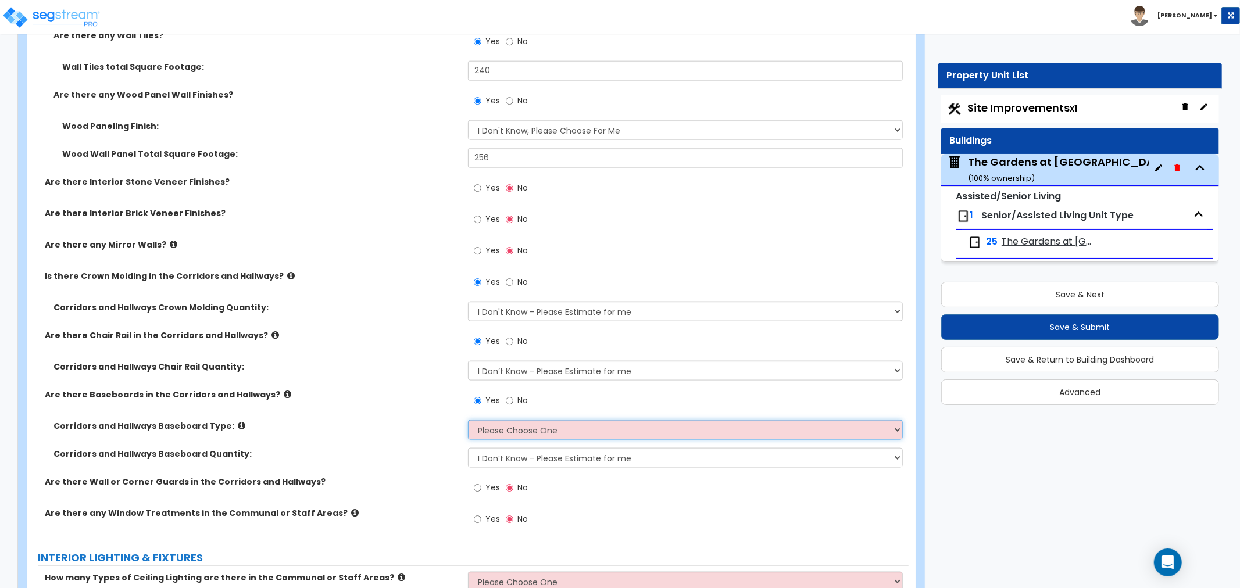
select select "1"
click at [468, 420] on select "Please Choose One Wood Vinyl Carpet Tile" at bounding box center [685, 430] width 435 height 20
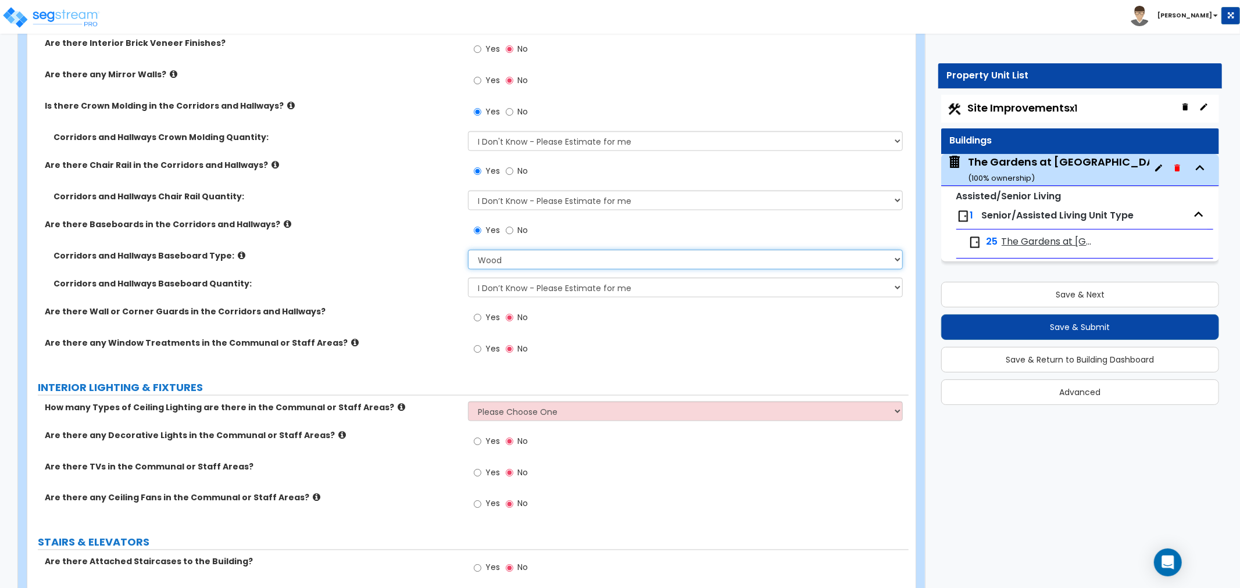
scroll to position [5102, 0]
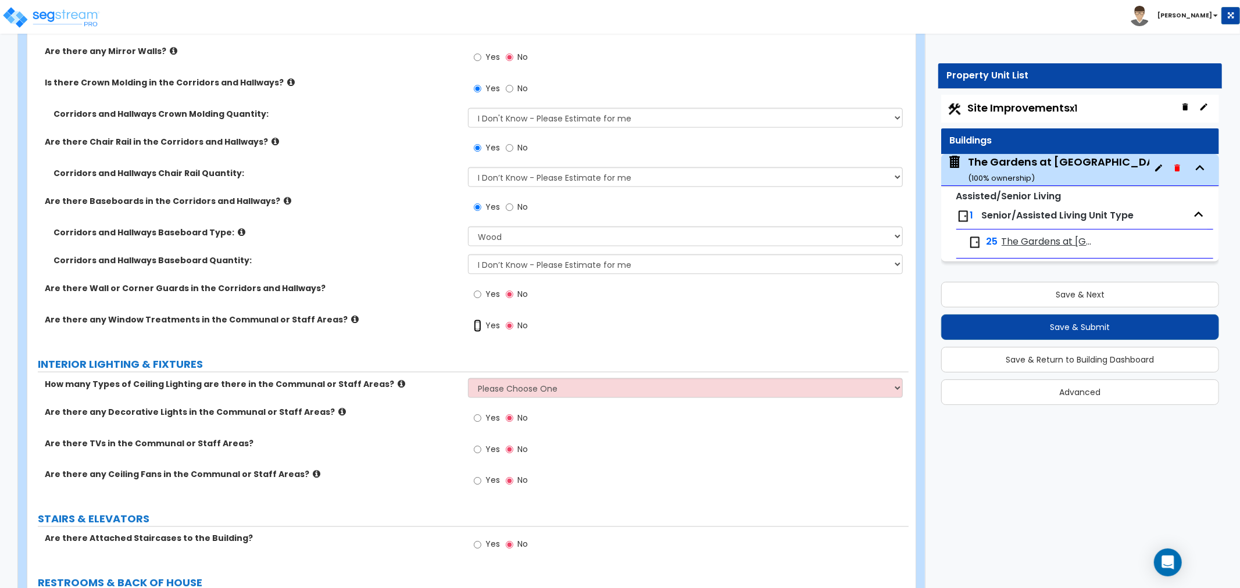
click at [479, 320] on input "Yes" at bounding box center [478, 326] width 8 height 13
radio input "true"
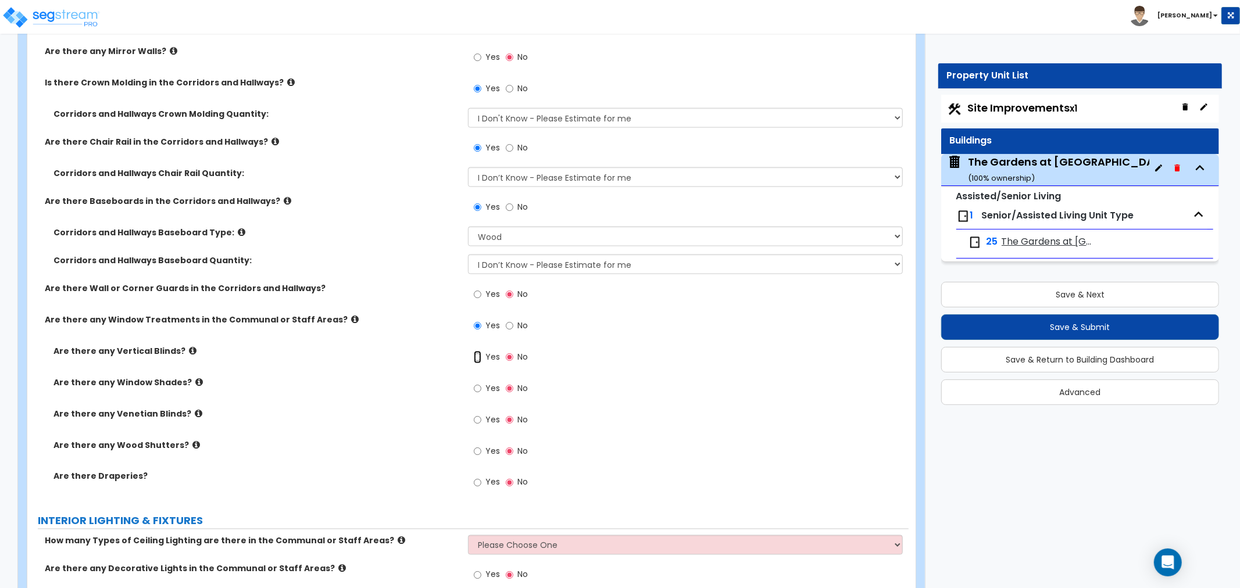
click at [478, 351] on input "Yes" at bounding box center [478, 357] width 8 height 13
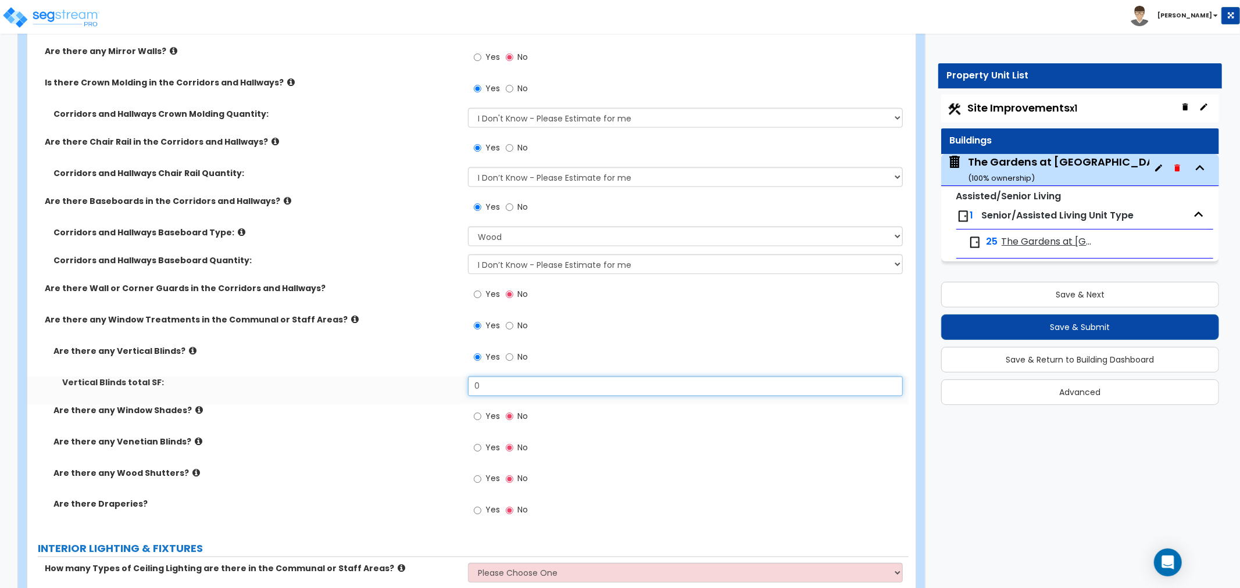
drag, startPoint x: 498, startPoint y: 367, endPoint x: 421, endPoint y: 367, distance: 77.3
click at [421, 377] on div "Vertical Blinds total SF: 0" at bounding box center [467, 391] width 881 height 28
drag, startPoint x: 508, startPoint y: 341, endPoint x: 507, endPoint y: 333, distance: 7.6
click at [508, 351] on input "No" at bounding box center [510, 357] width 8 height 13
radio input "false"
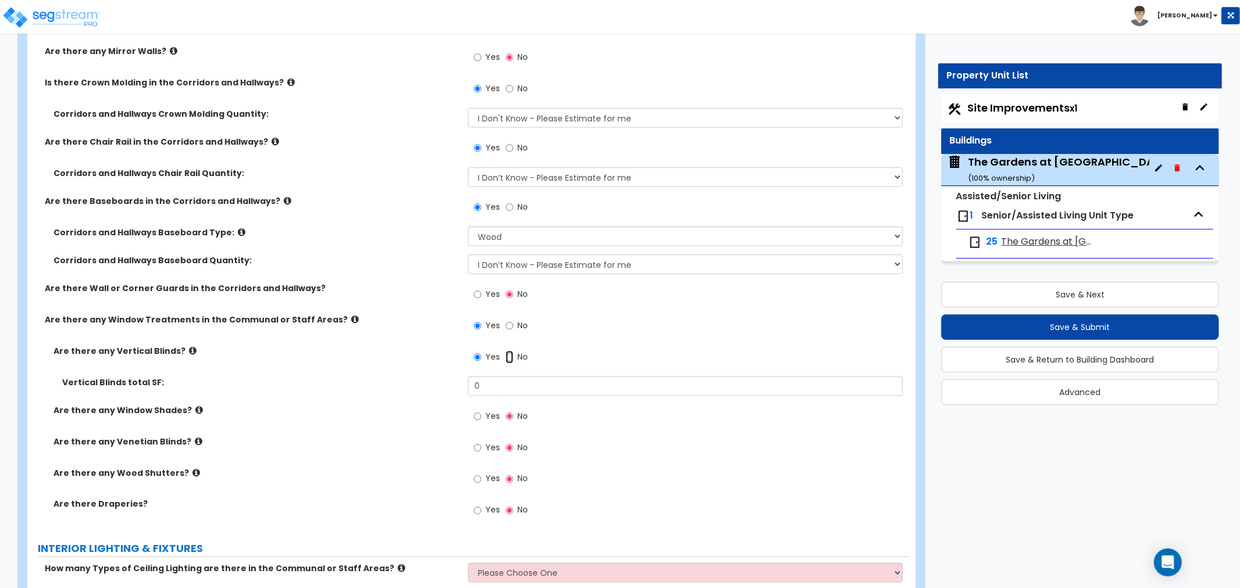
radio input "true"
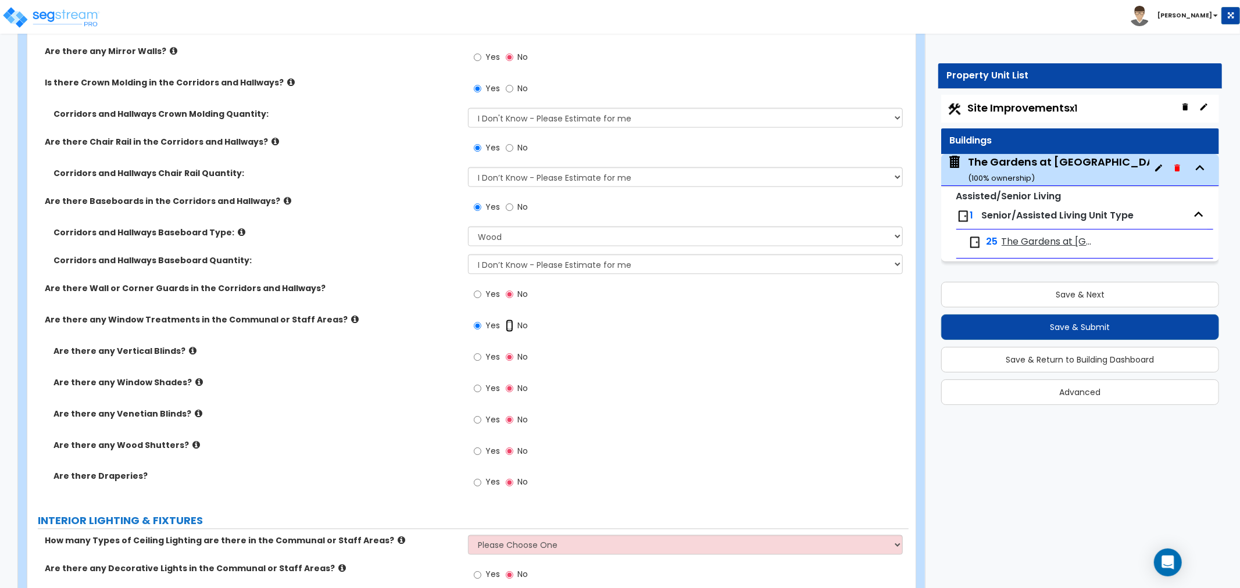
click at [508, 320] on input "No" at bounding box center [510, 326] width 8 height 13
radio input "false"
radio input "true"
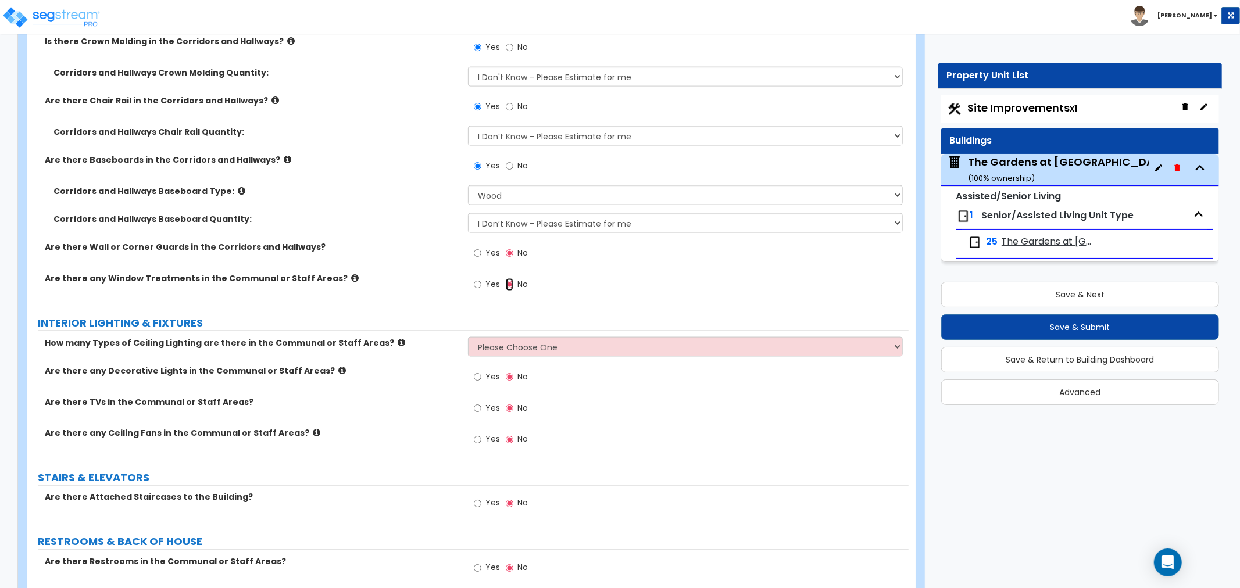
scroll to position [5166, 0]
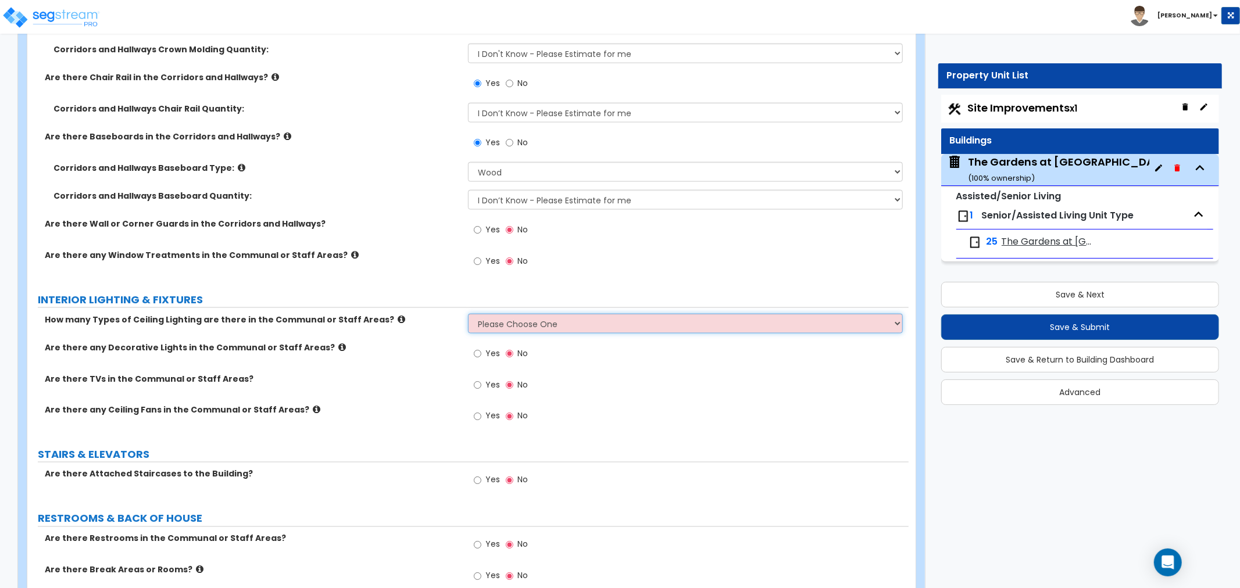
click at [538, 314] on select "Please Choose One 1 2 3" at bounding box center [685, 324] width 435 height 20
select select "2"
click at [468, 314] on select "Please Choose One 1 2 3" at bounding box center [685, 324] width 435 height 20
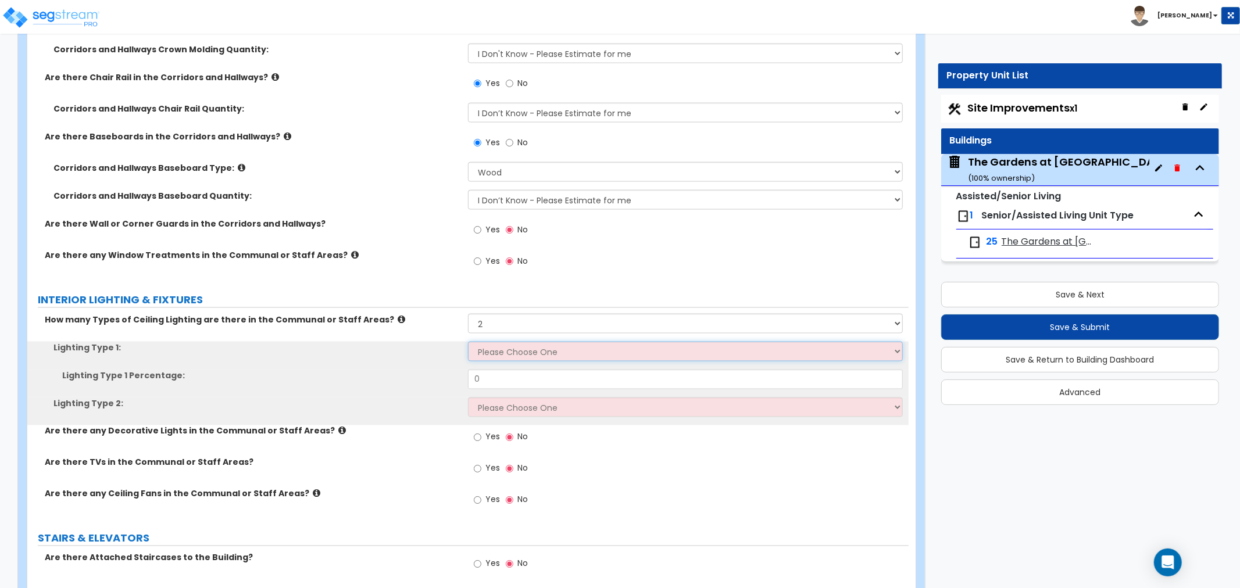
click at [513, 342] on select "Please Choose One LED Surface-Mounted LED Recessed Fluorescent Surface-Mounted …" at bounding box center [685, 352] width 435 height 20
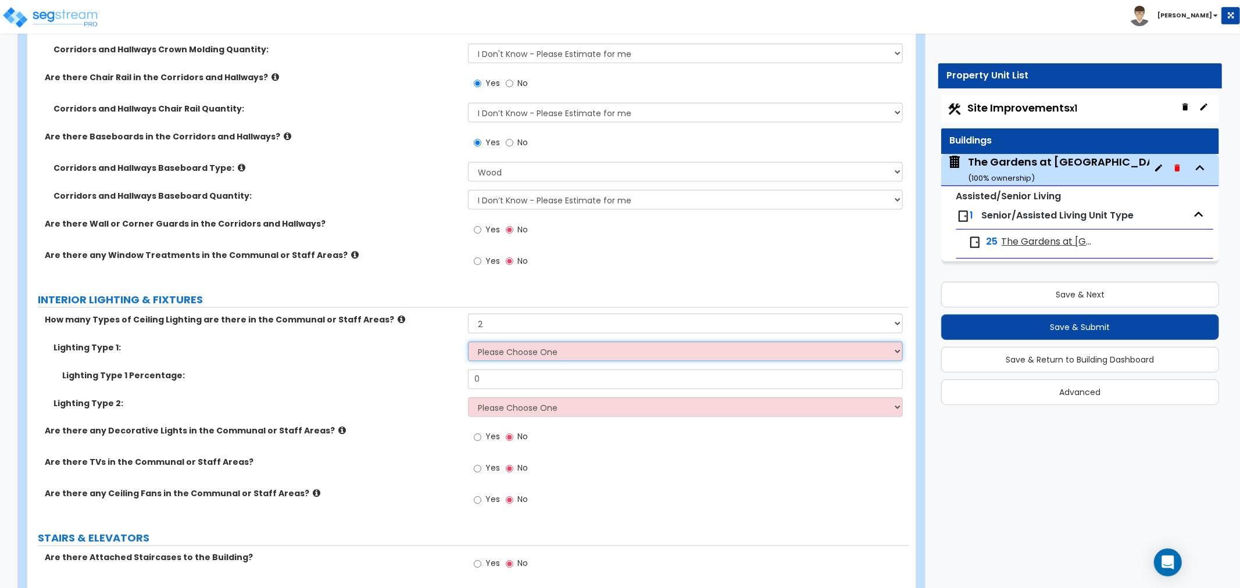
select select "3"
click at [468, 342] on select "Please Choose One LED Surface-Mounted LED Recessed Fluorescent Surface-Mounted …" at bounding box center [685, 352] width 435 height 20
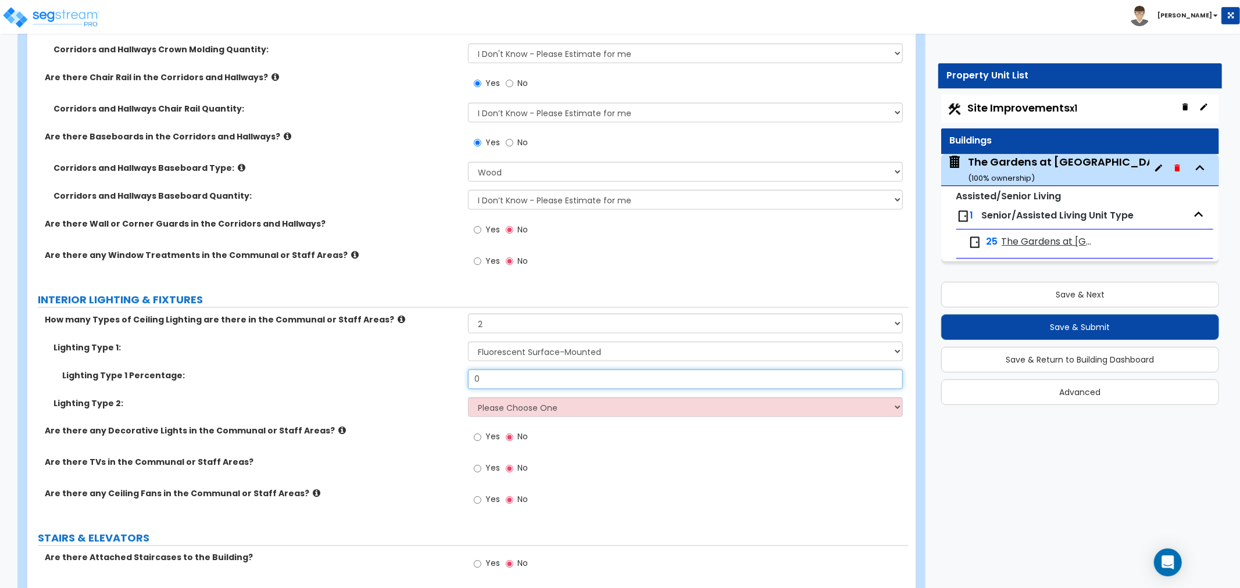
drag, startPoint x: 491, startPoint y: 367, endPoint x: 424, endPoint y: 367, distance: 66.3
click at [424, 370] on div "Lighting Type 1 Percentage: 0" at bounding box center [467, 384] width 881 height 28
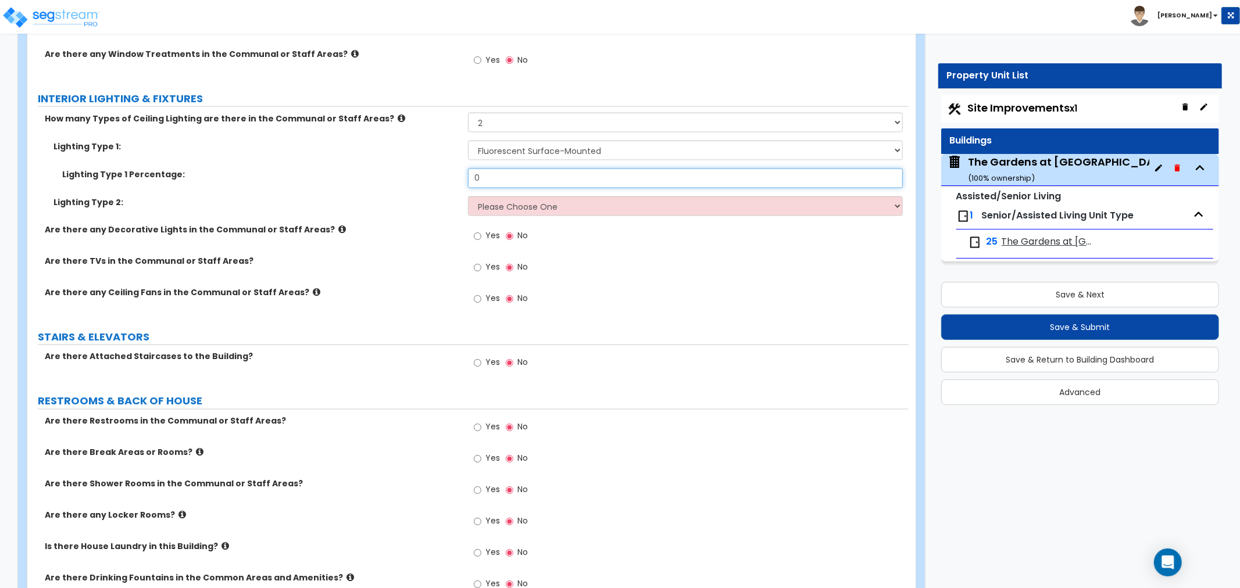
scroll to position [5232, 0]
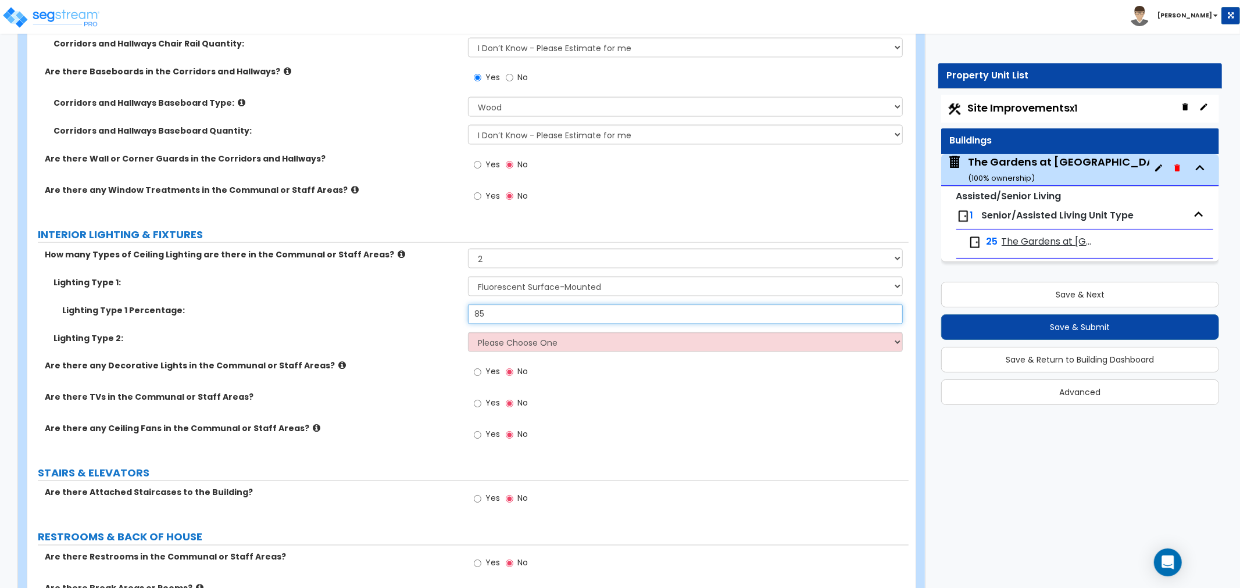
type input "85"
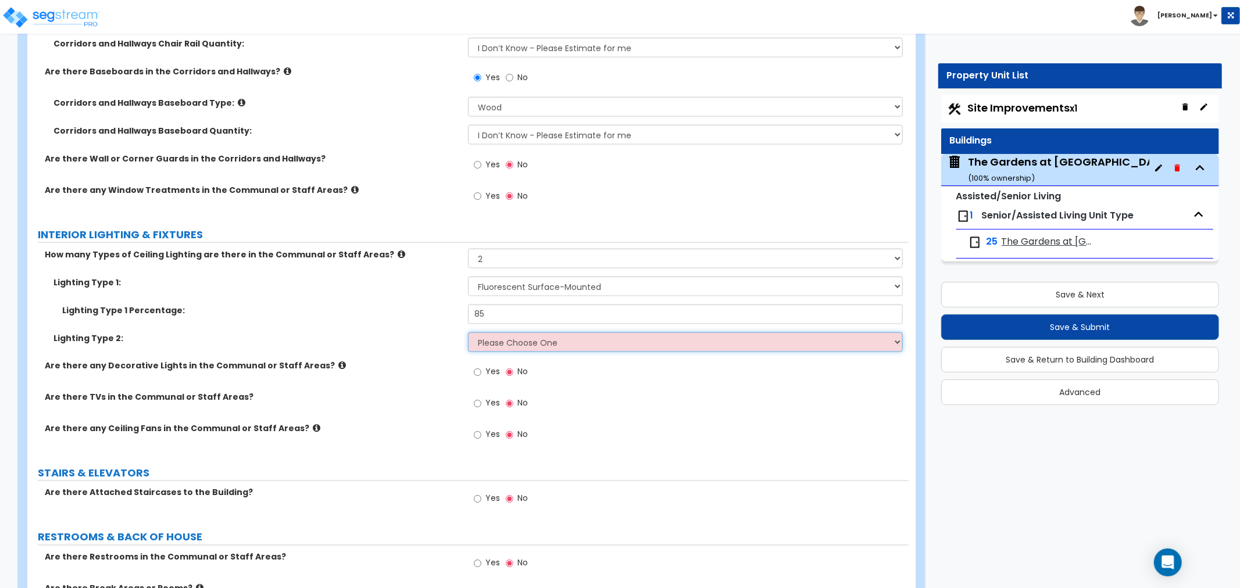
click at [514, 332] on select "Please Choose One LED Surface-Mounted LED Recessed Fluorescent Surface-Mounted …" at bounding box center [685, 342] width 435 height 20
select select "4"
click at [468, 332] on select "Please Choose One LED Surface-Mounted LED Recessed Fluorescent Surface-Mounted …" at bounding box center [685, 342] width 435 height 20
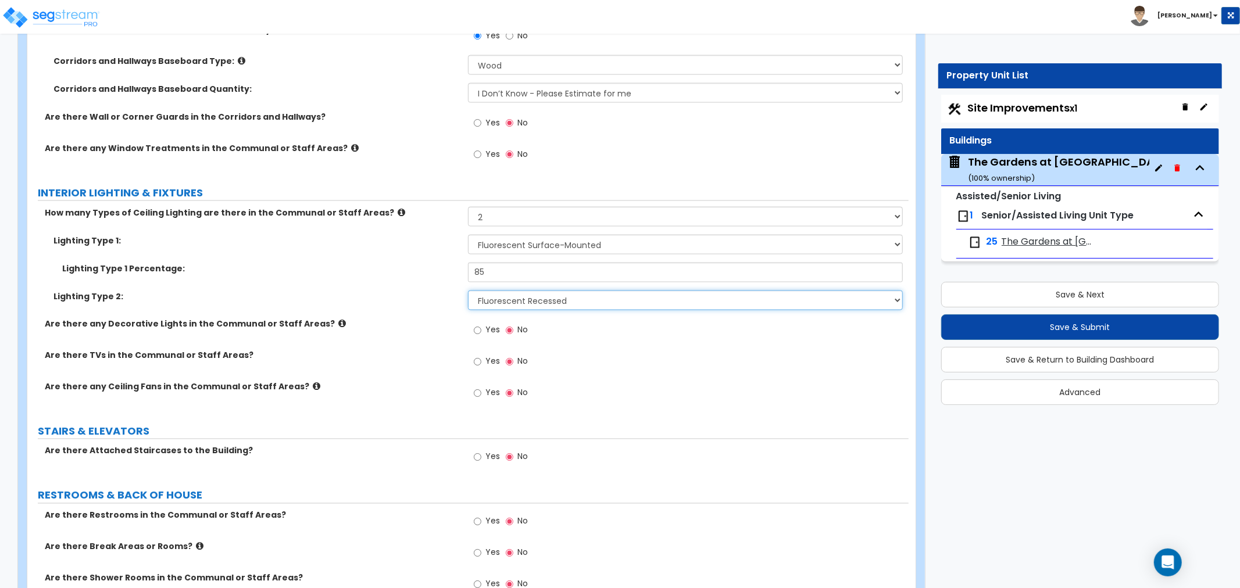
scroll to position [5296, 0]
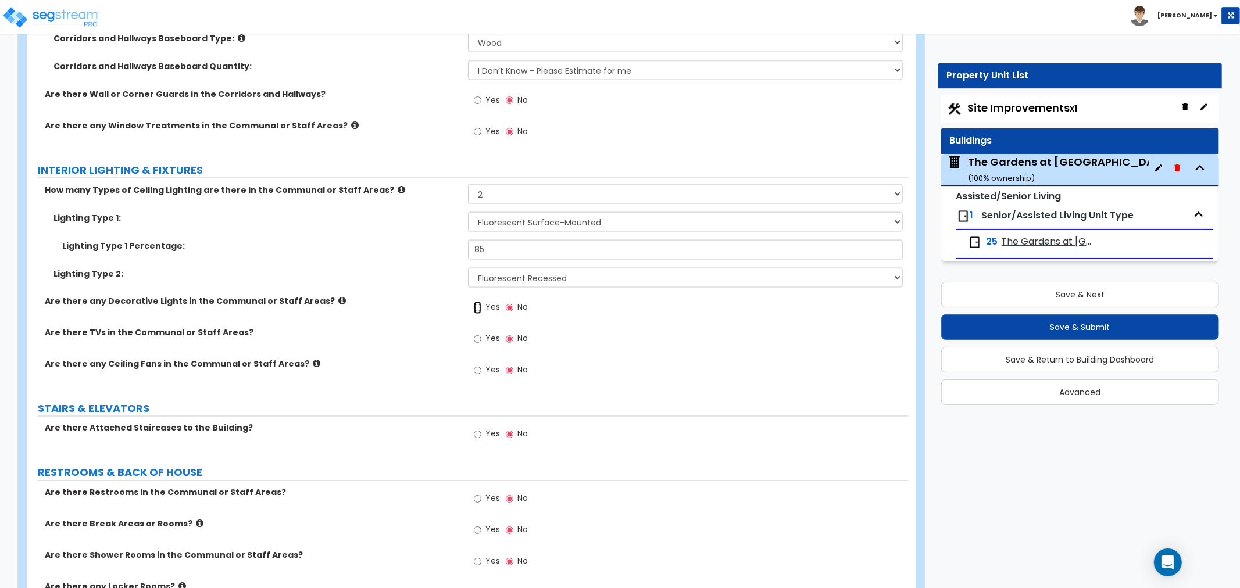
click at [475, 302] on input "Yes" at bounding box center [478, 308] width 8 height 13
radio input "true"
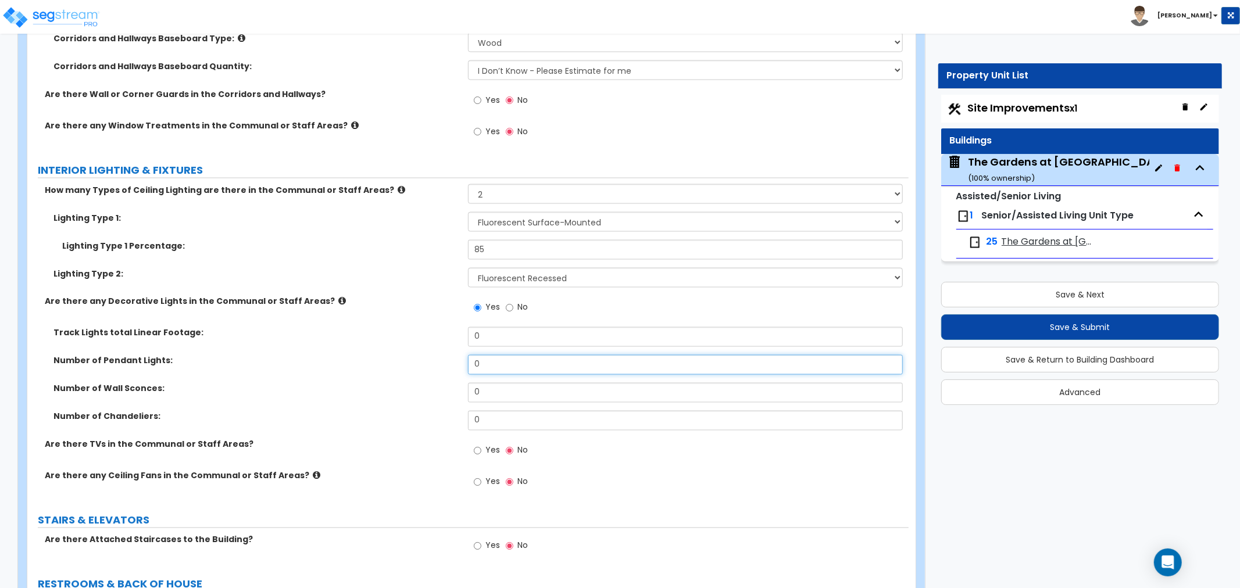
drag, startPoint x: 502, startPoint y: 346, endPoint x: 416, endPoint y: 349, distance: 86.1
click at [416, 355] on div "Number of Pendant Lights: 0" at bounding box center [467, 369] width 881 height 28
type input "9"
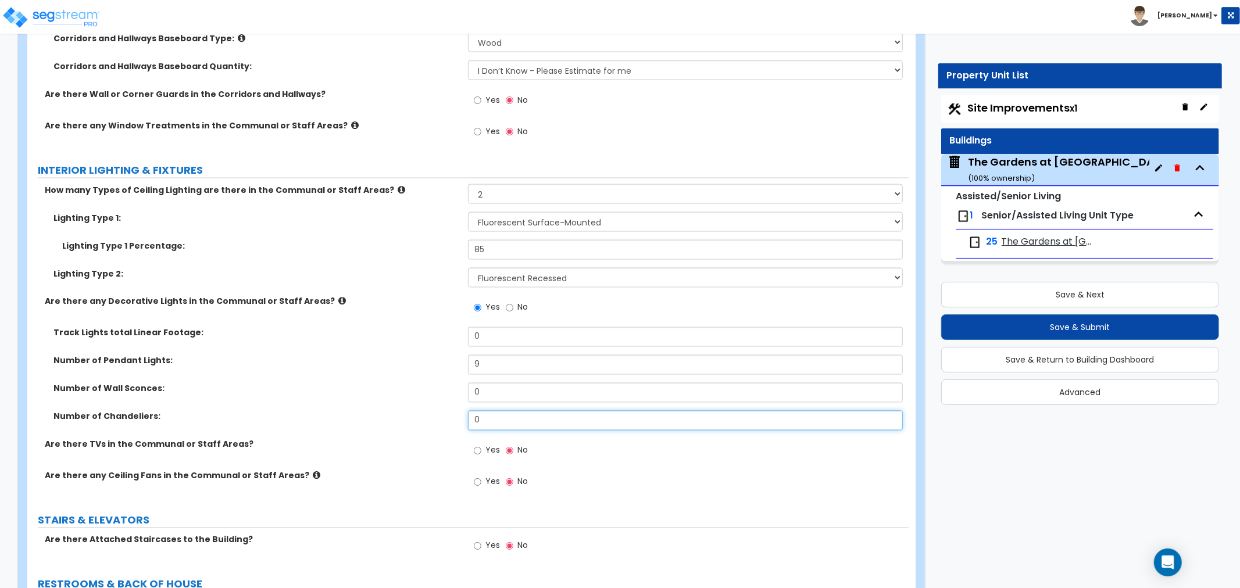
drag, startPoint x: 489, startPoint y: 405, endPoint x: 391, endPoint y: 402, distance: 98.9
click at [391, 411] on div "Number of Chandeliers: 0" at bounding box center [467, 425] width 881 height 28
type input "1"
click at [374, 421] on div "Number of Chandeliers: 1" at bounding box center [467, 425] width 881 height 28
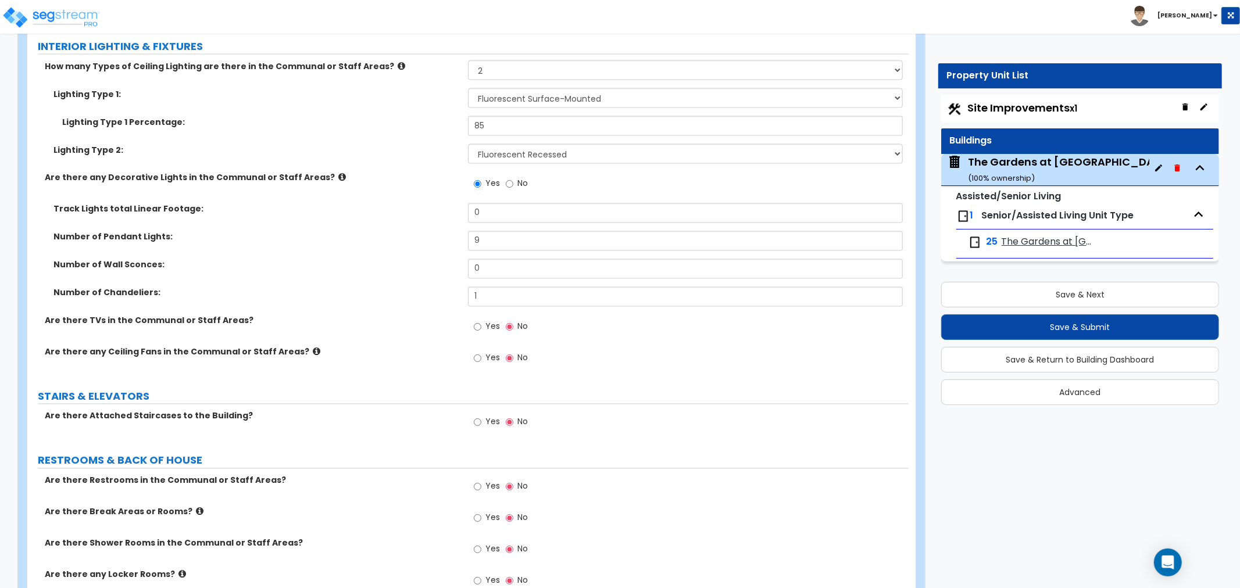
scroll to position [5425, 0]
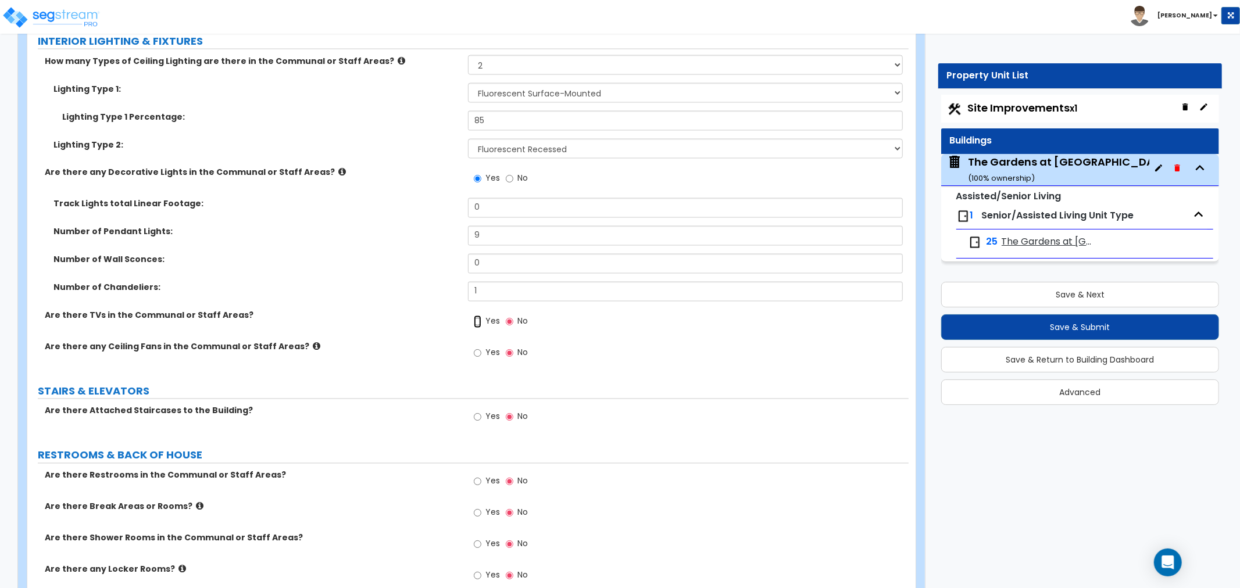
click at [480, 316] on input "Yes" at bounding box center [478, 322] width 8 height 13
radio input "true"
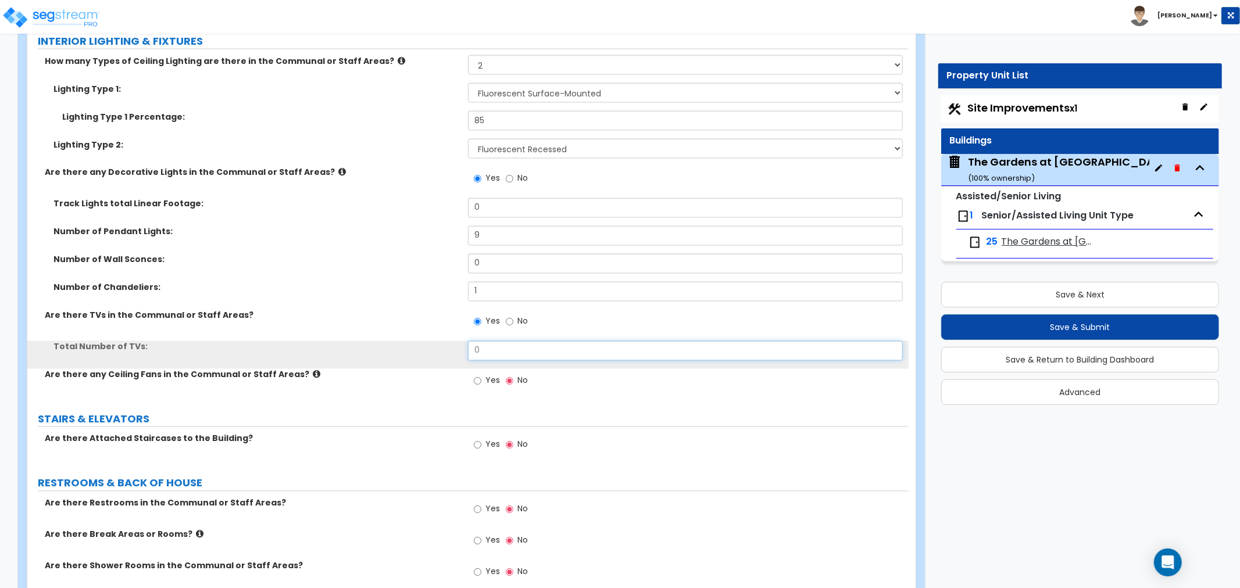
drag, startPoint x: 503, startPoint y: 338, endPoint x: 417, endPoint y: 339, distance: 86.0
click at [417, 341] on div "Total Number of TVs: 0" at bounding box center [467, 355] width 881 height 28
type input "5"
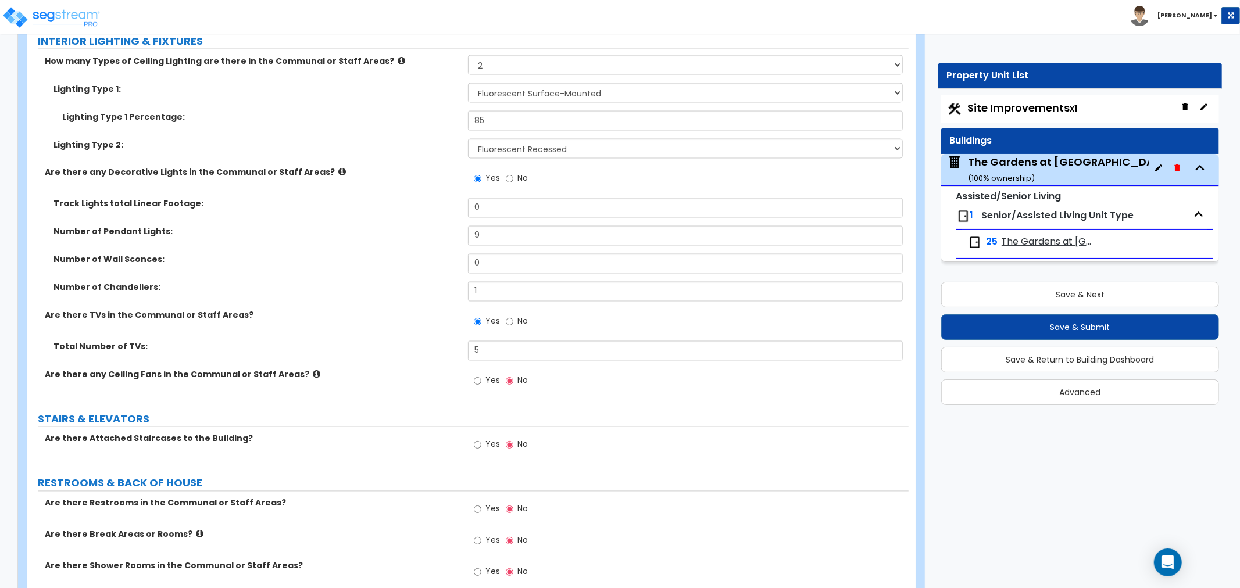
click at [381, 378] on div "Are there any Ceiling Fans in the Communal or Staff Areas? Yes No" at bounding box center [467, 384] width 881 height 31
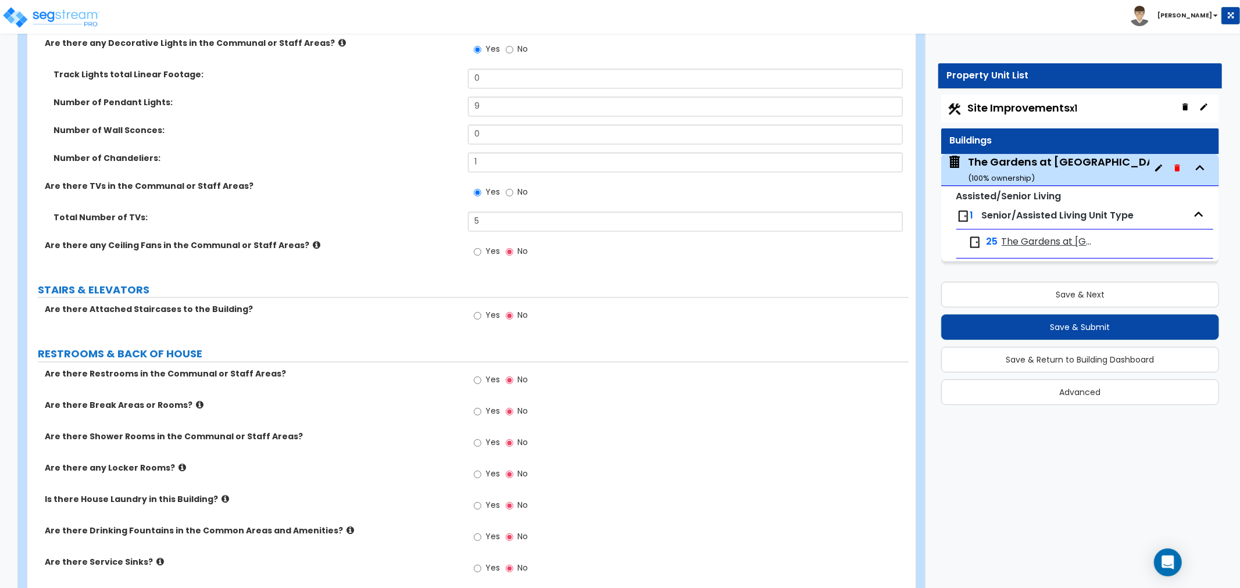
scroll to position [5619, 0]
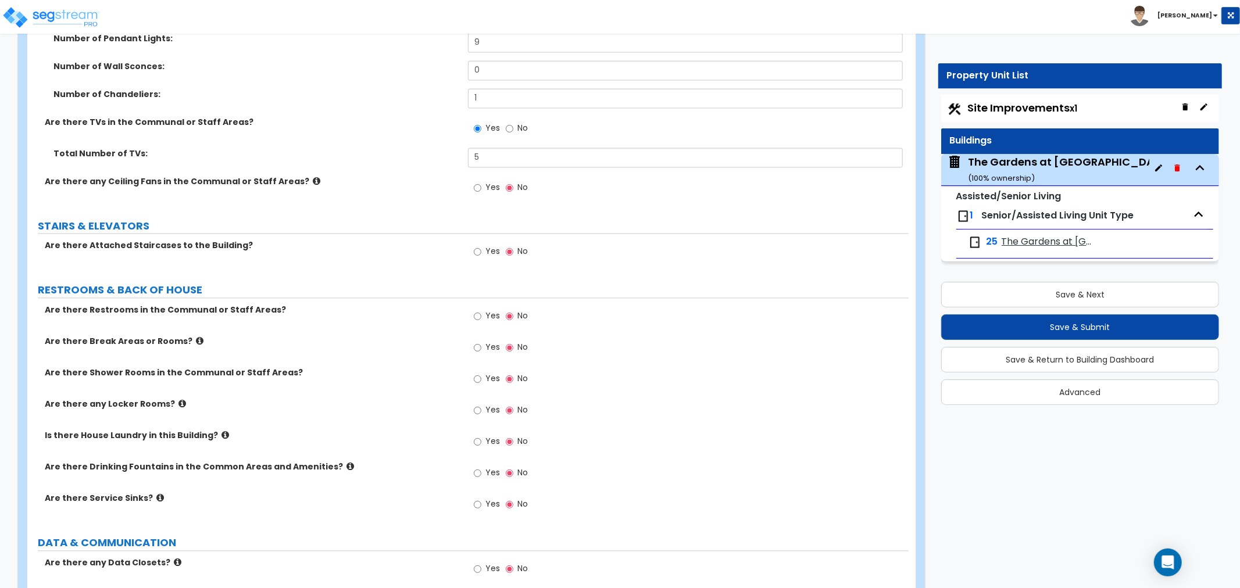
click at [481, 307] on label "Yes" at bounding box center [487, 317] width 26 height 20
click at [481, 310] on input "Yes" at bounding box center [478, 316] width 8 height 13
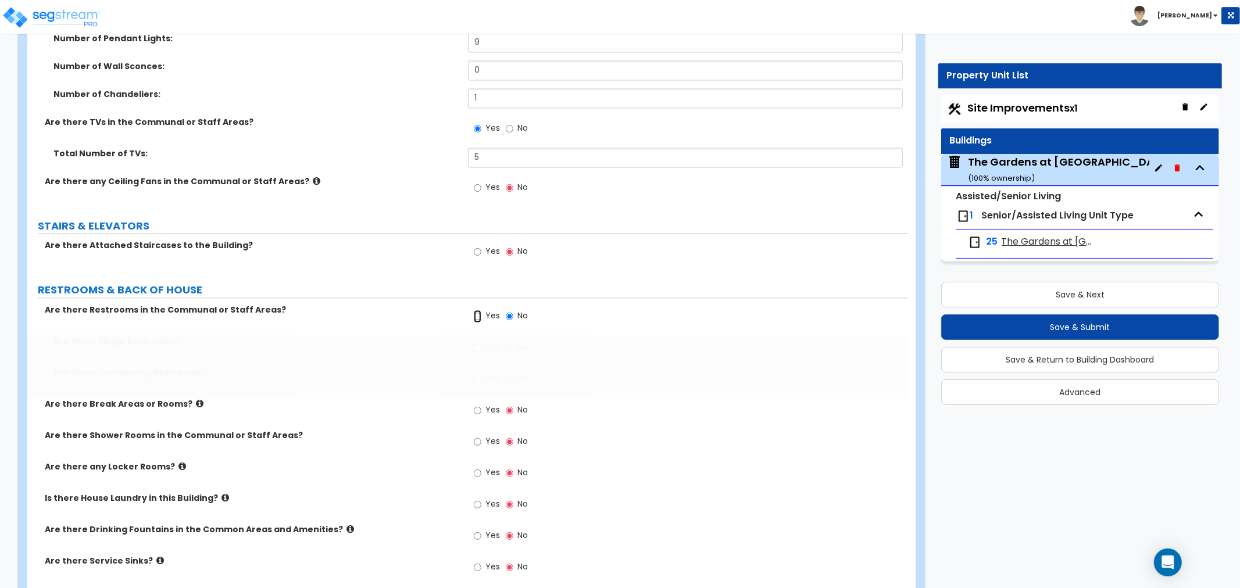
radio input "true"
click at [477, 341] on input "Yes" at bounding box center [478, 347] width 8 height 13
radio input "true"
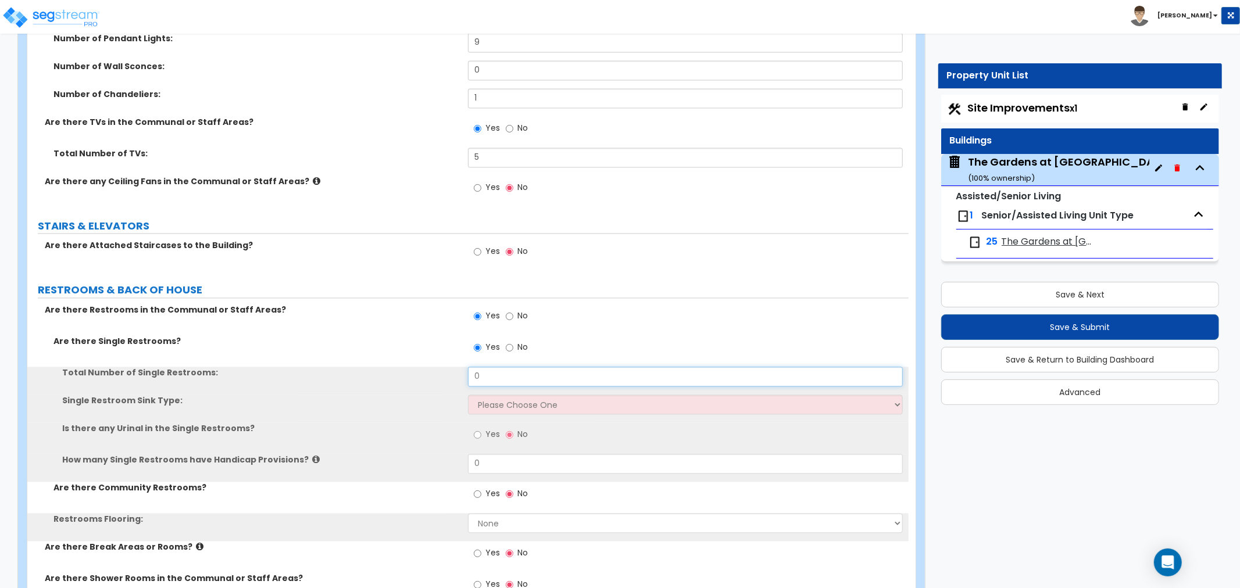
drag, startPoint x: 497, startPoint y: 357, endPoint x: 412, endPoint y: 360, distance: 85.5
click at [412, 367] on div "Total Number of Single Restrooms: 0" at bounding box center [467, 381] width 881 height 28
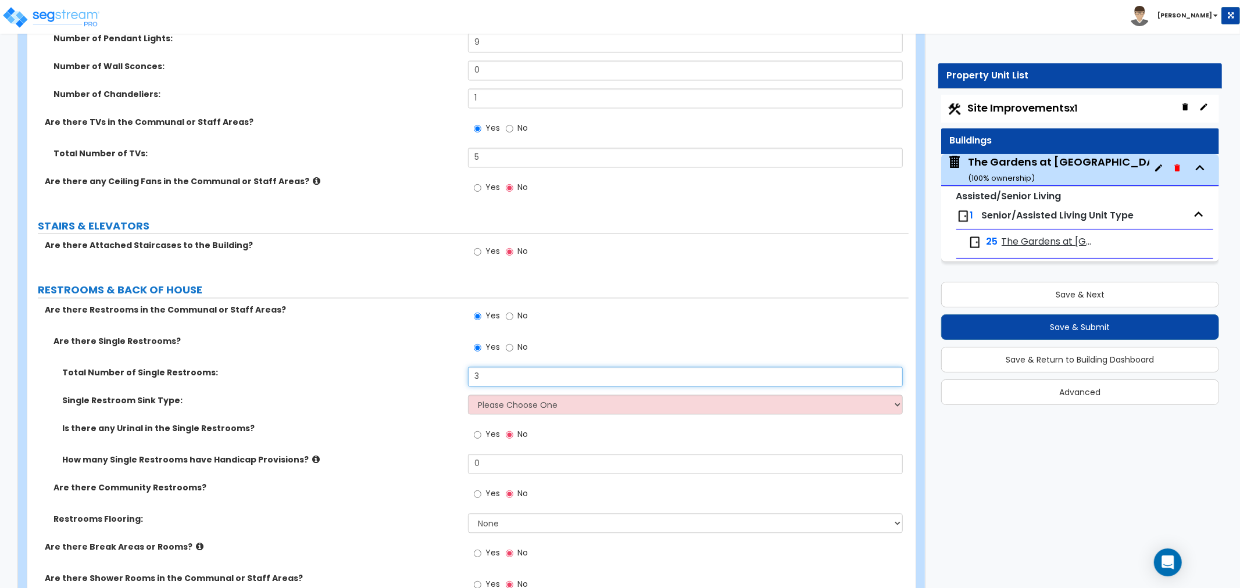
type input "3"
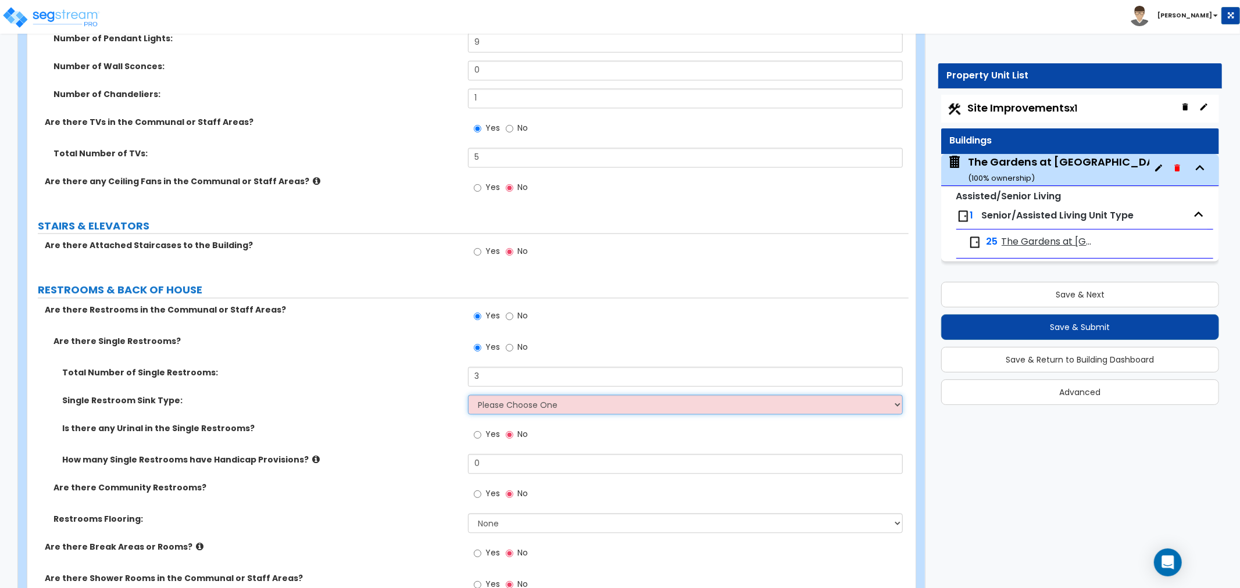
click at [498, 395] on select "Please Choose One Wall-mounted Vanity-mounted" at bounding box center [685, 405] width 435 height 20
select select "2"
click at [468, 395] on select "Please Choose One Wall-mounted Vanity-mounted" at bounding box center [685, 405] width 435 height 20
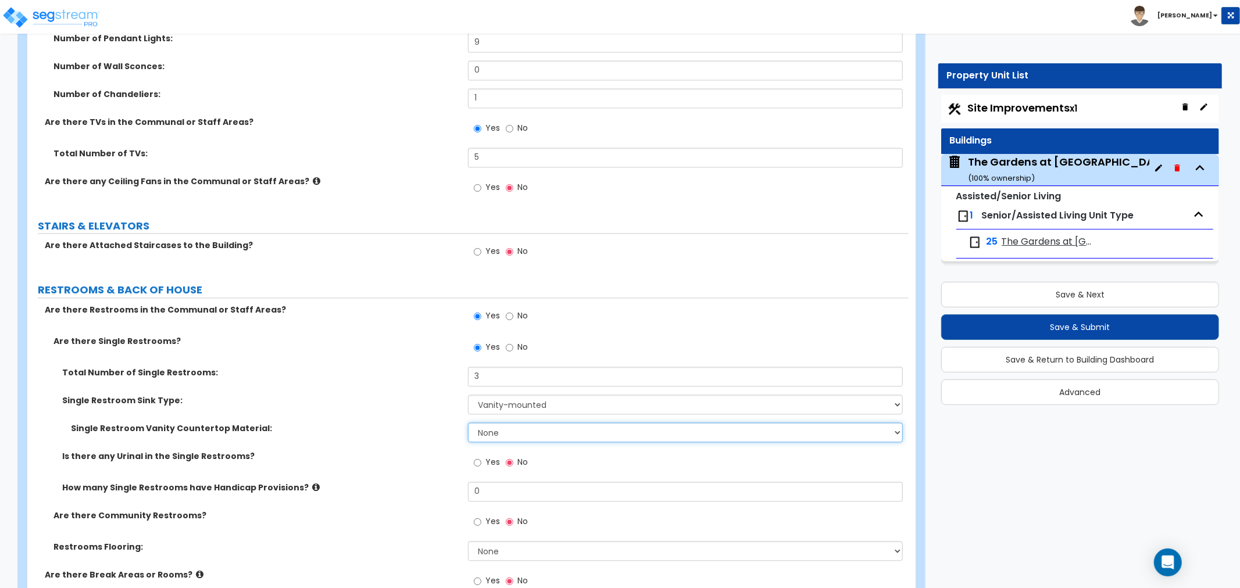
click at [495, 423] on select "None Plastic Laminate Solid Surface Stone Quartz Marble Tile Wood Stainless Ste…" at bounding box center [685, 433] width 435 height 20
select select "1"
click at [468, 423] on select "None Plastic Laminate Solid Surface Stone Quartz Marble Tile Wood Stainless Ste…" at bounding box center [685, 433] width 435 height 20
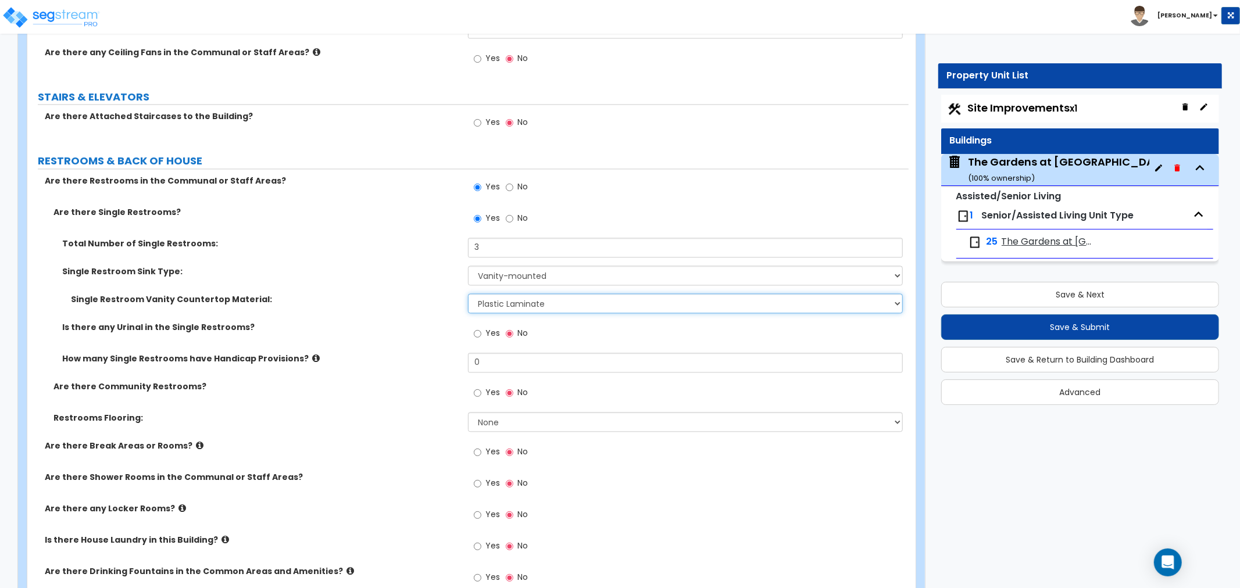
scroll to position [5813, 0]
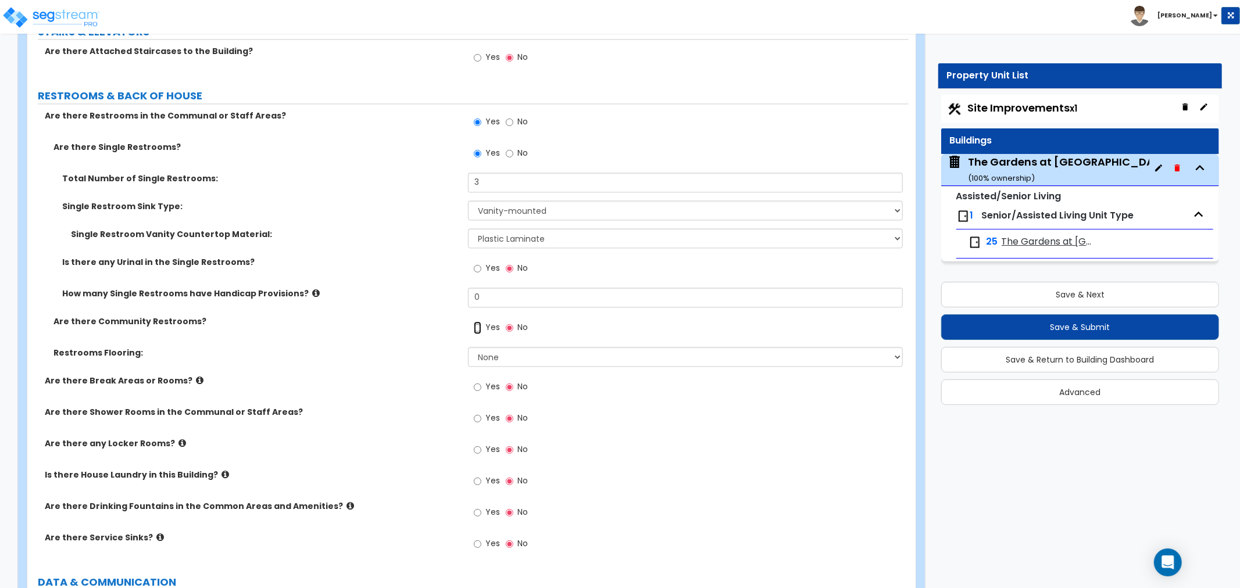
click at [477, 321] on input "Yes" at bounding box center [478, 327] width 8 height 13
radio input "true"
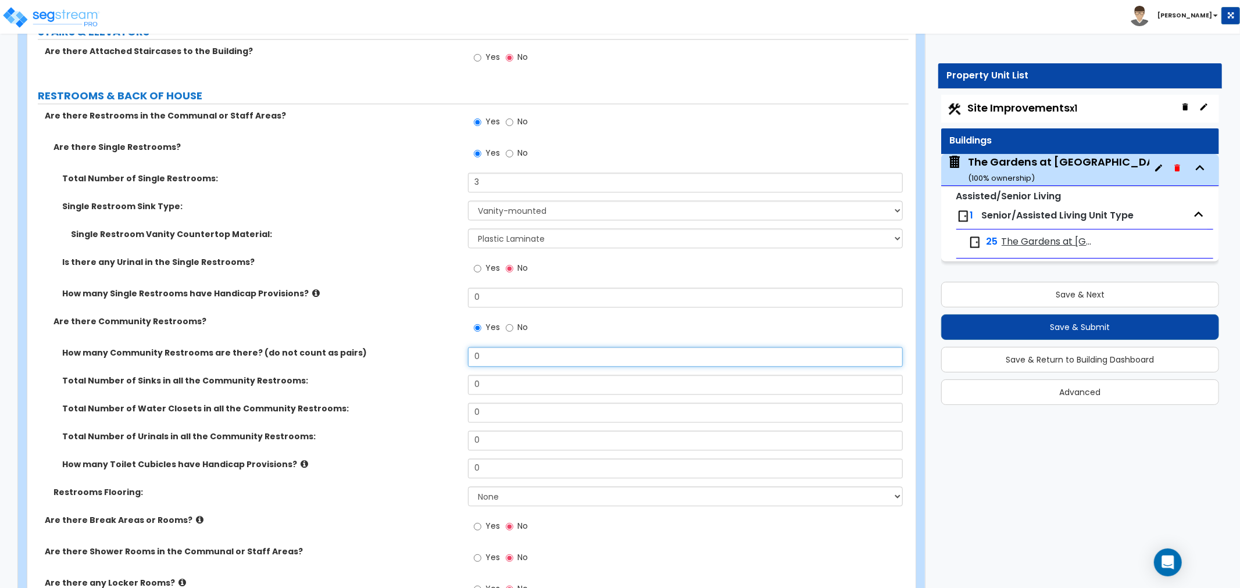
drag, startPoint x: 502, startPoint y: 344, endPoint x: 410, endPoint y: 344, distance: 91.8
click at [410, 347] on div "How many Community Restrooms are there? (do not count as pairs) 0" at bounding box center [467, 361] width 881 height 28
type input "2"
drag, startPoint x: 504, startPoint y: 369, endPoint x: 450, endPoint y: 373, distance: 53.6
click at [450, 375] on div "Total Number of Sinks in all the Community Restrooms: 0" at bounding box center [467, 389] width 881 height 28
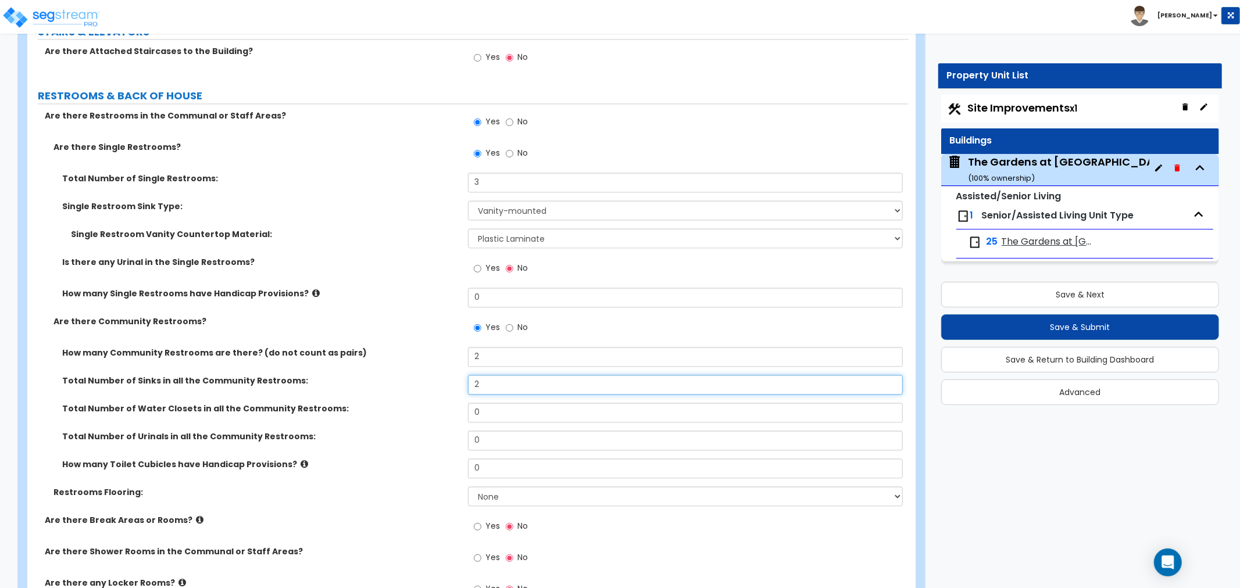
type input "2"
drag, startPoint x: 497, startPoint y: 396, endPoint x: 462, endPoint y: 394, distance: 35.0
click at [462, 403] on div "Total Number of Water Closets in all the Community Restrooms: 0" at bounding box center [467, 417] width 881 height 28
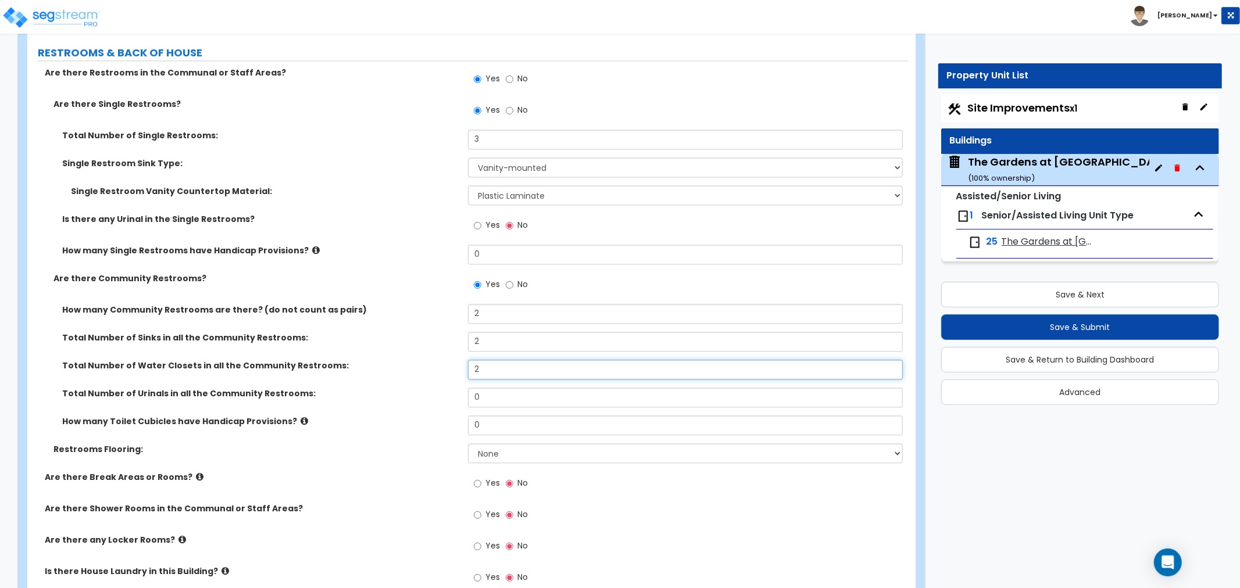
scroll to position [5877, 0]
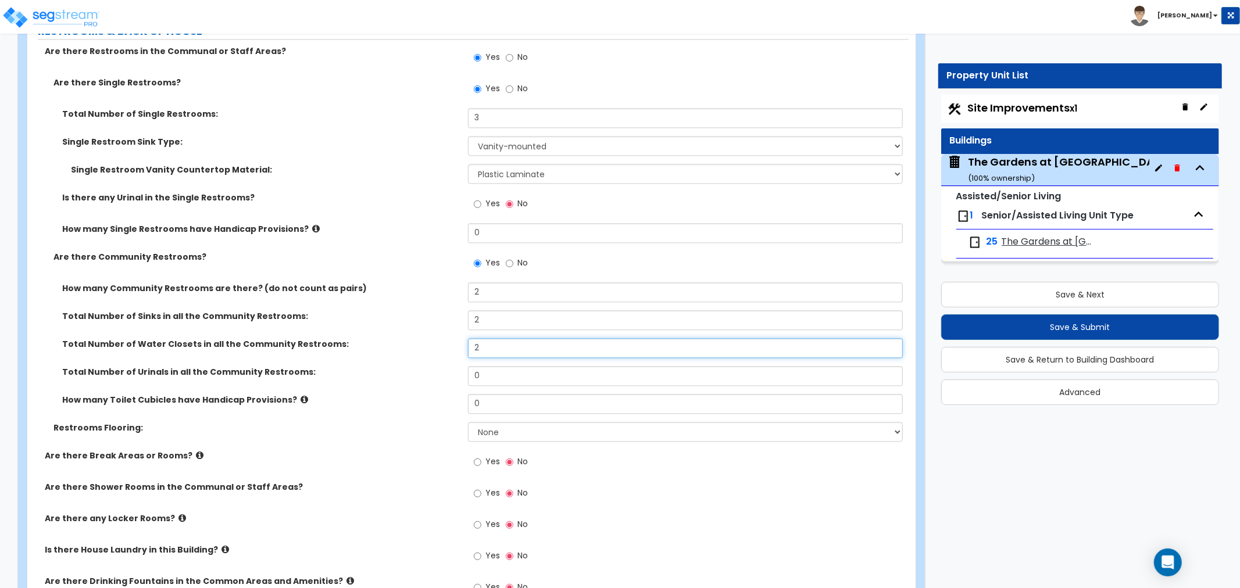
type input "2"
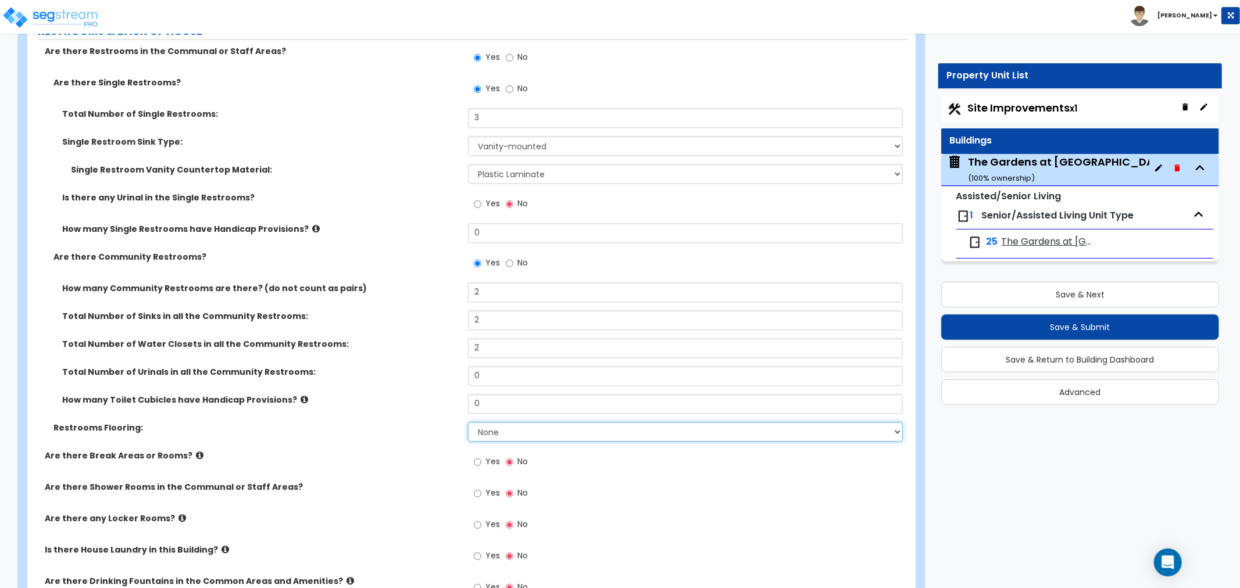
click at [480, 422] on select "None Tile Flooring Resilient Laminate Flooring VCT Flooring Sheet Vinyl Flooring" at bounding box center [685, 432] width 435 height 20
select select "1"
click at [468, 422] on select "None Tile Flooring Resilient Laminate Flooring VCT Flooring Sheet Vinyl Flooring" at bounding box center [685, 432] width 435 height 20
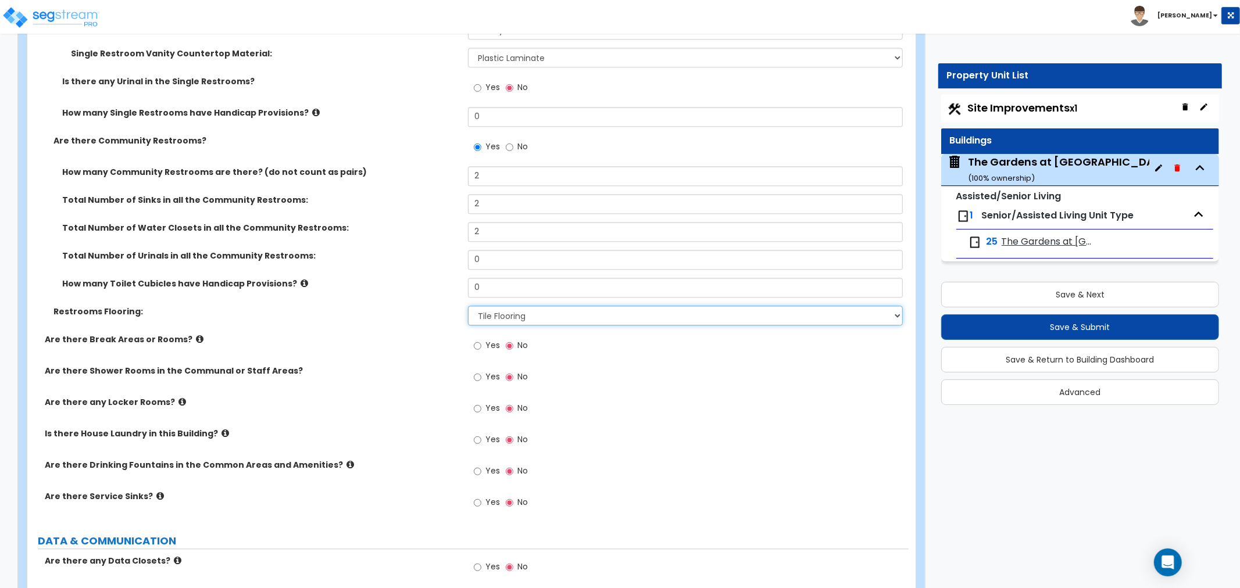
scroll to position [6006, 0]
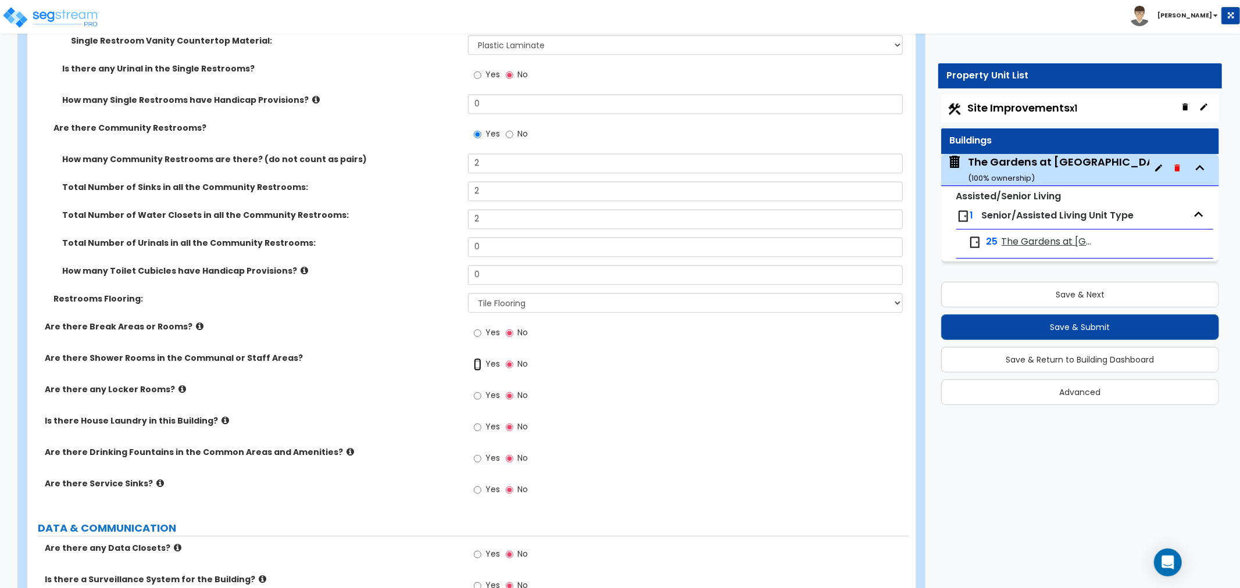
click at [475, 358] on input "Yes" at bounding box center [478, 364] width 8 height 13
radio input "true"
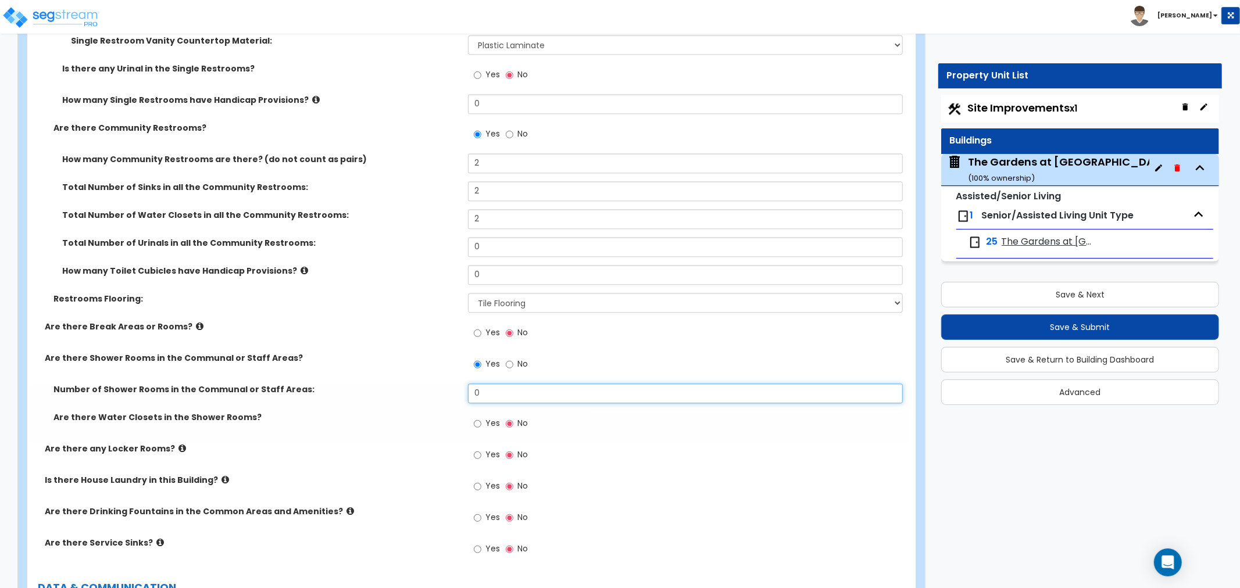
drag, startPoint x: 491, startPoint y: 376, endPoint x: 429, endPoint y: 374, distance: 61.6
click at [429, 384] on div "Number of Shower Rooms in the Communal or Staff Areas: 0" at bounding box center [467, 398] width 881 height 28
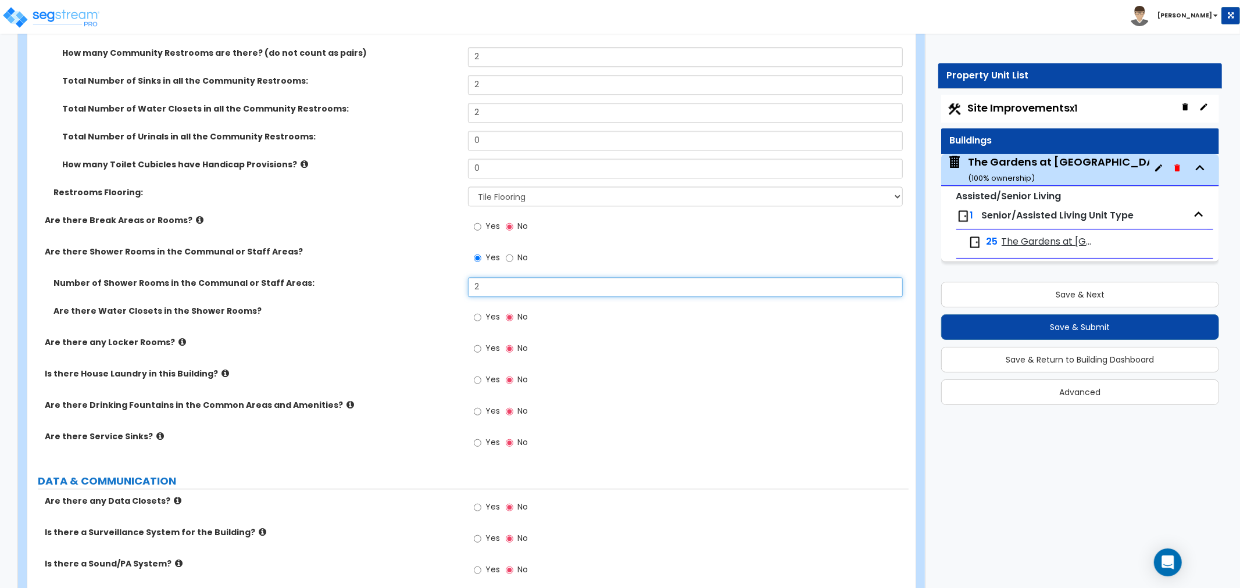
scroll to position [6135, 0]
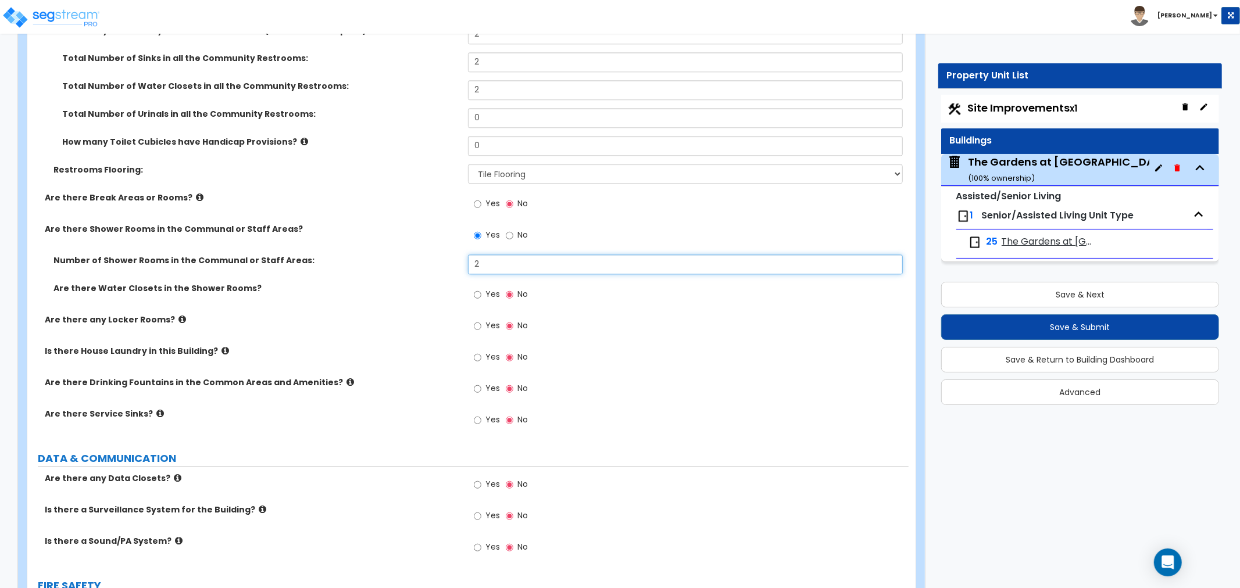
type input "2"
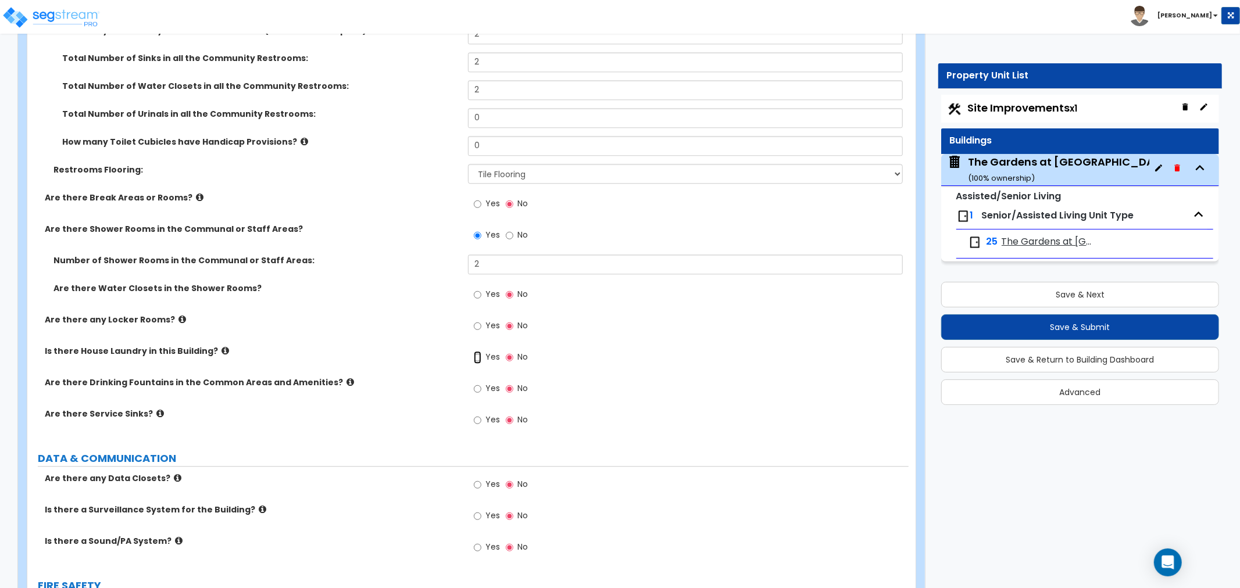
click at [477, 351] on input "Yes" at bounding box center [478, 357] width 8 height 13
radio input "true"
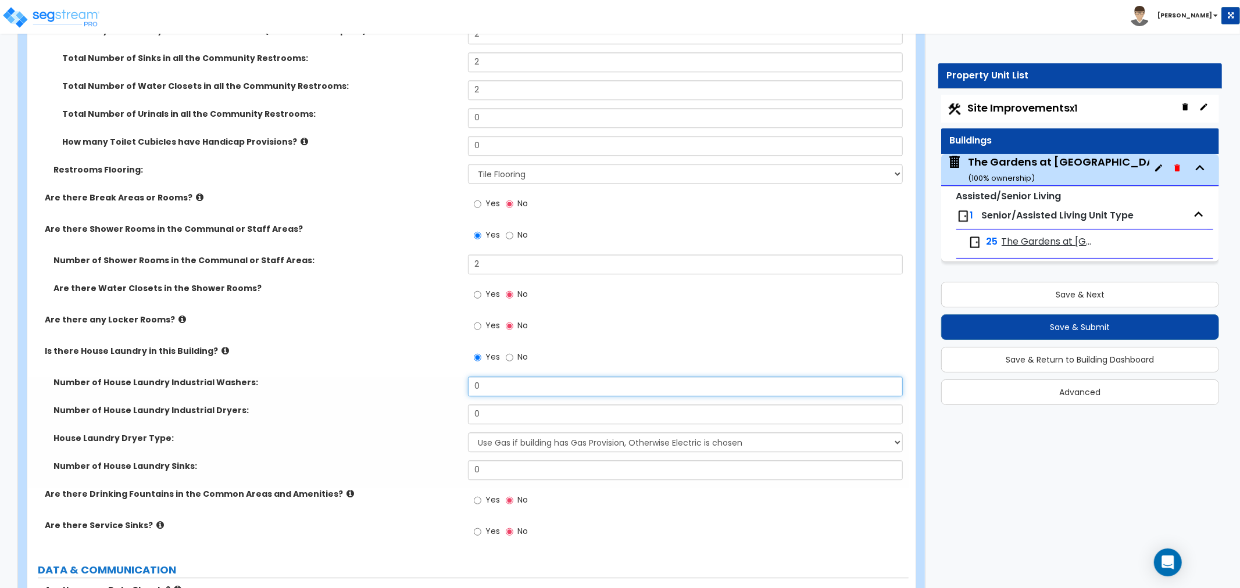
drag, startPoint x: 492, startPoint y: 370, endPoint x: 416, endPoint y: 370, distance: 76.7
click at [416, 377] on div "Number of House Laundry Industrial Washers: 0" at bounding box center [467, 391] width 881 height 28
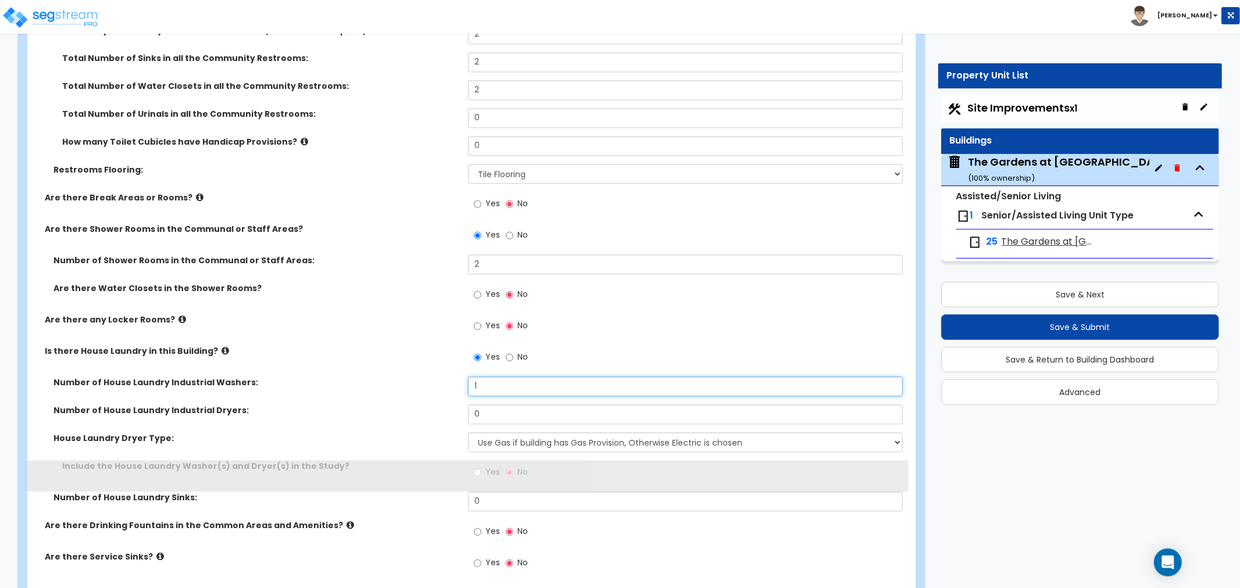
type input "1"
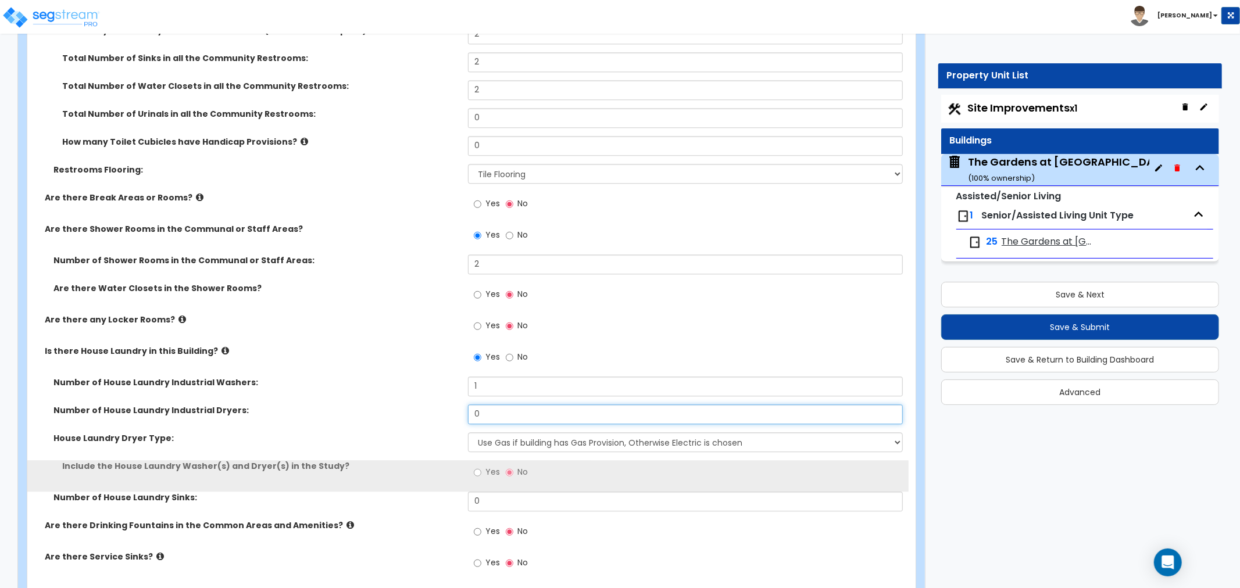
drag, startPoint x: 478, startPoint y: 399, endPoint x: 414, endPoint y: 387, distance: 65.0
click at [400, 384] on div "Number of House Laundry Industrial Washers: 1 Number of House Laundry Industria…" at bounding box center [468, 448] width 864 height 143
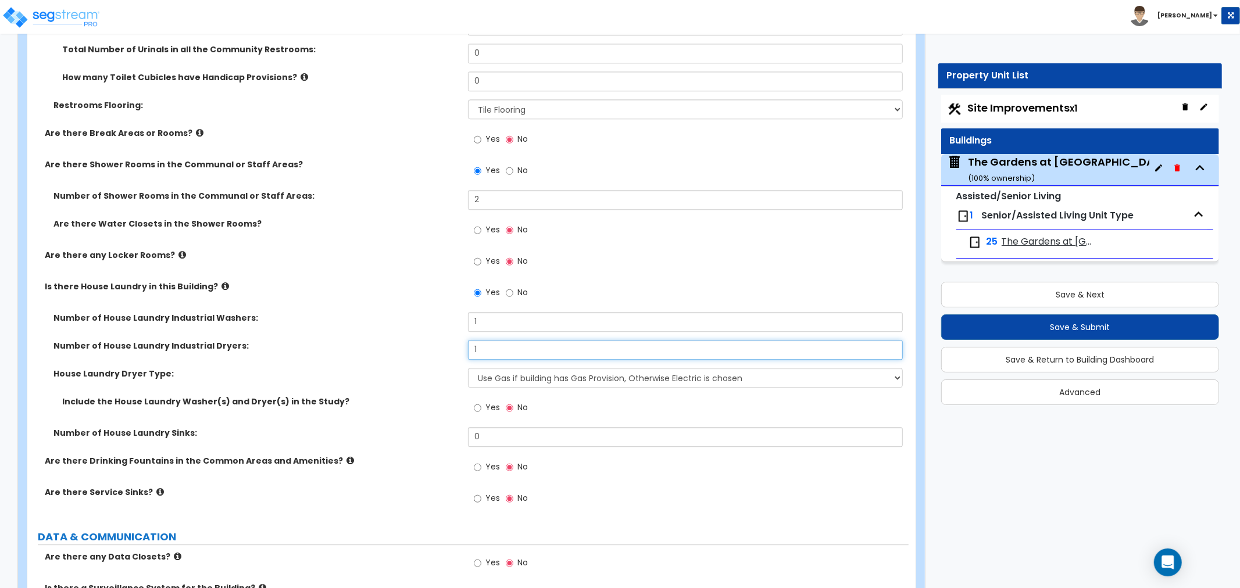
scroll to position [6264, 0]
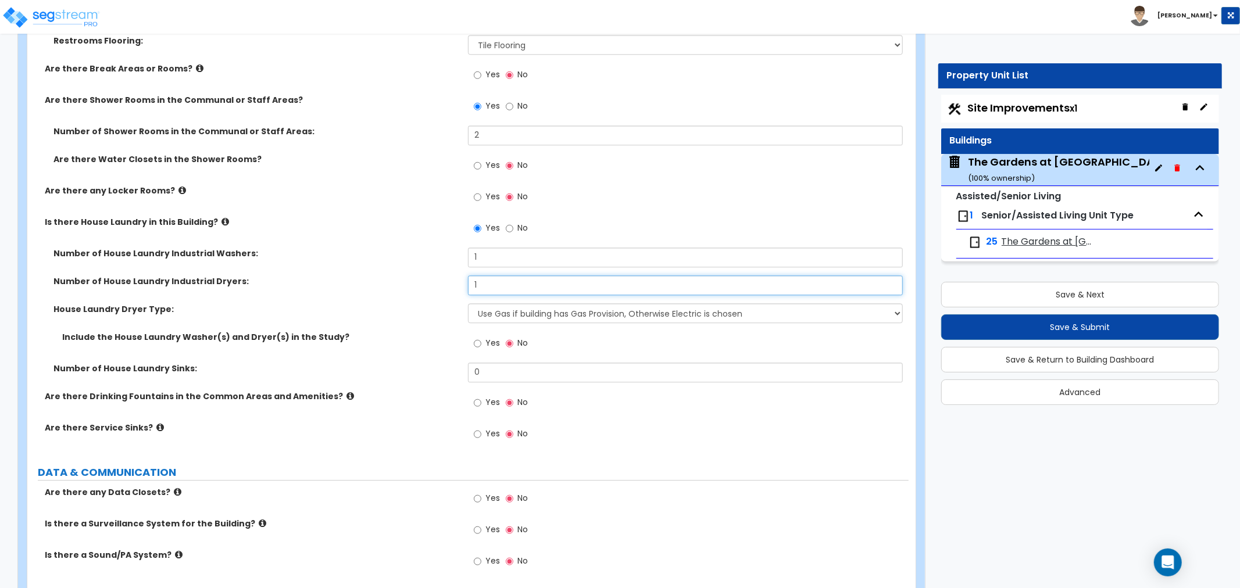
type input "1"
click at [478, 337] on input "Yes" at bounding box center [478, 343] width 8 height 13
radio input "true"
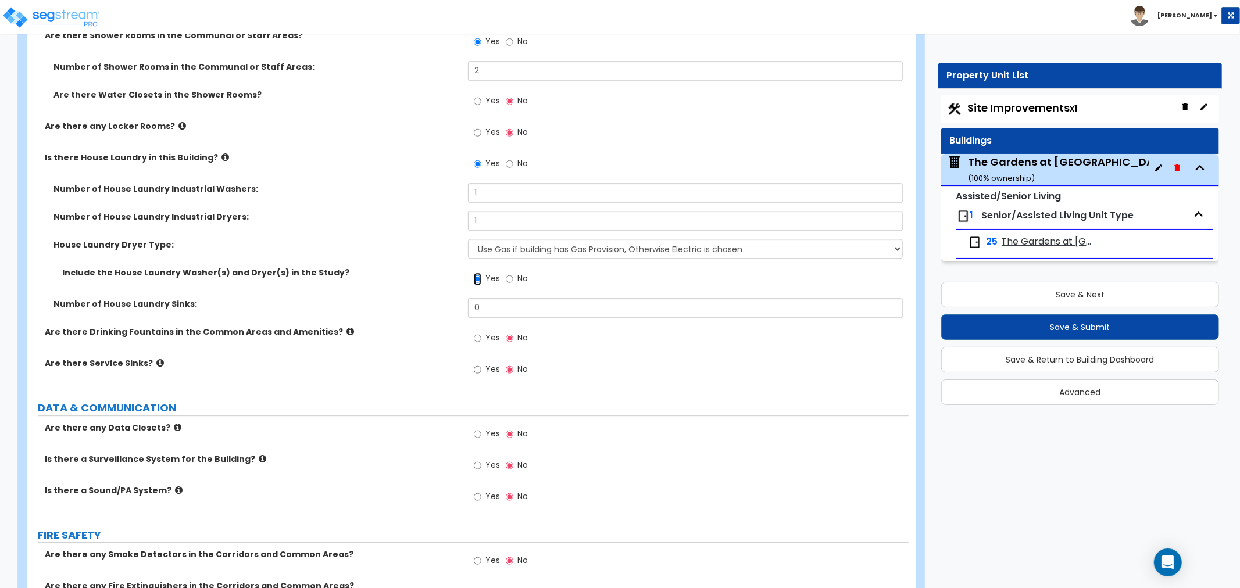
scroll to position [6394, 0]
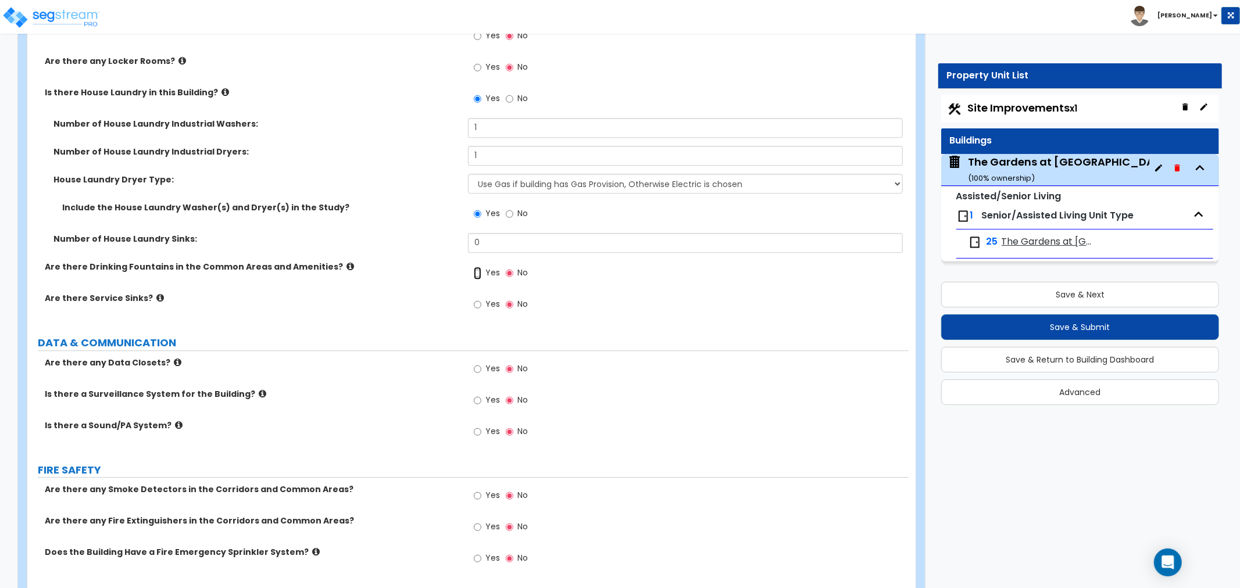
drag, startPoint x: 479, startPoint y: 257, endPoint x: 496, endPoint y: 274, distance: 24.7
click at [480, 267] on input "Yes" at bounding box center [478, 273] width 8 height 13
radio input "true"
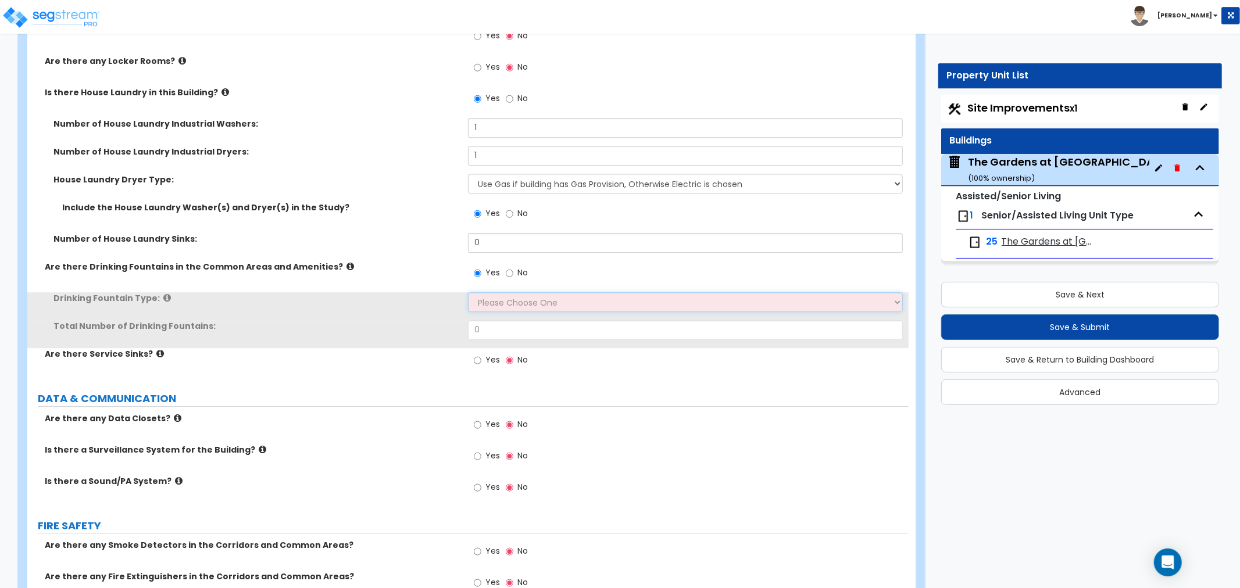
drag, startPoint x: 496, startPoint y: 274, endPoint x: 480, endPoint y: 277, distance: 16.4
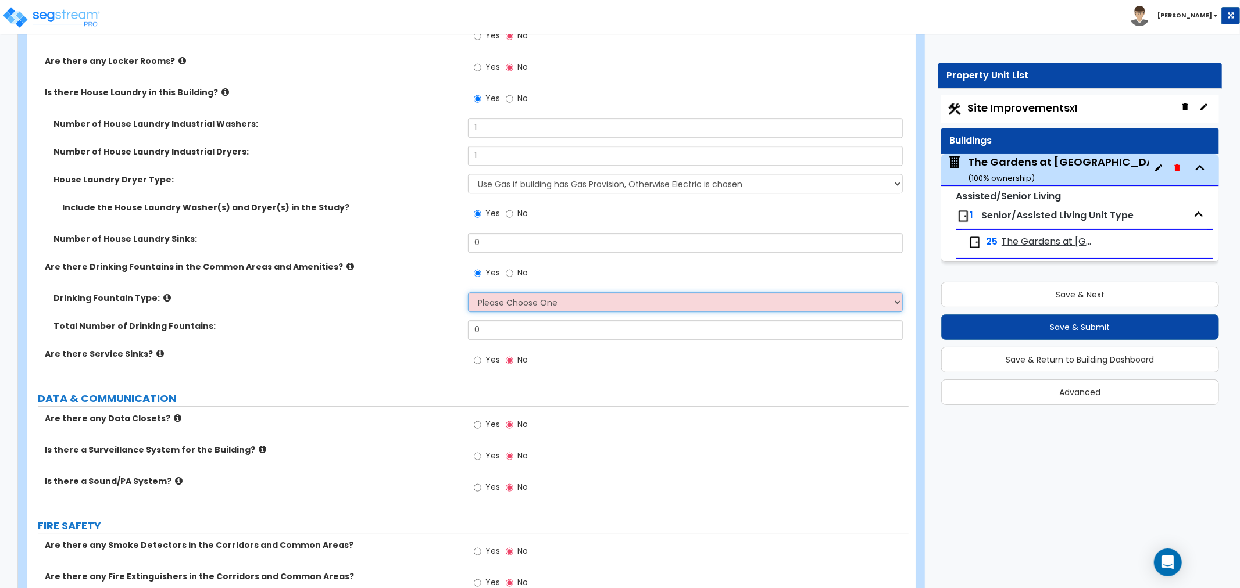
select select "1"
click at [468, 292] on select "Please Choose One Wall-mounted Floor-mounted" at bounding box center [685, 302] width 435 height 20
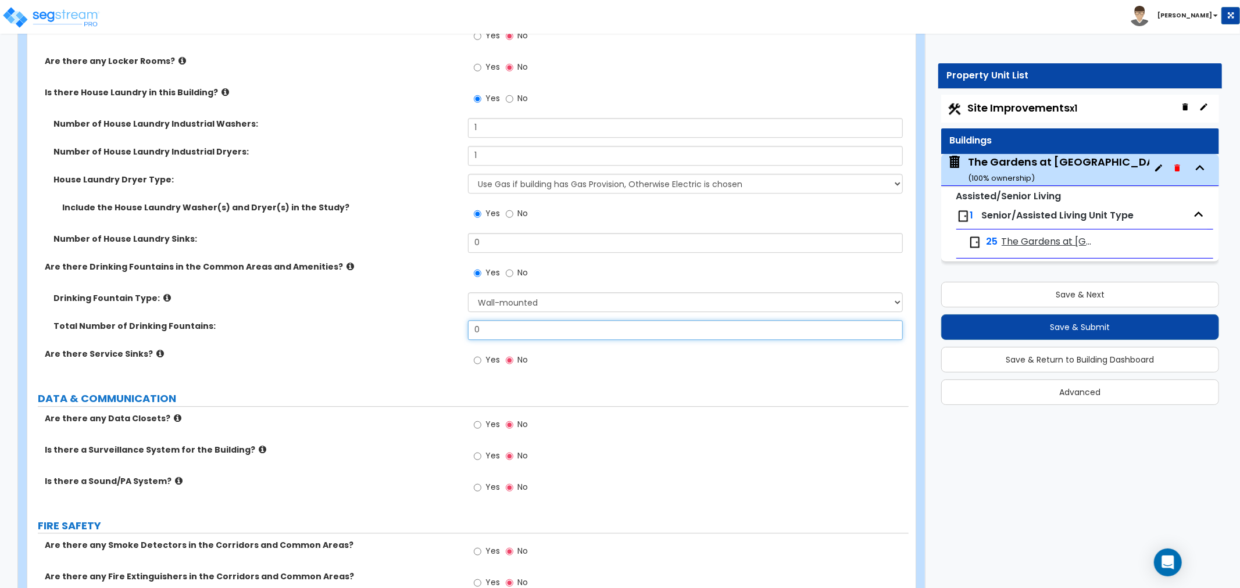
drag, startPoint x: 490, startPoint y: 314, endPoint x: 434, endPoint y: 319, distance: 56.5
click at [433, 320] on div "Total Number of Drinking Fountains: 0" at bounding box center [467, 334] width 881 height 28
click at [478, 320] on input "1" at bounding box center [685, 330] width 435 height 20
type input "1"
click at [387, 327] on div "Total Number of Drinking Fountains: 1" at bounding box center [467, 334] width 881 height 28
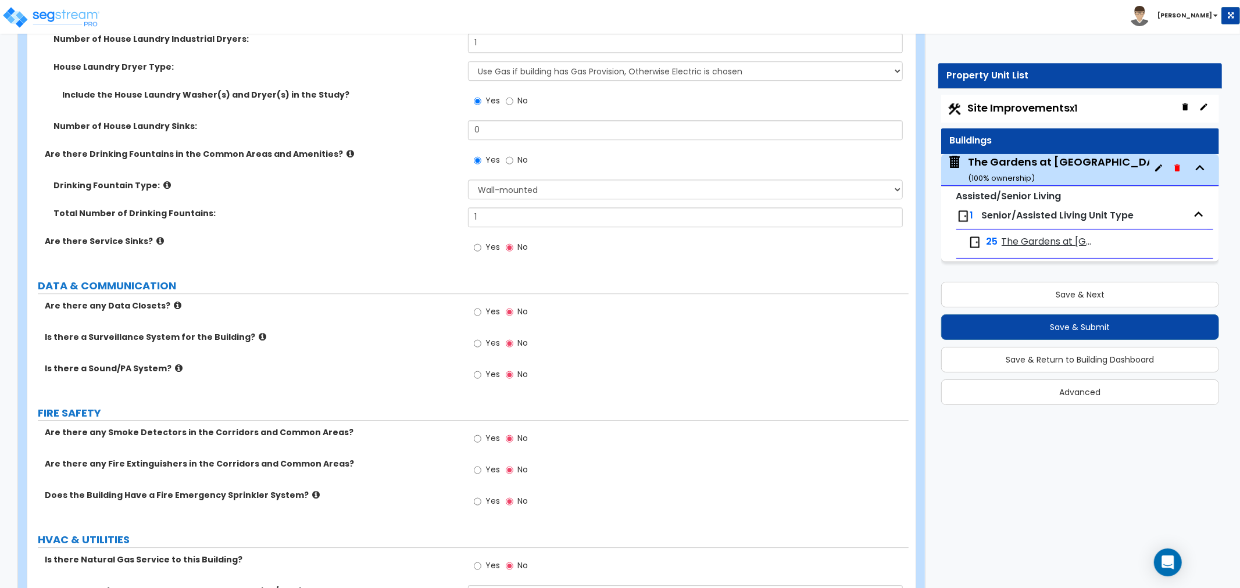
scroll to position [6523, 0]
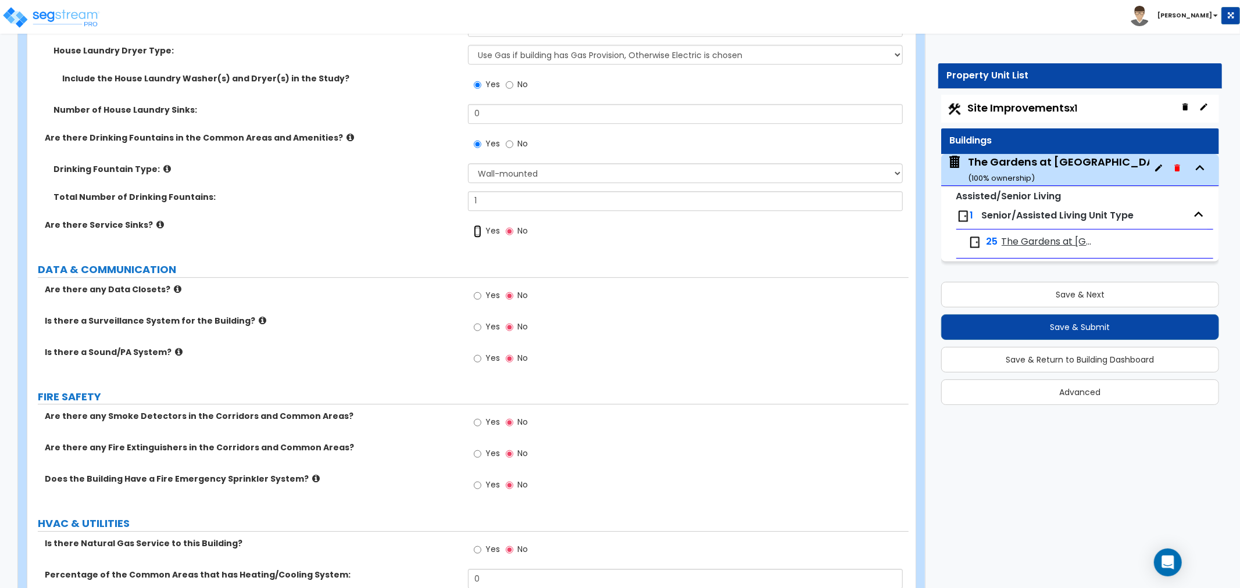
click at [477, 225] on input "Yes" at bounding box center [478, 231] width 8 height 13
radio input "true"
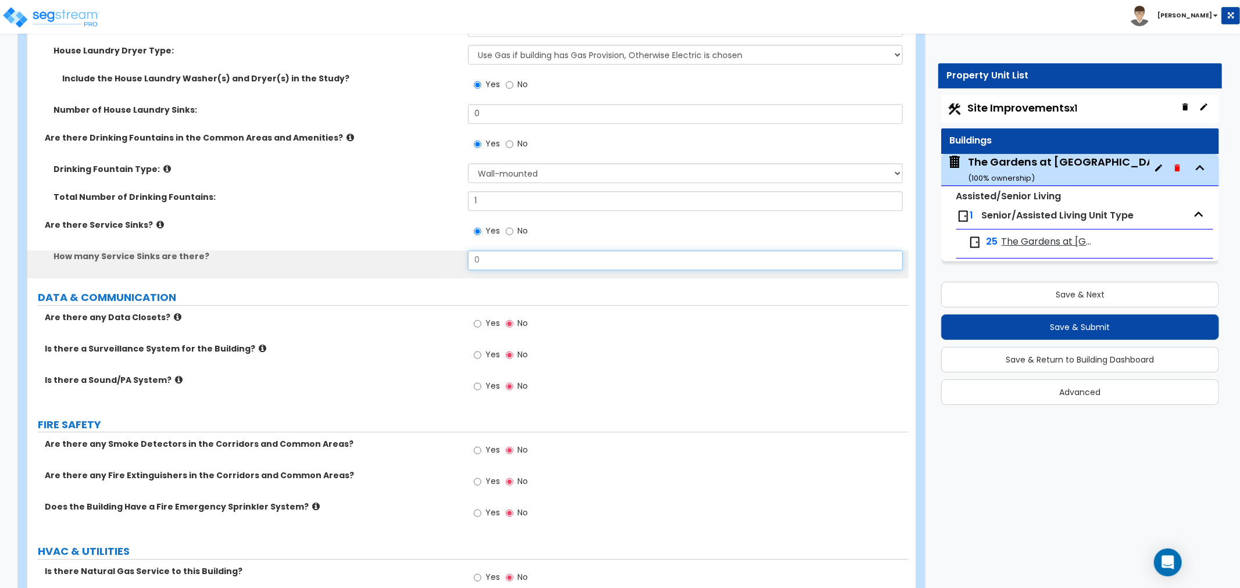
drag, startPoint x: 498, startPoint y: 244, endPoint x: 425, endPoint y: 258, distance: 74.0
click at [425, 258] on div "How many Service Sinks are there? 0" at bounding box center [467, 265] width 881 height 28
type input "2"
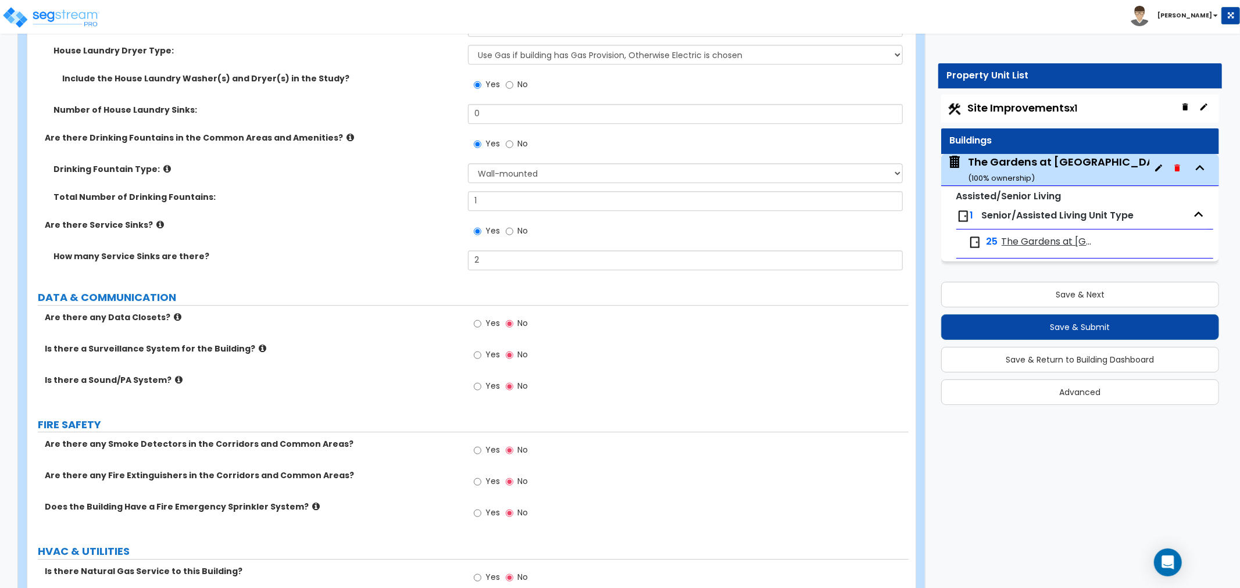
click at [262, 290] on label "DATA & COMMUNICATION" at bounding box center [473, 297] width 871 height 15
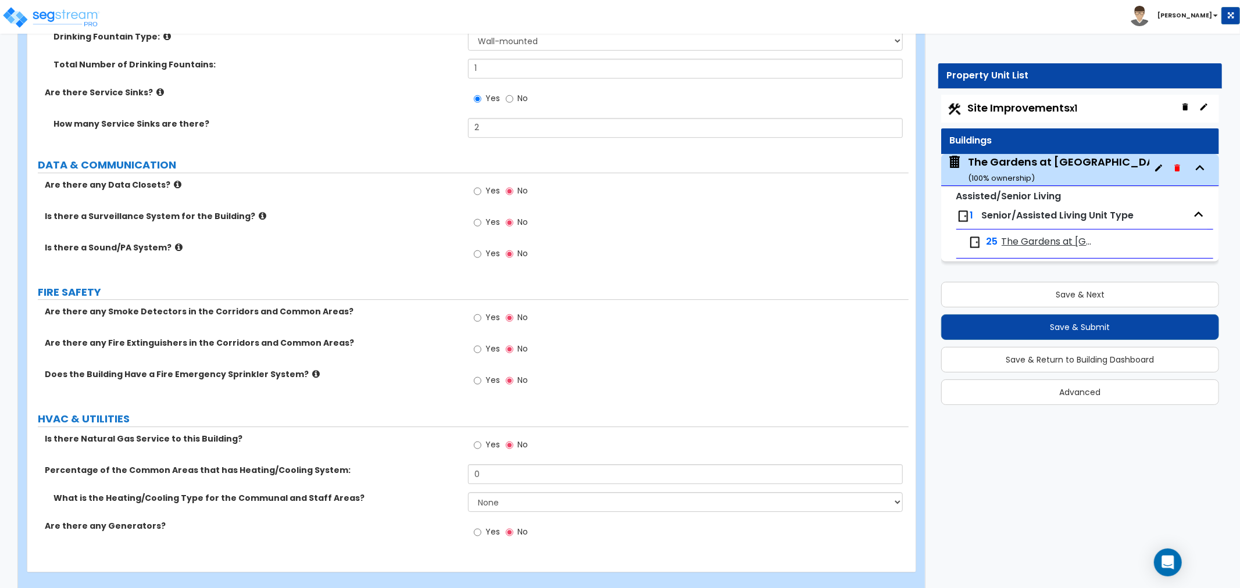
scroll to position [6658, 0]
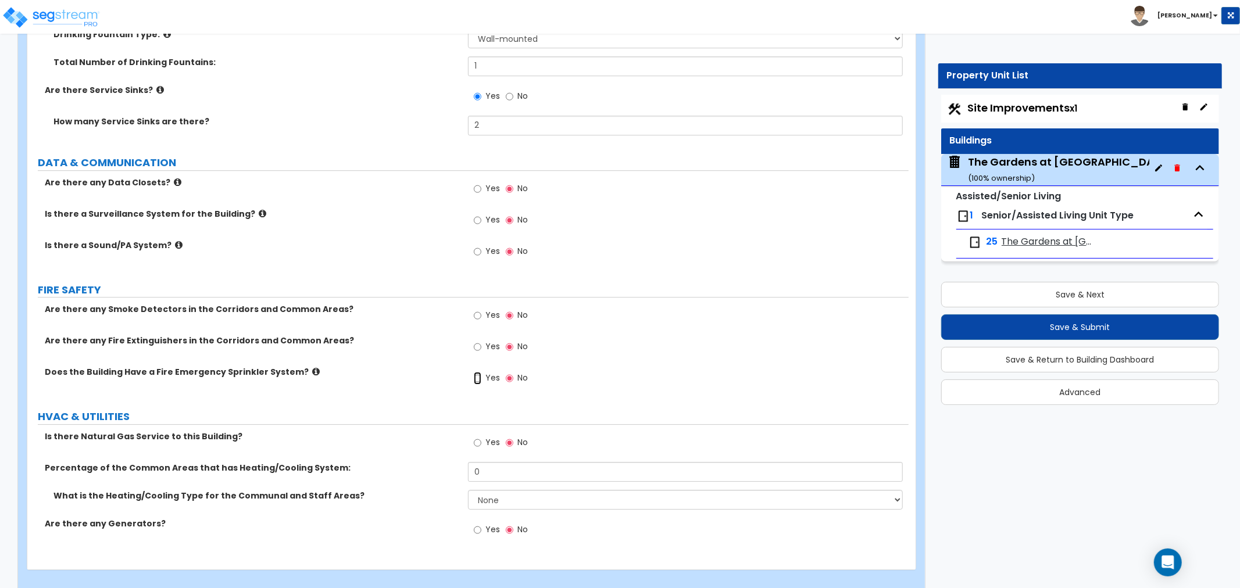
click at [477, 372] on input "Yes" at bounding box center [478, 378] width 8 height 13
radio input "true"
click at [483, 307] on label "Yes" at bounding box center [487, 317] width 26 height 20
click at [481, 309] on input "Yes" at bounding box center [478, 315] width 8 height 13
radio input "true"
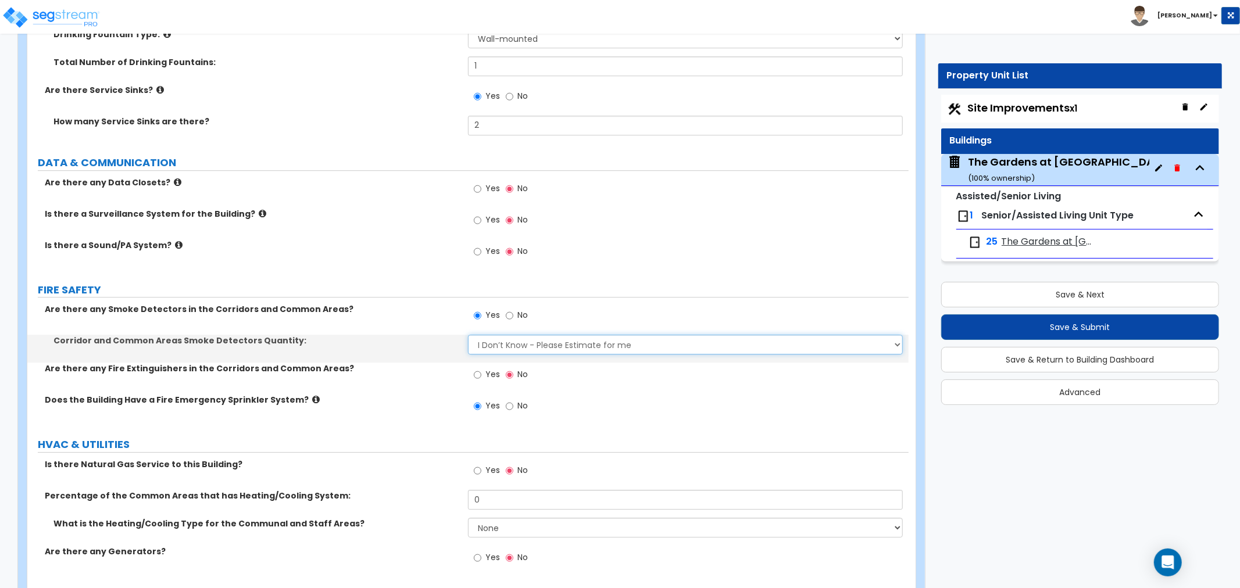
click at [491, 335] on select "I Don’t Know - Please Estimate for me I want to Enter the Number of Smoke Detec…" at bounding box center [685, 345] width 435 height 20
click at [428, 335] on div "Corridor and Common Areas Smoke Detectors Quantity: I Don’t Know - Please Estim…" at bounding box center [467, 349] width 881 height 28
click at [471, 363] on div "Yes No" at bounding box center [501, 376] width 66 height 27
click at [475, 369] on input "Yes" at bounding box center [478, 375] width 8 height 13
radio input "true"
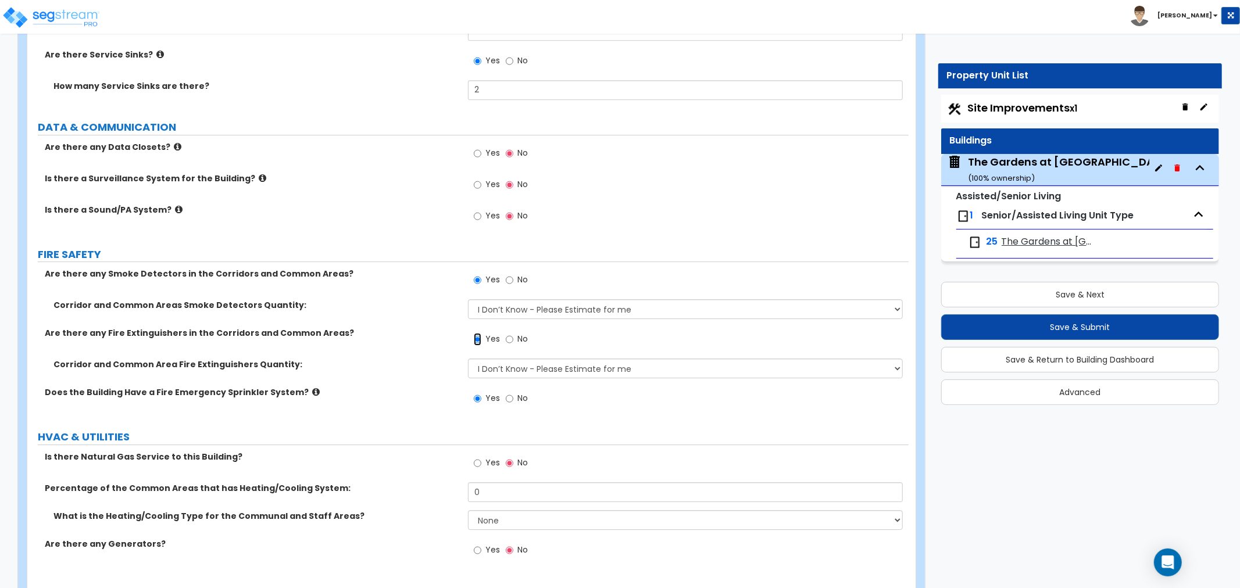
scroll to position [6714, 0]
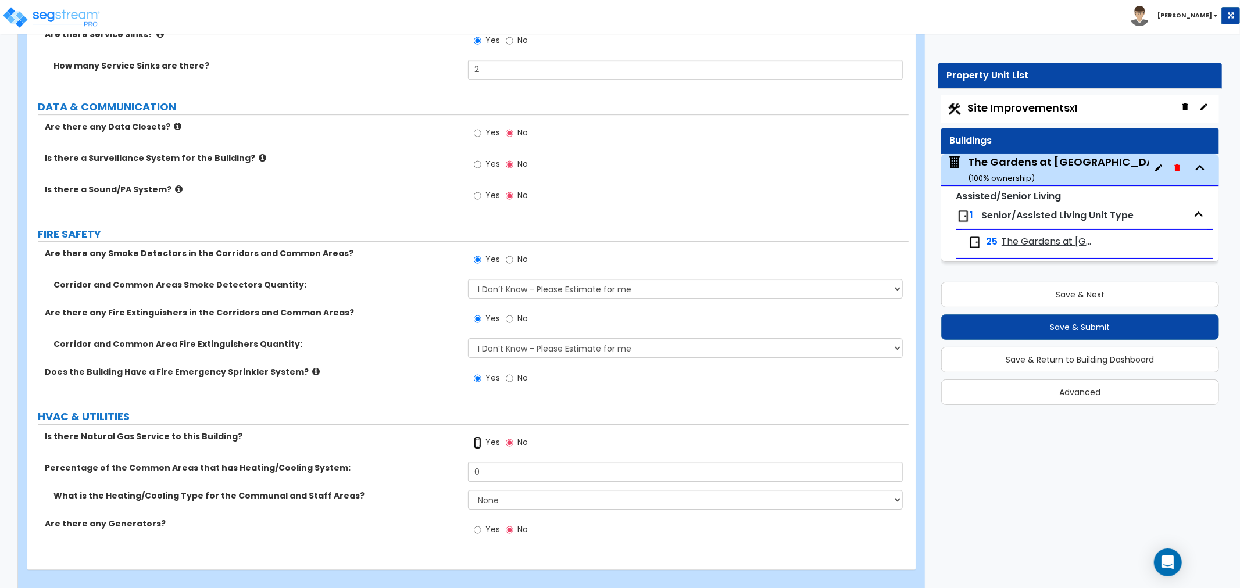
click at [475, 437] on input "Yes" at bounding box center [478, 443] width 8 height 13
radio input "true"
drag, startPoint x: 502, startPoint y: 463, endPoint x: 446, endPoint y: 462, distance: 55.2
click at [446, 462] on div "Percentage of the Common Areas that has Heating/Cooling System: 0" at bounding box center [467, 476] width 881 height 28
type input "100"
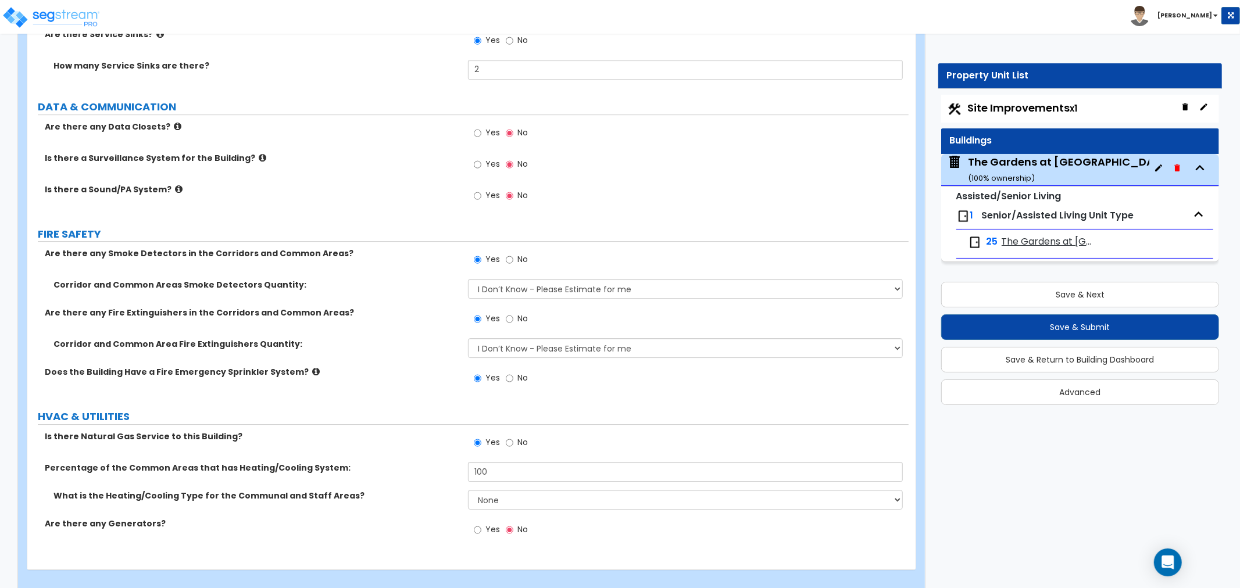
click at [431, 434] on div "Is there Natural Gas Service to this Building? Yes No" at bounding box center [467, 446] width 881 height 31
click at [512, 490] on select "None Heat Only Centralized Heating & Cooling Thru Wall Air Conditioners Mini Sp…" at bounding box center [685, 500] width 435 height 20
select select "2"
click at [468, 490] on select "None Heat Only Centralized Heating & Cooling Thru Wall Air Conditioners Mini Sp…" at bounding box center [685, 500] width 435 height 20
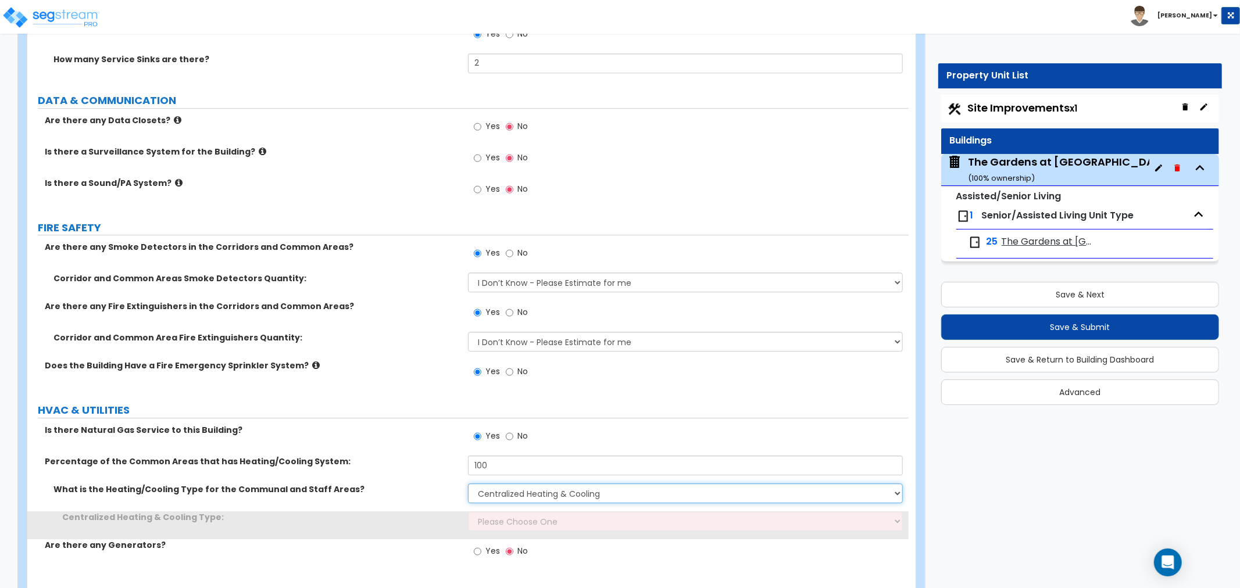
scroll to position [6741, 0]
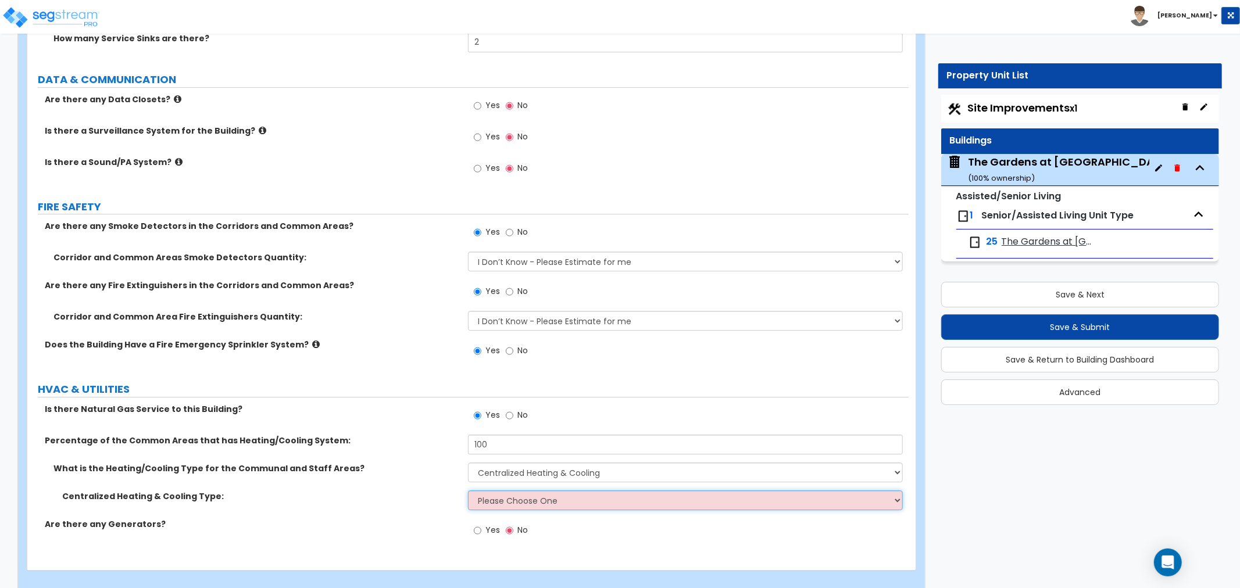
click at [525, 491] on select "Please Choose One Rooftop Unit Furnace-Condenser Forced Air Split Heating/Cooli…" at bounding box center [685, 501] width 435 height 20
click at [468, 491] on select "Please Choose One Rooftop Unit Furnace-Condenser Forced Air Split Heating/Cooli…" at bounding box center [685, 501] width 435 height 20
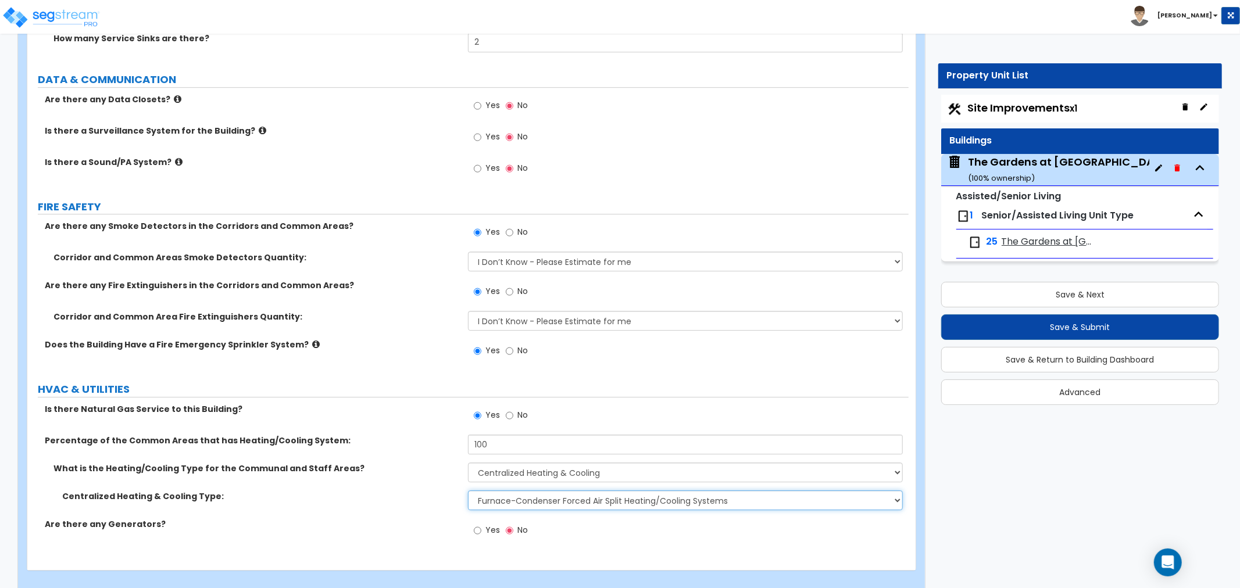
click at [531, 491] on select "Please Choose One Rooftop Unit Furnace-Condenser Forced Air Split Heating/Cooli…" at bounding box center [685, 501] width 435 height 20
select select "3"
click at [468, 491] on select "Please Choose One Rooftop Unit Furnace-Condenser Forced Air Split Heating/Cooli…" at bounding box center [685, 501] width 435 height 20
click at [477, 524] on input "Yes" at bounding box center [478, 530] width 8 height 13
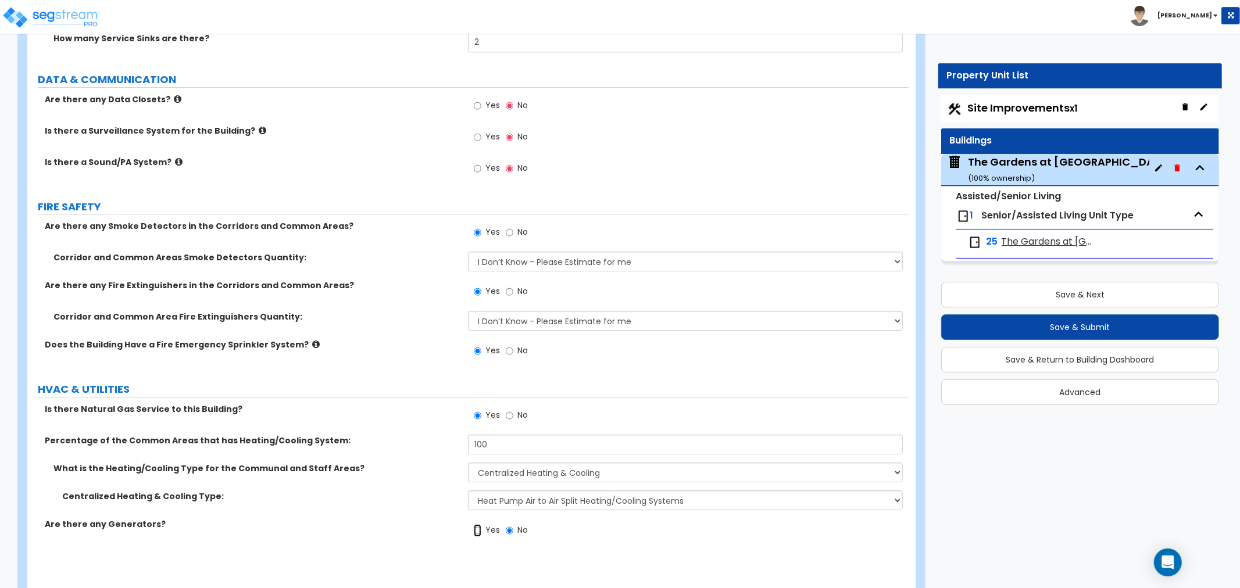
radio input "true"
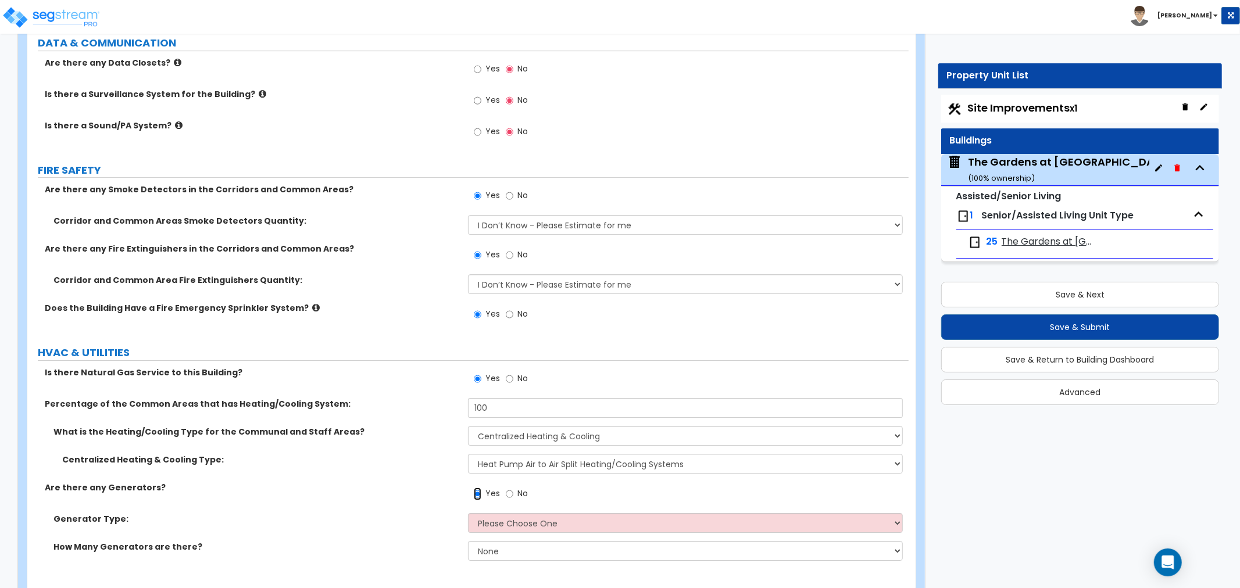
scroll to position [6798, 0]
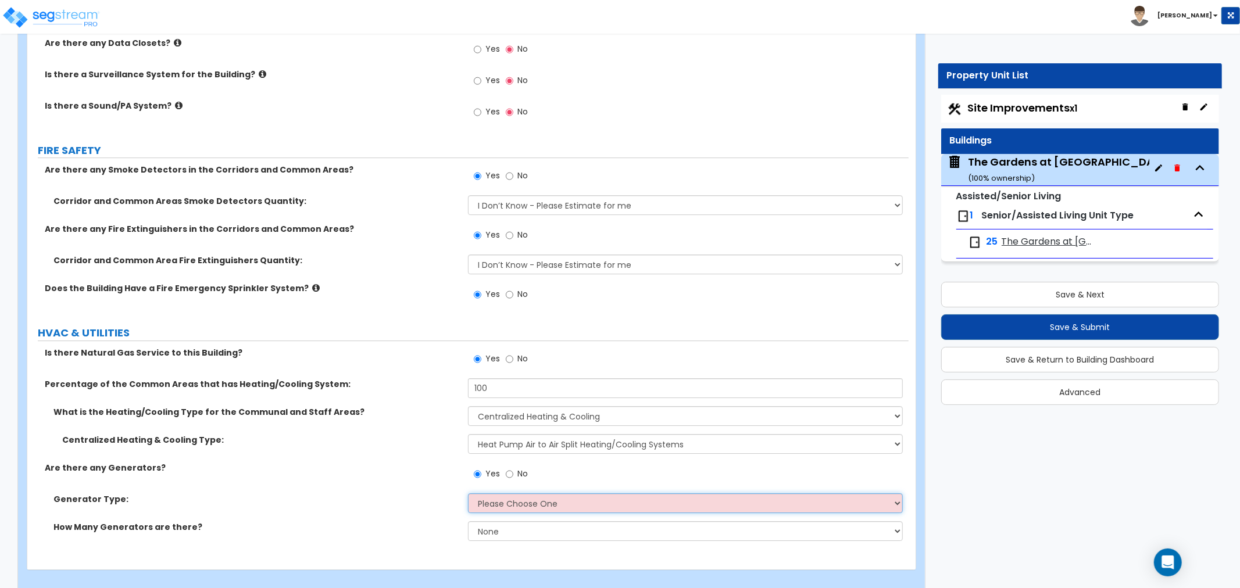
click at [510, 494] on select "Please Choose One Gas Diesel" at bounding box center [685, 504] width 435 height 20
click at [468, 494] on select "Please Choose One Gas Diesel" at bounding box center [685, 504] width 435 height 20
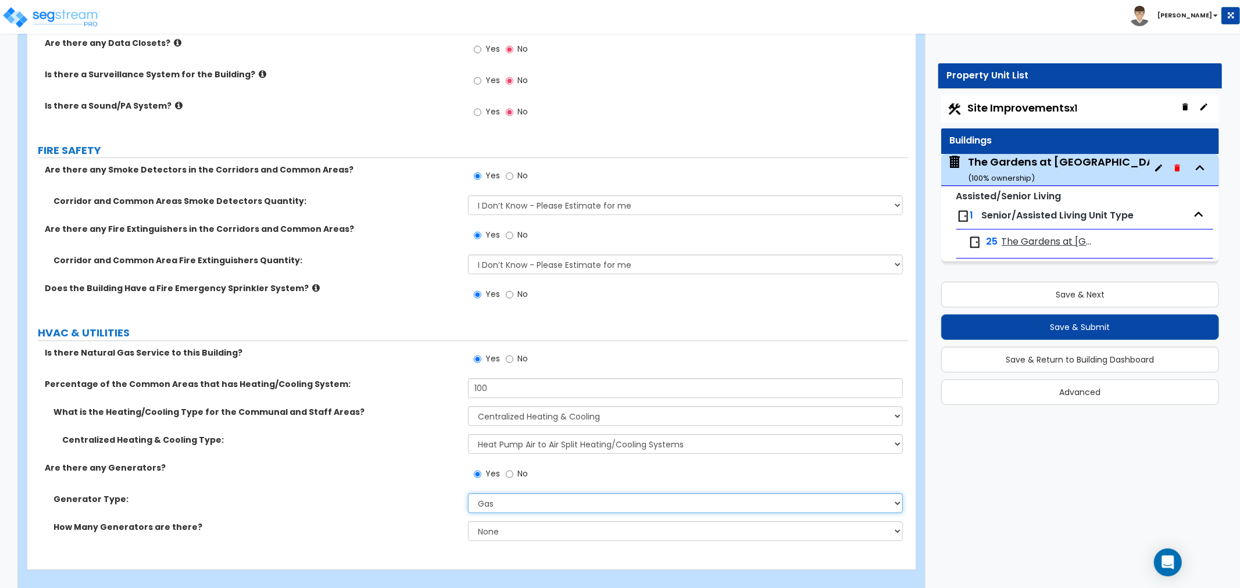
drag, startPoint x: 505, startPoint y: 487, endPoint x: 504, endPoint y: 495, distance: 8.2
click at [505, 494] on select "Please Choose One Gas Diesel" at bounding box center [685, 504] width 435 height 20
select select "2"
click at [468, 494] on select "Please Choose One Gas Diesel" at bounding box center [685, 504] width 435 height 20
click at [496, 521] on select "None 1 2 3" at bounding box center [685, 531] width 435 height 20
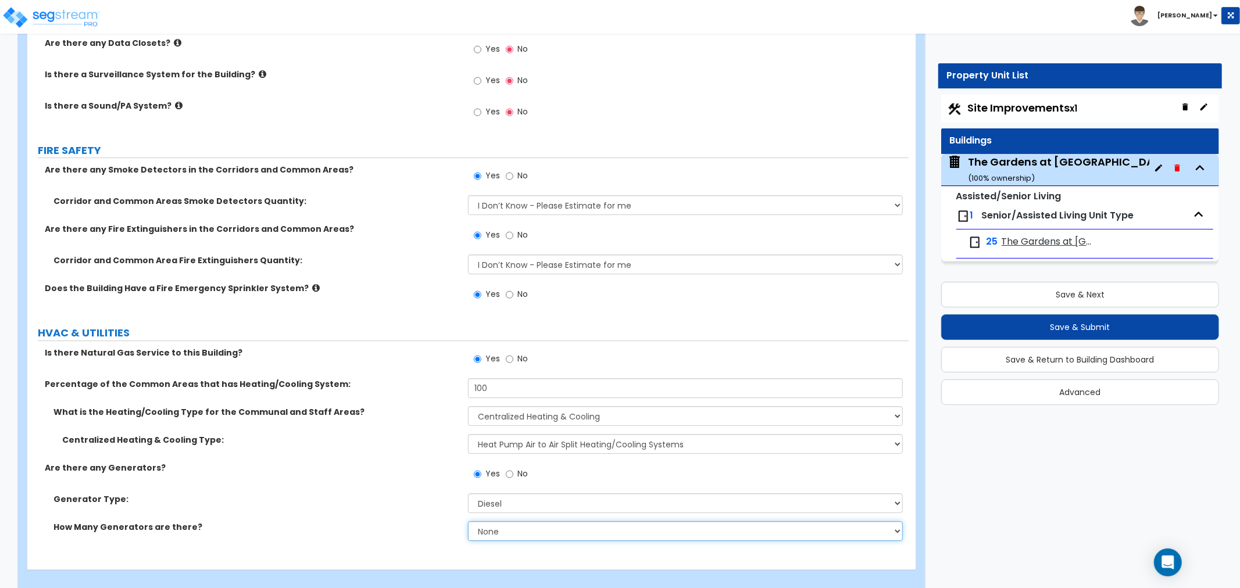
select select "1"
click at [468, 521] on select "None 1 2 3" at bounding box center [685, 531] width 435 height 20
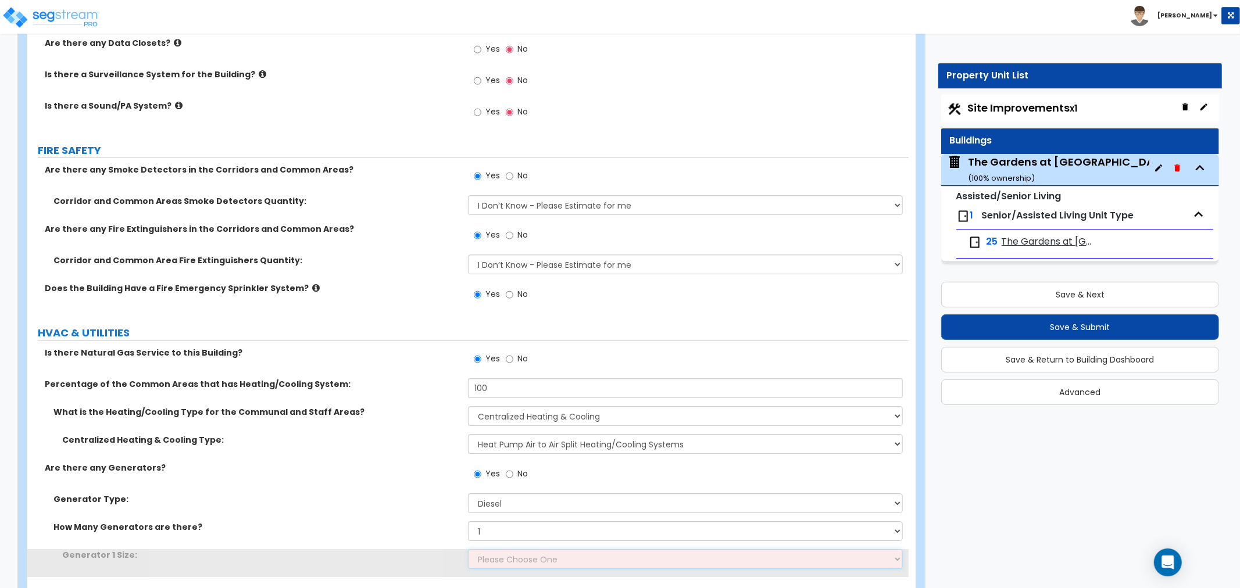
click at [501, 549] on select "Please Choose One 30kW 50kW 75kW 100kW 125 kW 150 kW 175 kW 200 kW 250 kW 300 k…" at bounding box center [685, 559] width 435 height 20
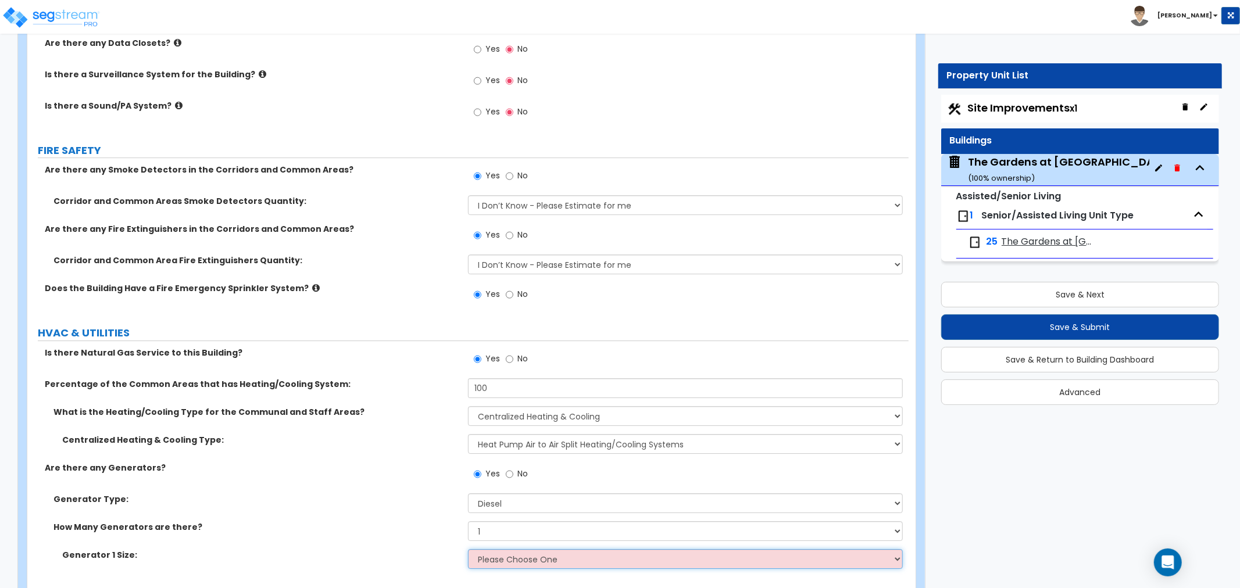
select select "3"
click at [468, 549] on select "Please Choose One 30kW 50kW 75kW 100kW 125 kW 150 kW 175 kW 200 kW 250 kW 300 k…" at bounding box center [685, 559] width 435 height 20
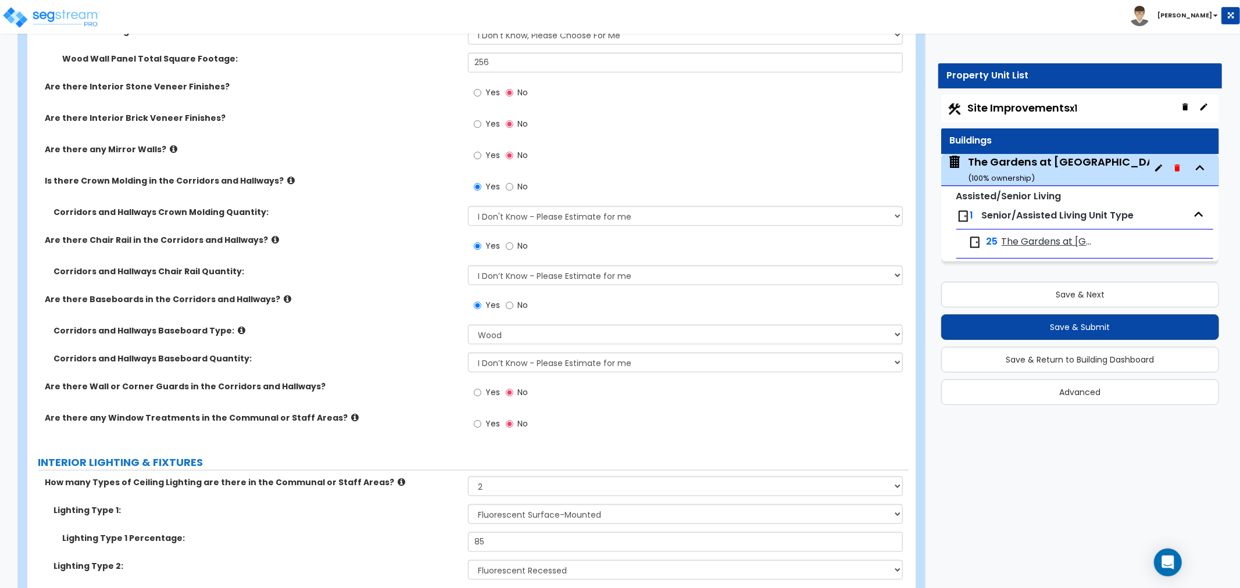
scroll to position [4887, 0]
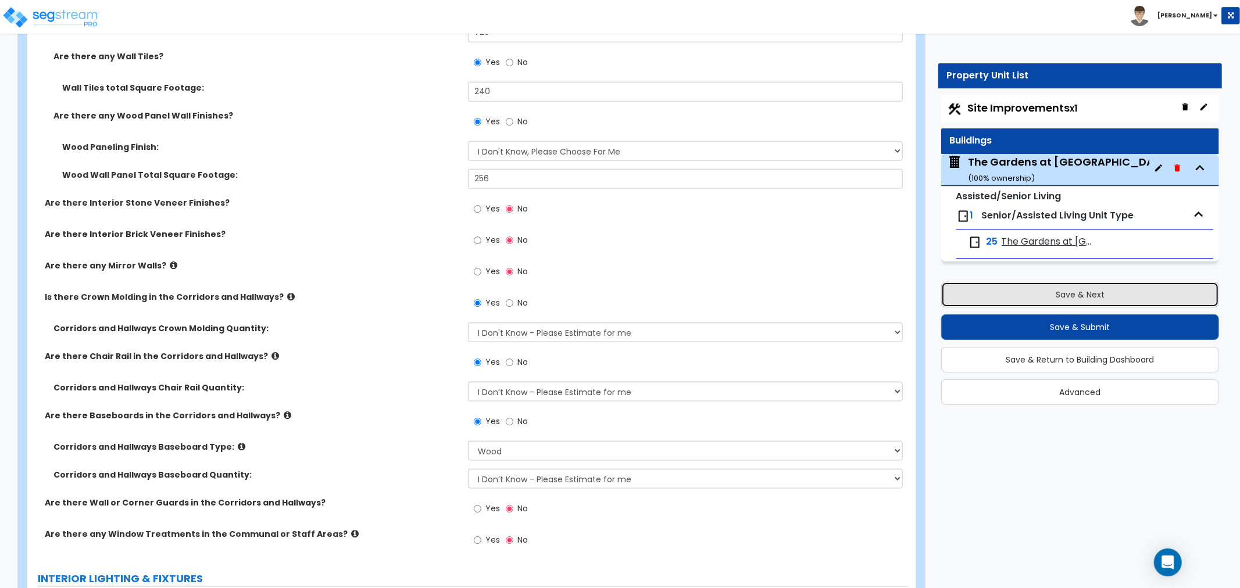
click at [1056, 301] on button "Save & Next" at bounding box center [1080, 295] width 278 height 26
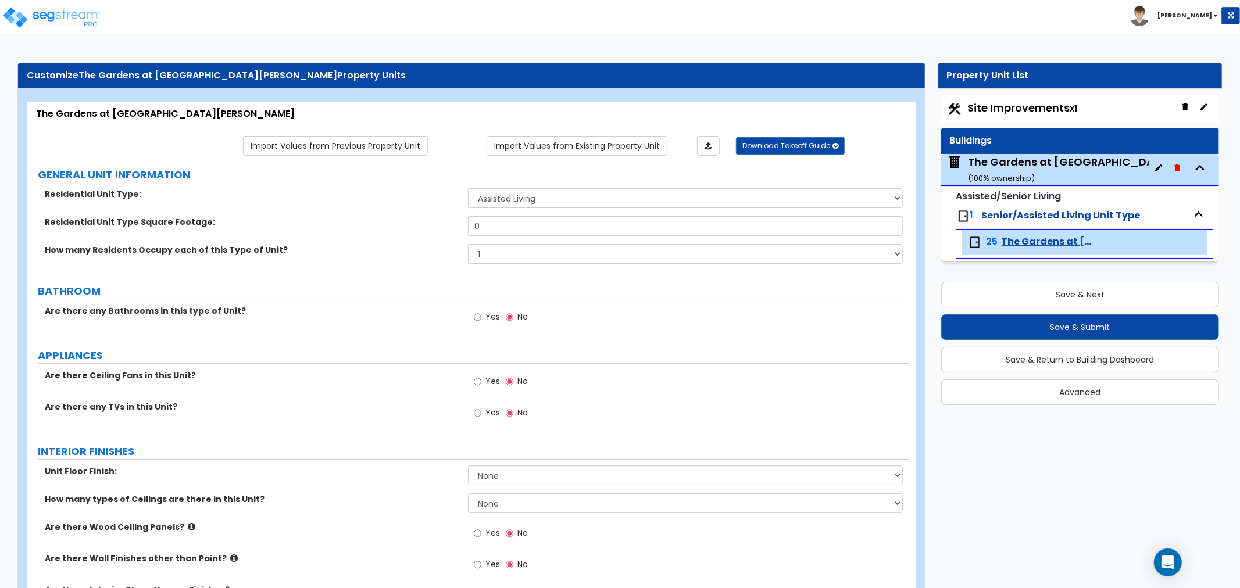
click at [1053, 172] on div "The Gardens at [GEOGRAPHIC_DATA][PERSON_NAME] ( 100 % ownership)" at bounding box center [1116, 170] width 296 height 30
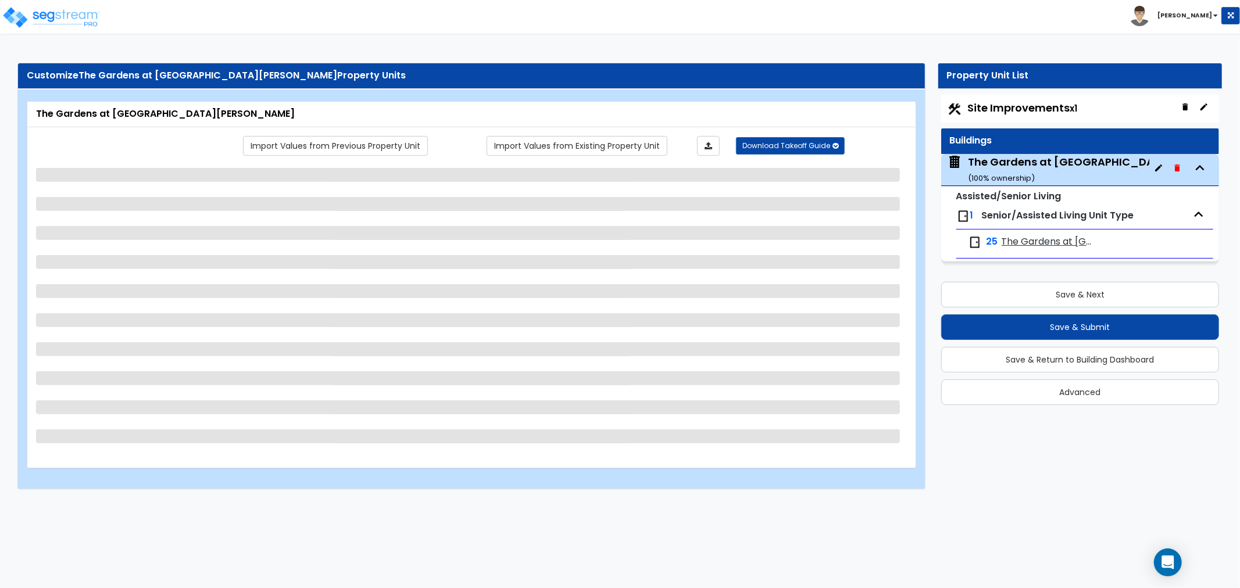
select select "1"
select select "6"
select select "1"
select select "5"
select select "1"
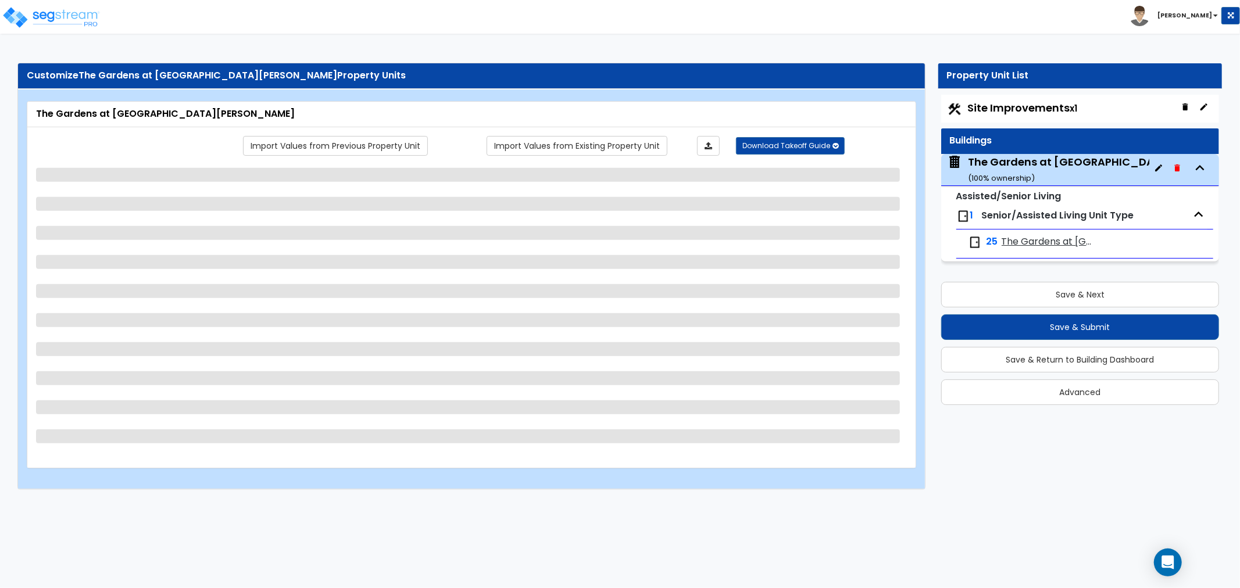
select select "2"
select select "1"
select select "7"
select select "5"
select select "7"
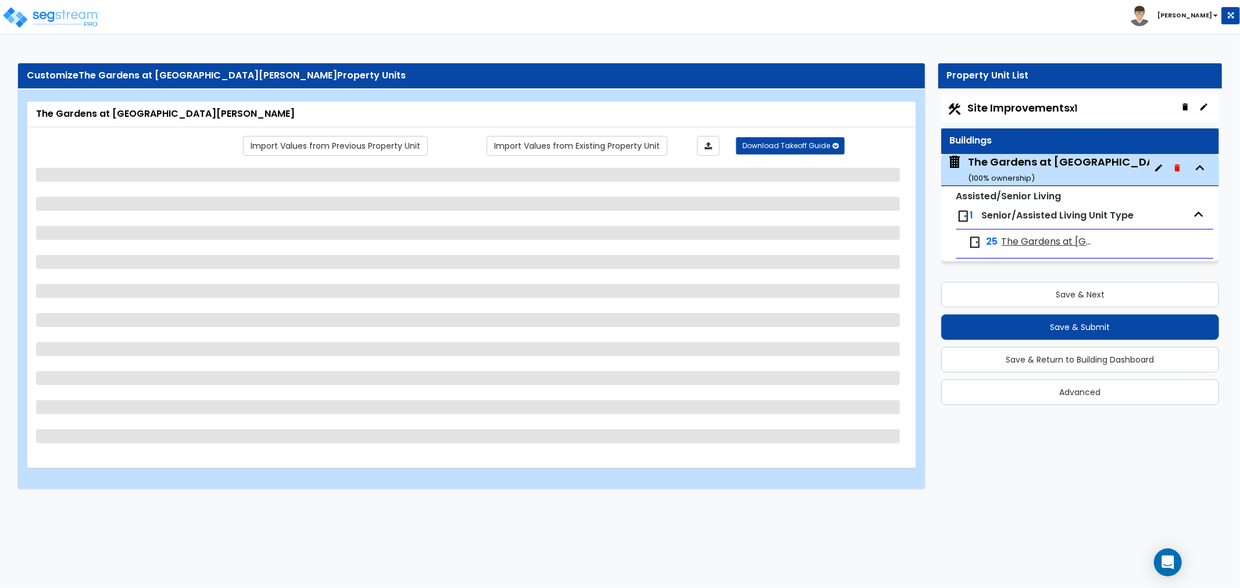
select select "3"
select select "1"
select select "3"
select select "2"
select select "6"
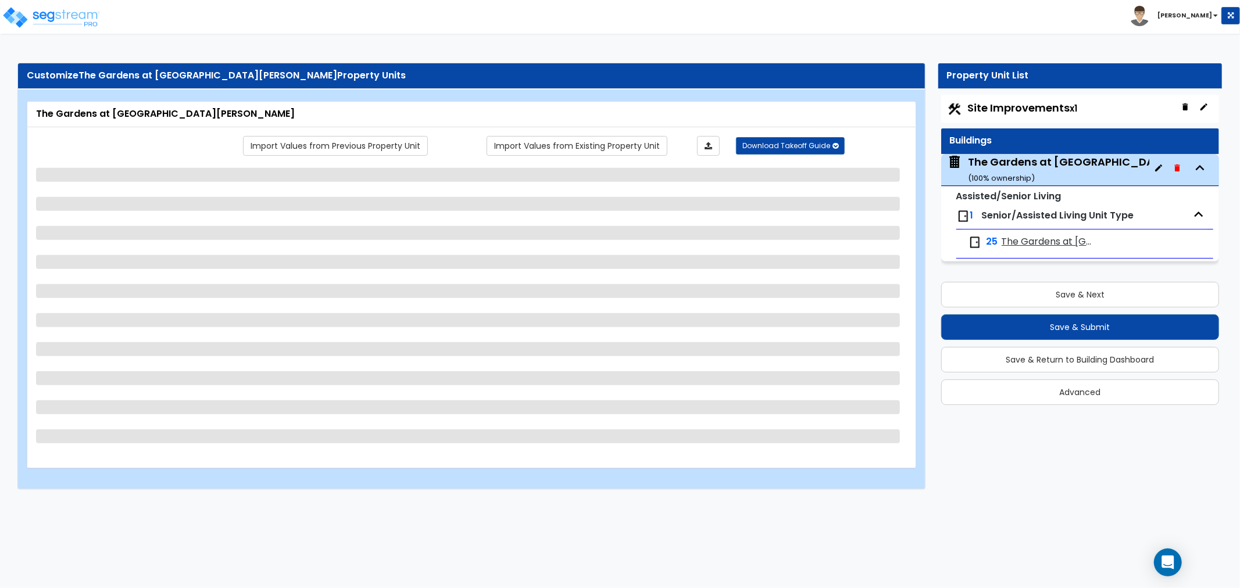
select select "2"
select select "3"
select select "4"
select select "3"
select select "1"
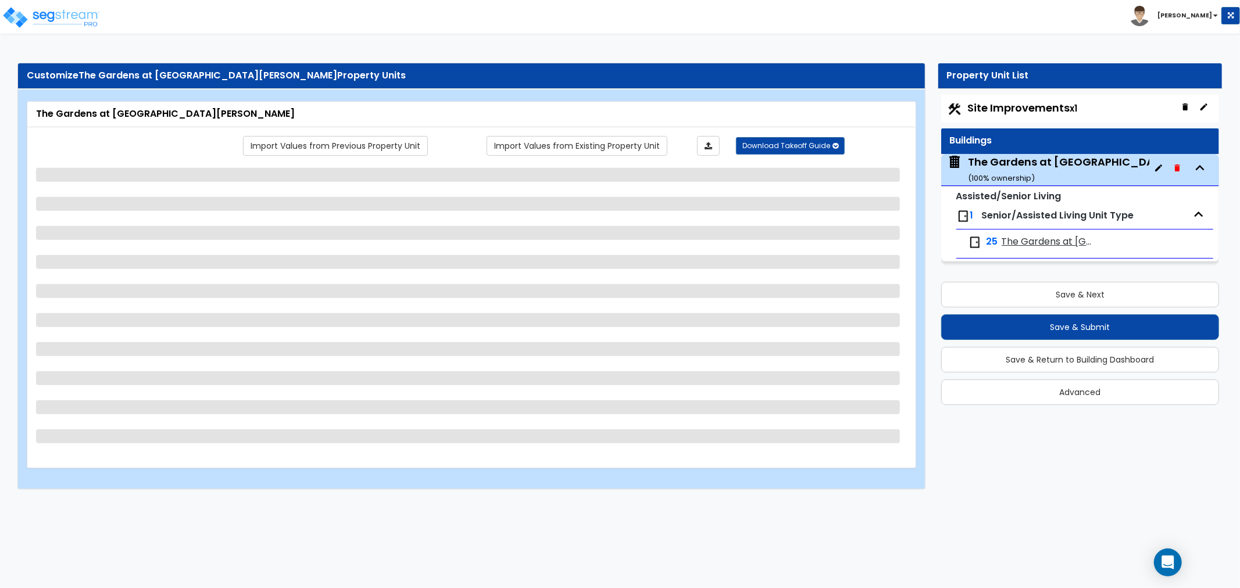
select select "1"
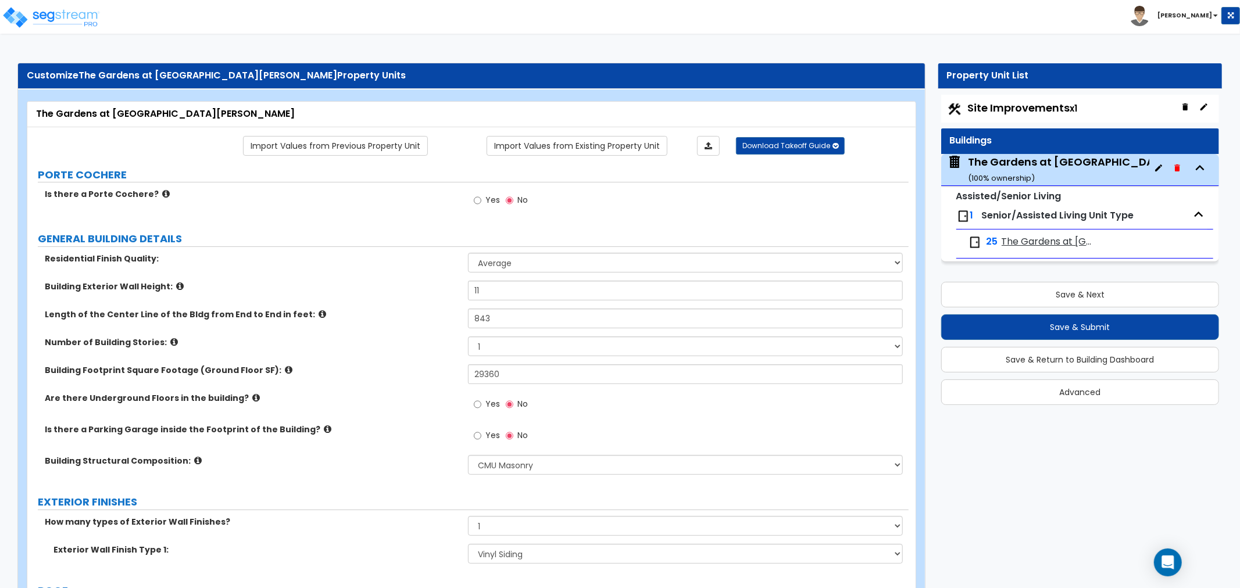
click at [835, 24] on div "Toggle navigation [PERSON_NAME]" at bounding box center [620, 17] width 1240 height 34
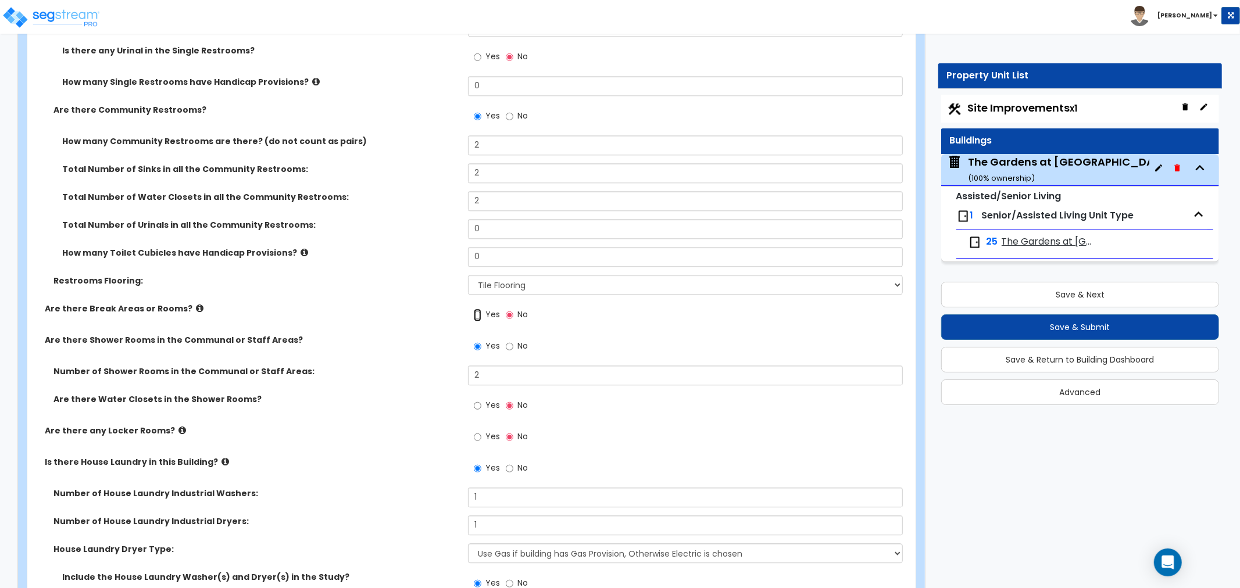
click at [474, 309] on input "Yes" at bounding box center [478, 315] width 8 height 13
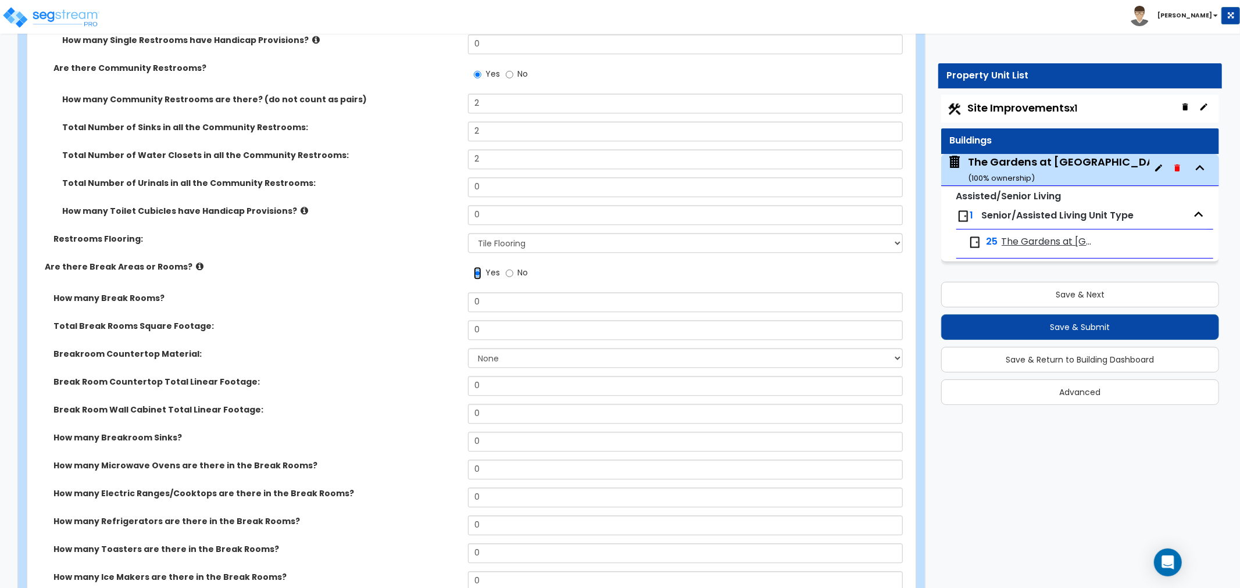
scroll to position [6089, 0]
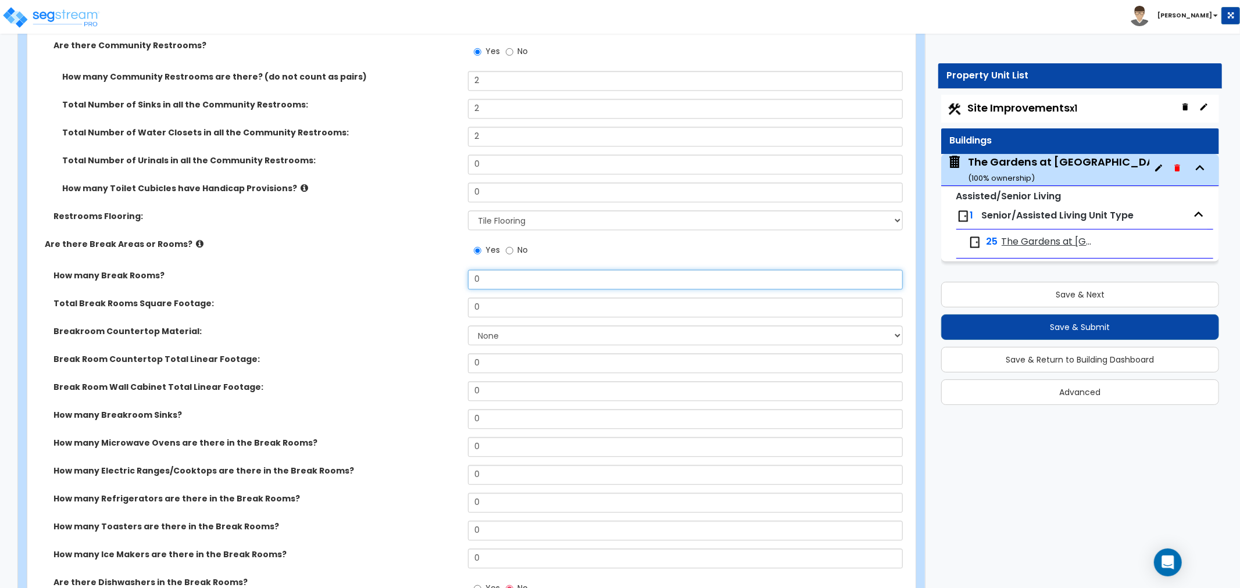
drag, startPoint x: 500, startPoint y: 263, endPoint x: 426, endPoint y: 262, distance: 74.4
click at [426, 270] on div "How many Break Rooms? 0" at bounding box center [467, 284] width 881 height 28
drag, startPoint x: 495, startPoint y: 288, endPoint x: 436, endPoint y: 289, distance: 59.3
click at [436, 298] on div "Total Break Rooms Square Footage: 0" at bounding box center [467, 312] width 881 height 28
click at [504, 326] on select "None Plastic Laminate Solid Surface Stone Quartz Marble Tile Wood Stainless Ste…" at bounding box center [685, 336] width 435 height 20
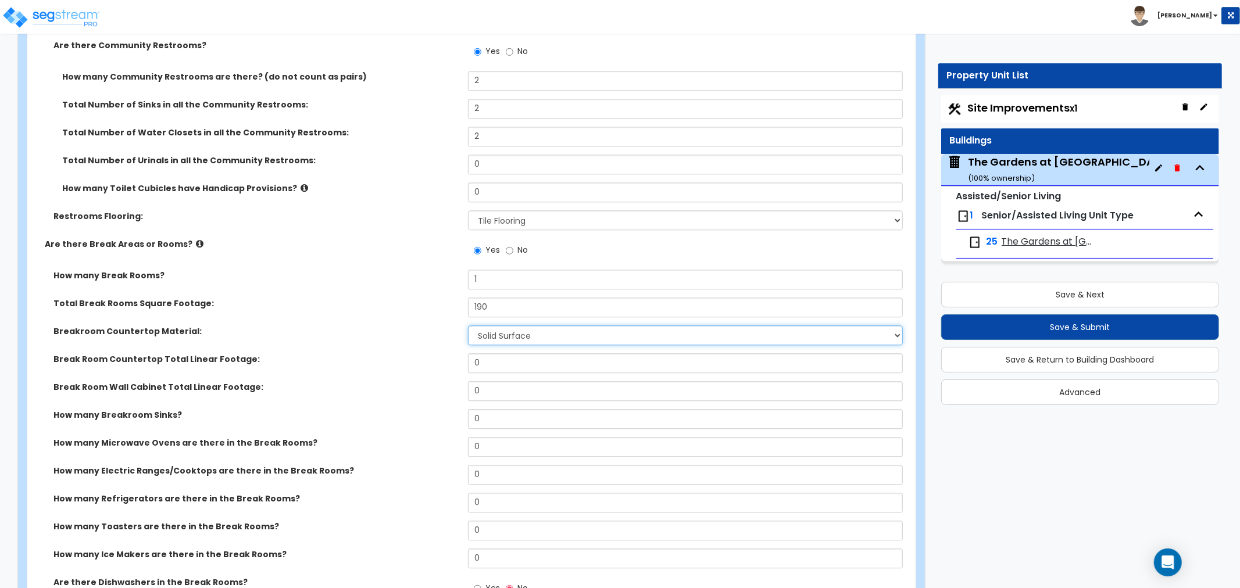
click at [468, 326] on select "None Plastic Laminate Solid Surface Stone Quartz Marble Tile Wood Stainless Ste…" at bounding box center [685, 336] width 435 height 20
drag, startPoint x: 491, startPoint y: 346, endPoint x: 455, endPoint y: 346, distance: 35.5
click at [455, 353] on div "Break Room Countertop Total Linear Footage: 0" at bounding box center [467, 367] width 881 height 28
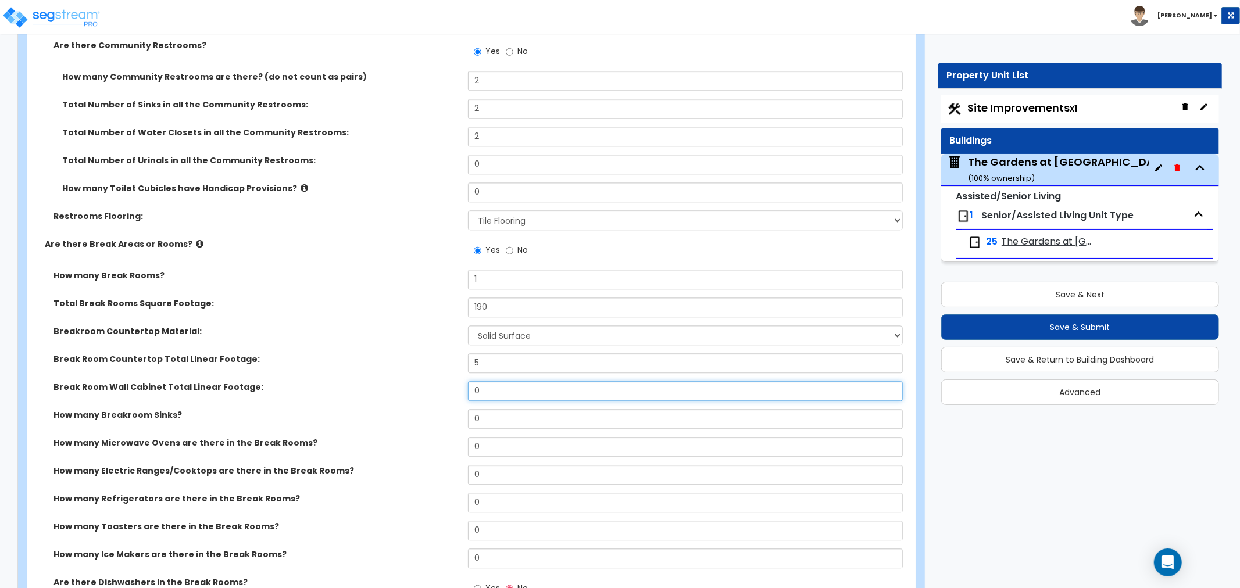
drag, startPoint x: 492, startPoint y: 376, endPoint x: 442, endPoint y: 374, distance: 50.6
click at [442, 381] on div "Break Room Wall Cabinet Total Linear Footage: 0" at bounding box center [467, 395] width 881 height 28
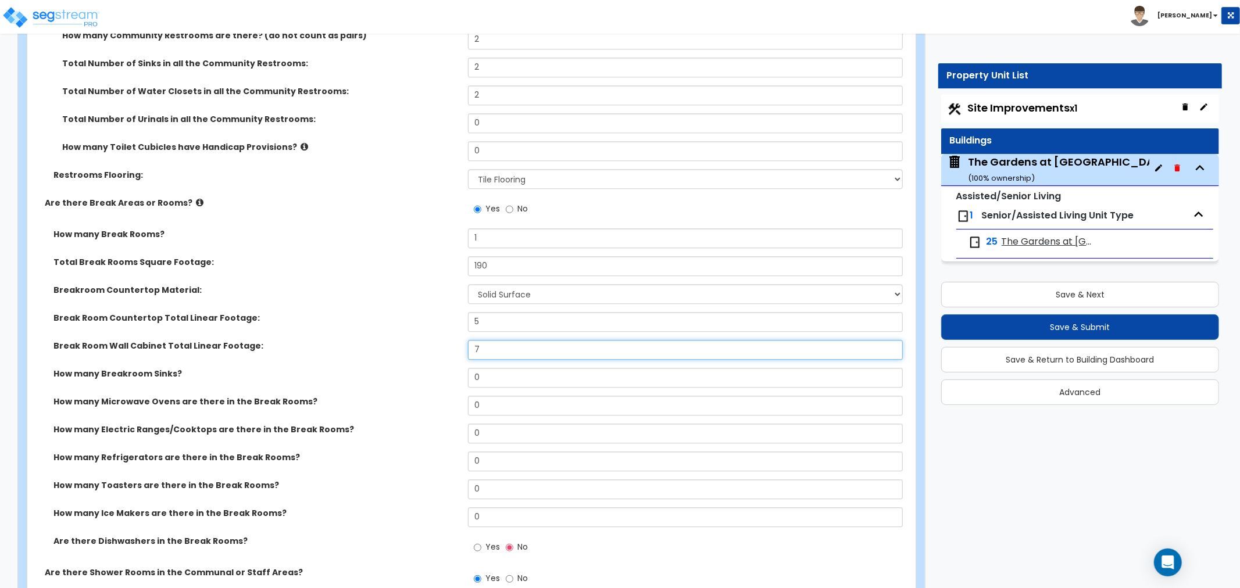
scroll to position [6153, 0]
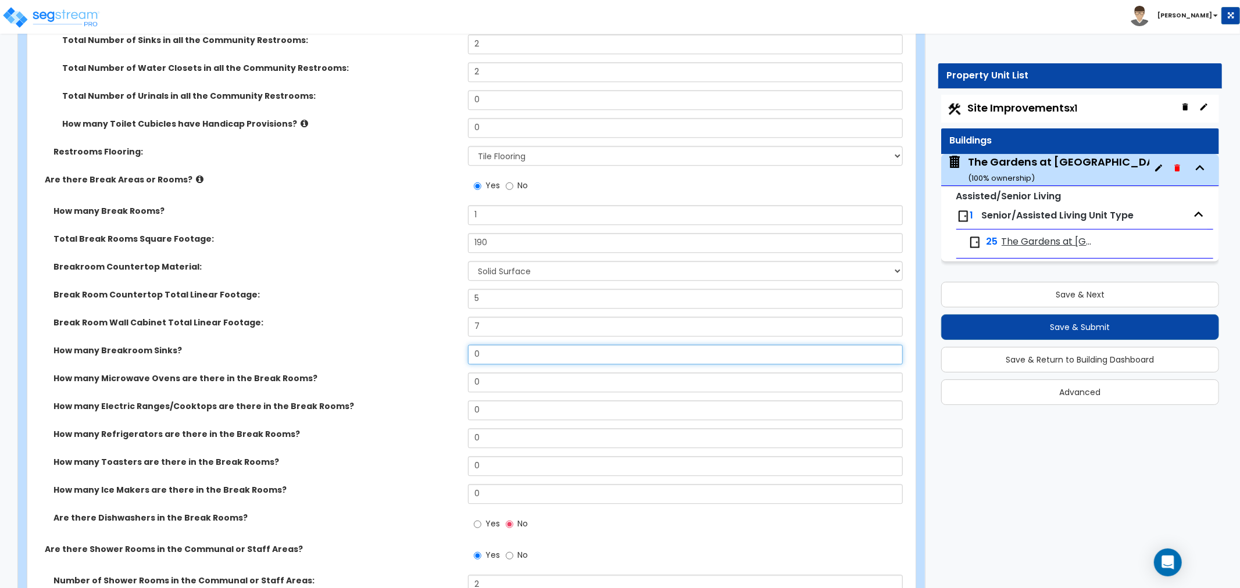
drag, startPoint x: 468, startPoint y: 338, endPoint x: 427, endPoint y: 338, distance: 41.3
click at [427, 345] on div "How many Breakroom Sinks? 0" at bounding box center [467, 359] width 881 height 28
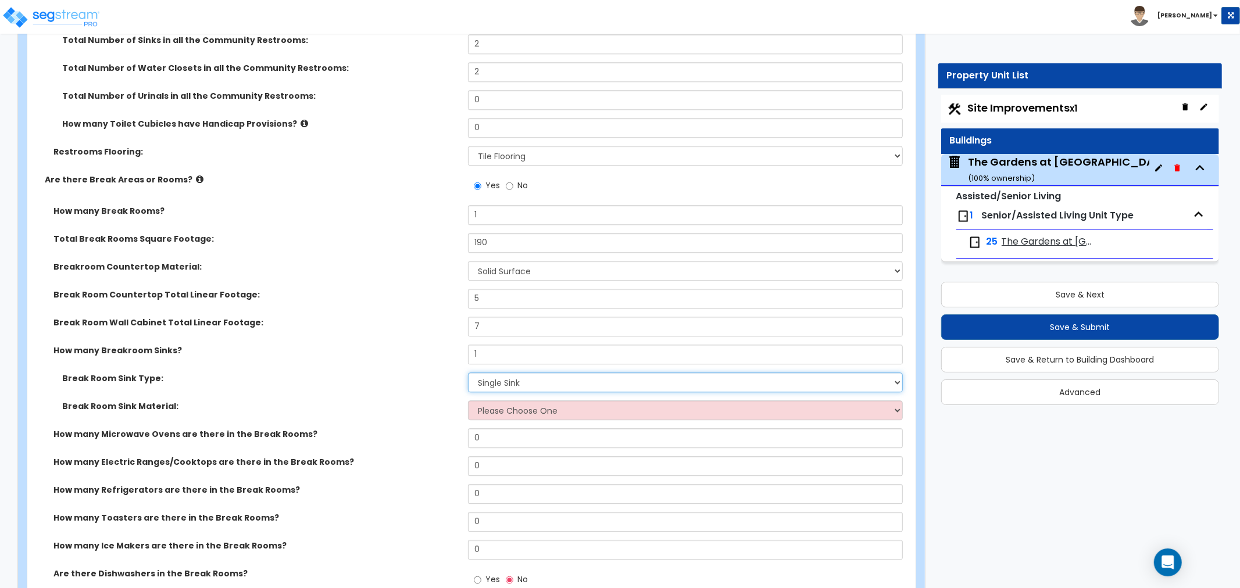
click at [567, 373] on select "Please Choose One Single Sink Double Sink" at bounding box center [685, 383] width 435 height 20
click at [468, 373] on select "Please Choose One Single Sink Double Sink" at bounding box center [685, 383] width 435 height 20
click at [521, 401] on select "Please Choose One Stainless Steel Porcelain Enamel Cast Iron" at bounding box center [685, 411] width 435 height 20
click at [468, 401] on select "Please Choose One Stainless Steel Porcelain Enamel Cast Iron" at bounding box center [685, 411] width 435 height 20
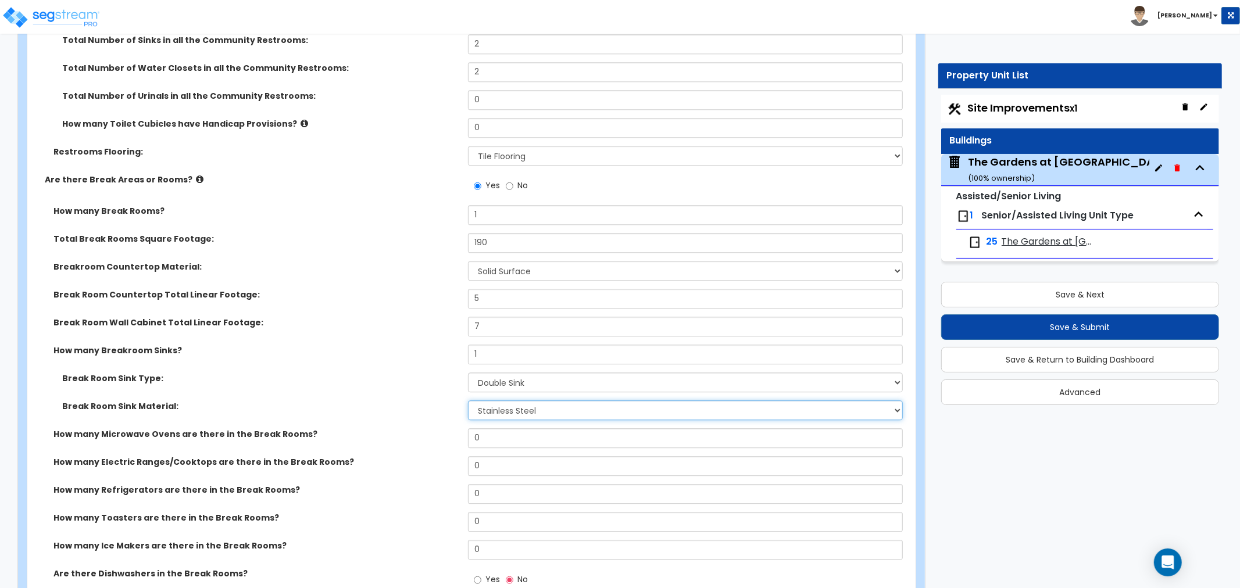
scroll to position [6218, 0]
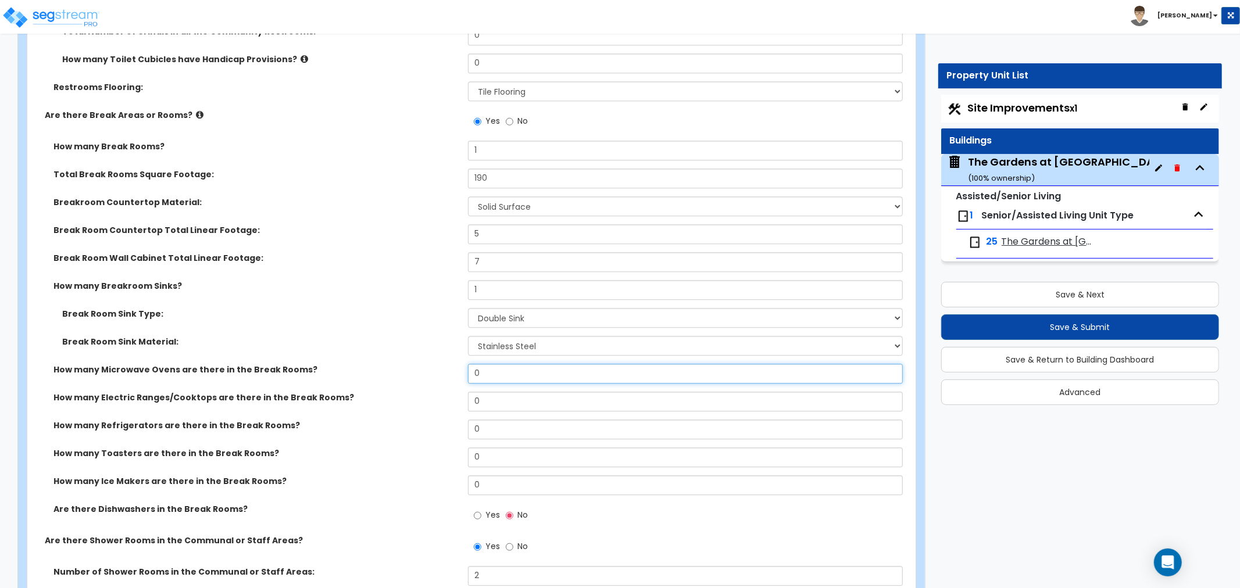
drag, startPoint x: 486, startPoint y: 356, endPoint x: 419, endPoint y: 365, distance: 68.1
click at [409, 365] on div "How many Microwave Ovens are there in the Break Rooms? 0" at bounding box center [467, 378] width 881 height 28
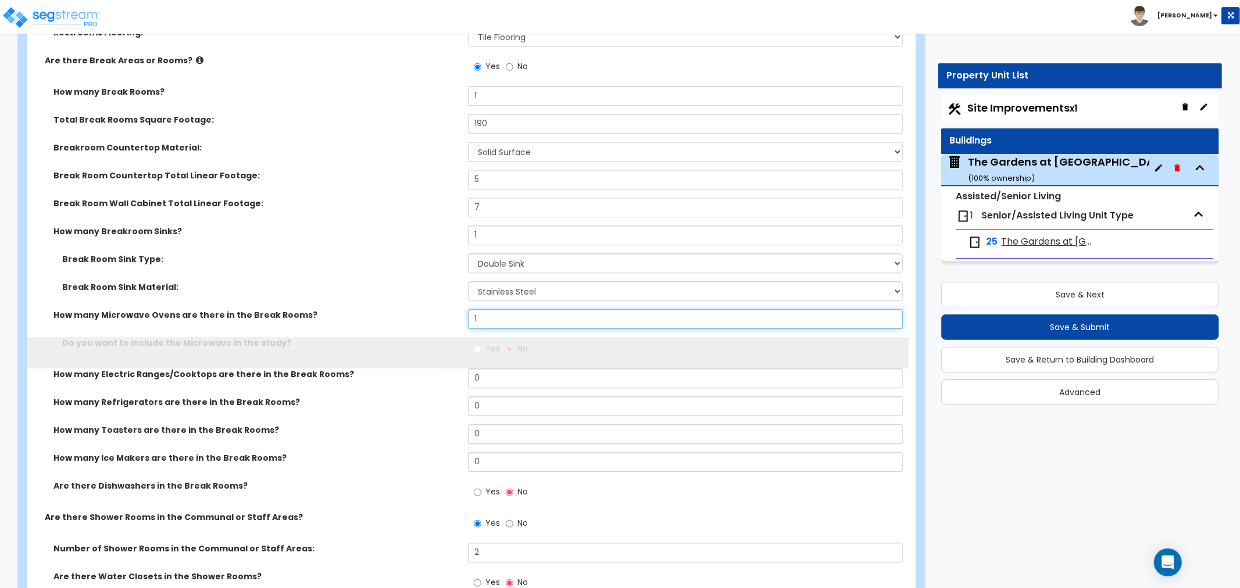
scroll to position [6348, 0]
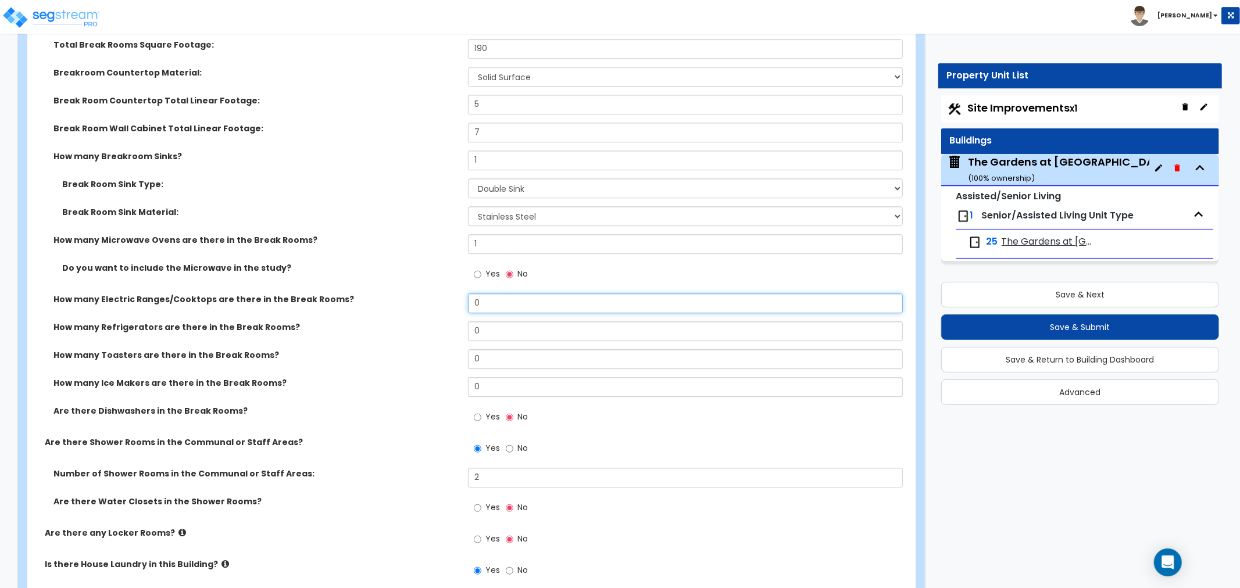
drag, startPoint x: 494, startPoint y: 289, endPoint x: 443, endPoint y: 288, distance: 51.2
click at [443, 294] on div "How many Electric Ranges/Cooktops are there in the Break Rooms? 0" at bounding box center [467, 308] width 881 height 28
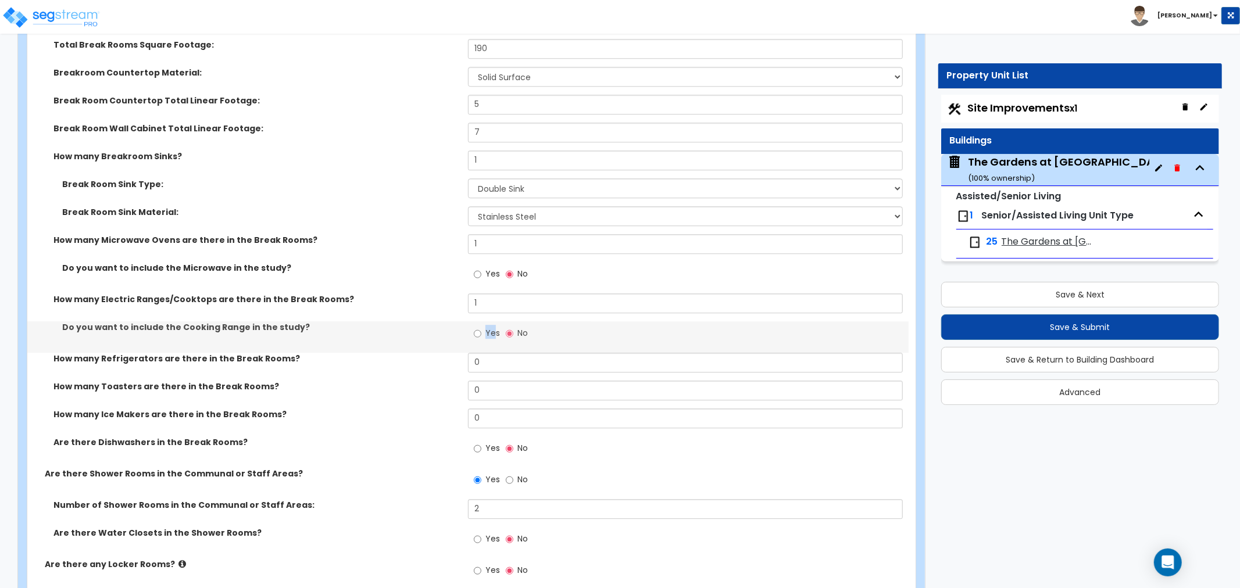
drag, startPoint x: 496, startPoint y: 319, endPoint x: 429, endPoint y: 323, distance: 67.0
click at [429, 323] on div "Do you want to include the Cooking Range in the study? Yes No" at bounding box center [467, 336] width 881 height 31
click at [429, 324] on div "Do you want to include the Cooking Range in the study? Yes No" at bounding box center [467, 336] width 881 height 31
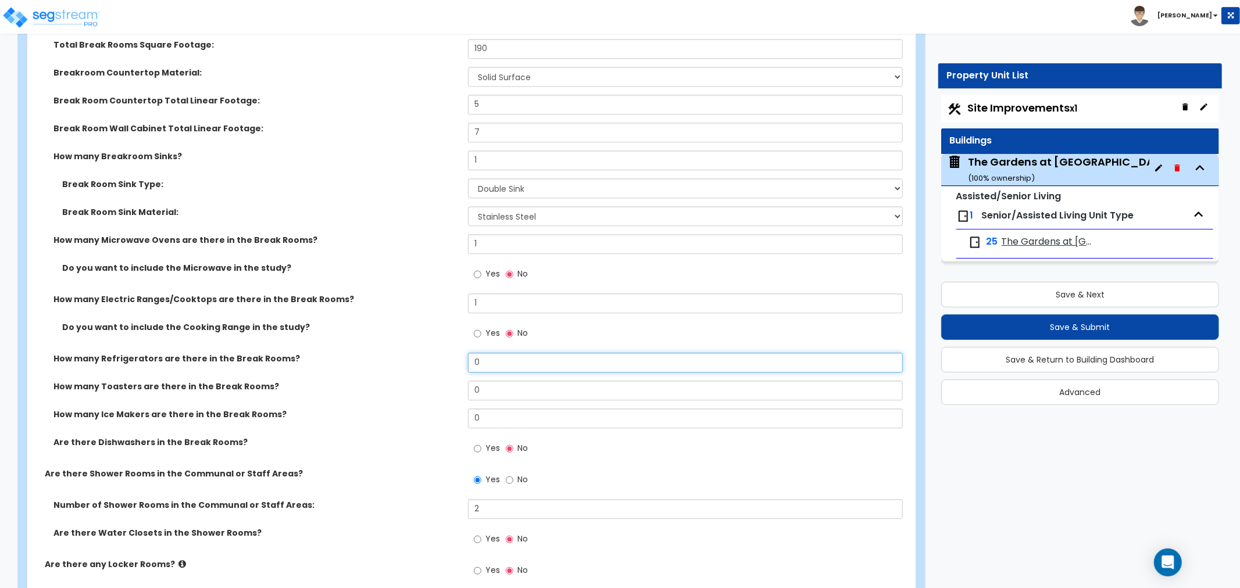
drag, startPoint x: 487, startPoint y: 346, endPoint x: 436, endPoint y: 347, distance: 51.2
click at [436, 353] on div "How many Refrigerators are there in the Break Rooms? 0" at bounding box center [467, 367] width 881 height 28
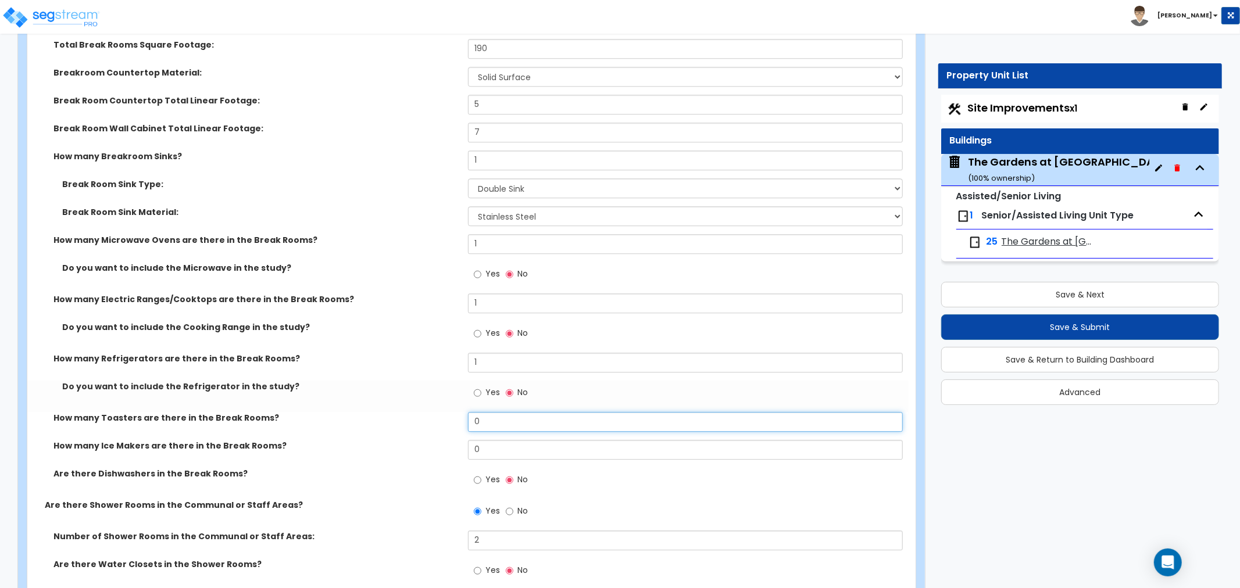
drag, startPoint x: 502, startPoint y: 404, endPoint x: 414, endPoint y: 403, distance: 87.8
click at [410, 412] on div "How many Toasters are there in the Break Rooms? 0" at bounding box center [467, 426] width 881 height 28
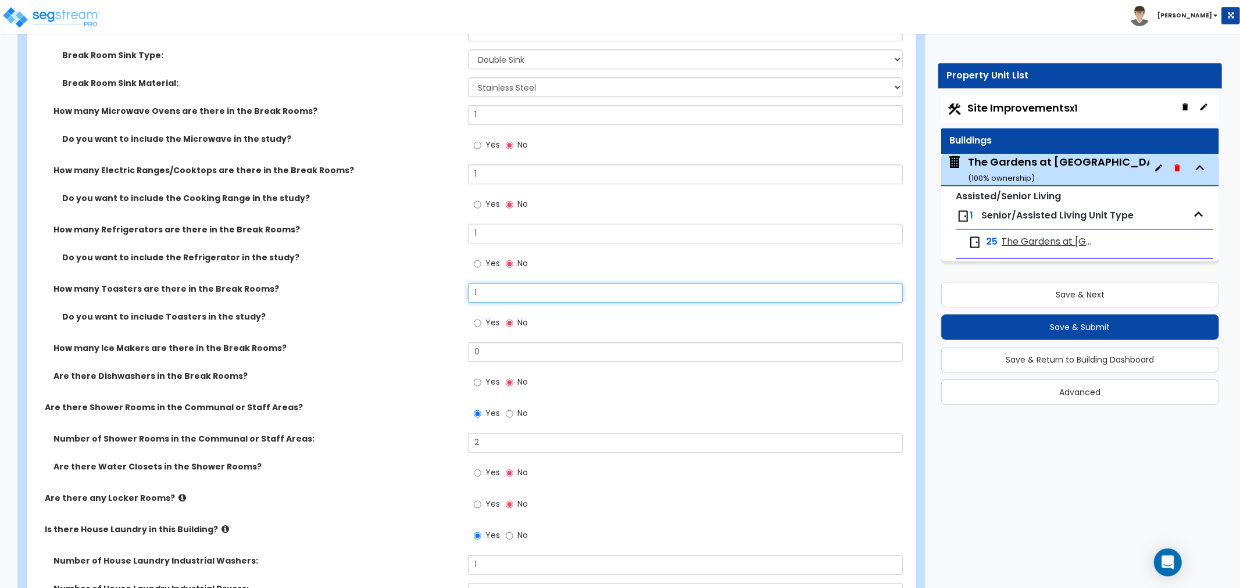
scroll to position [6541, 0]
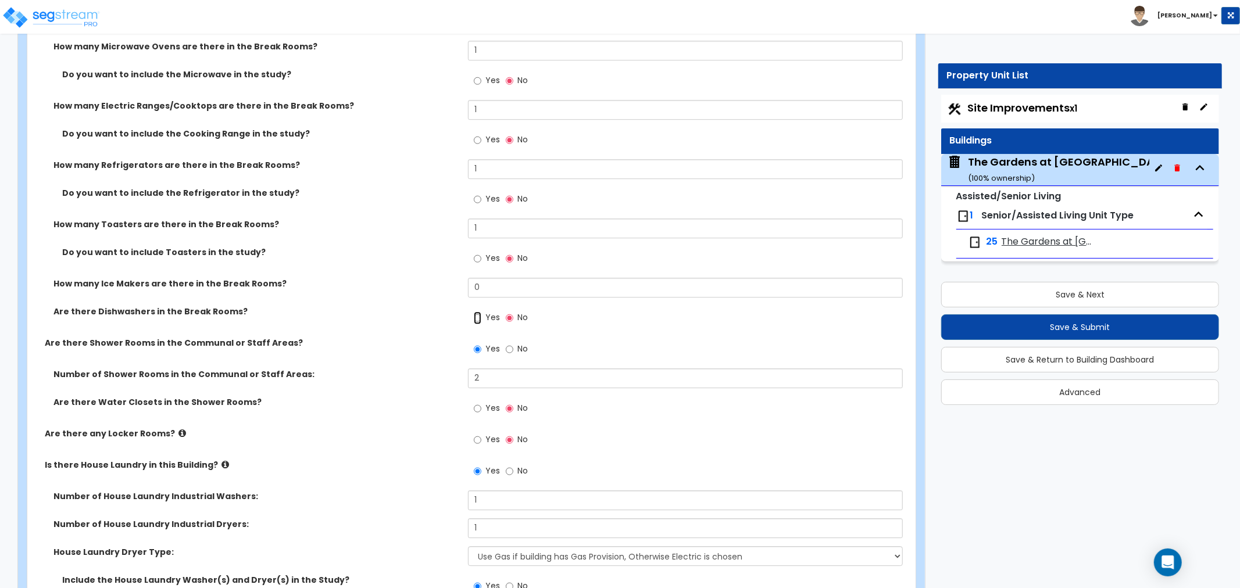
click at [478, 312] on input "Yes" at bounding box center [478, 318] width 8 height 13
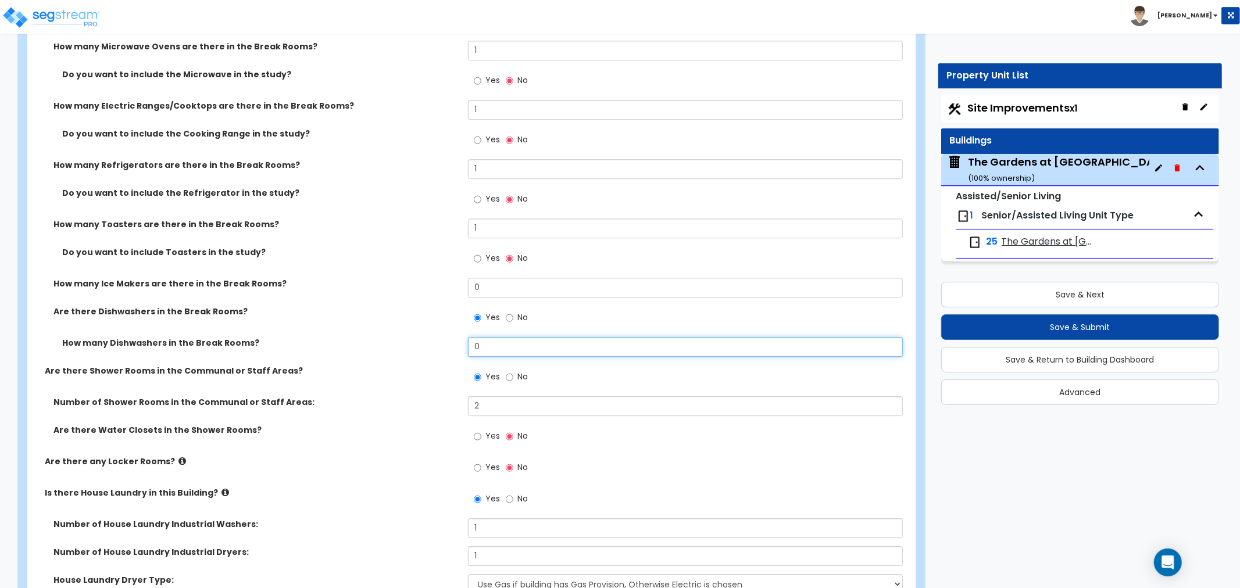
drag, startPoint x: 496, startPoint y: 335, endPoint x: 434, endPoint y: 341, distance: 61.8
click at [434, 341] on div "How many Dishwashers in the Break Rooms? 0" at bounding box center [467, 351] width 881 height 28
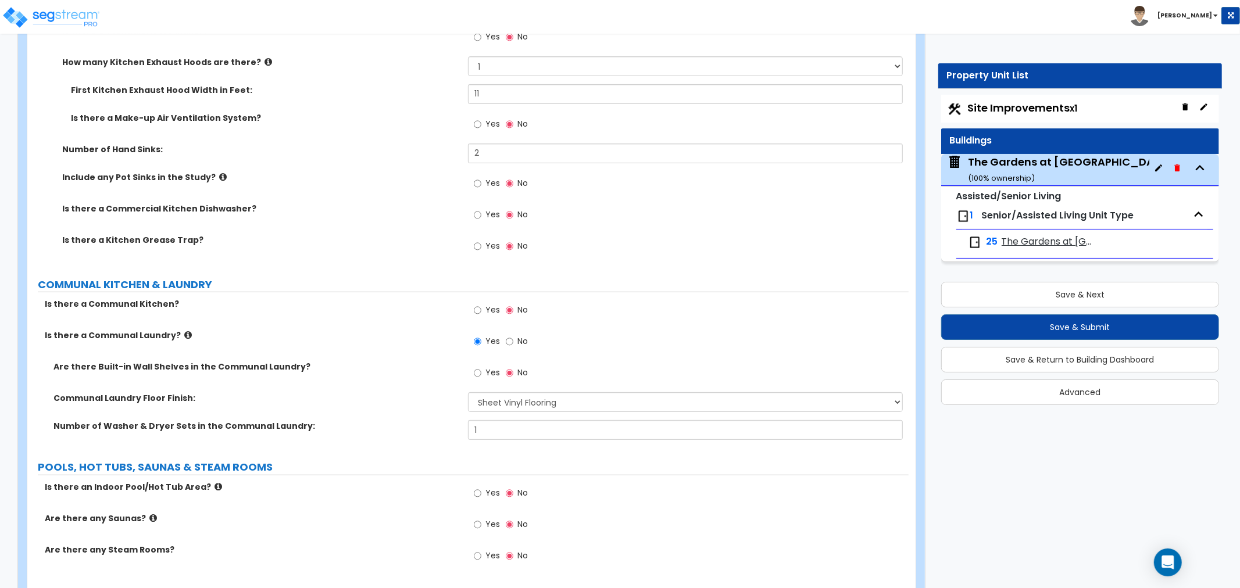
scroll to position [3913, 0]
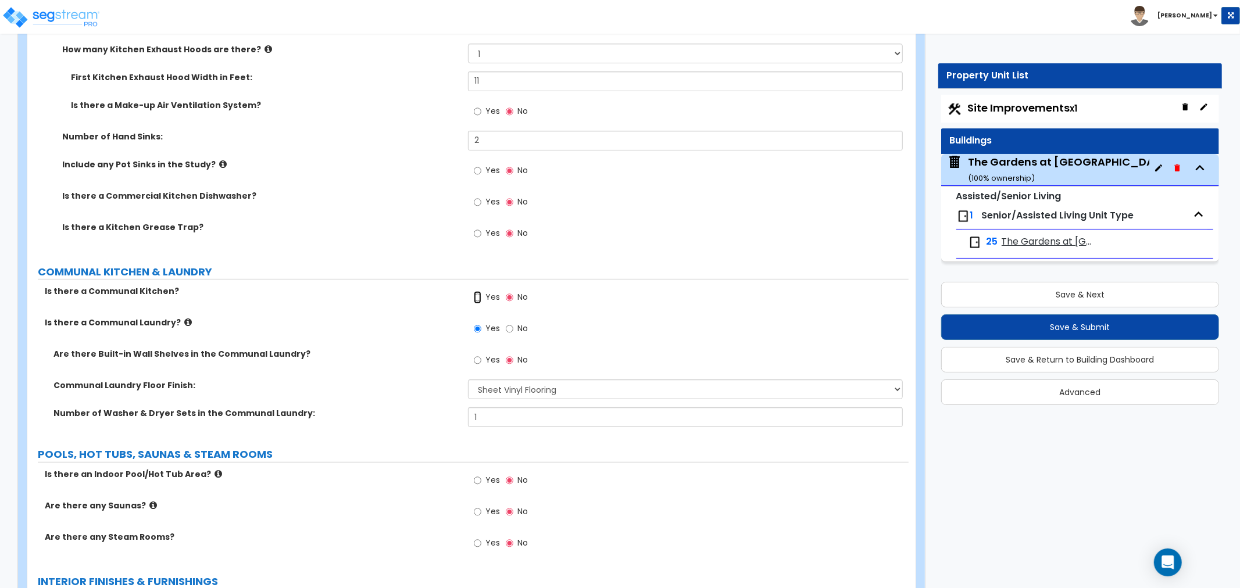
click at [475, 291] on input "Yes" at bounding box center [478, 297] width 8 height 13
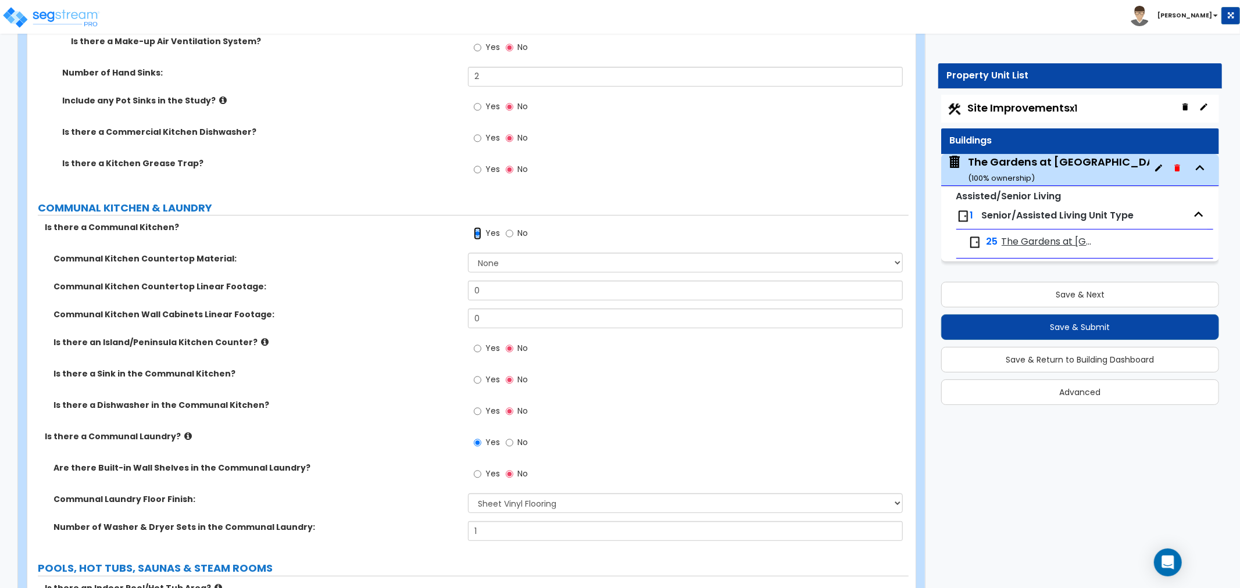
scroll to position [3978, 0]
click at [478, 405] on input "Yes" at bounding box center [478, 411] width 8 height 13
click at [513, 402] on label "No" at bounding box center [517, 412] width 22 height 20
click at [513, 405] on input "No" at bounding box center [510, 411] width 8 height 13
click at [508, 227] on input "No" at bounding box center [510, 233] width 8 height 13
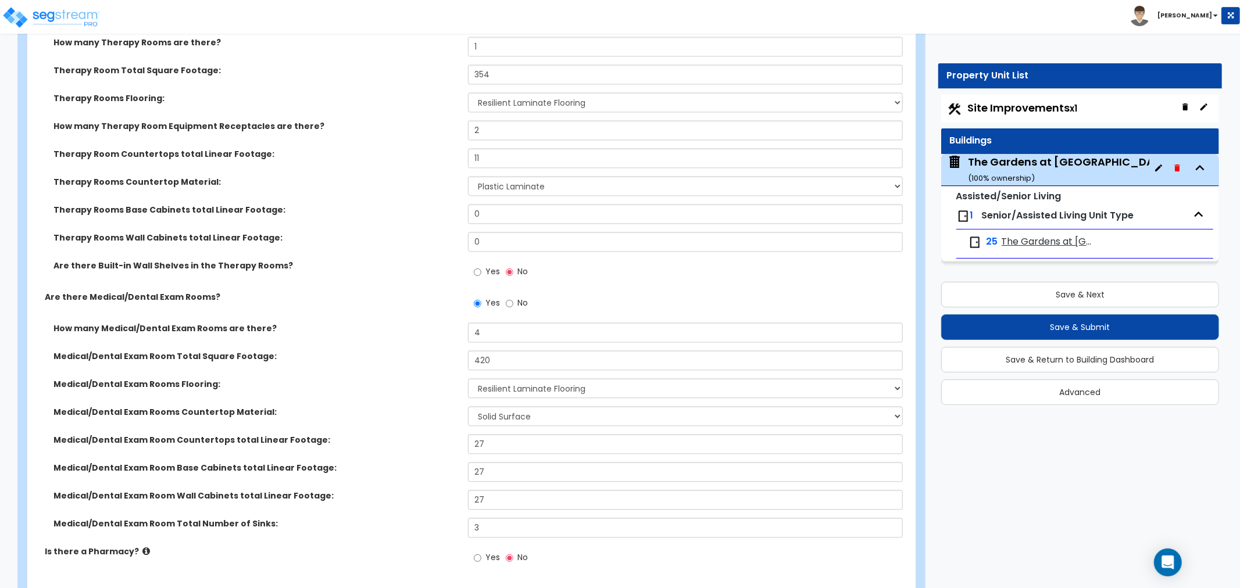
scroll to position [2169, 0]
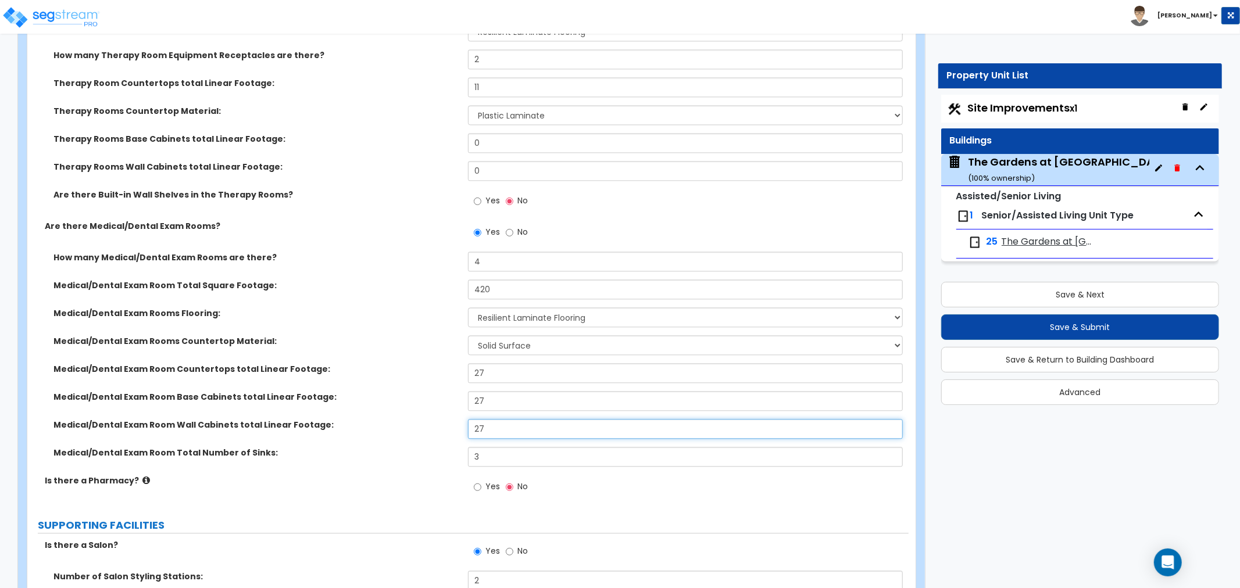
drag, startPoint x: 510, startPoint y: 431, endPoint x: 445, endPoint y: 426, distance: 65.3
click at [445, 426] on div "Medical/Dental Exam Room Wall Cabinets total Linear Footage: 27" at bounding box center [467, 433] width 881 height 28
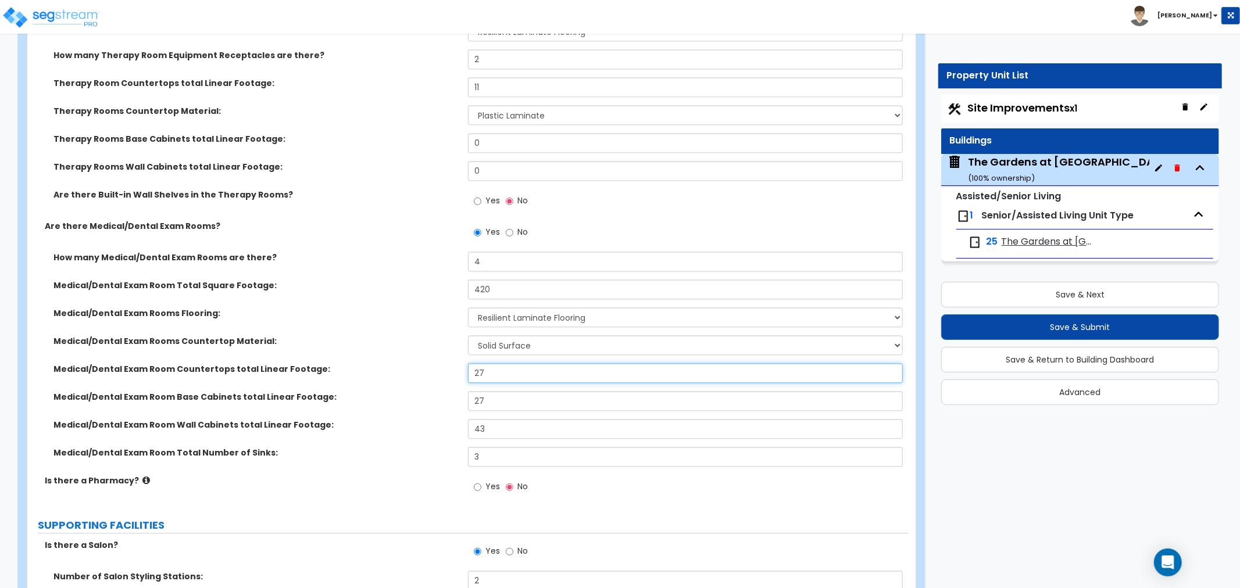
drag, startPoint x: 513, startPoint y: 374, endPoint x: 456, endPoint y: 371, distance: 57.1
click at [456, 371] on div "Medical/Dental Exam Room Countertops total Linear Footage: 27" at bounding box center [467, 377] width 881 height 28
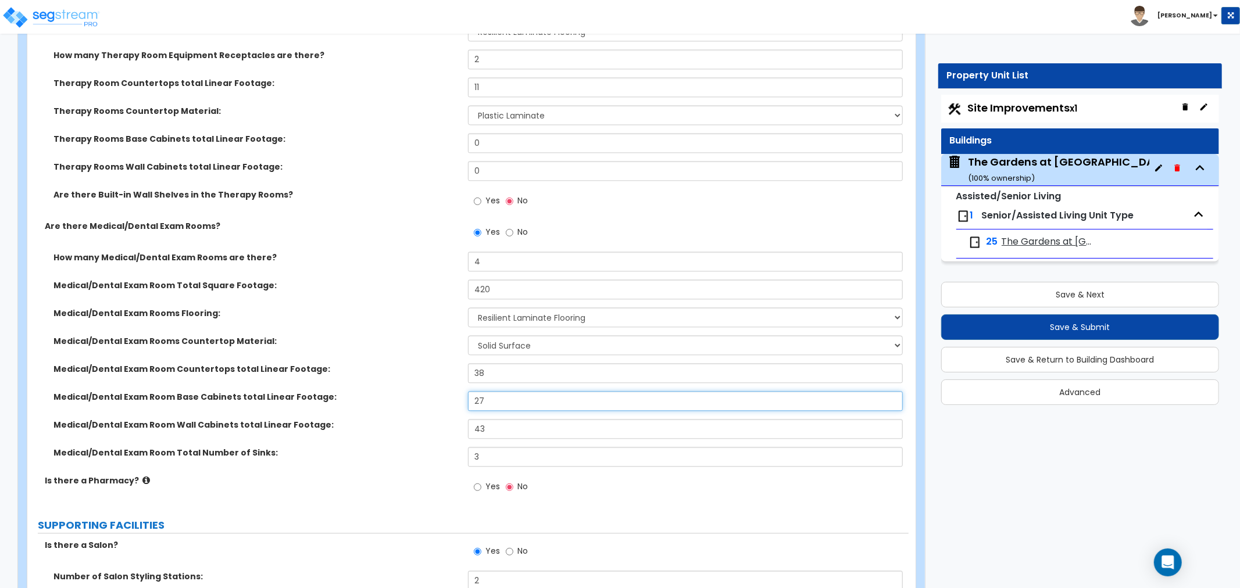
drag, startPoint x: 506, startPoint y: 398, endPoint x: 445, endPoint y: 405, distance: 62.0
click at [445, 405] on div "Medical/Dental Exam Room Base Cabinets total Linear Footage: 27" at bounding box center [467, 405] width 881 height 28
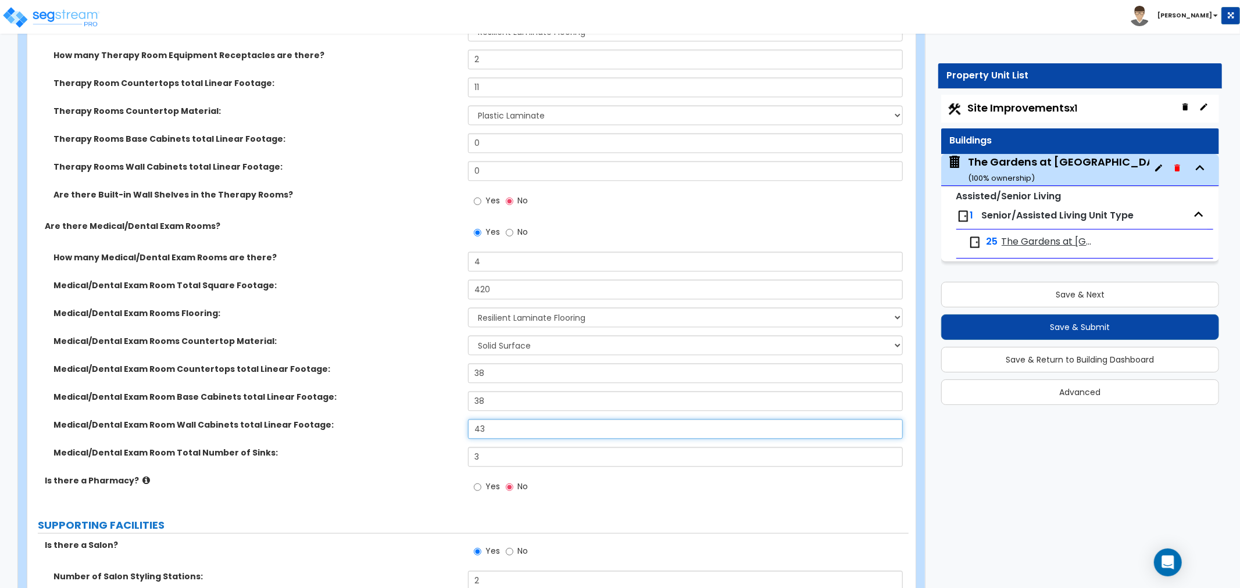
drag, startPoint x: 498, startPoint y: 431, endPoint x: 438, endPoint y: 432, distance: 59.3
click at [438, 432] on div "Medical/Dental Exam Room Wall Cabinets total Linear Footage: 43" at bounding box center [467, 433] width 881 height 28
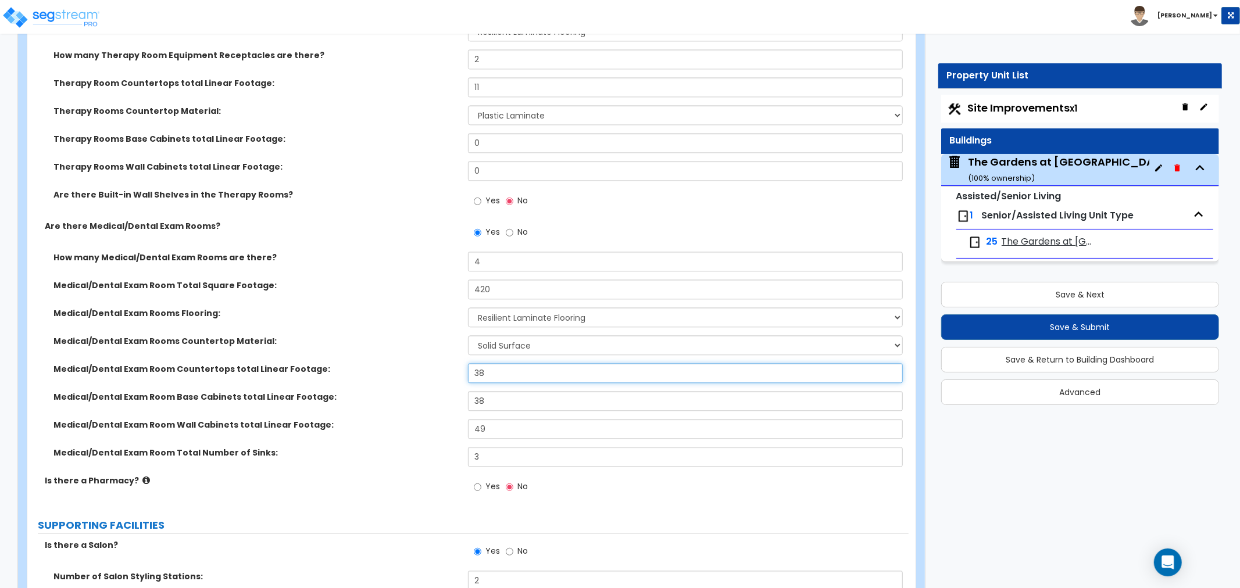
drag, startPoint x: 519, startPoint y: 376, endPoint x: 442, endPoint y: 376, distance: 76.2
click at [442, 376] on div "Medical/Dental Exam Room Countertops total Linear Footage: 38" at bounding box center [467, 377] width 881 height 28
click at [434, 374] on div "Medical/Dental Exam Room Countertops total Linear Footage: 50" at bounding box center [467, 377] width 881 height 28
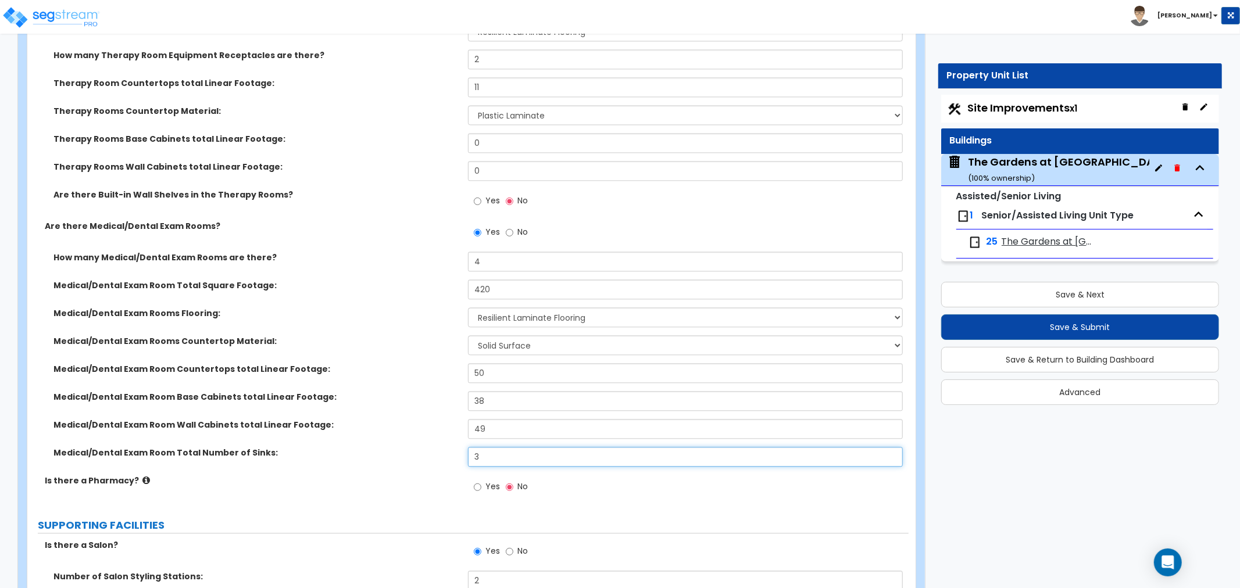
drag, startPoint x: 446, startPoint y: 460, endPoint x: 414, endPoint y: 459, distance: 32.0
click at [414, 459] on div "Medical/Dental Exam Room Total Number of Sinks: 3" at bounding box center [467, 461] width 881 height 28
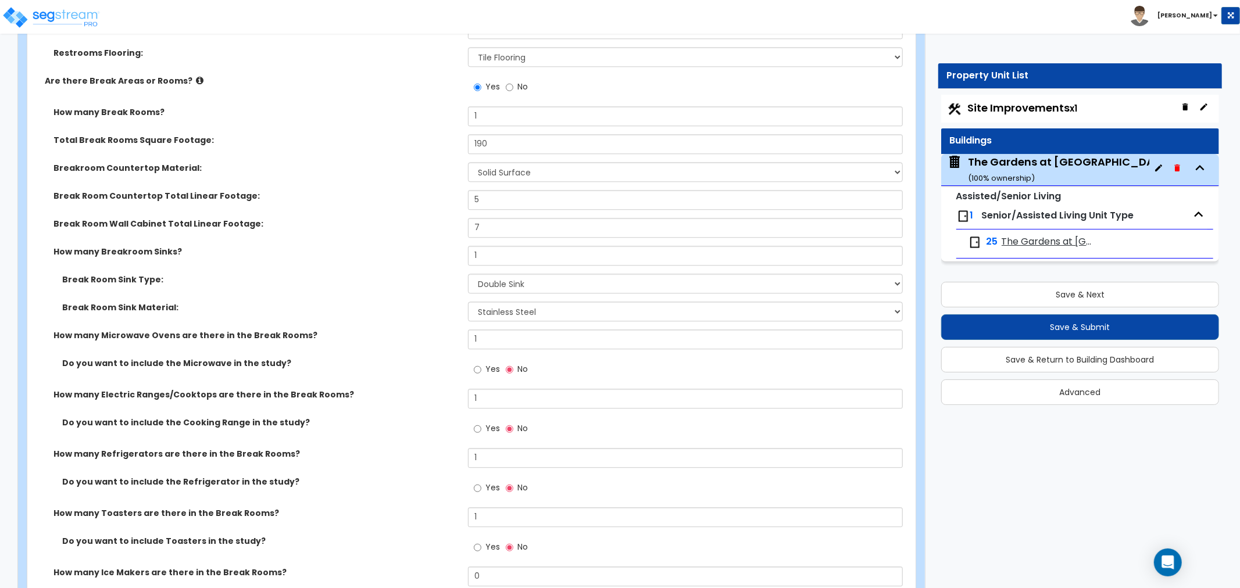
scroll to position [6274, 0]
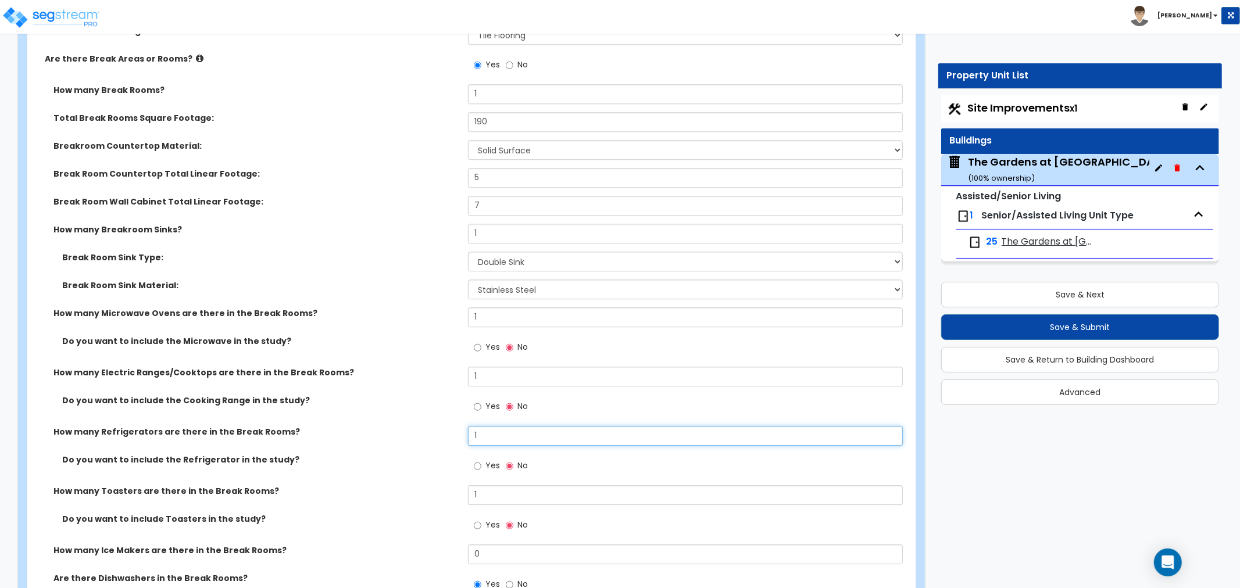
drag, startPoint x: 489, startPoint y: 416, endPoint x: 436, endPoint y: 423, distance: 53.9
click at [436, 426] on div "How many Refrigerators are there in the Break Rooms? 1" at bounding box center [467, 440] width 881 height 28
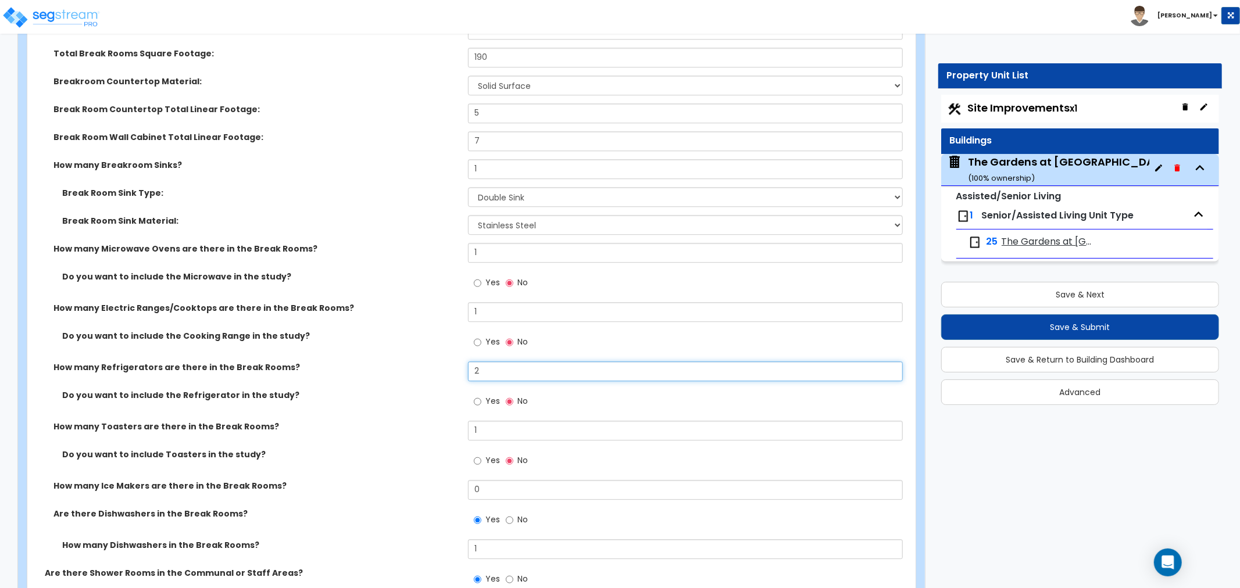
scroll to position [6403, 0]
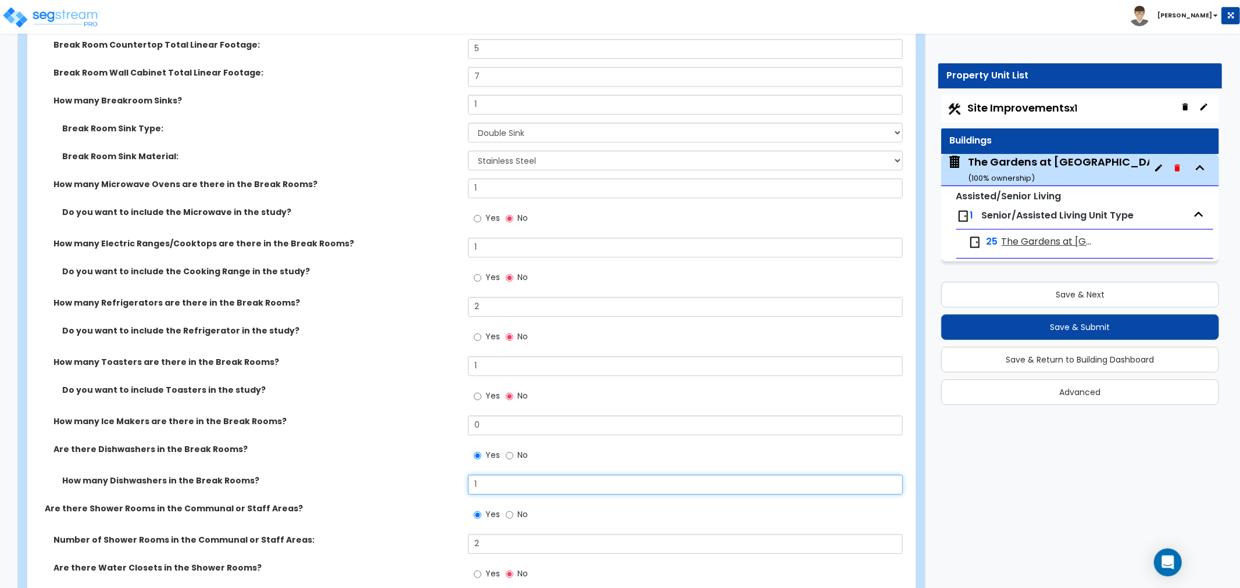
drag, startPoint x: 501, startPoint y: 468, endPoint x: 462, endPoint y: 470, distance: 39.0
click at [462, 475] on div "How many Dishwashers in the Break Rooms? 1" at bounding box center [467, 489] width 881 height 28
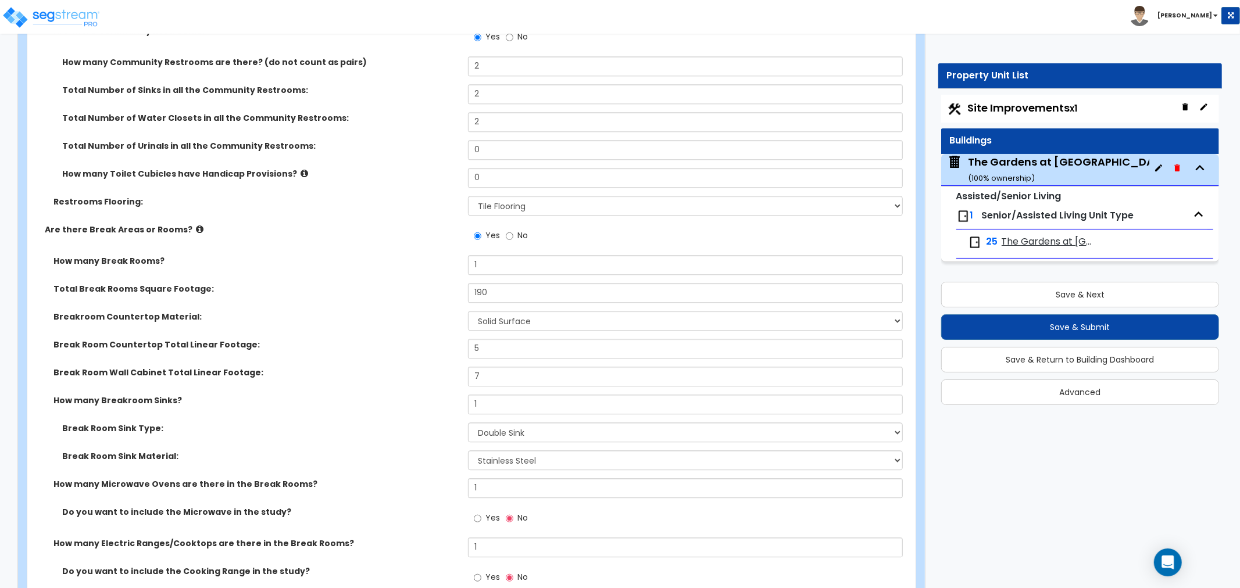
scroll to position [6081, 0]
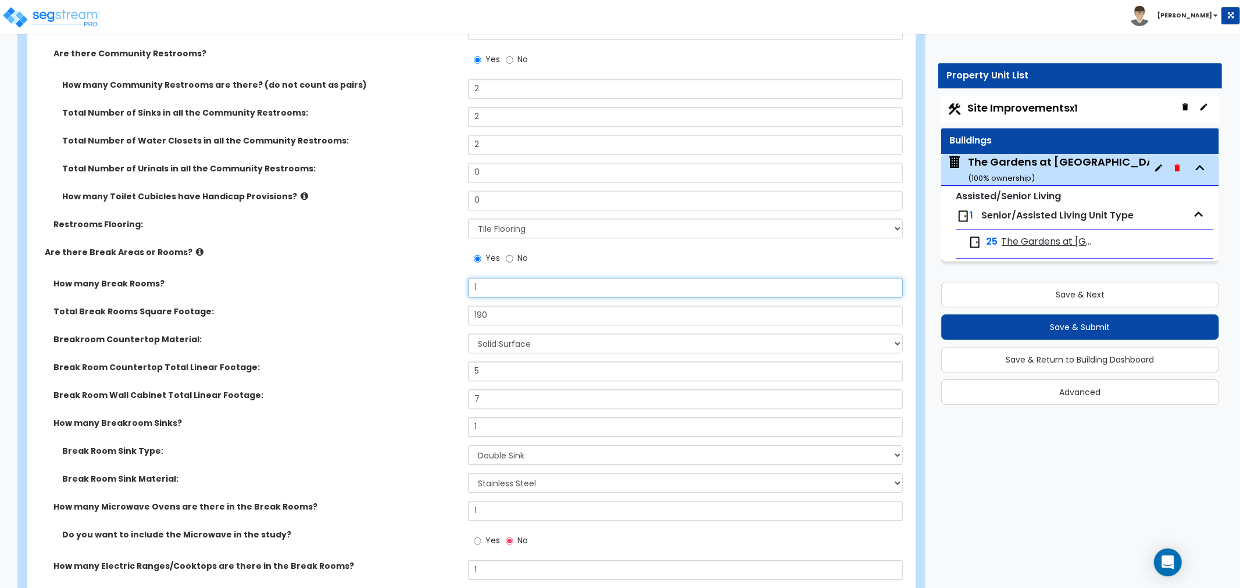
drag, startPoint x: 492, startPoint y: 274, endPoint x: 439, endPoint y: 274, distance: 52.9
click at [439, 278] on div "How many Break Rooms? 1" at bounding box center [467, 292] width 881 height 28
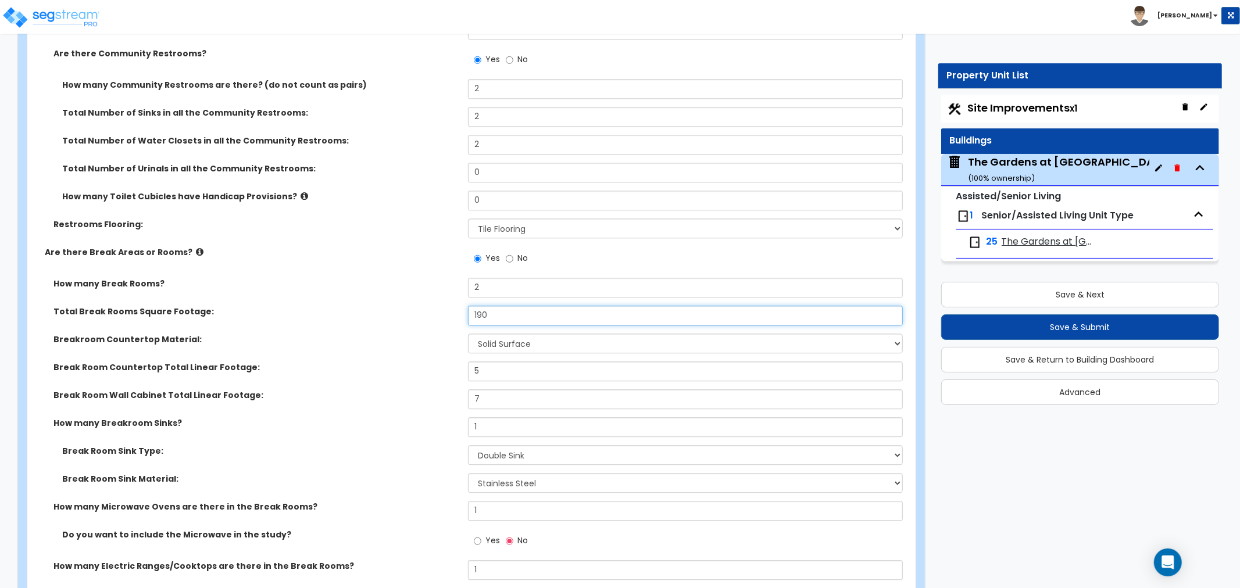
drag, startPoint x: 507, startPoint y: 292, endPoint x: 435, endPoint y: 305, distance: 73.8
click at [435, 306] on div "Total Break Rooms Square Footage: 190" at bounding box center [467, 320] width 881 height 28
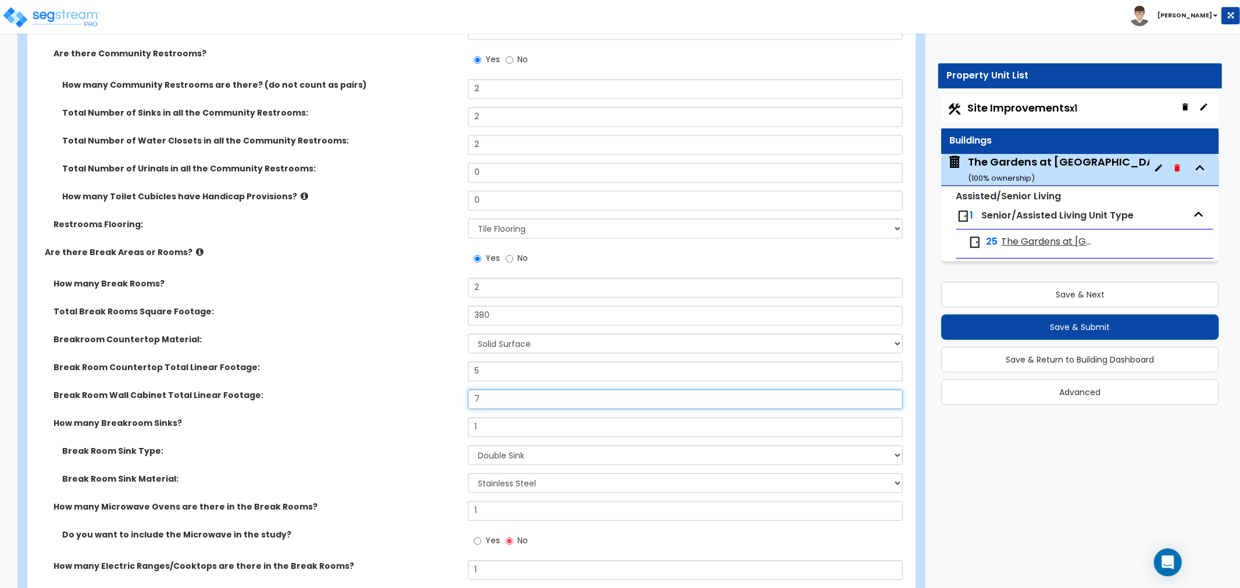
drag, startPoint x: 503, startPoint y: 394, endPoint x: 448, endPoint y: 389, distance: 55.4
click at [448, 389] on div "Break Room Wall Cabinet Total Linear Footage: 7" at bounding box center [467, 403] width 881 height 28
drag, startPoint x: 471, startPoint y: 357, endPoint x: 435, endPoint y: 357, distance: 36.6
click at [435, 362] on div "Break Room Countertop Total Linear Footage: 5" at bounding box center [467, 376] width 881 height 28
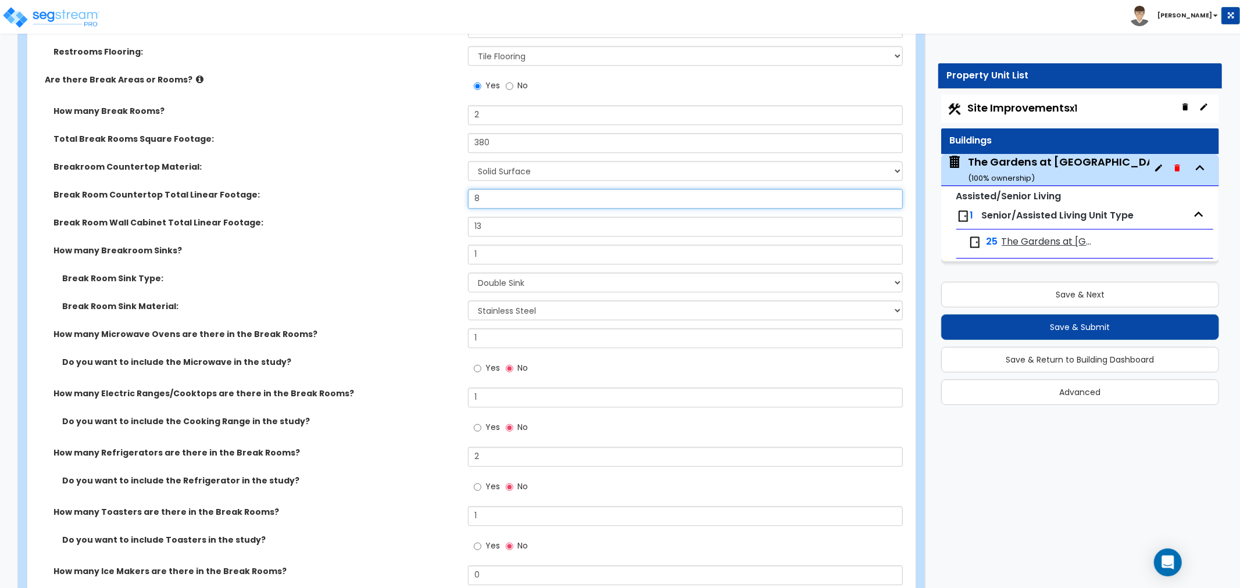
scroll to position [6274, 0]
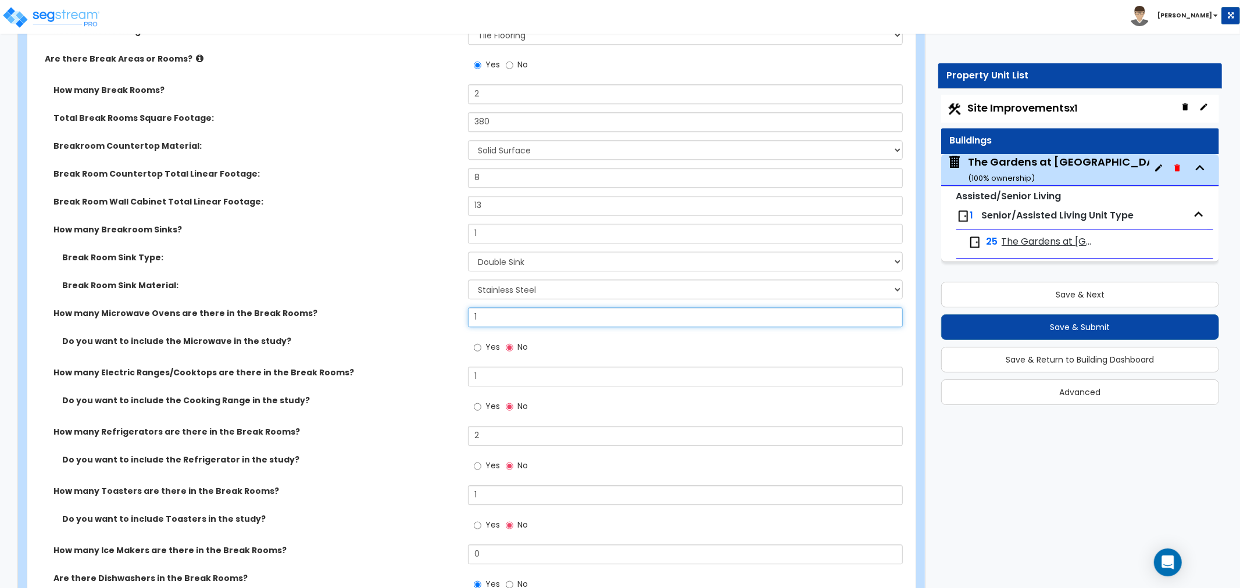
click at [435, 307] on div "How many Microwave Ovens are there in the Break Rooms? 1" at bounding box center [467, 321] width 881 height 28
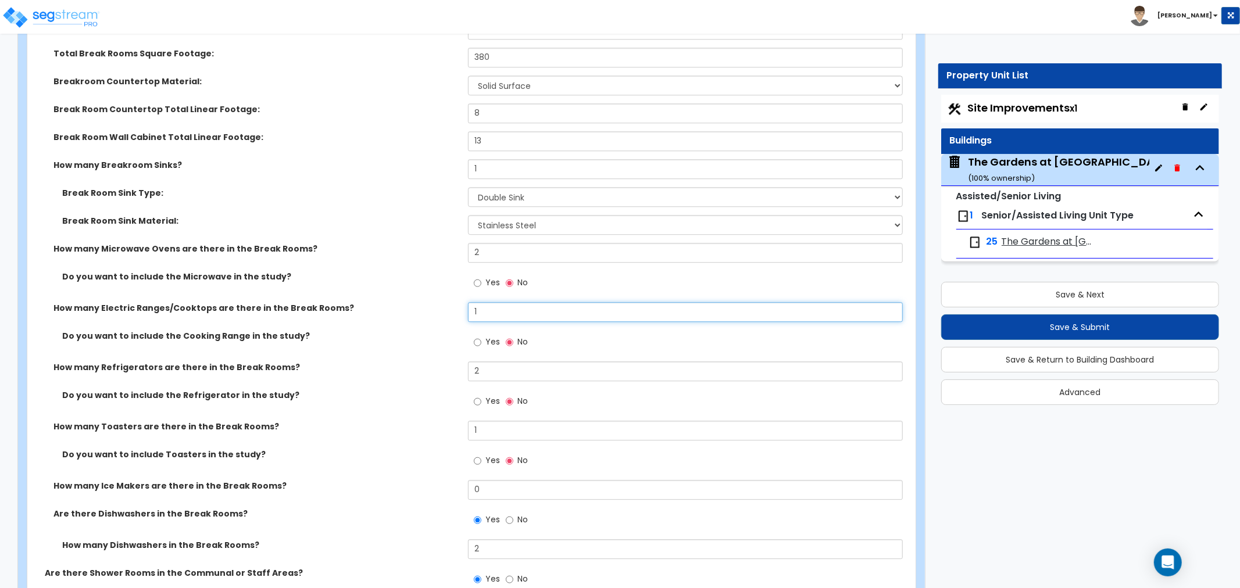
drag, startPoint x: 485, startPoint y: 297, endPoint x: 460, endPoint y: 300, distance: 25.2
click at [460, 302] on div "How many Electric Ranges/Cooktops are there in the Break Rooms? 1" at bounding box center [467, 316] width 881 height 28
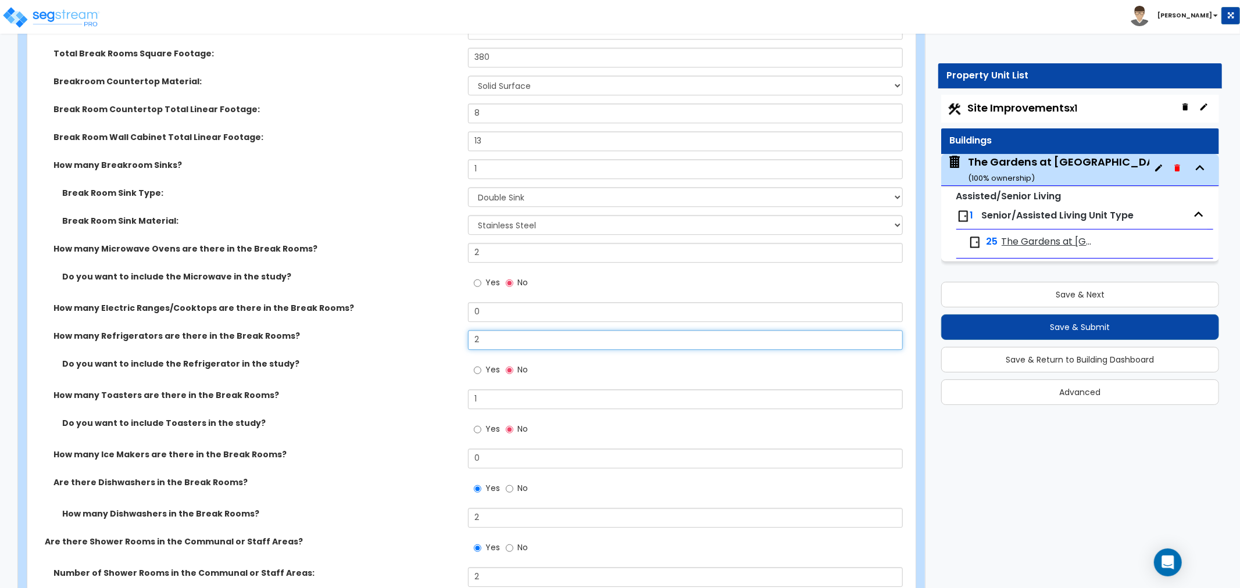
drag, startPoint x: 491, startPoint y: 322, endPoint x: 434, endPoint y: 324, distance: 56.4
click at [434, 330] on div "How many Refrigerators are there in the Break Rooms? 2" at bounding box center [467, 344] width 881 height 28
click at [405, 339] on div "How many Refrigerators are there in the Break Rooms? 3" at bounding box center [467, 344] width 881 height 28
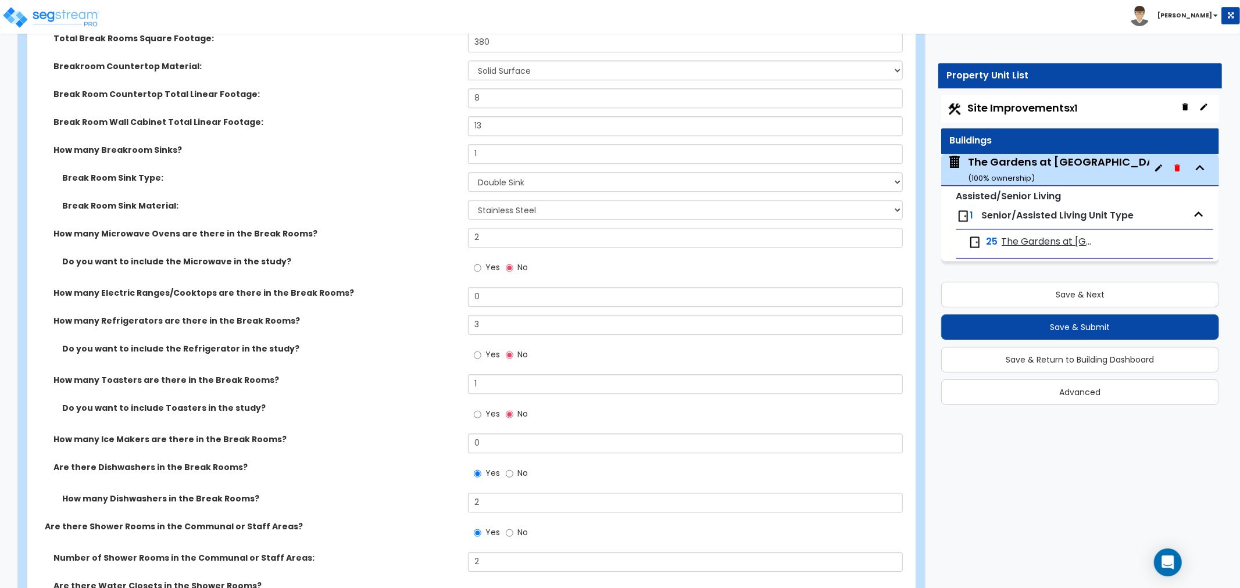
scroll to position [6403, 0]
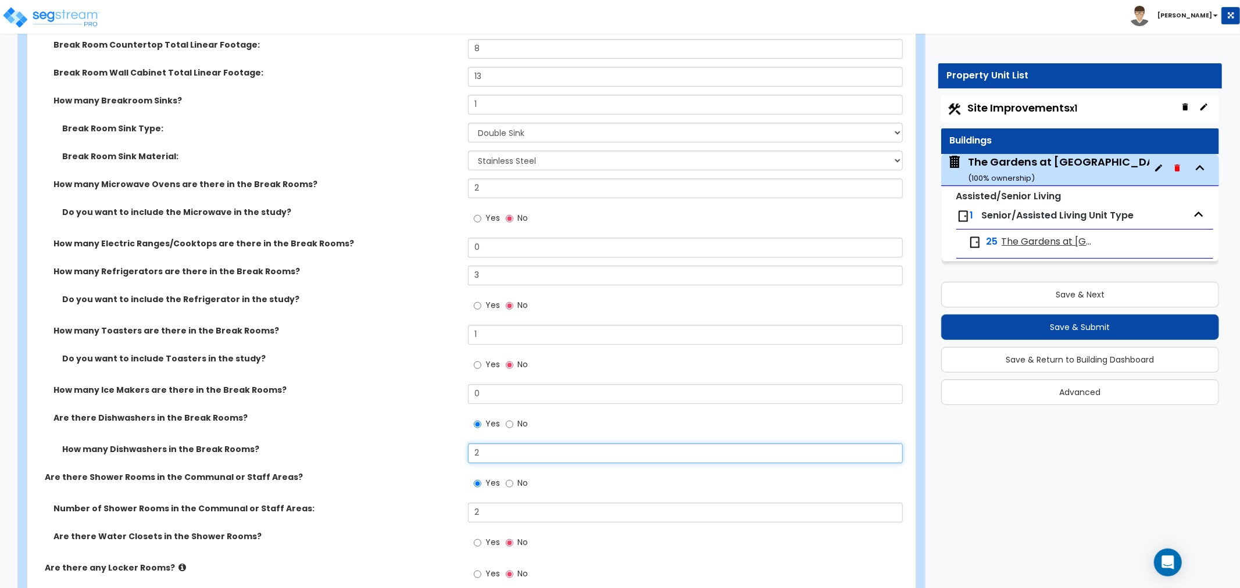
drag, startPoint x: 414, startPoint y: 438, endPoint x: 405, endPoint y: 437, distance: 9.9
click at [405, 444] on div "How many Dishwashers in the Break Rooms? 2" at bounding box center [467, 458] width 881 height 28
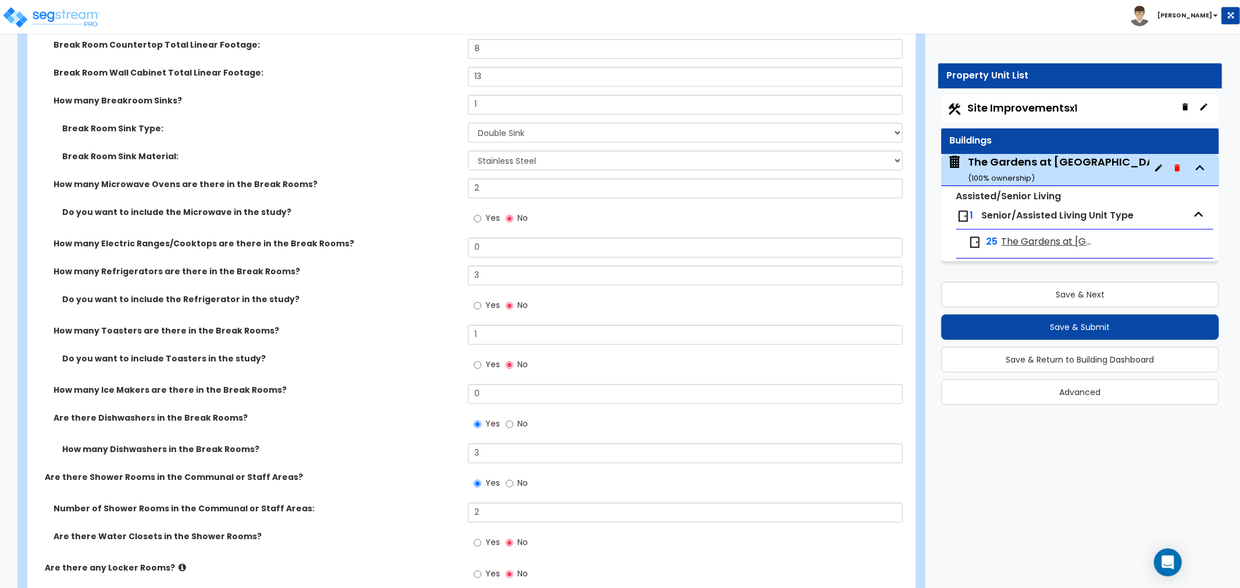
click at [349, 471] on label "Are there Shower Rooms in the Communal or Staff Areas?" at bounding box center [252, 477] width 414 height 12
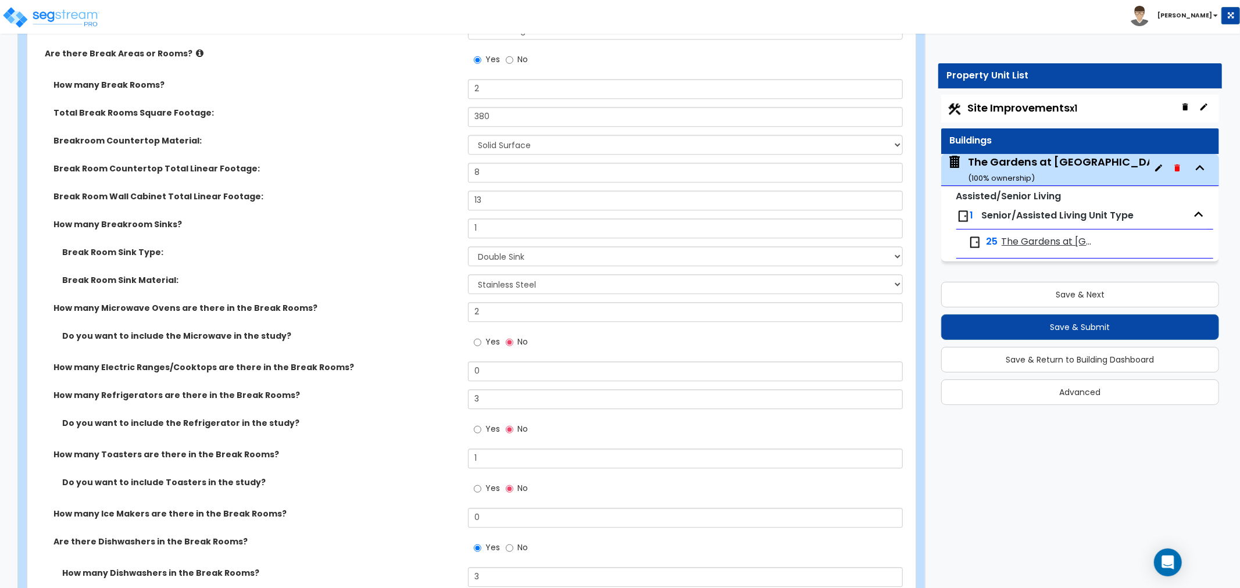
scroll to position [6274, 0]
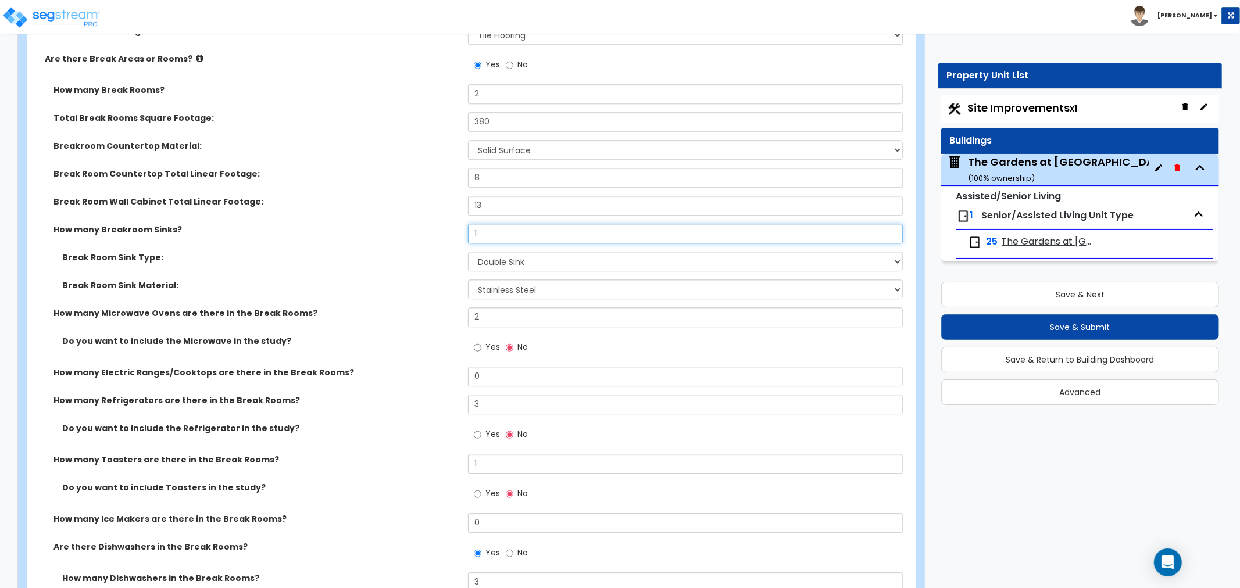
drag, startPoint x: 498, startPoint y: 221, endPoint x: 435, endPoint y: 222, distance: 63.4
click at [435, 224] on div "How many Breakroom Sinks? 1" at bounding box center [467, 238] width 881 height 28
click at [337, 230] on div "How many Breakroom Sinks? 2" at bounding box center [467, 238] width 881 height 28
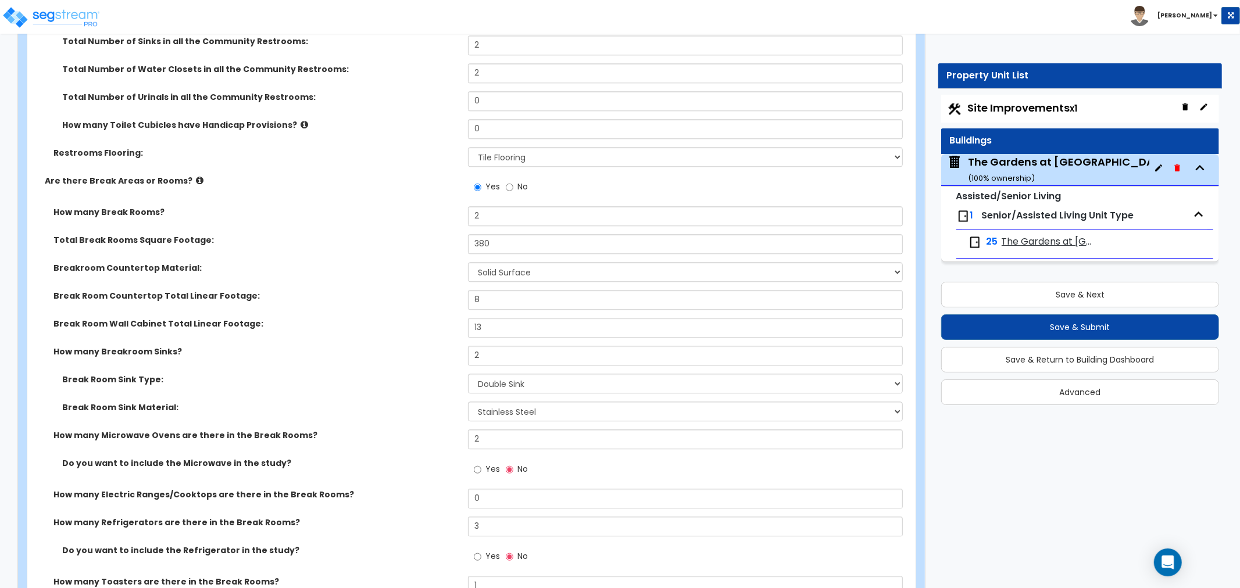
scroll to position [6145, 0]
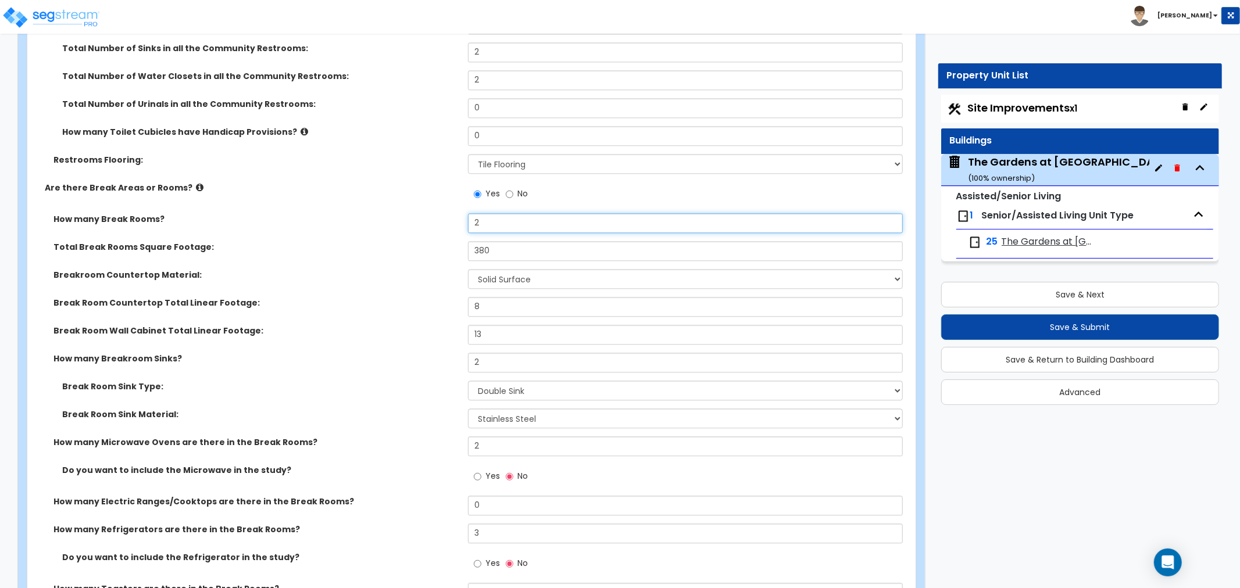
drag, startPoint x: 510, startPoint y: 216, endPoint x: 384, endPoint y: 212, distance: 125.6
click at [384, 213] on div "How many Break Rooms? 2" at bounding box center [467, 227] width 881 height 28
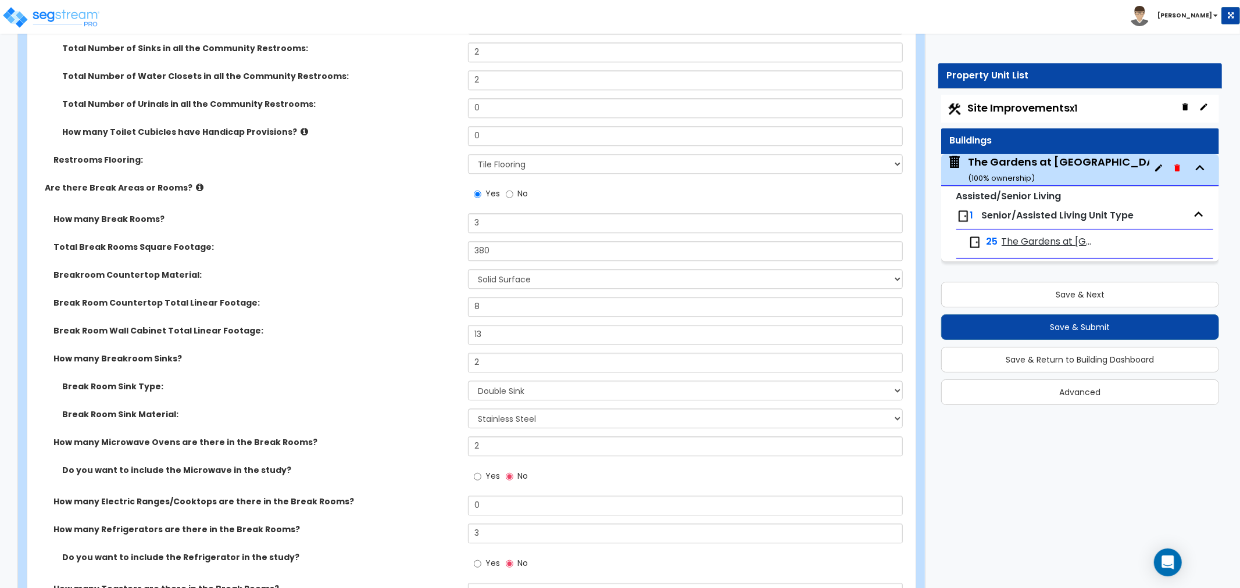
click at [378, 223] on div "How many Break Rooms? 3" at bounding box center [467, 227] width 881 height 28
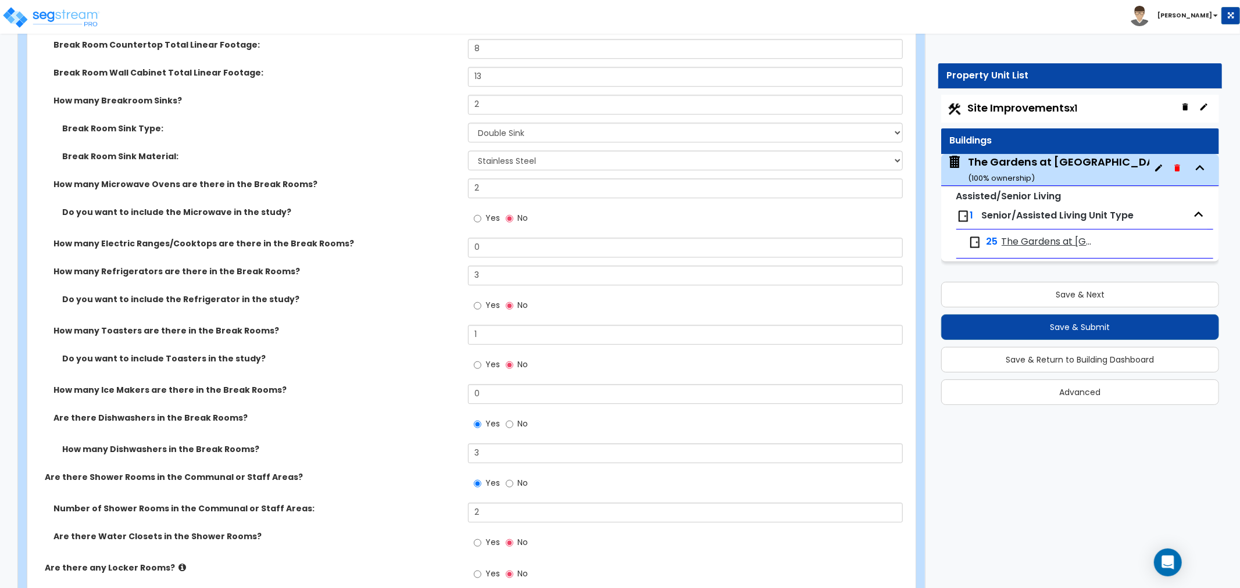
scroll to position [6339, 0]
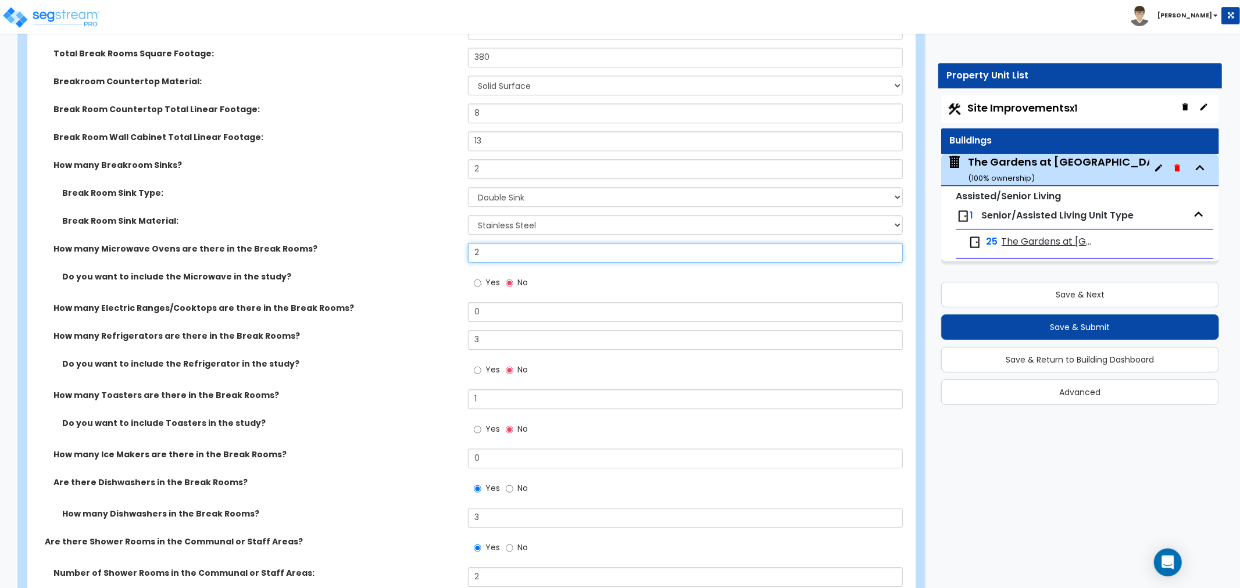
drag, startPoint x: 509, startPoint y: 234, endPoint x: 422, endPoint y: 250, distance: 88.1
click at [422, 250] on div "How many Microwave Ovens are there in the Break Rooms? 2" at bounding box center [467, 257] width 881 height 28
click at [323, 302] on label "How many Electric Ranges/Cooktops are there in the Break Rooms?" at bounding box center [256, 308] width 406 height 12
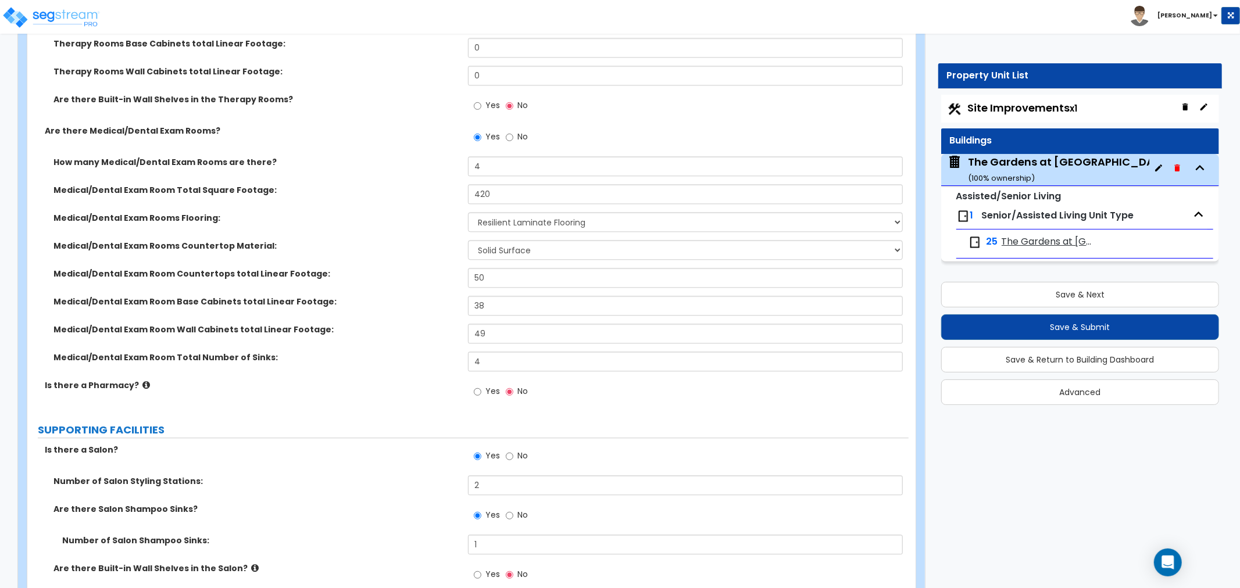
scroll to position [2270, 0]
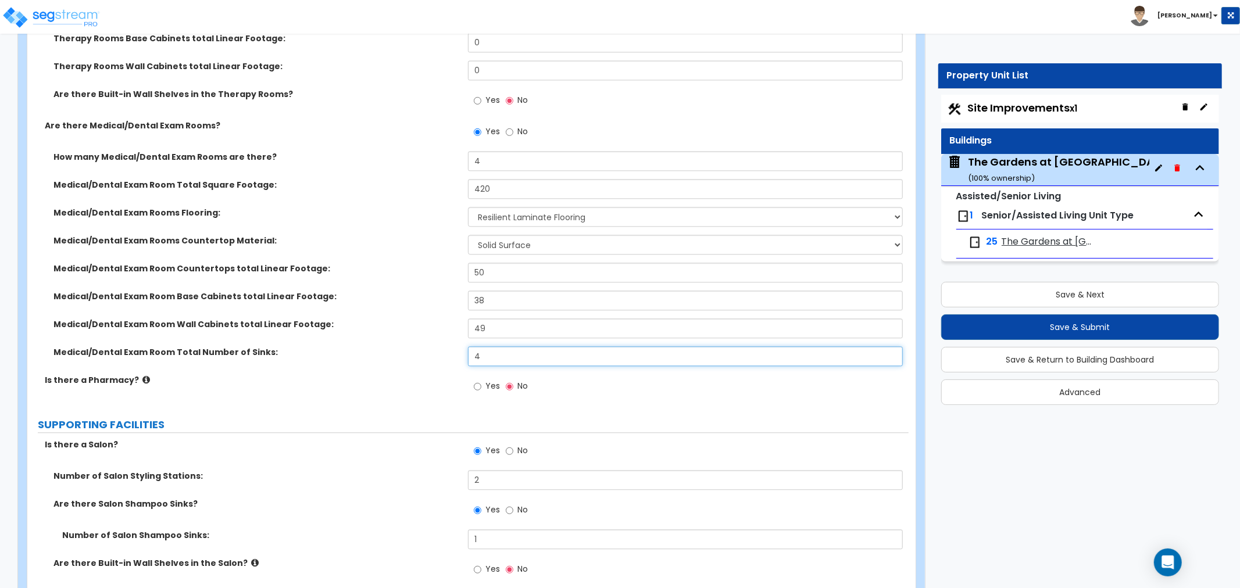
drag, startPoint x: 491, startPoint y: 355, endPoint x: 436, endPoint y: 360, distance: 55.5
click at [436, 360] on div "Medical/Dental Exam Room Total Number of Sinks: 4" at bounding box center [467, 360] width 881 height 28
drag, startPoint x: 501, startPoint y: 274, endPoint x: 444, endPoint y: 274, distance: 57.0
click at [444, 274] on div "Medical/Dental Exam Room Countertops total Linear Footage: 50" at bounding box center [467, 277] width 881 height 28
click at [434, 304] on div "Medical/Dental Exam Room Base Cabinets total Linear Footage: 38" at bounding box center [467, 305] width 881 height 28
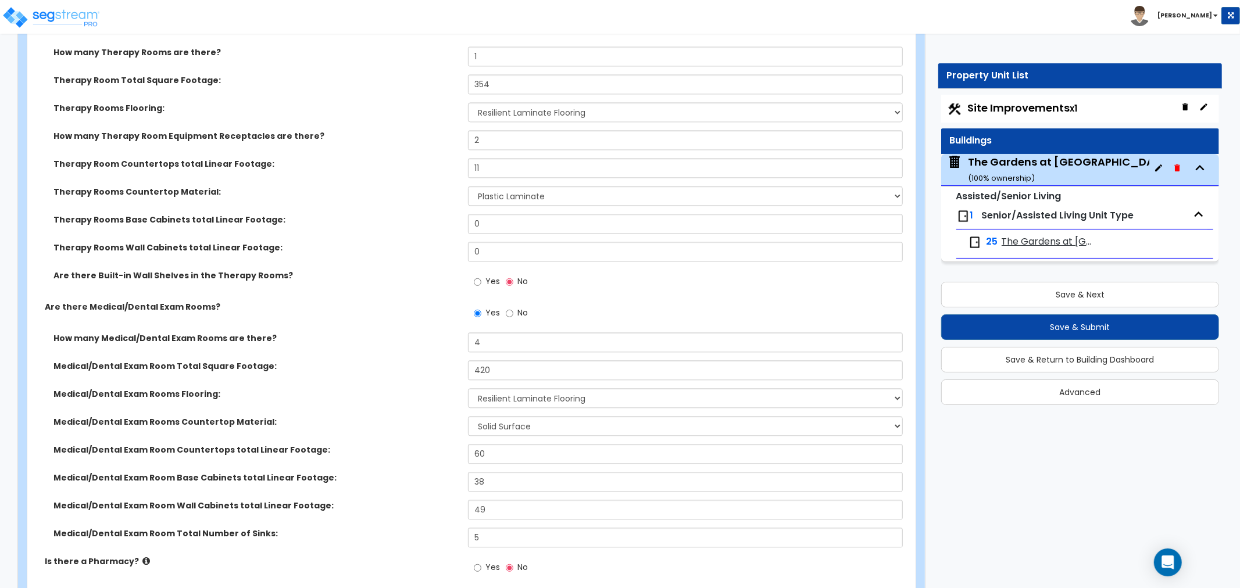
scroll to position [2076, 0]
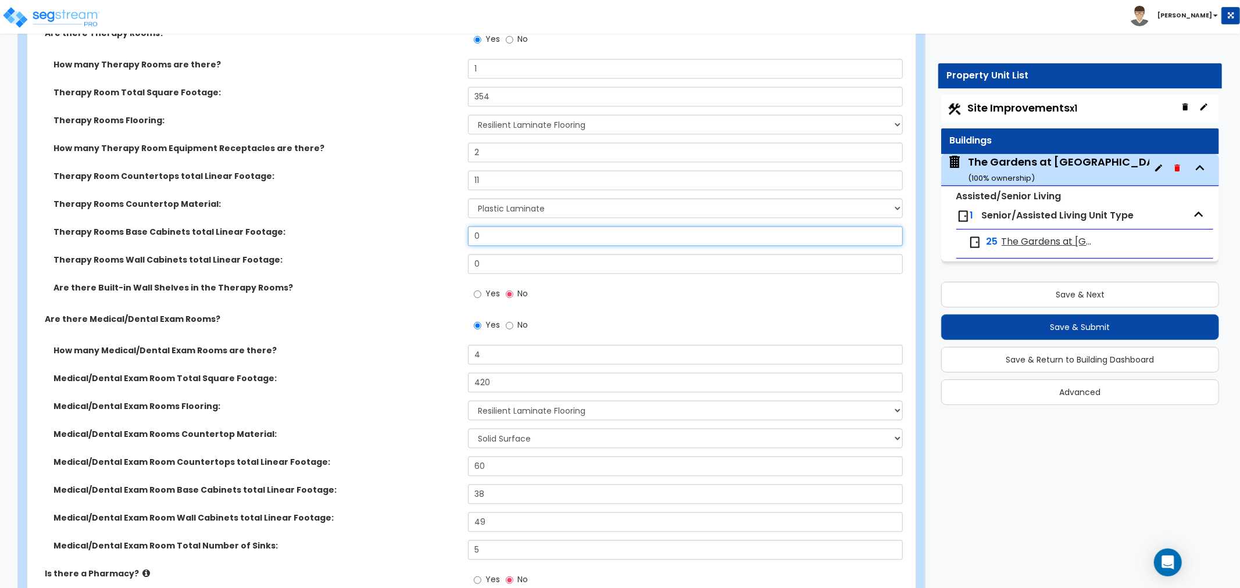
drag, startPoint x: 494, startPoint y: 235, endPoint x: 391, endPoint y: 234, distance: 102.9
click at [391, 234] on div "Therapy Rooms Base Cabinets total Linear Footage: 0" at bounding box center [467, 240] width 881 height 28
drag, startPoint x: 495, startPoint y: 182, endPoint x: 423, endPoint y: 187, distance: 72.8
click at [423, 187] on div "Therapy Room Countertops total Linear Footage: 11" at bounding box center [467, 184] width 881 height 28
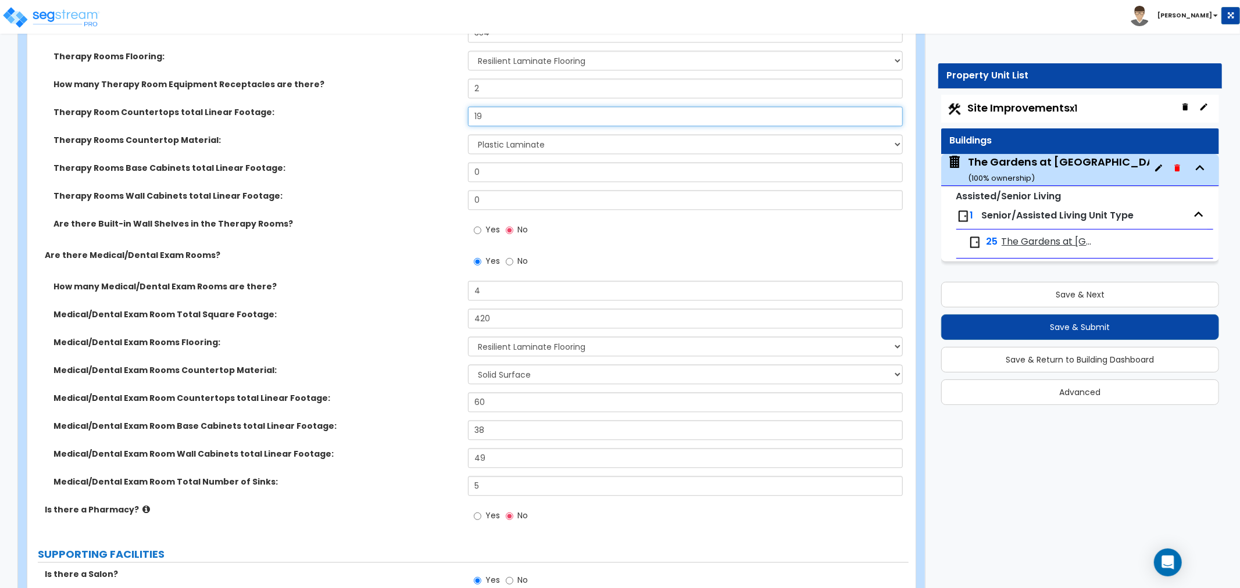
scroll to position [2141, 0]
drag, startPoint x: 449, startPoint y: 453, endPoint x: 405, endPoint y: 453, distance: 44.2
click at [405, 453] on div "Medical/Dental Exam Room Wall Cabinets total Linear Footage: 49" at bounding box center [467, 462] width 881 height 28
click at [405, 453] on label "Medical/Dental Exam Room Wall Cabinets total Linear Footage:" at bounding box center [256, 454] width 406 height 12
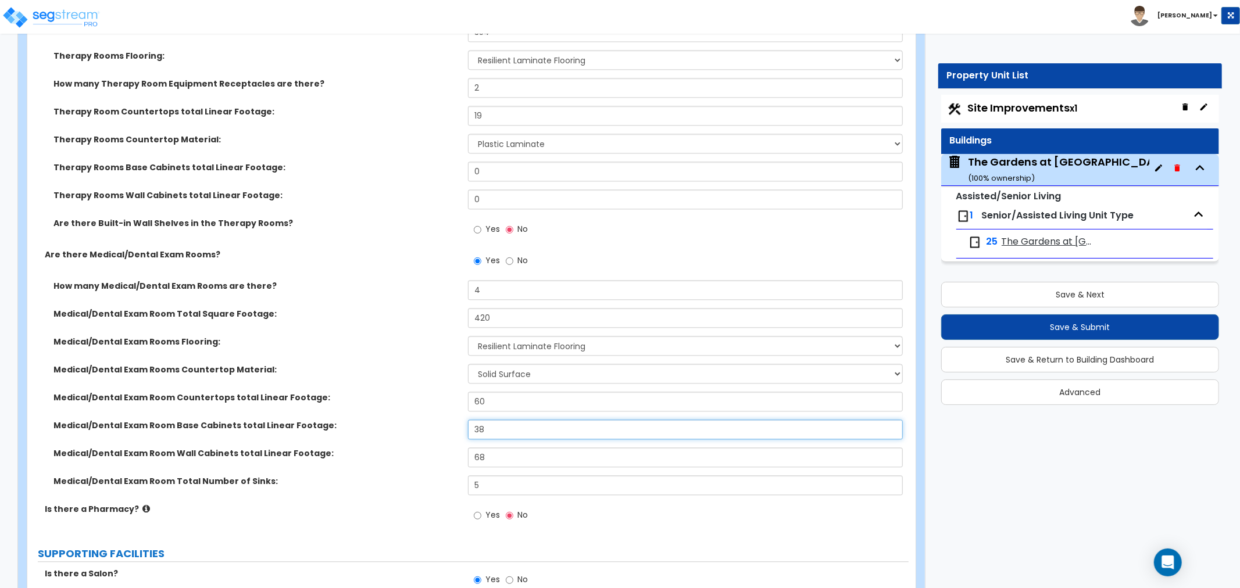
drag, startPoint x: 529, startPoint y: 429, endPoint x: 388, endPoint y: 427, distance: 140.7
click at [388, 427] on div "Medical/Dental Exam Room Base Cabinets total Linear Footage: 38" at bounding box center [467, 434] width 881 height 28
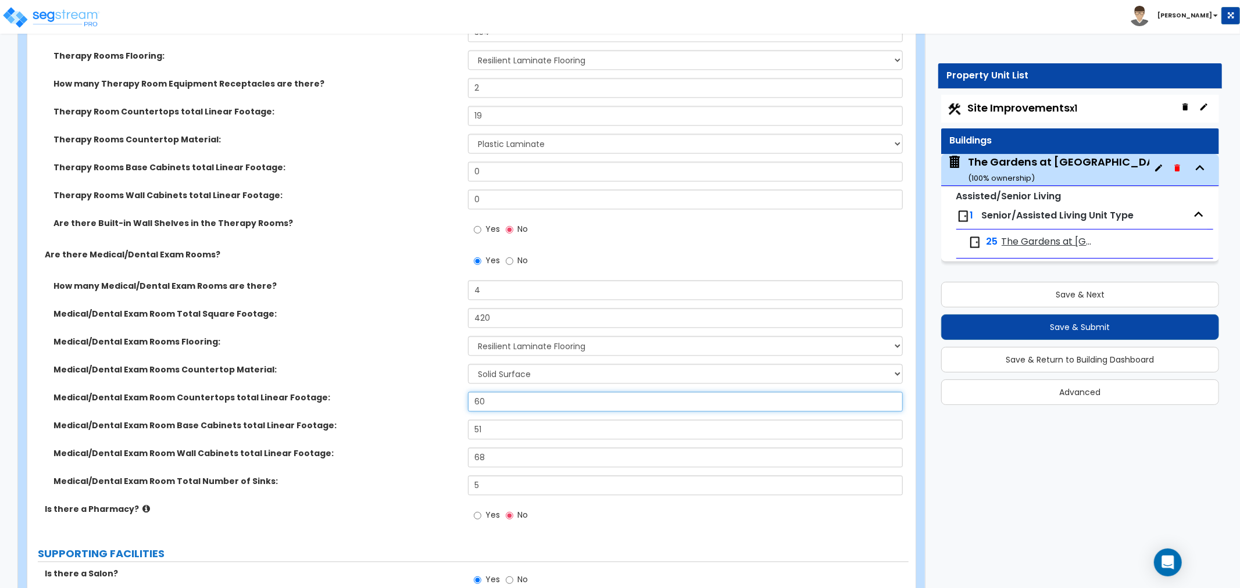
drag, startPoint x: 512, startPoint y: 402, endPoint x: 413, endPoint y: 392, distance: 99.3
click at [413, 392] on div "Medical/Dental Exam Room Countertops total Linear Footage: 60" at bounding box center [467, 406] width 881 height 28
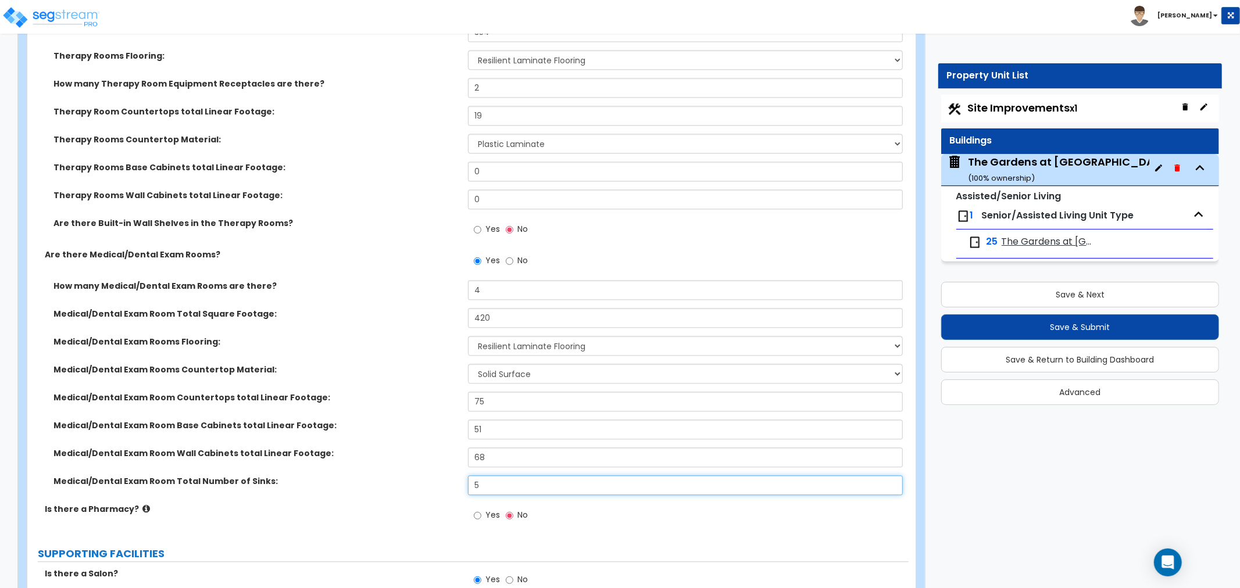
drag, startPoint x: 507, startPoint y: 480, endPoint x: 416, endPoint y: 486, distance: 91.5
click at [416, 486] on div "Medical/Dental Exam Room Total Number of Sinks: 5" at bounding box center [467, 489] width 881 height 28
click at [396, 510] on label "Is there a Pharmacy?" at bounding box center [252, 509] width 414 height 12
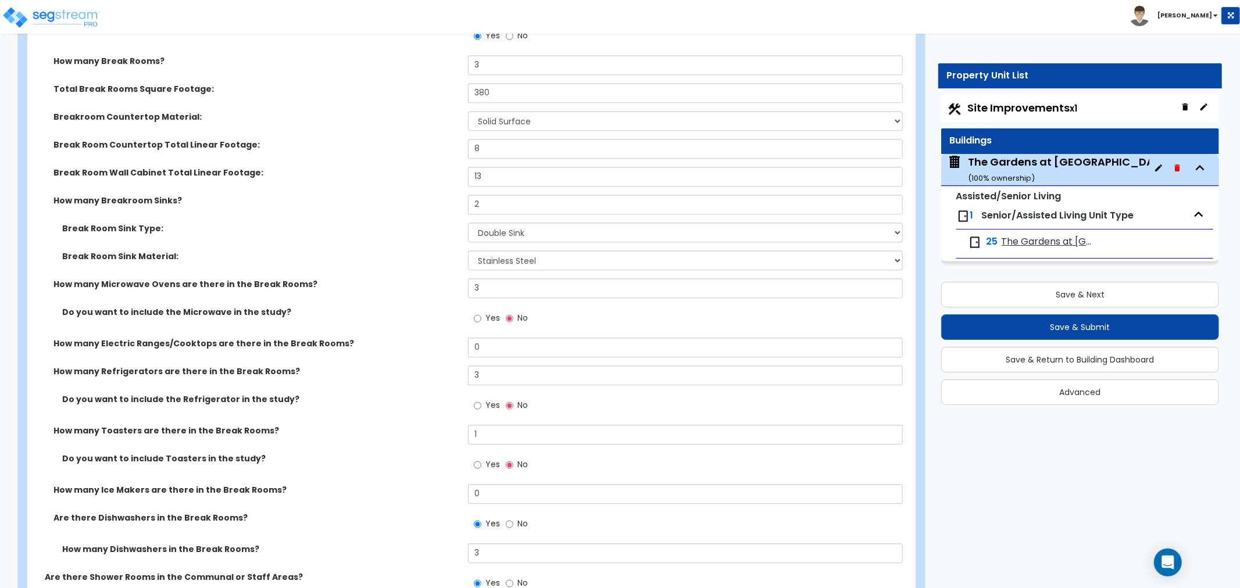
scroll to position [6274, 0]
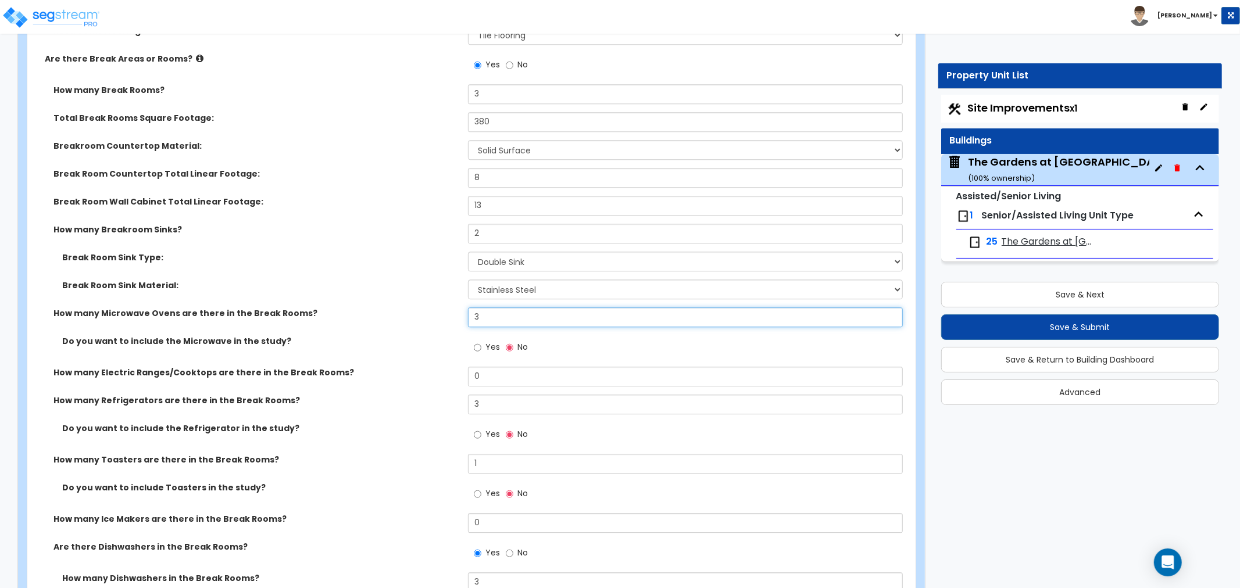
drag, startPoint x: 479, startPoint y: 305, endPoint x: 423, endPoint y: 305, distance: 56.4
click at [423, 307] on div "How many Microwave Ovens are there in the Break Rooms? 3" at bounding box center [467, 321] width 881 height 28
click at [387, 338] on div "Do you want to include the Microwave in the study? Yes No" at bounding box center [467, 350] width 881 height 31
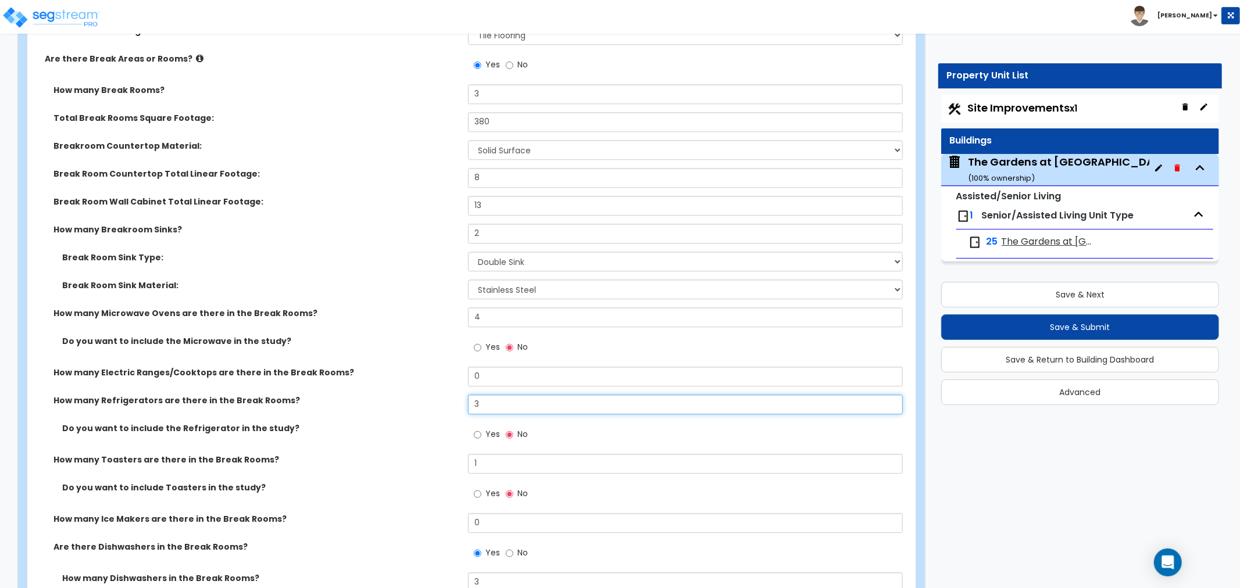
drag, startPoint x: 489, startPoint y: 388, endPoint x: 420, endPoint y: 386, distance: 68.6
click at [420, 395] on div "How many Refrigerators are there in the Break Rooms? 3" at bounding box center [467, 409] width 881 height 28
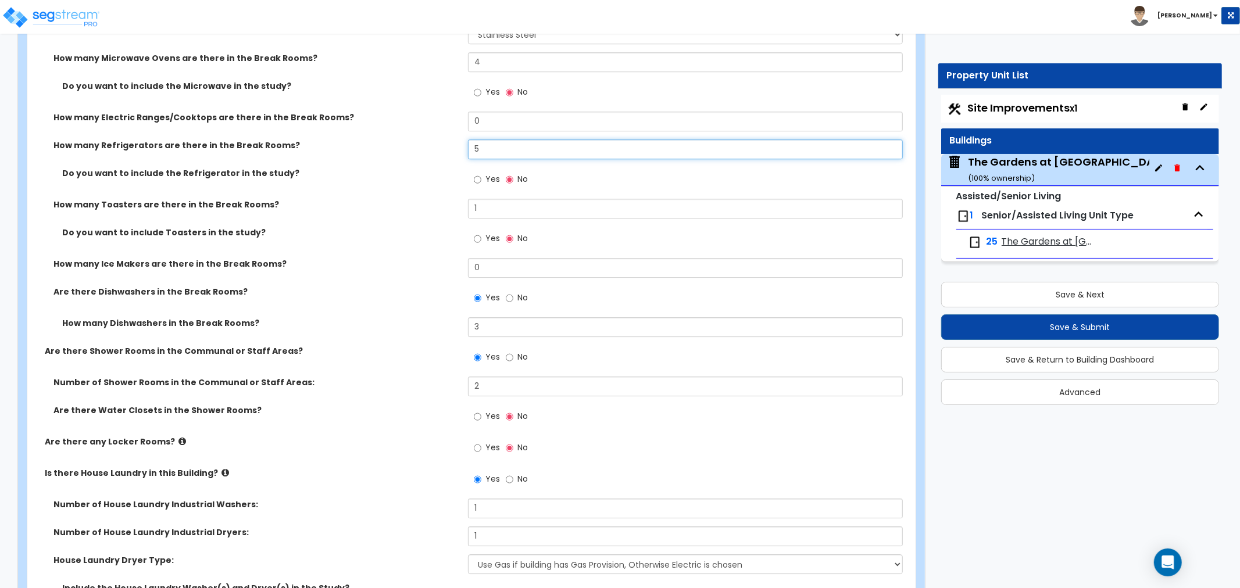
scroll to position [6598, 0]
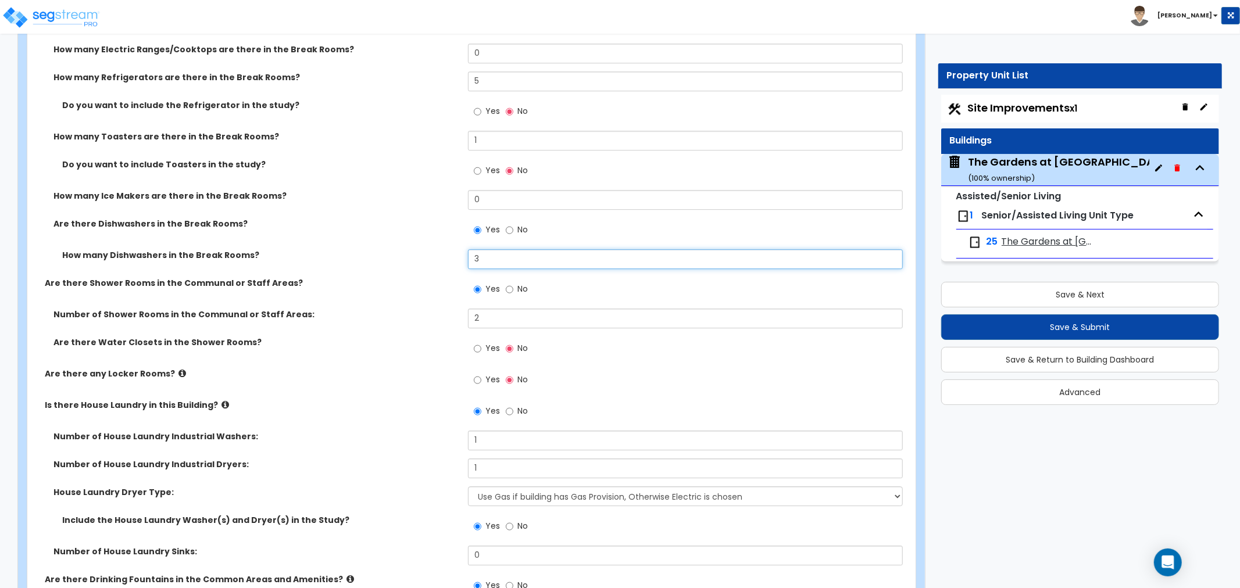
drag, startPoint x: 489, startPoint y: 246, endPoint x: 393, endPoint y: 248, distance: 95.9
click at [393, 249] on div "How many Dishwashers in the Break Rooms? 3" at bounding box center [467, 263] width 881 height 28
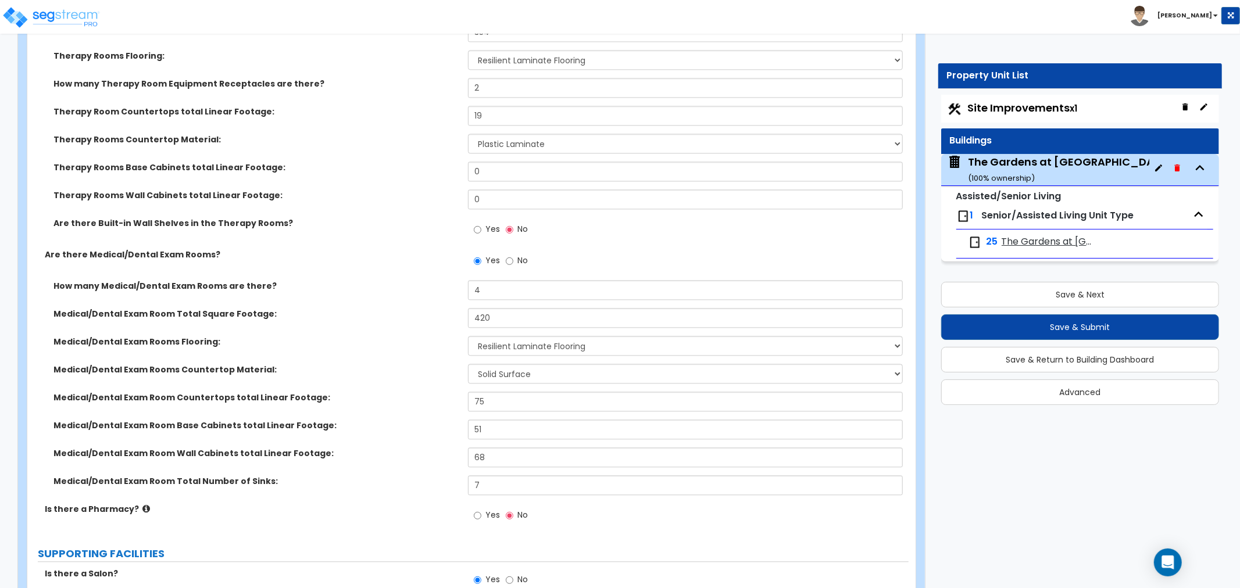
scroll to position [2463, 0]
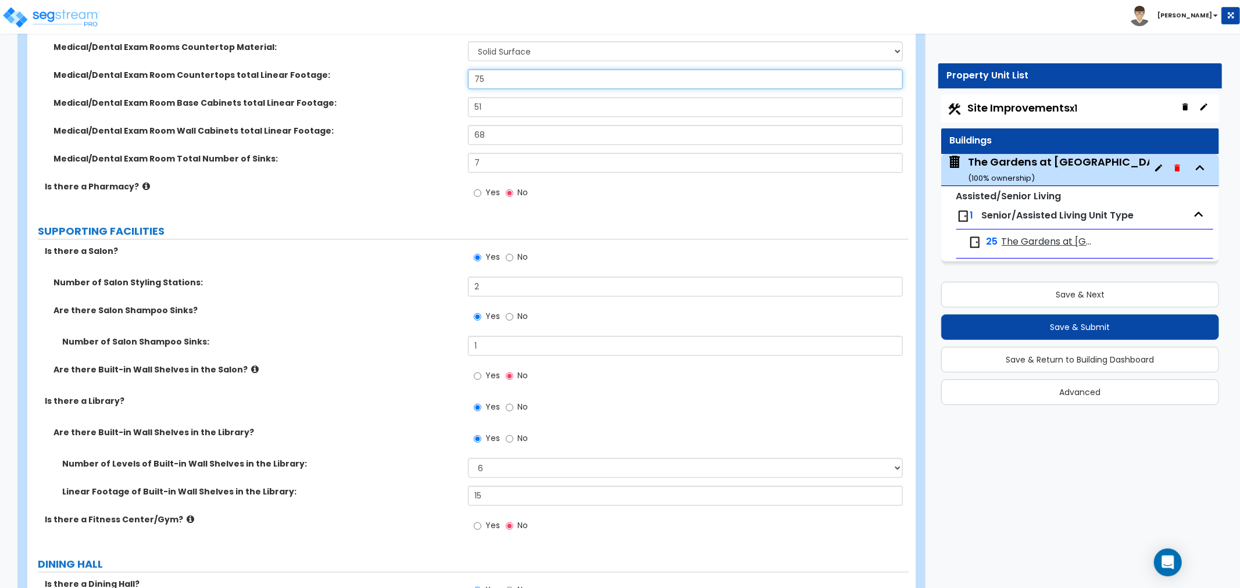
drag, startPoint x: 504, startPoint y: 76, endPoint x: 389, endPoint y: 78, distance: 114.5
click at [389, 78] on div "Medical/Dental Exam Room Countertops total Linear Footage: 75" at bounding box center [467, 83] width 881 height 28
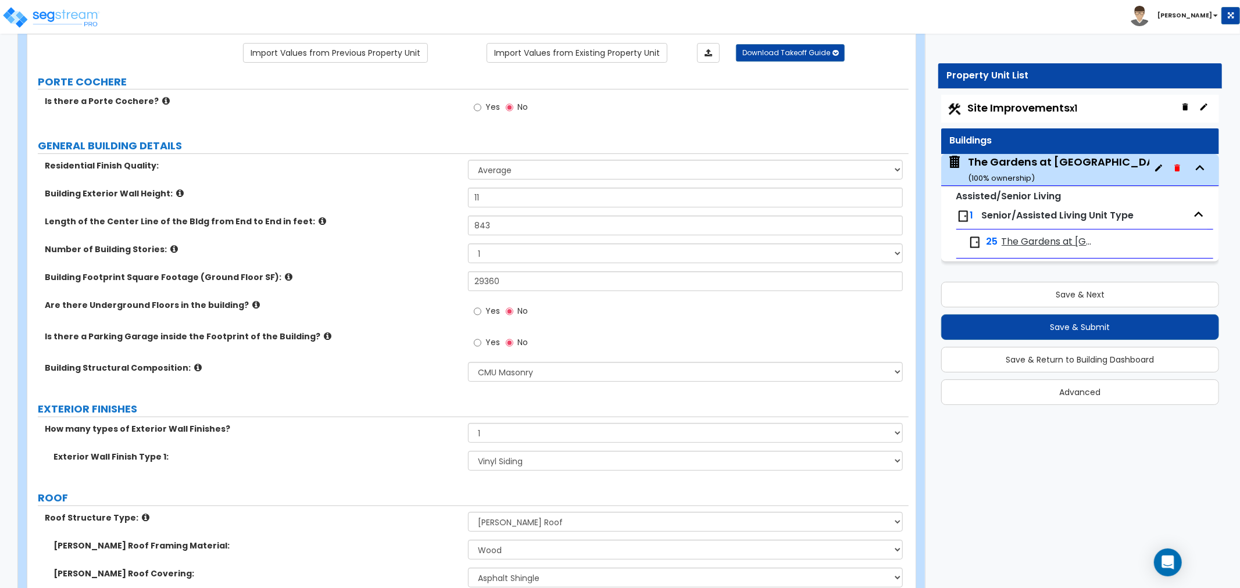
scroll to position [0, 0]
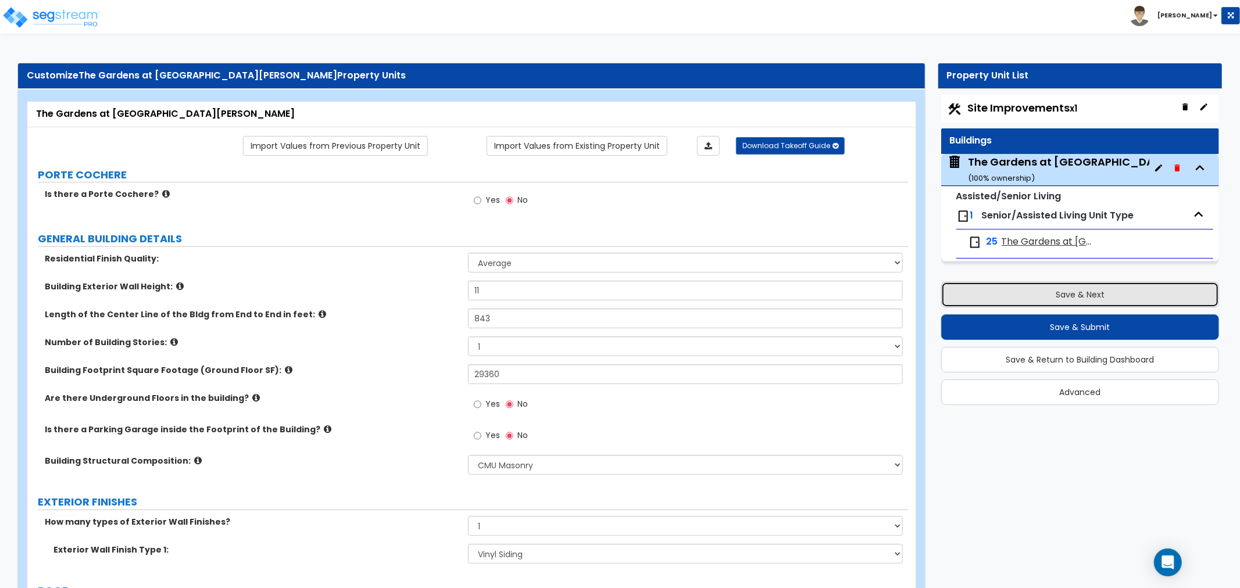
click at [1011, 288] on button "Save & Next" at bounding box center [1080, 295] width 278 height 26
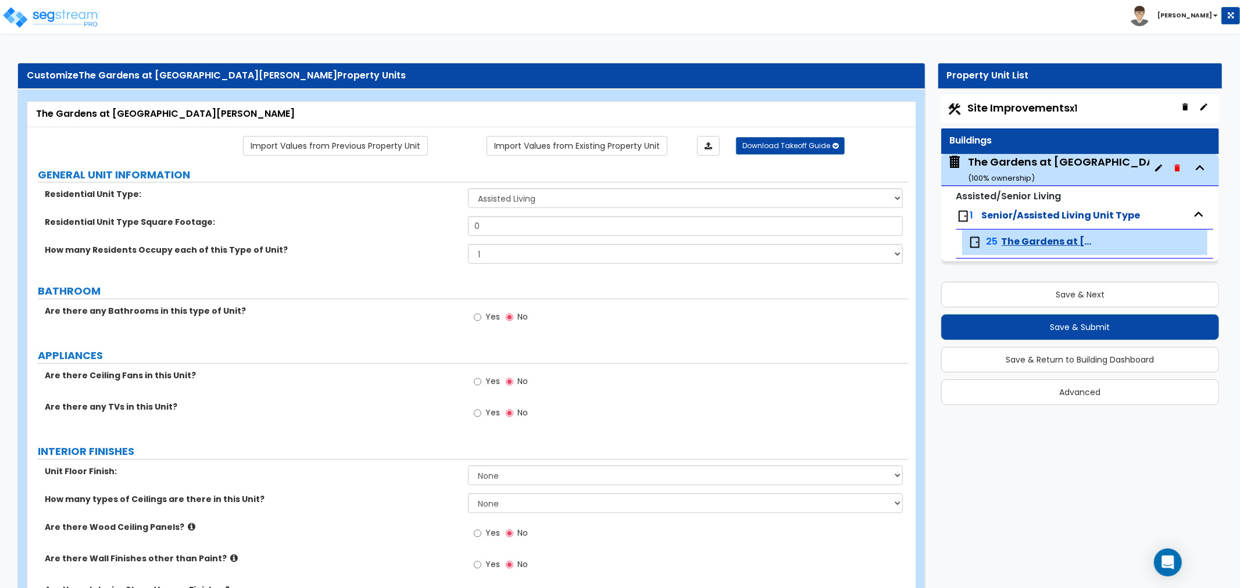
click at [1013, 174] on small "( 100 % ownership)" at bounding box center [1001, 178] width 67 height 11
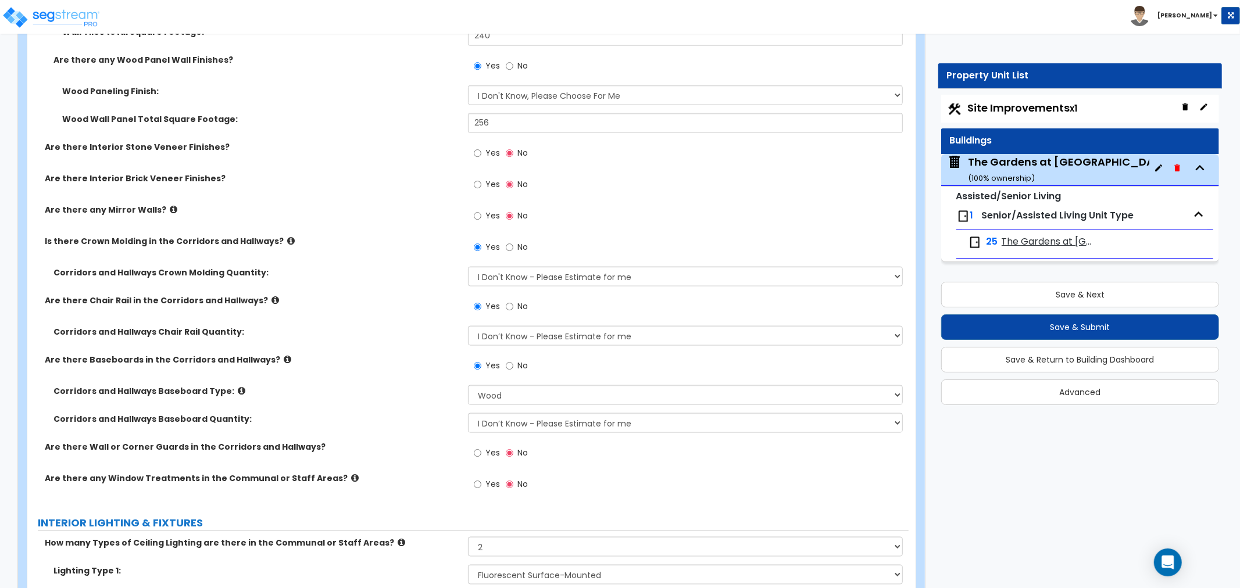
scroll to position [4973, 0]
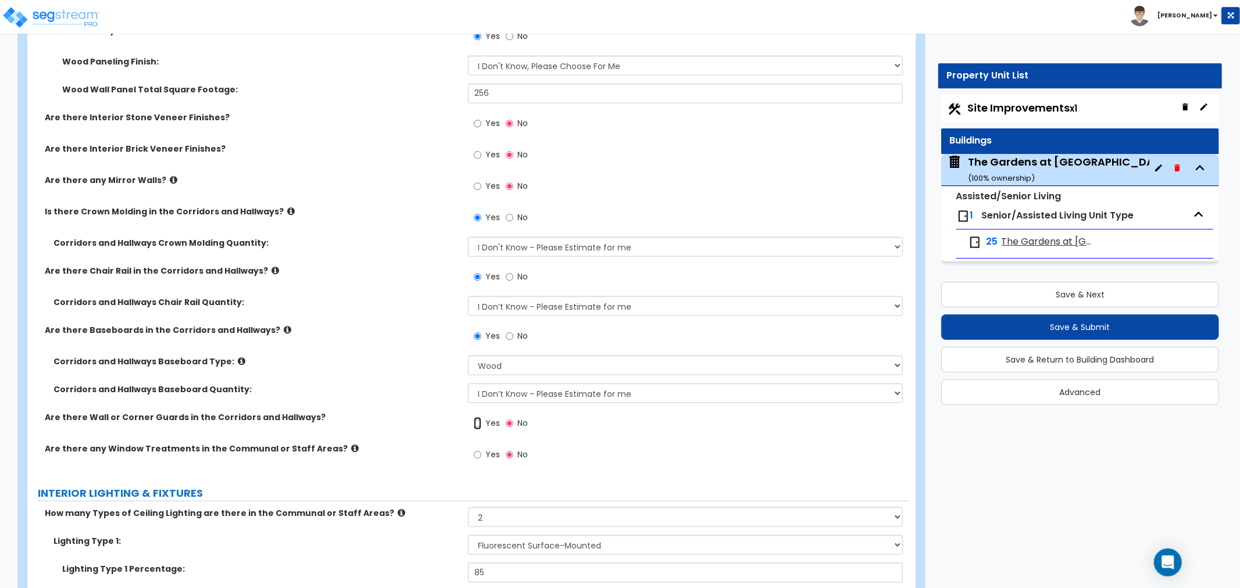
click at [477, 417] on input "Yes" at bounding box center [478, 423] width 8 height 13
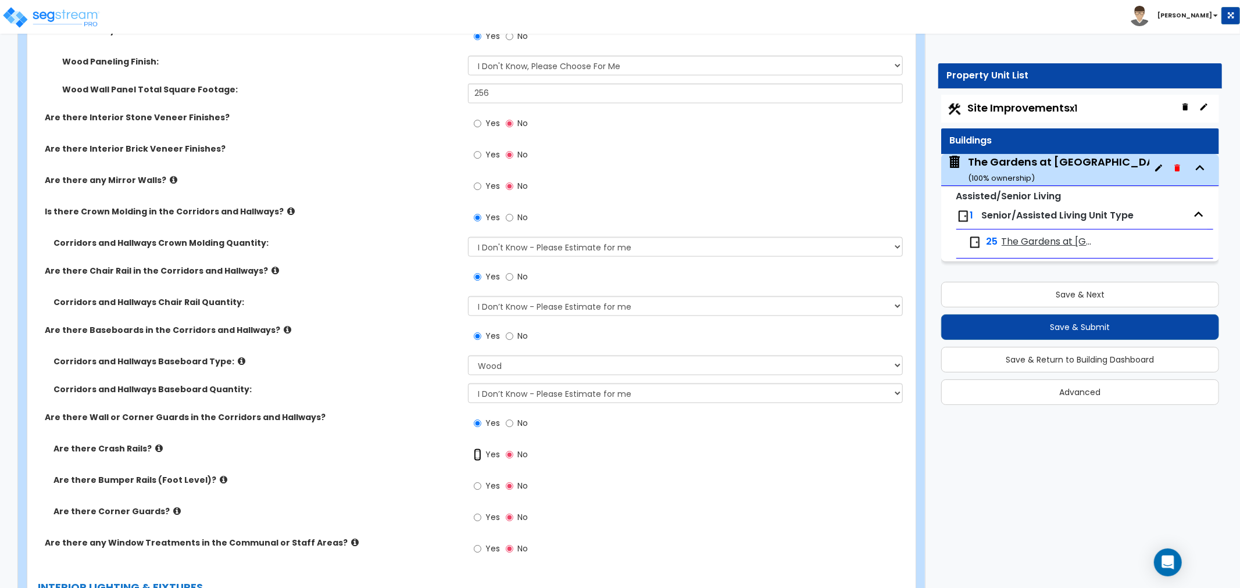
click at [480, 449] on input "Yes" at bounding box center [478, 455] width 8 height 13
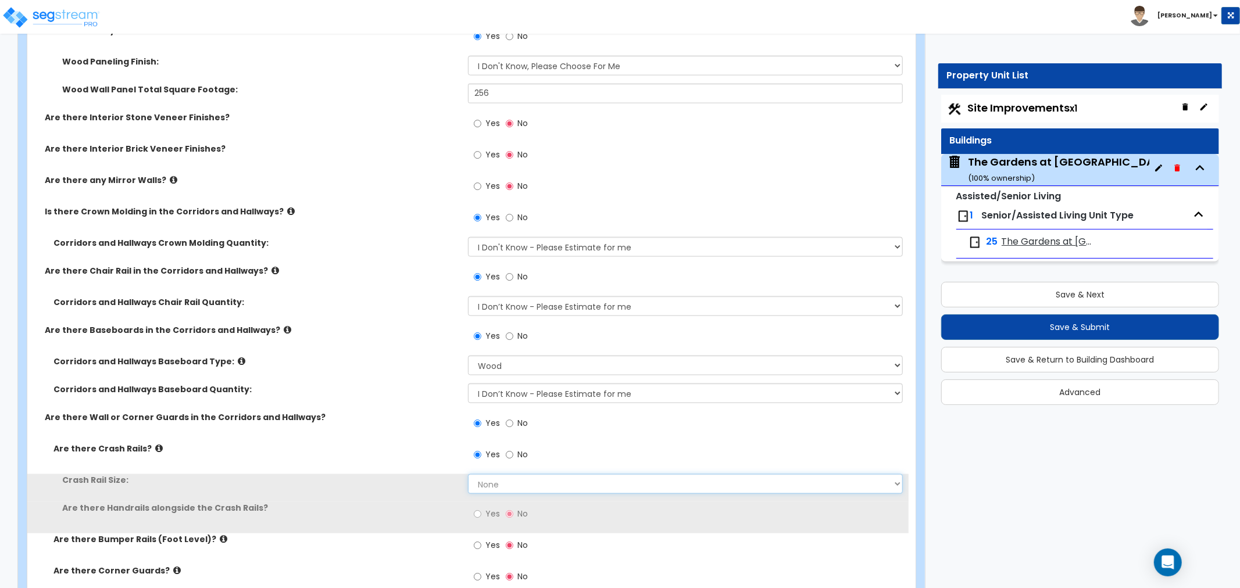
click at [512, 474] on select "None Small Large" at bounding box center [685, 484] width 435 height 20
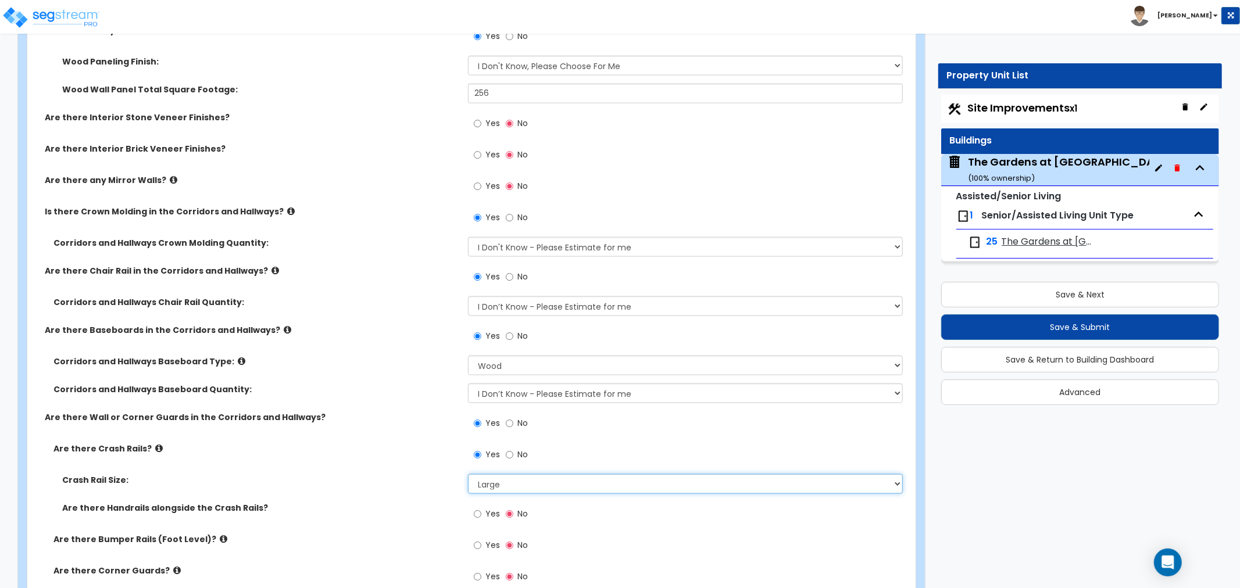
click at [468, 474] on select "None Small Large" at bounding box center [685, 484] width 435 height 20
click at [475, 508] on input "Yes" at bounding box center [478, 514] width 8 height 13
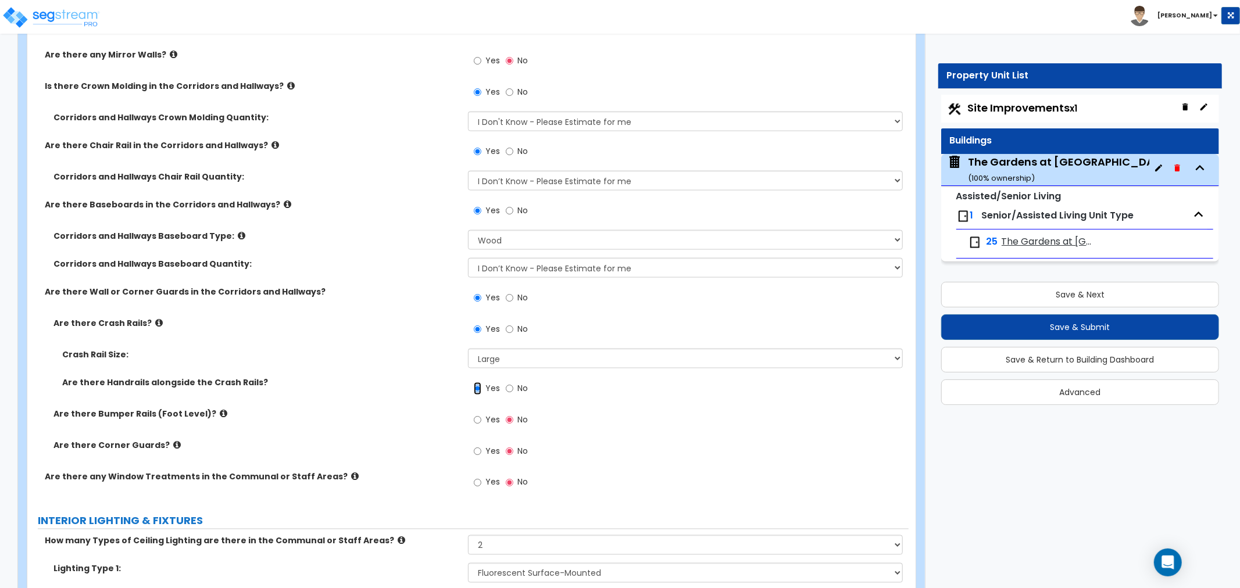
scroll to position [5102, 0]
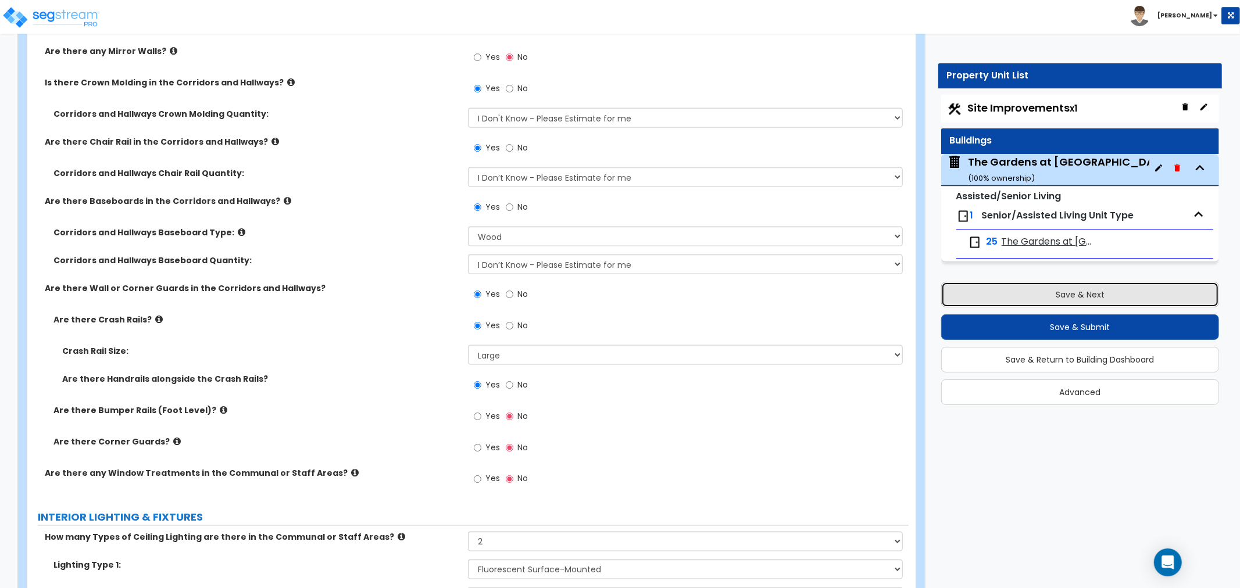
click at [1057, 291] on button "Save & Next" at bounding box center [1080, 295] width 278 height 26
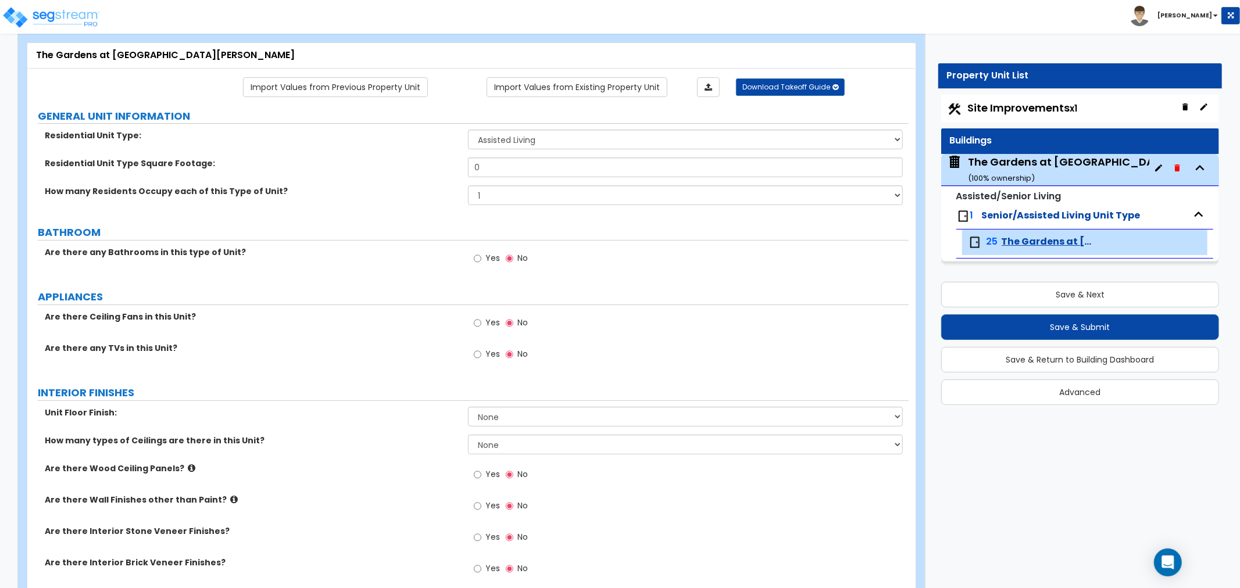
scroll to position [0, 0]
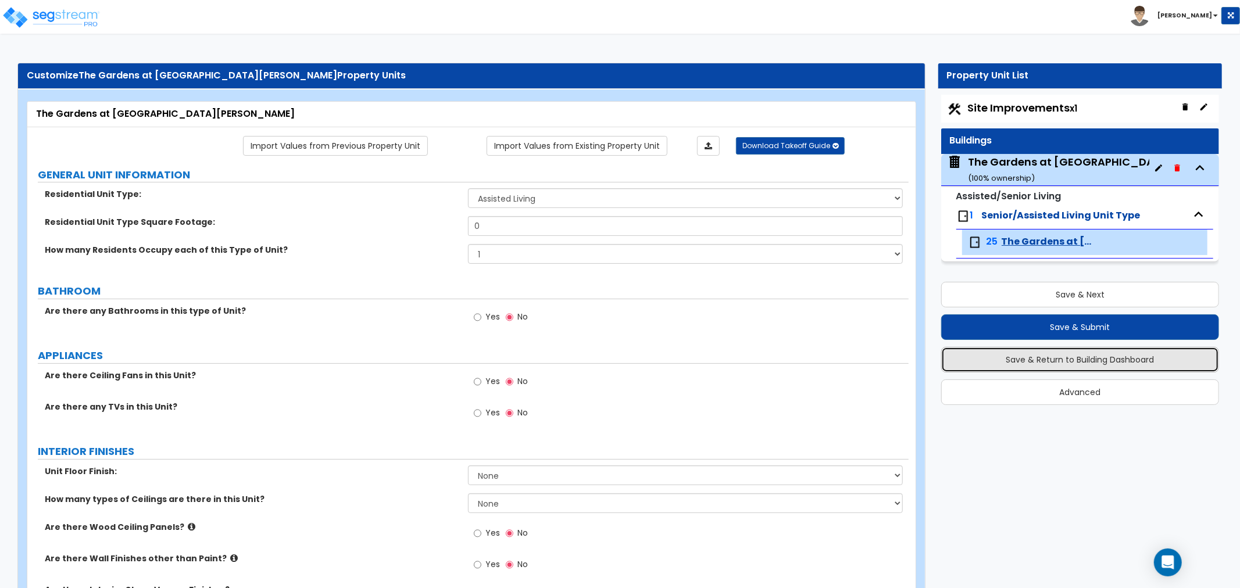
click at [1077, 358] on button "Save & Return to Building Dashboard" at bounding box center [1080, 360] width 278 height 26
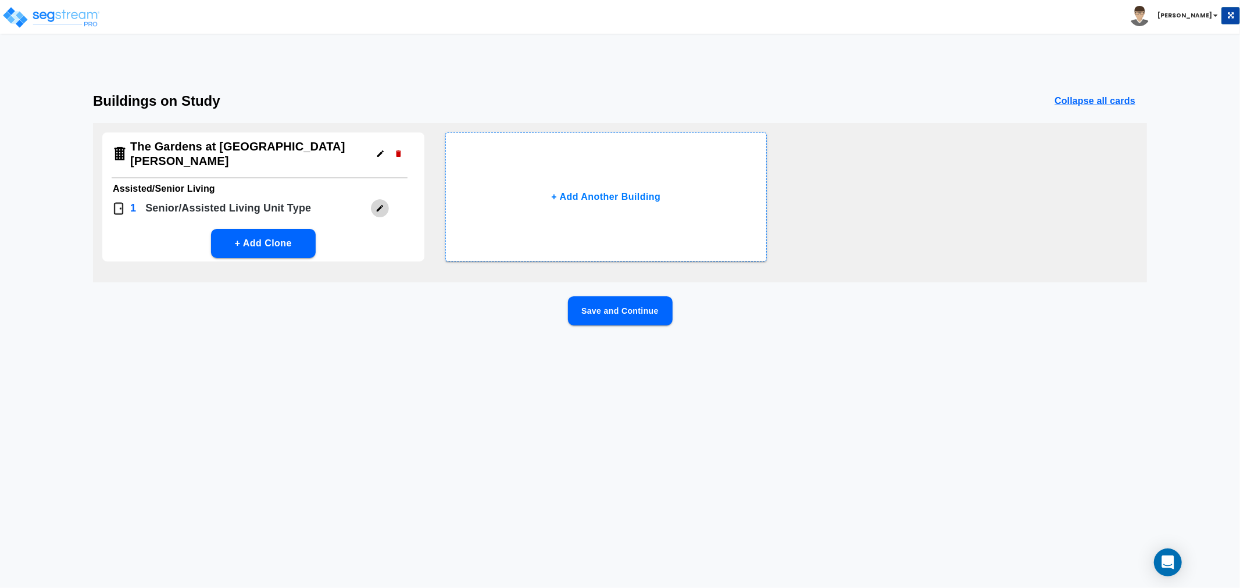
click at [380, 204] on icon "button" at bounding box center [380, 208] width 9 height 9
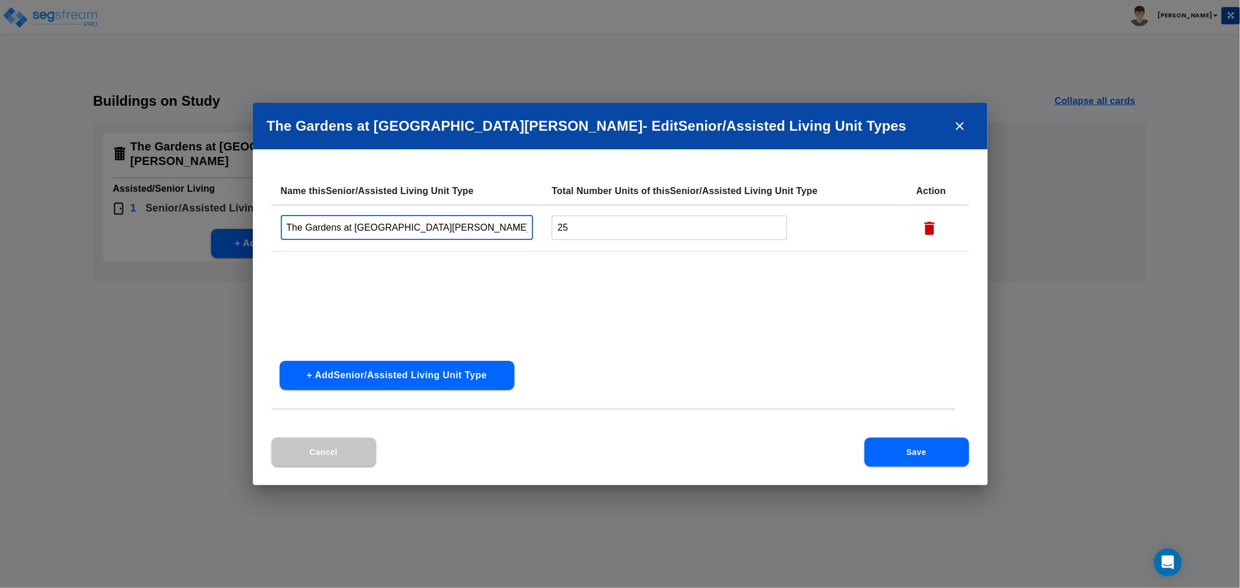
drag, startPoint x: 427, startPoint y: 230, endPoint x: 107, endPoint y: 203, distance: 320.8
click at [107, 203] on div "The Gardens at [GEOGRAPHIC_DATA][PERSON_NAME] Senior/Assisted Living Unit Type …" at bounding box center [620, 294] width 1240 height 588
click at [384, 369] on button "+ Add Senior/Assisted Living Unit Type" at bounding box center [397, 375] width 235 height 29
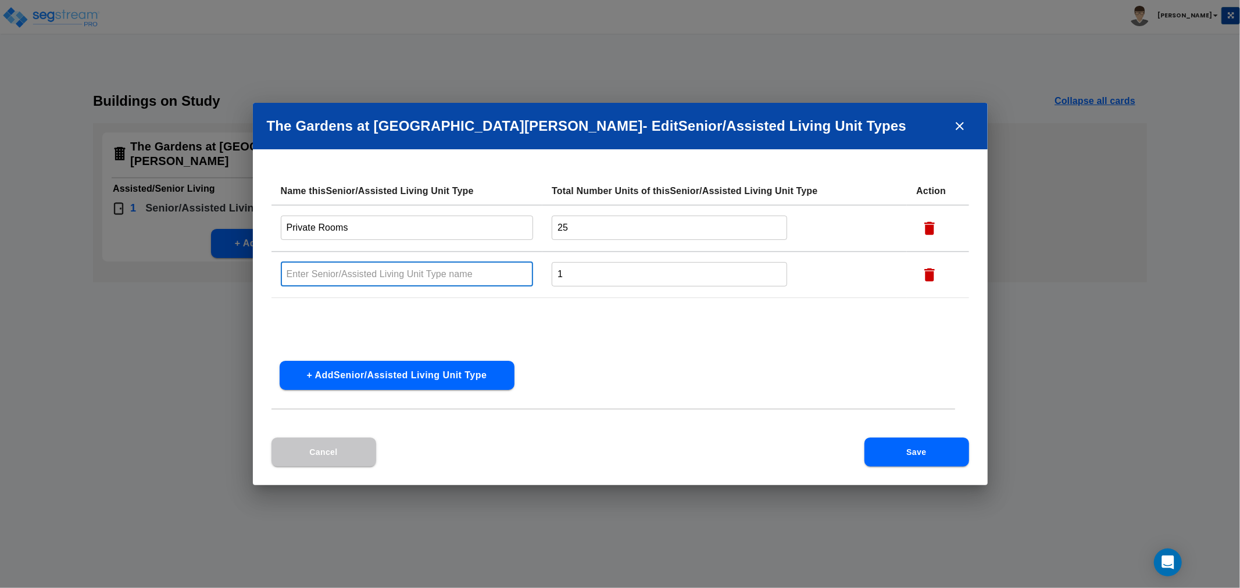
click at [339, 269] on input "text" at bounding box center [407, 274] width 253 height 25
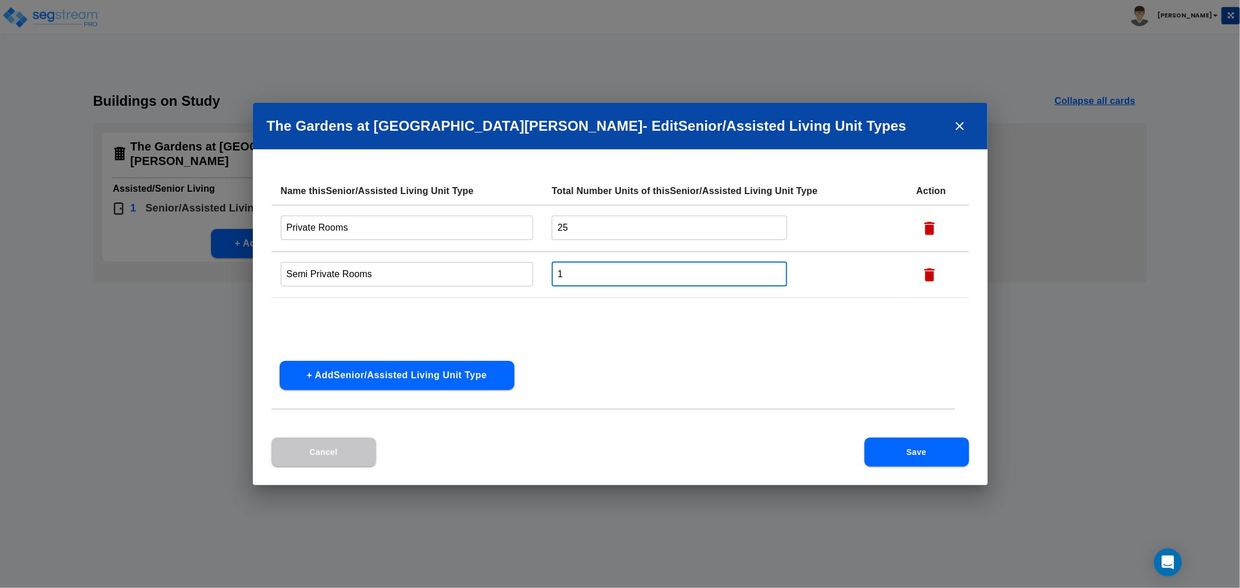
drag, startPoint x: 589, startPoint y: 281, endPoint x: 496, endPoint y: 264, distance: 94.4
click at [496, 264] on tr "Semi Private Rooms ​ 1 ​" at bounding box center [620, 275] width 698 height 47
drag, startPoint x: 578, startPoint y: 237, endPoint x: 388, endPoint y: 230, distance: 190.8
click at [388, 230] on tr "Private Rooms ​ 25 ​" at bounding box center [620, 228] width 698 height 47
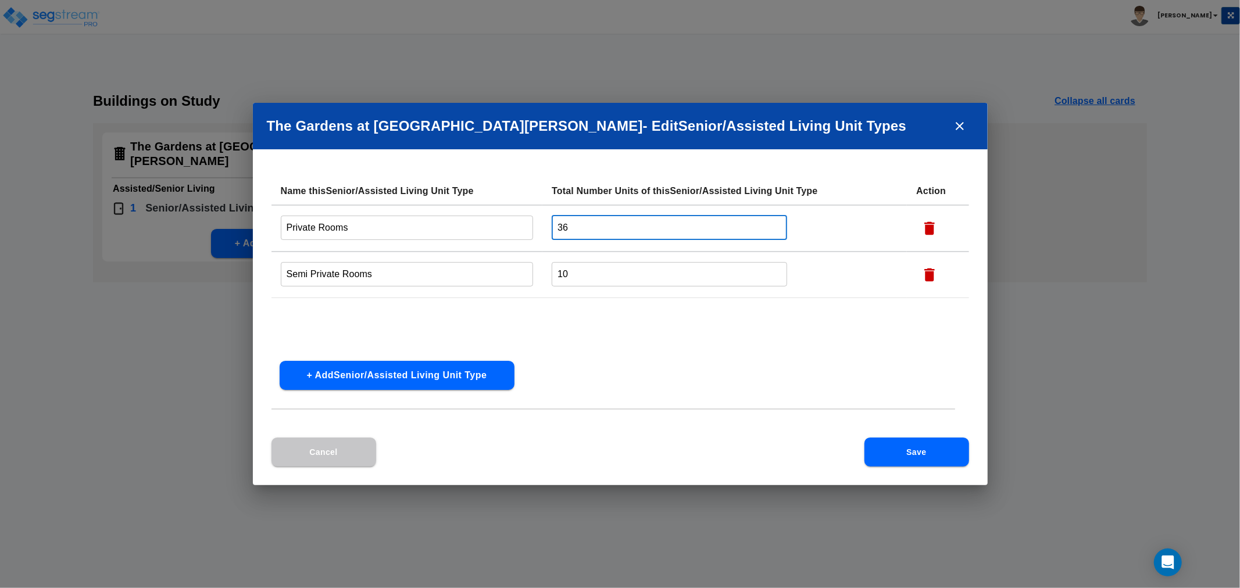
click at [613, 330] on div "Name this Senior/Assisted Living Unit Type Total Number Units of this Senior/As…" at bounding box center [620, 264] width 698 height 174
click at [896, 448] on button "Save" at bounding box center [916, 452] width 105 height 29
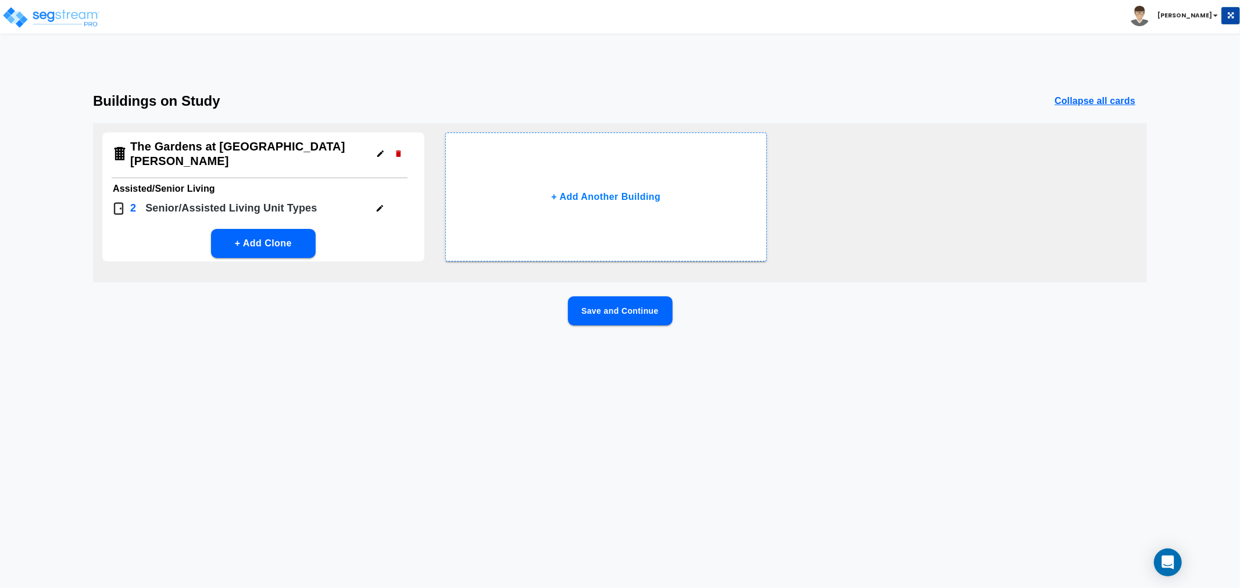
click at [597, 306] on button "Save and Continue" at bounding box center [620, 310] width 105 height 29
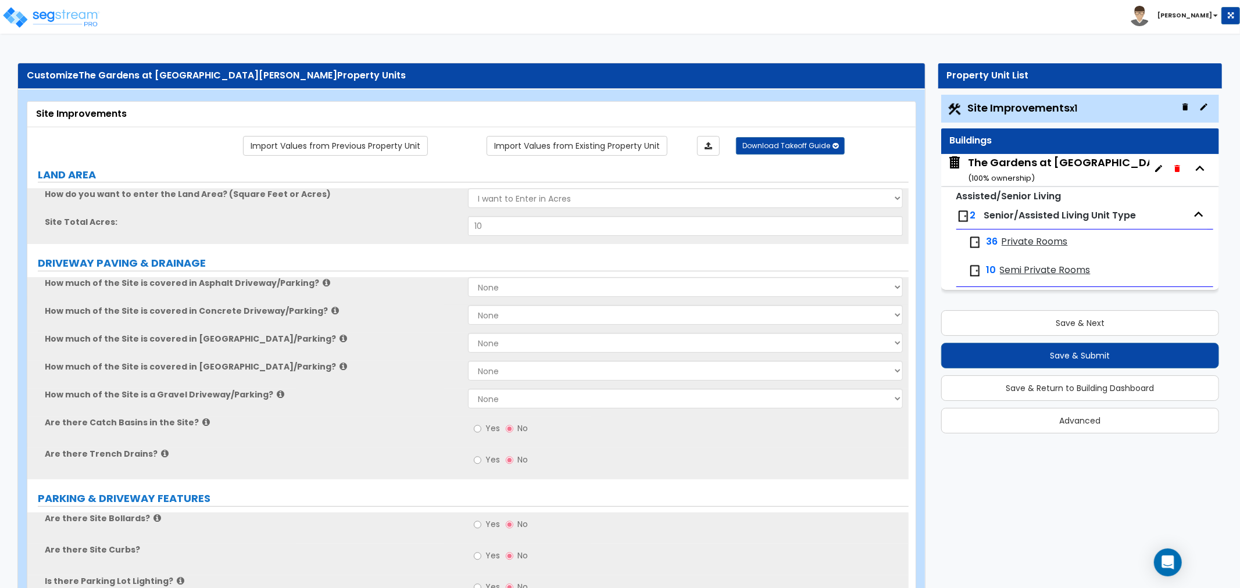
click at [1030, 244] on span "Private Rooms" at bounding box center [1035, 241] width 66 height 13
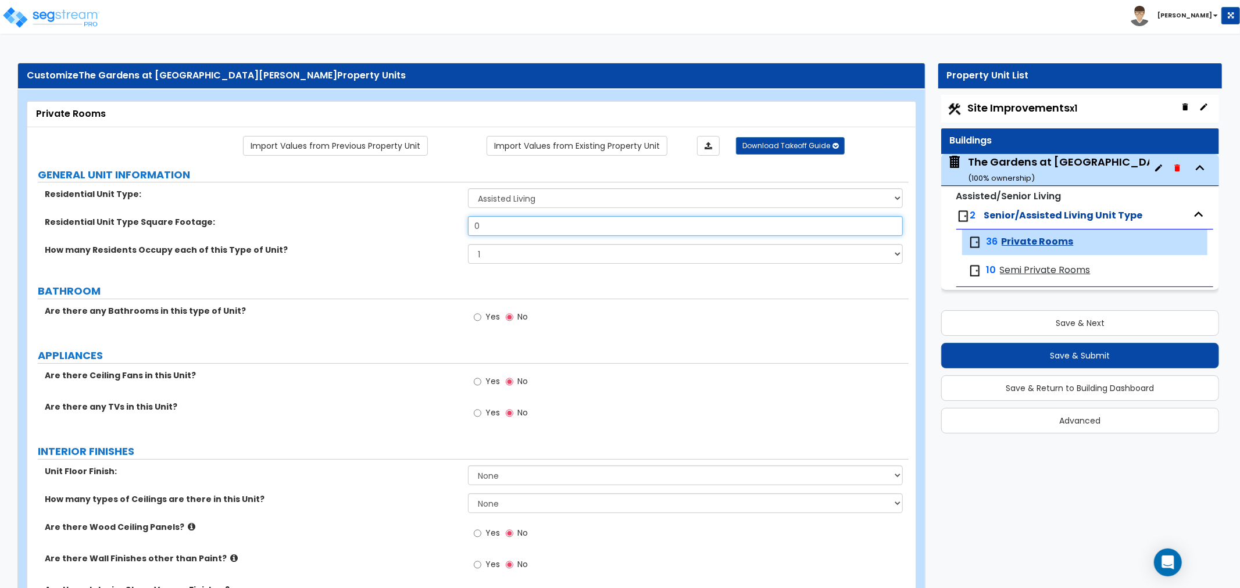
drag, startPoint x: 489, startPoint y: 224, endPoint x: 437, endPoint y: 224, distance: 52.3
click at [437, 224] on div "Residential Unit Type Square Footage: 0" at bounding box center [467, 230] width 881 height 28
click at [514, 195] on select "Assisted Living Senior Living" at bounding box center [685, 198] width 435 height 20
click at [468, 189] on select "Assisted Living Senior Living" at bounding box center [685, 198] width 435 height 20
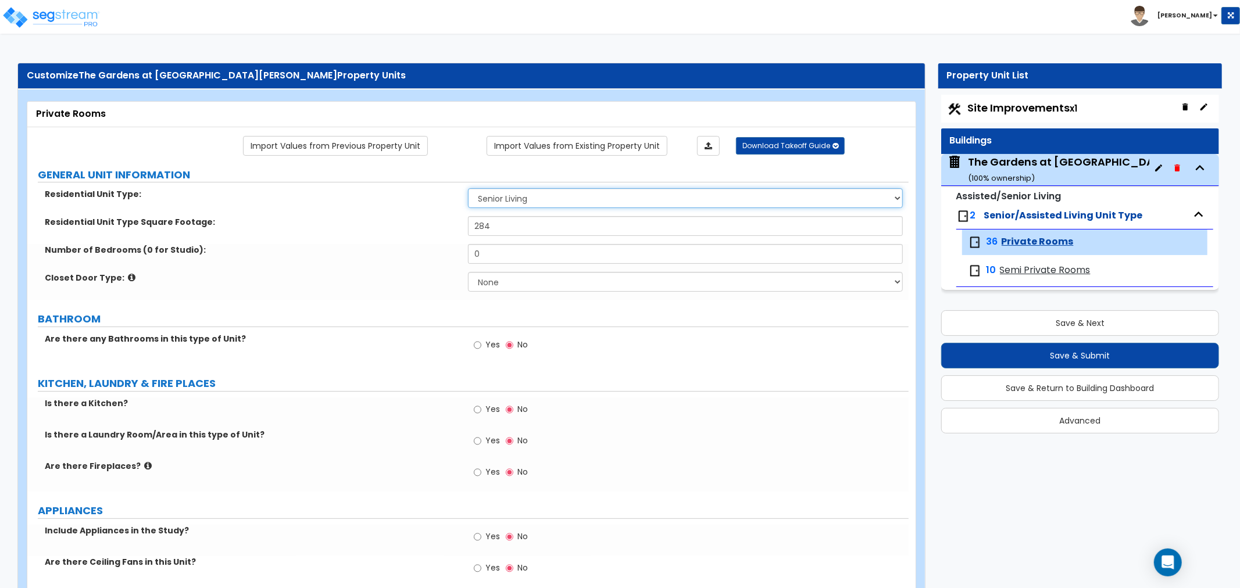
click at [513, 199] on select "Assisted Living Senior Living" at bounding box center [685, 198] width 435 height 20
click at [468, 189] on select "Assisted Living Senior Living" at bounding box center [685, 198] width 435 height 20
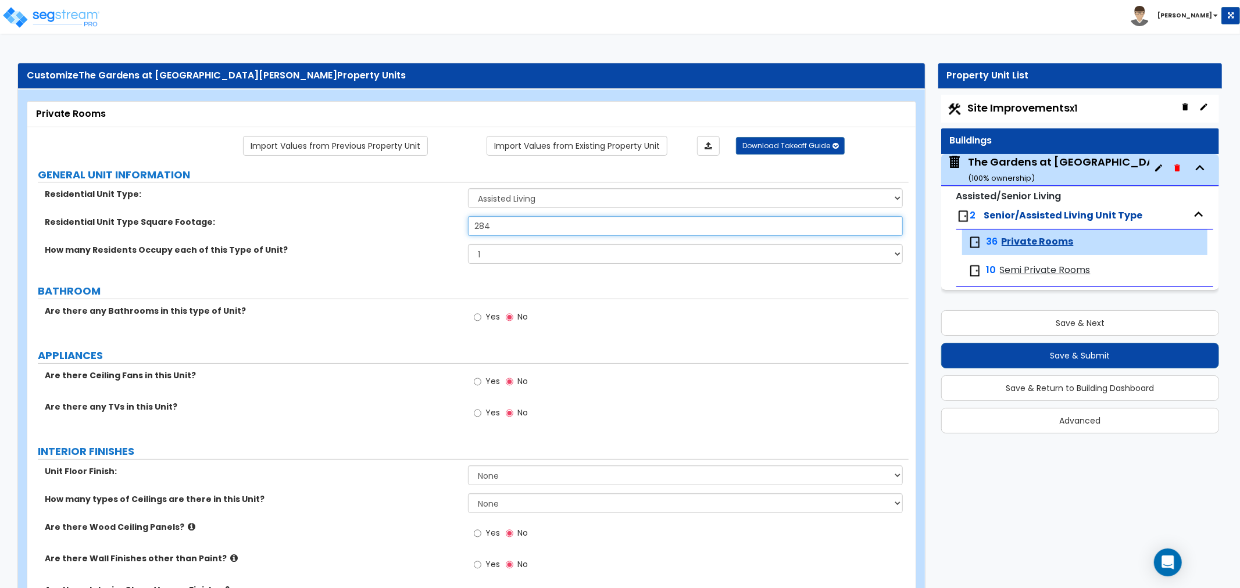
drag, startPoint x: 515, startPoint y: 224, endPoint x: 402, endPoint y: 239, distance: 114.4
click at [402, 239] on div "Residential Unit Type Square Footage: 284" at bounding box center [467, 230] width 881 height 28
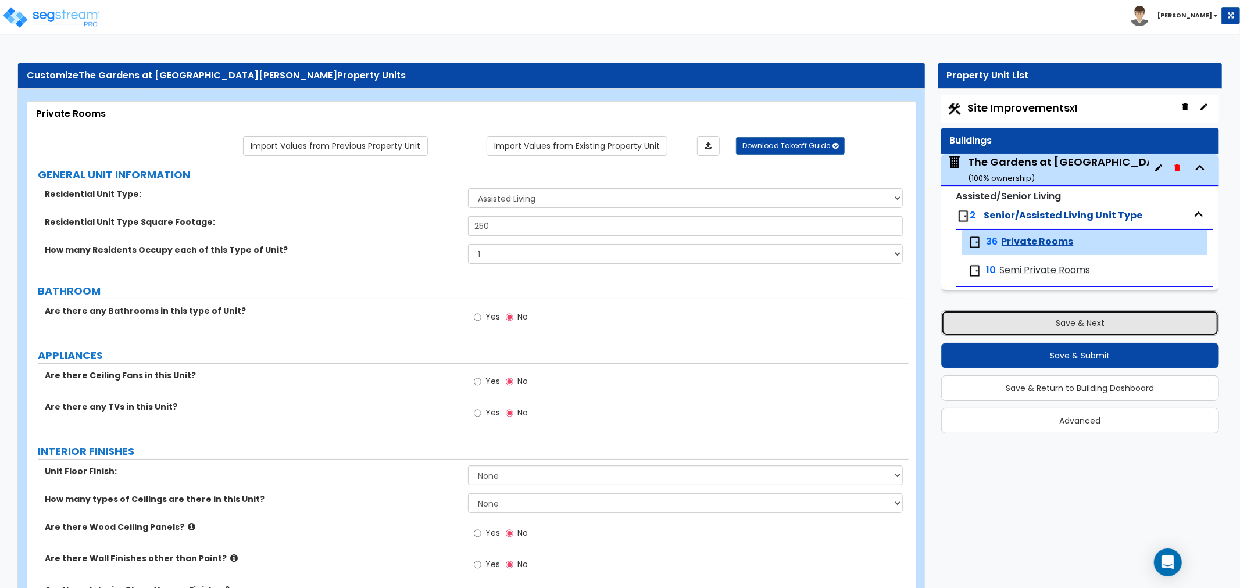
click at [1061, 315] on button "Save & Next" at bounding box center [1080, 323] width 278 height 26
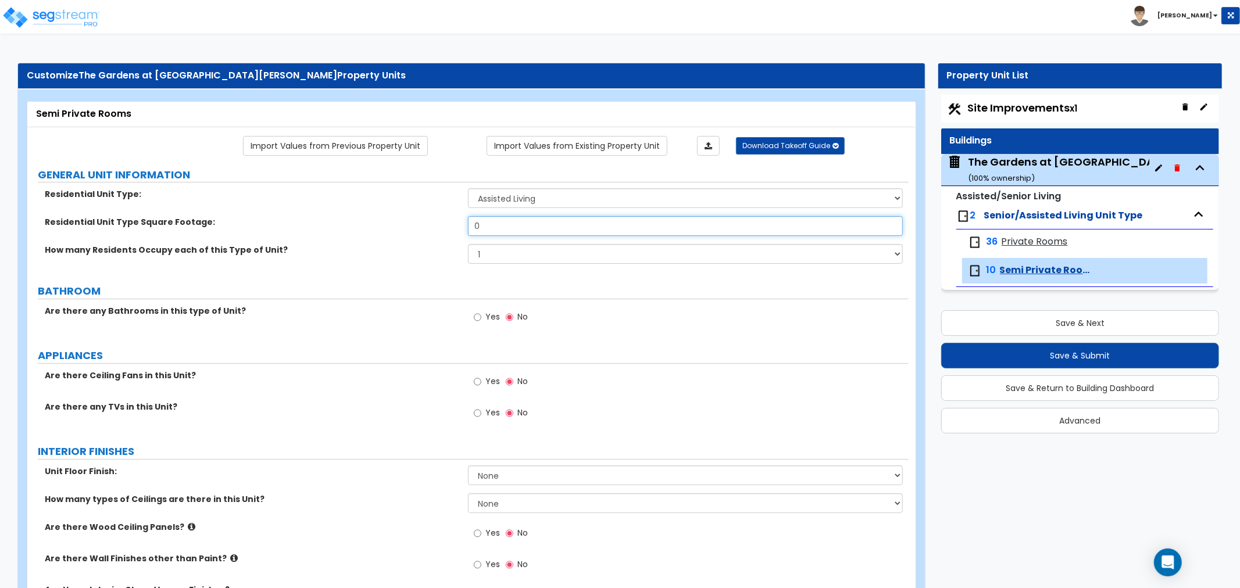
drag, startPoint x: 494, startPoint y: 227, endPoint x: 319, endPoint y: 231, distance: 175.6
click at [328, 231] on div "Residential Unit Type Square Footage: 0" at bounding box center [467, 230] width 881 height 28
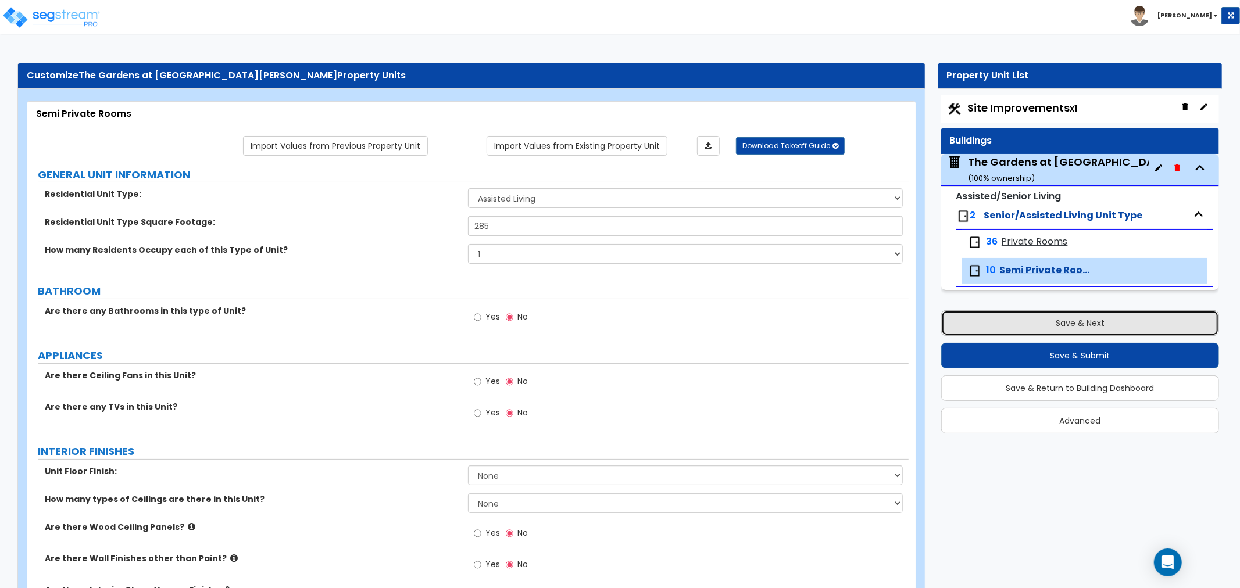
click at [1099, 314] on button "Save & Next" at bounding box center [1080, 323] width 278 height 26
